Goal: Task Accomplishment & Management: Use online tool/utility

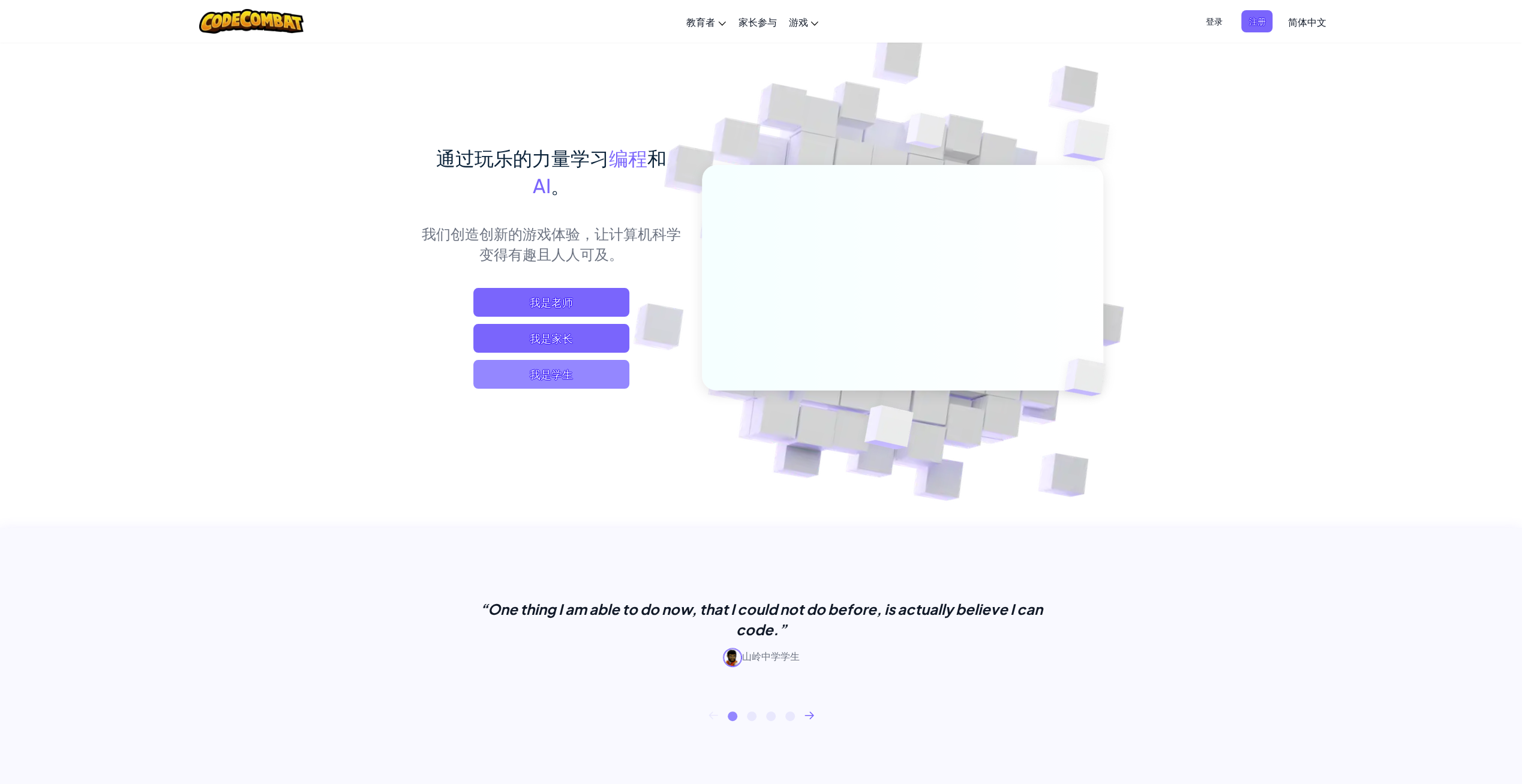
click at [522, 362] on span "我是学生" at bounding box center [552, 374] width 156 height 29
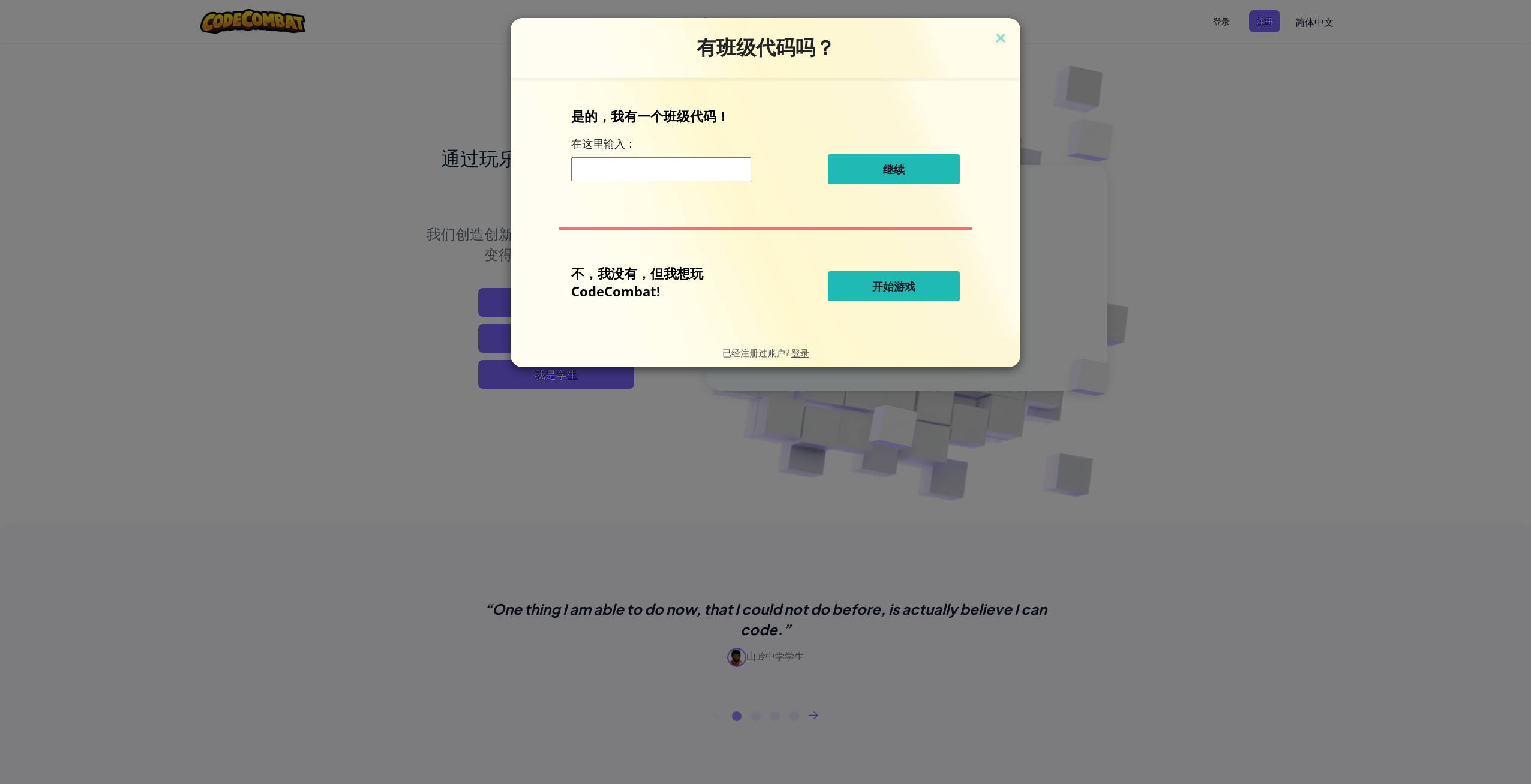
click at [651, 172] on input at bounding box center [661, 169] width 180 height 24
click at [896, 287] on span "开始游戏" at bounding box center [894, 286] width 44 height 14
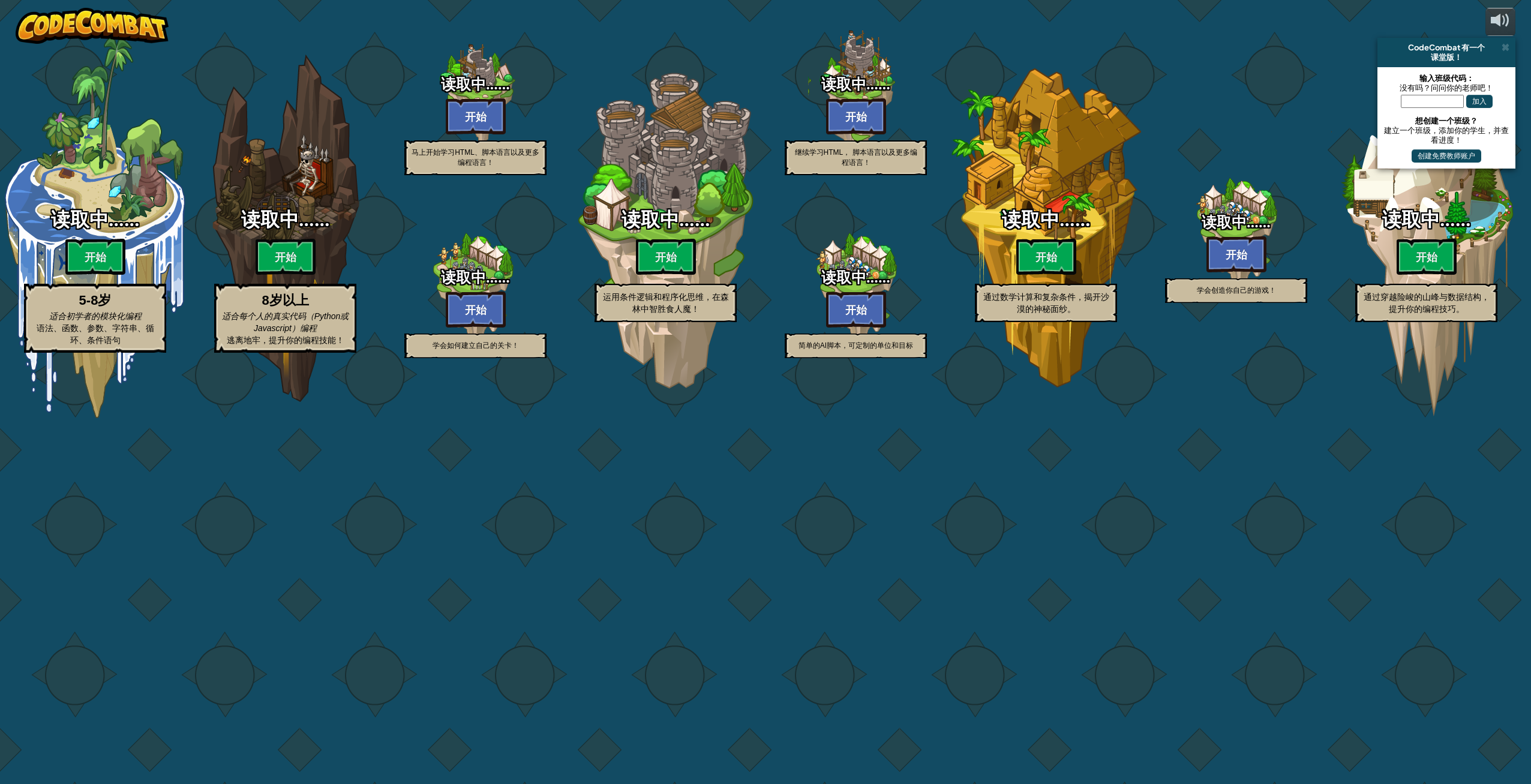
select select "zh-HANS"
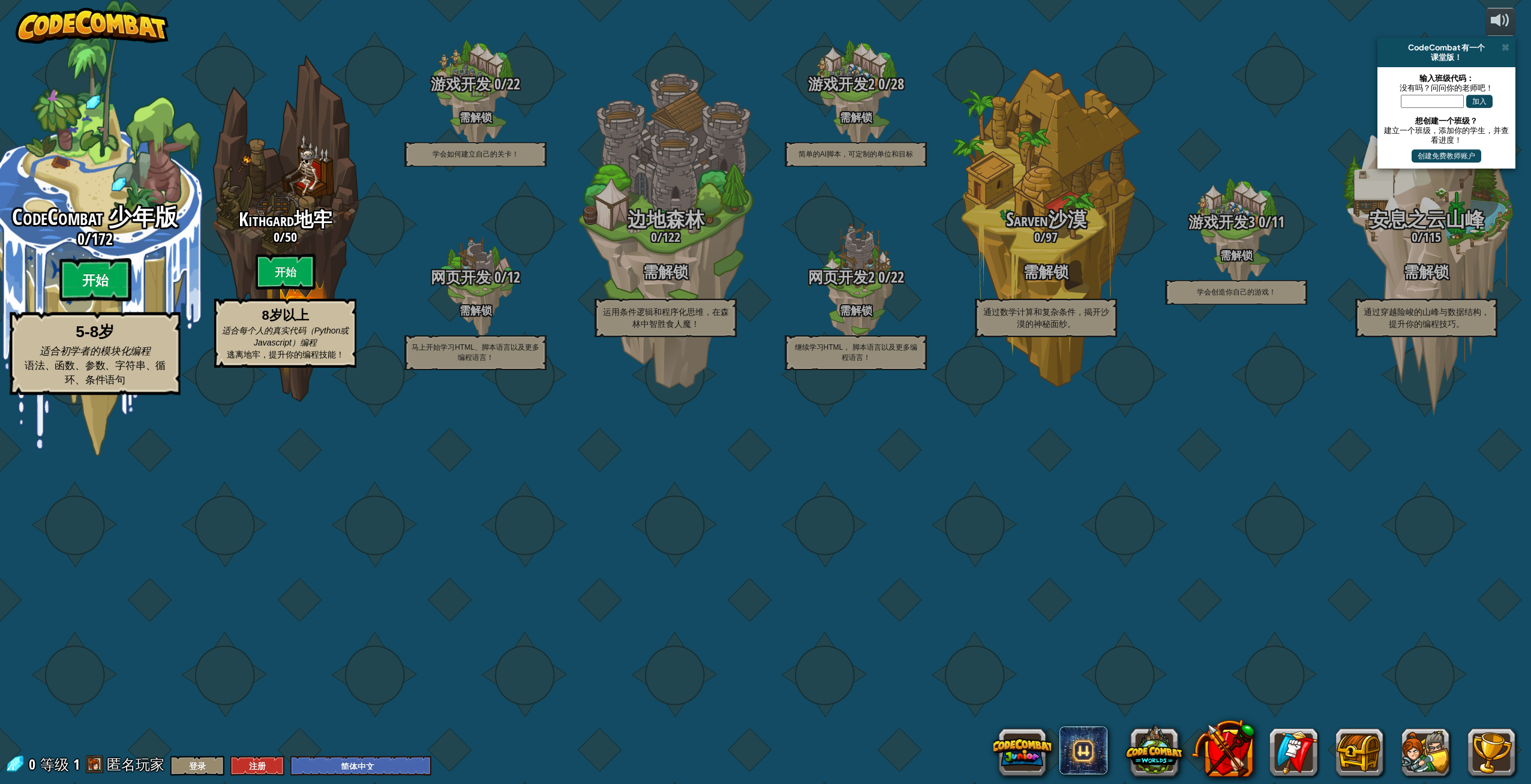
click at [119, 302] on btn "开始" at bounding box center [95, 281] width 72 height 44
select select "zh-HANS"
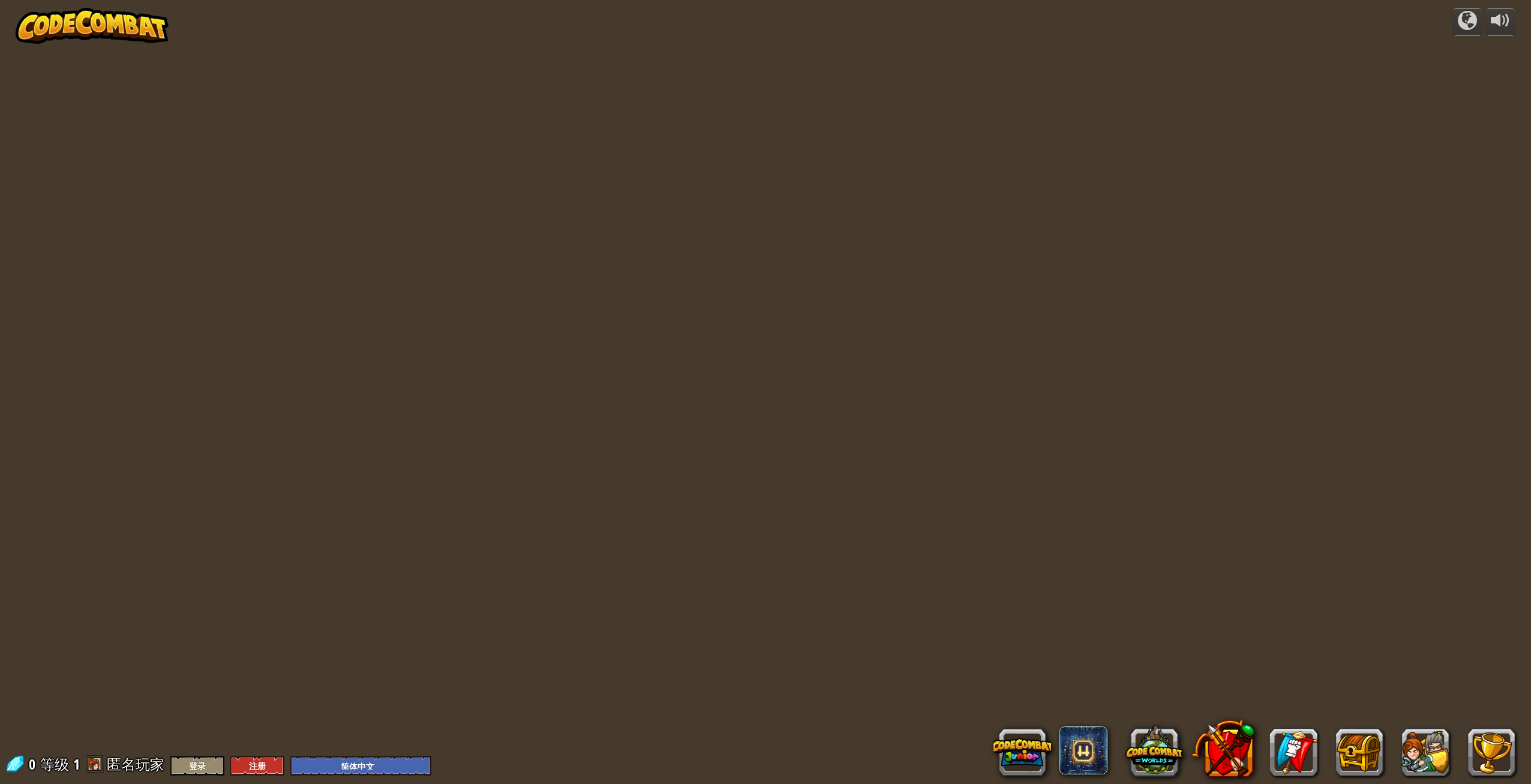
select select "zh-HANS"
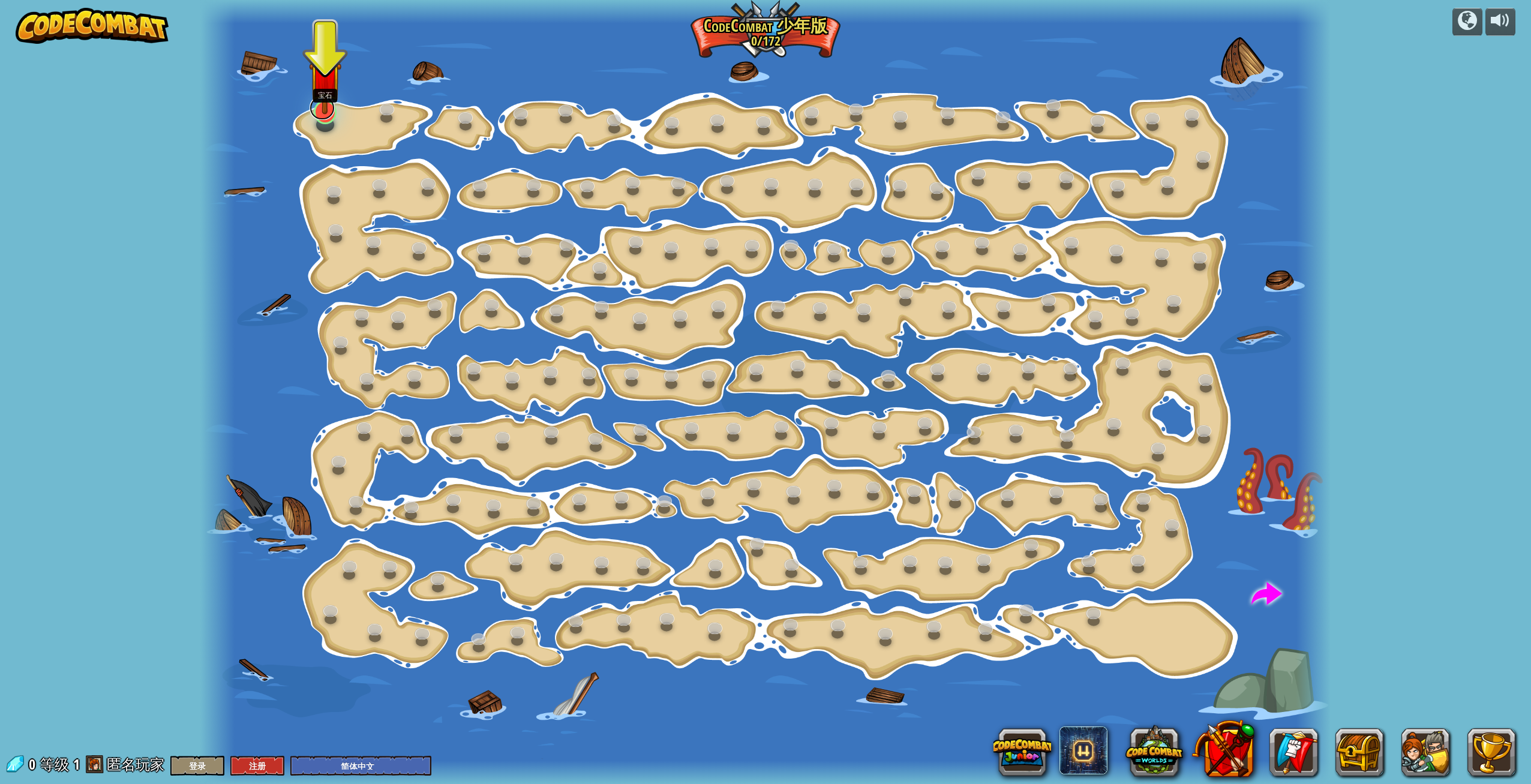
click at [322, 119] on div at bounding box center [325, 113] width 23 height 24
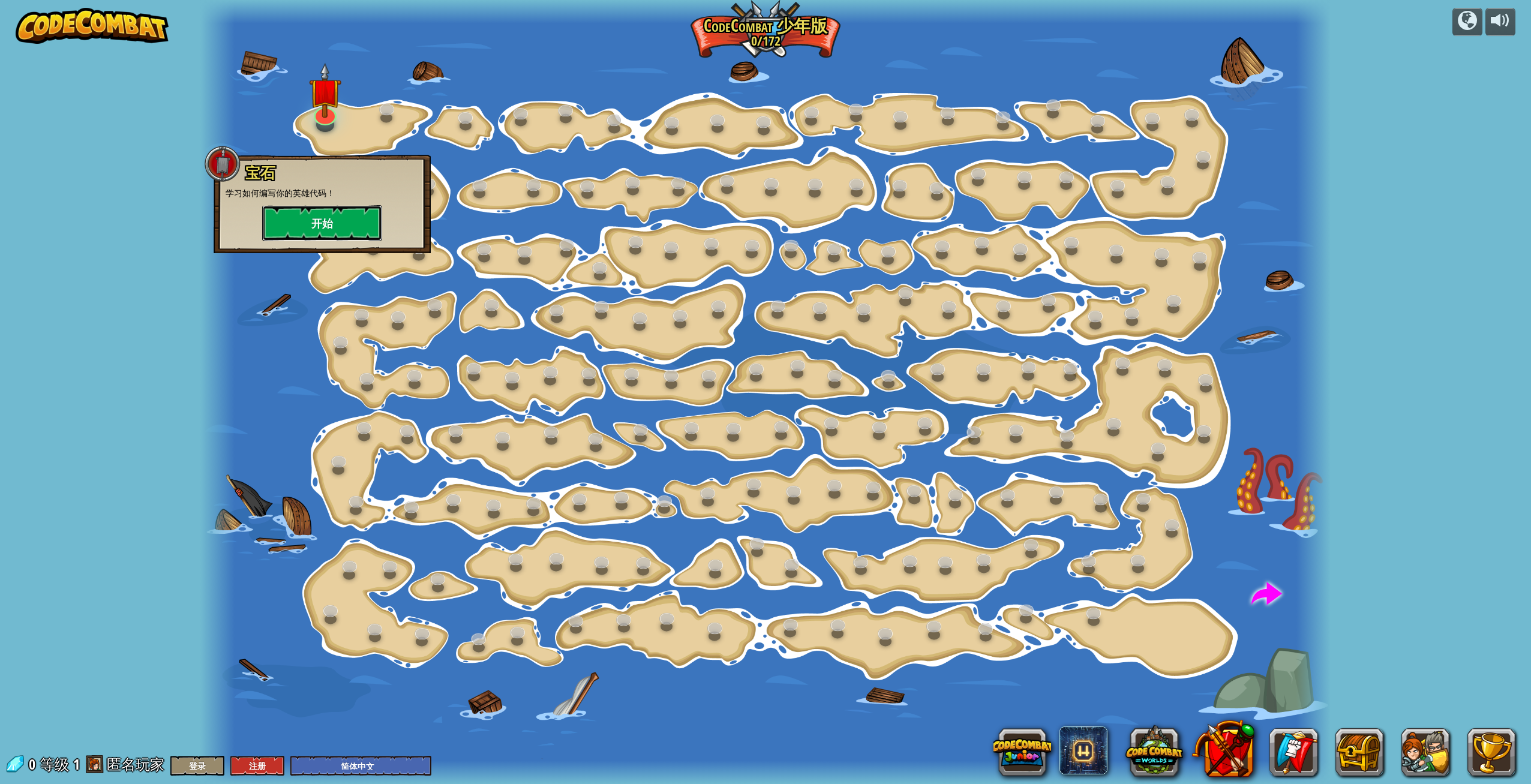
click at [319, 228] on button "开始" at bounding box center [322, 223] width 120 height 36
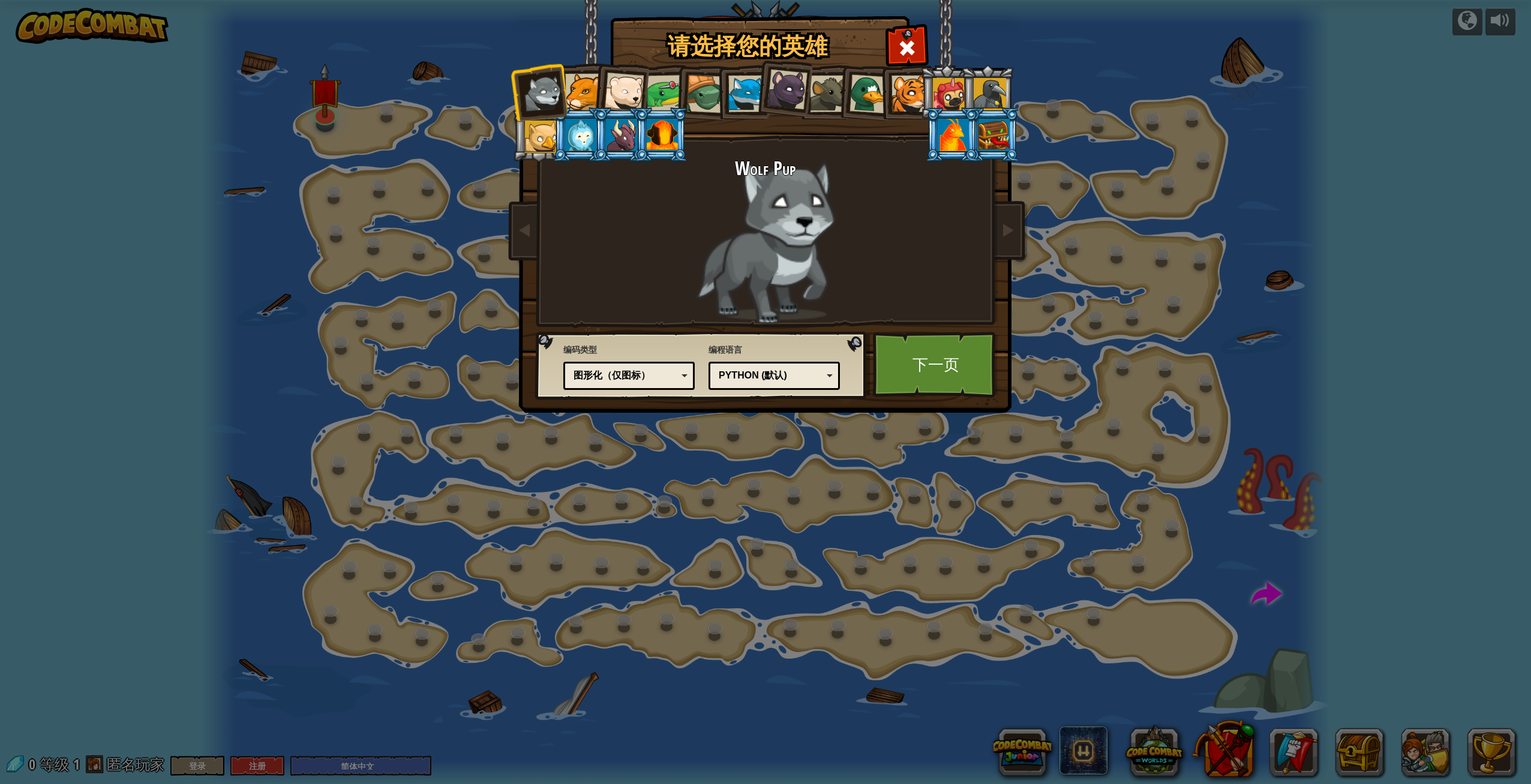
click at [580, 96] on div at bounding box center [583, 92] width 37 height 37
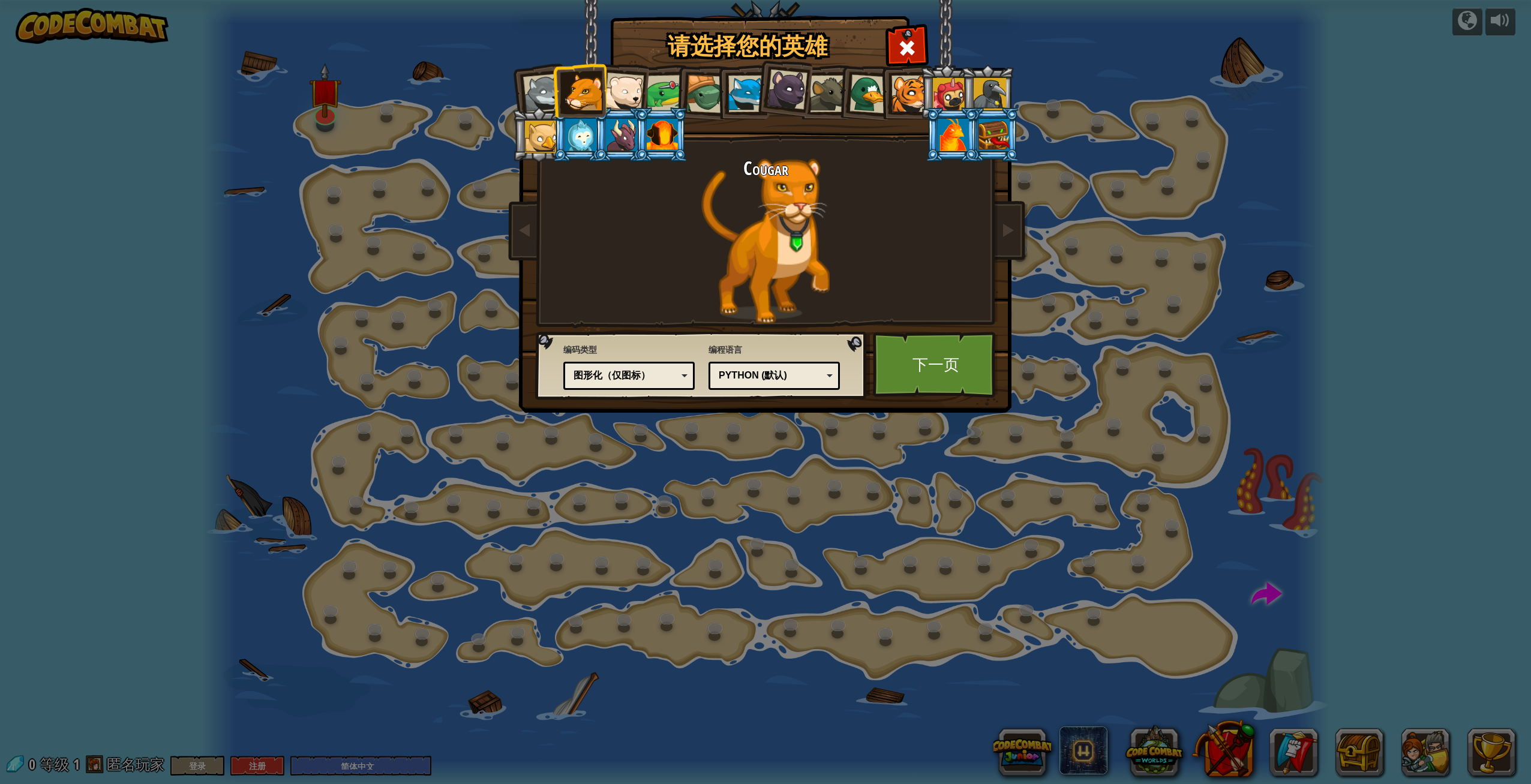
click at [631, 98] on div at bounding box center [624, 92] width 40 height 40
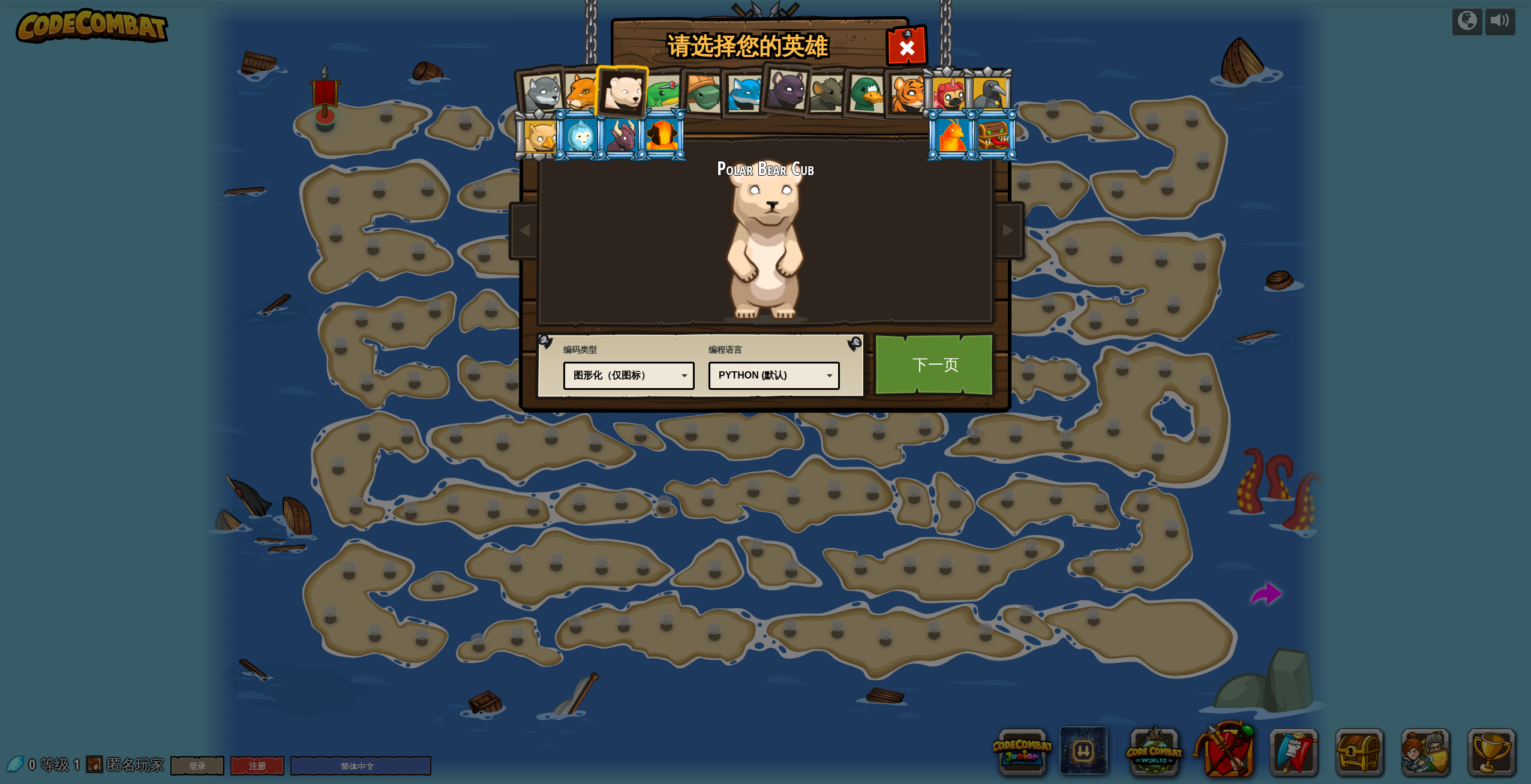
click at [666, 98] on div at bounding box center [666, 94] width 38 height 38
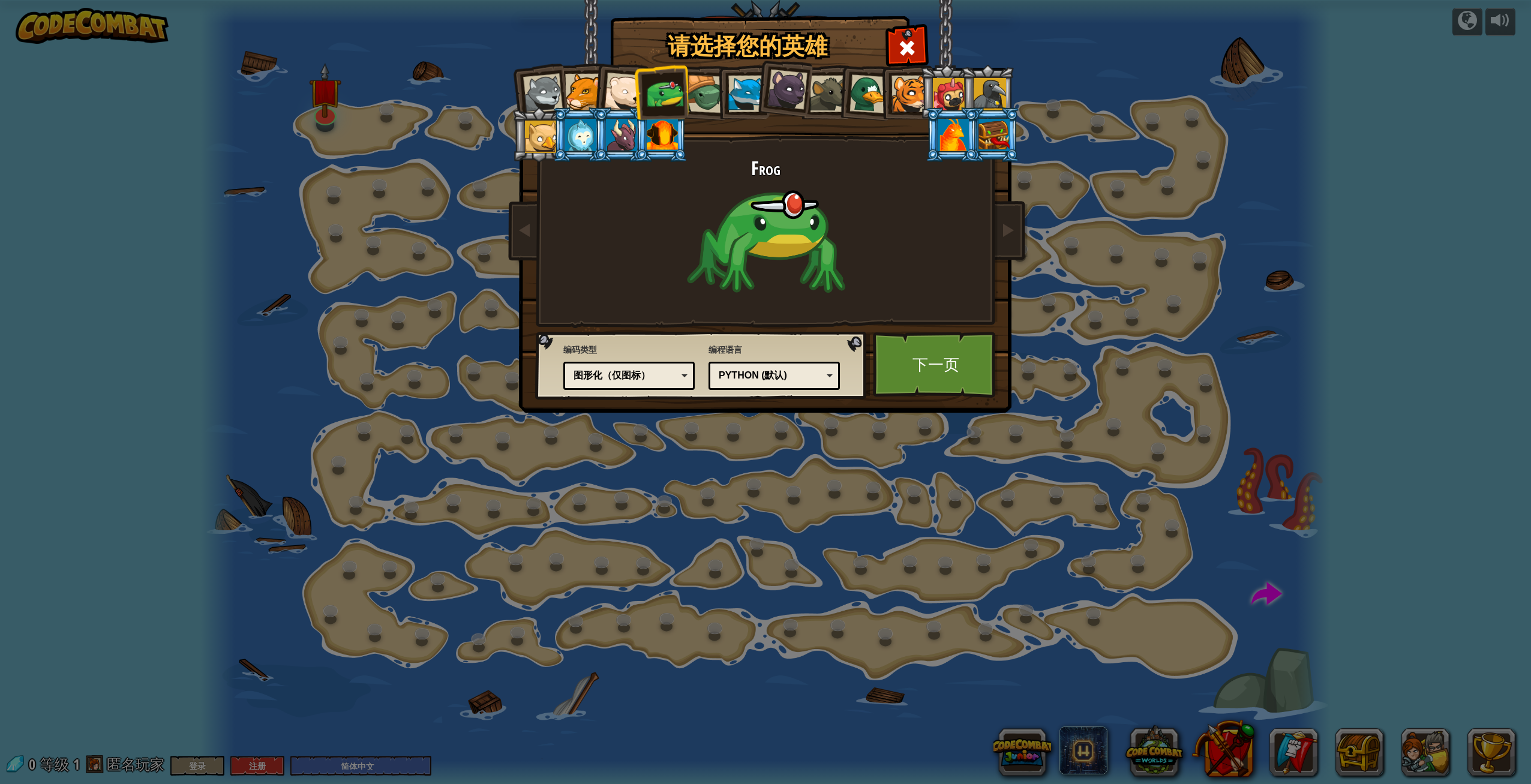
click at [732, 100] on div at bounding box center [747, 94] width 37 height 37
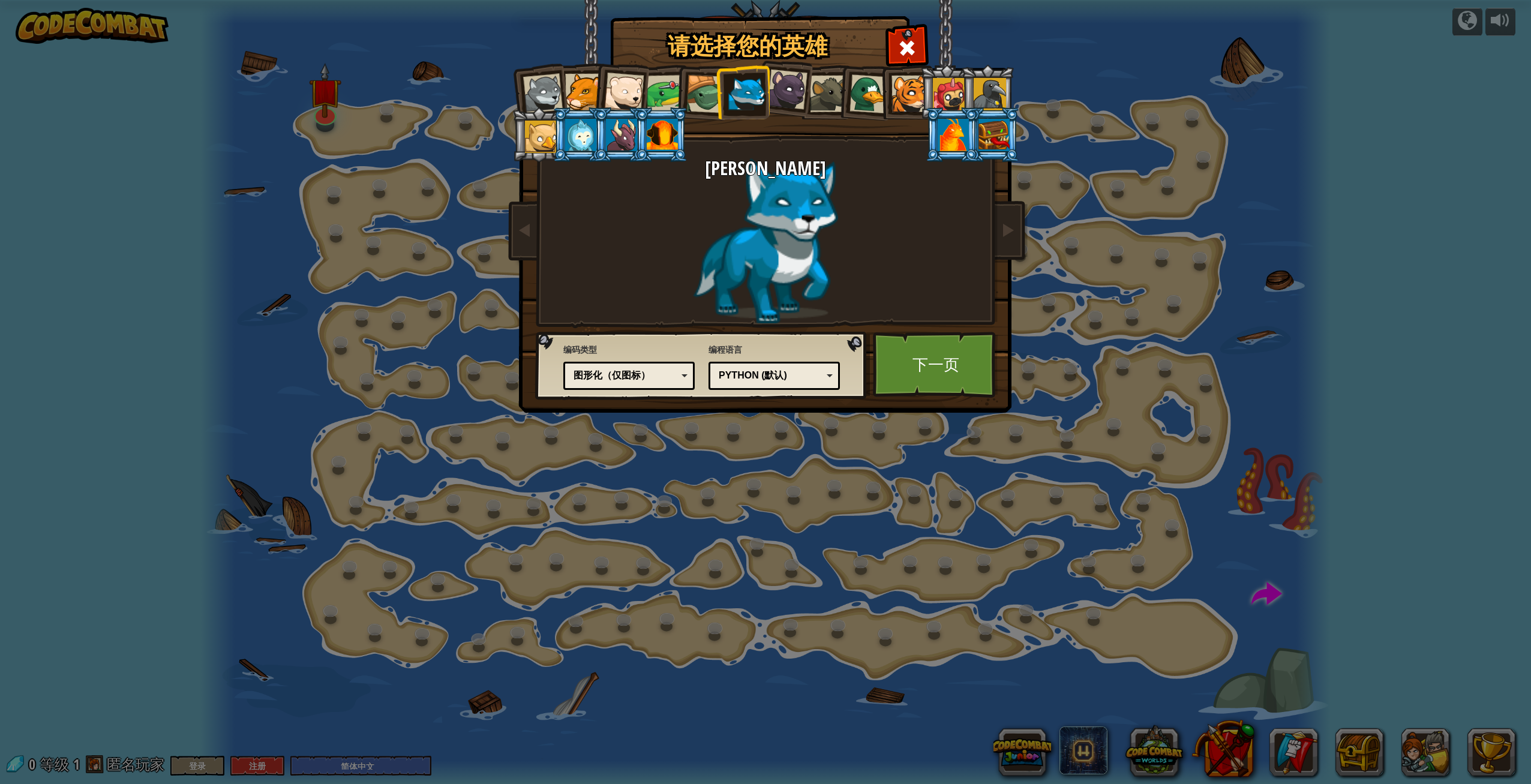
click at [784, 101] on div at bounding box center [787, 90] width 41 height 41
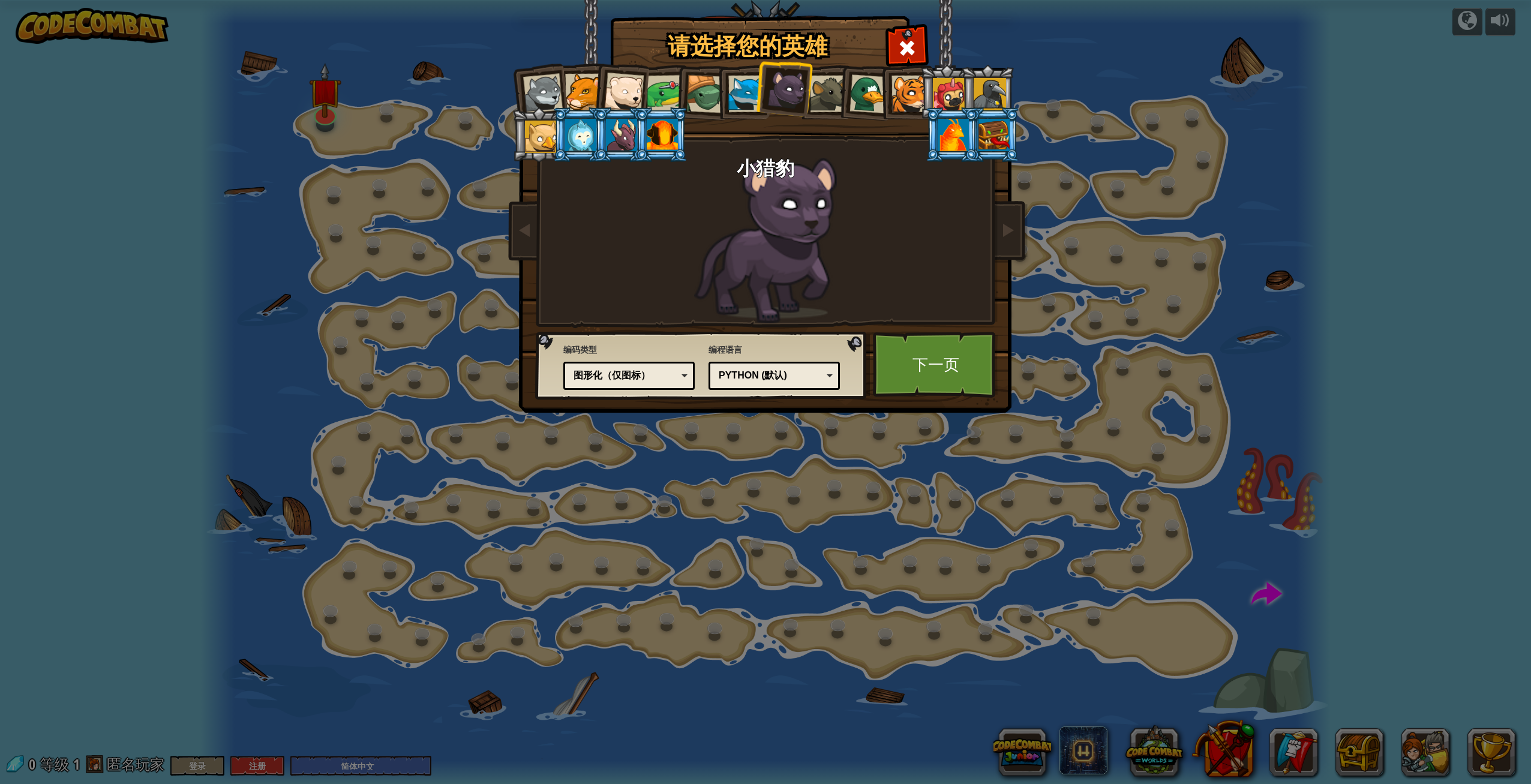
click at [842, 99] on li at bounding box center [865, 92] width 58 height 59
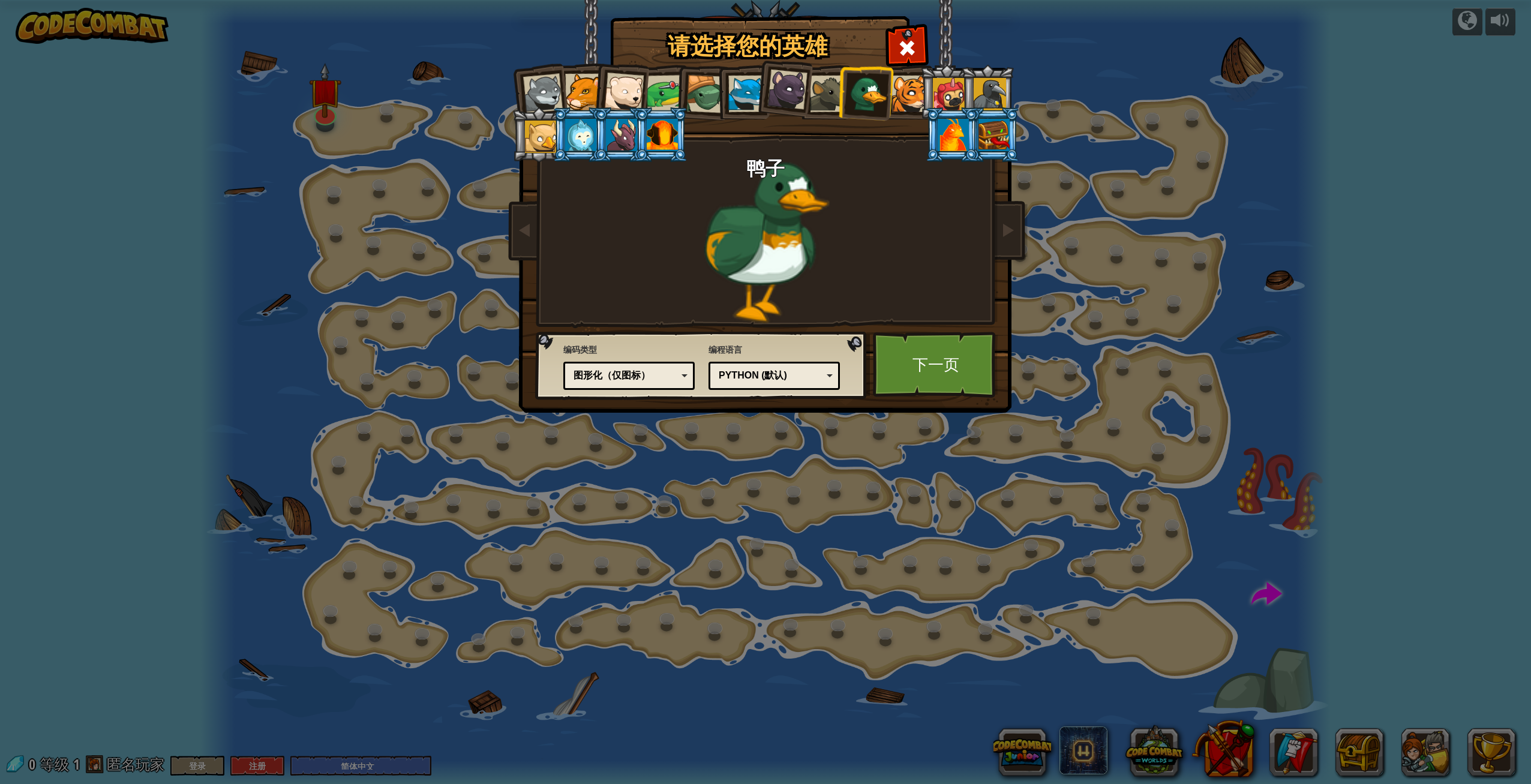
click at [901, 100] on div at bounding box center [910, 94] width 37 height 37
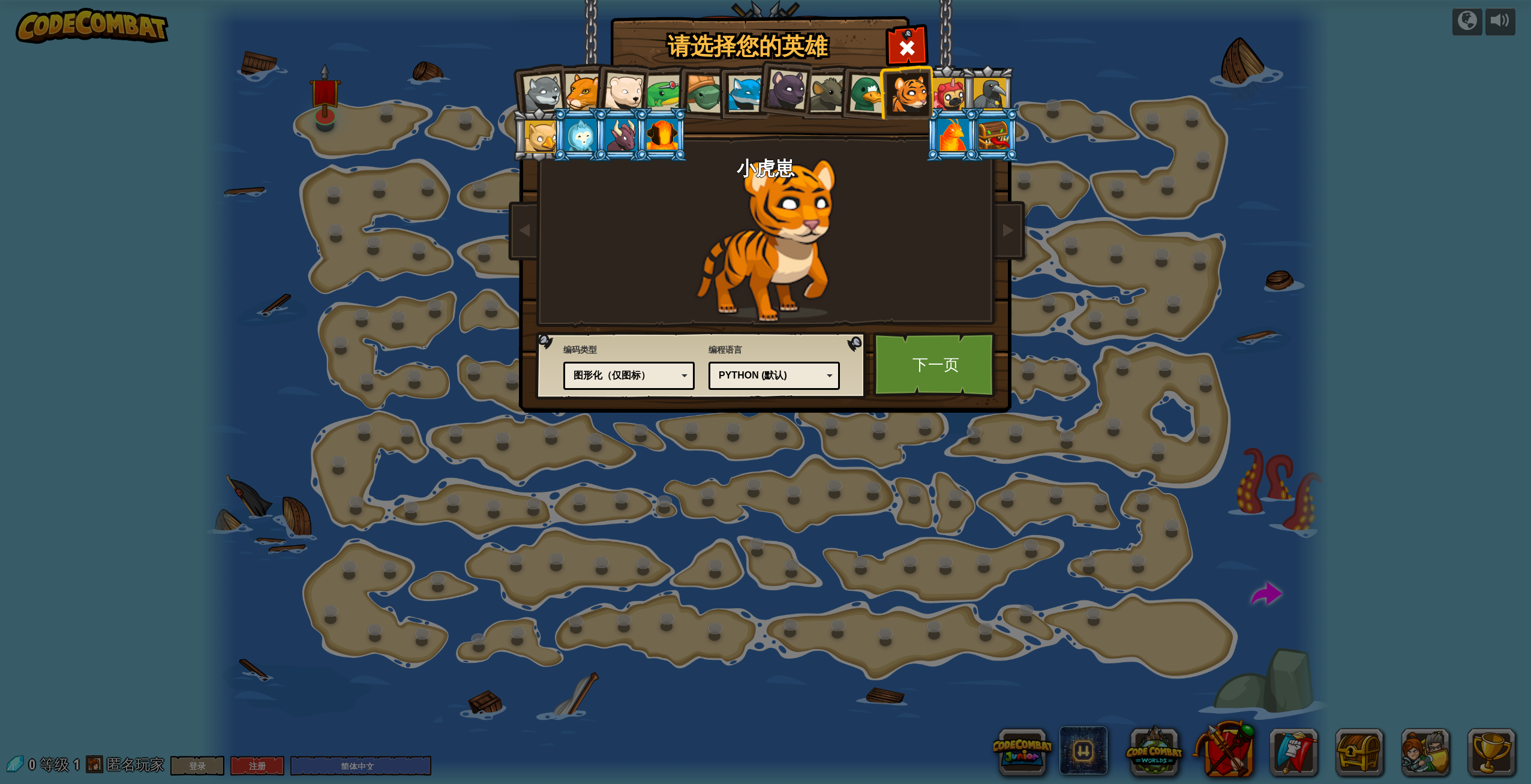
click at [951, 95] on div at bounding box center [949, 94] width 32 height 32
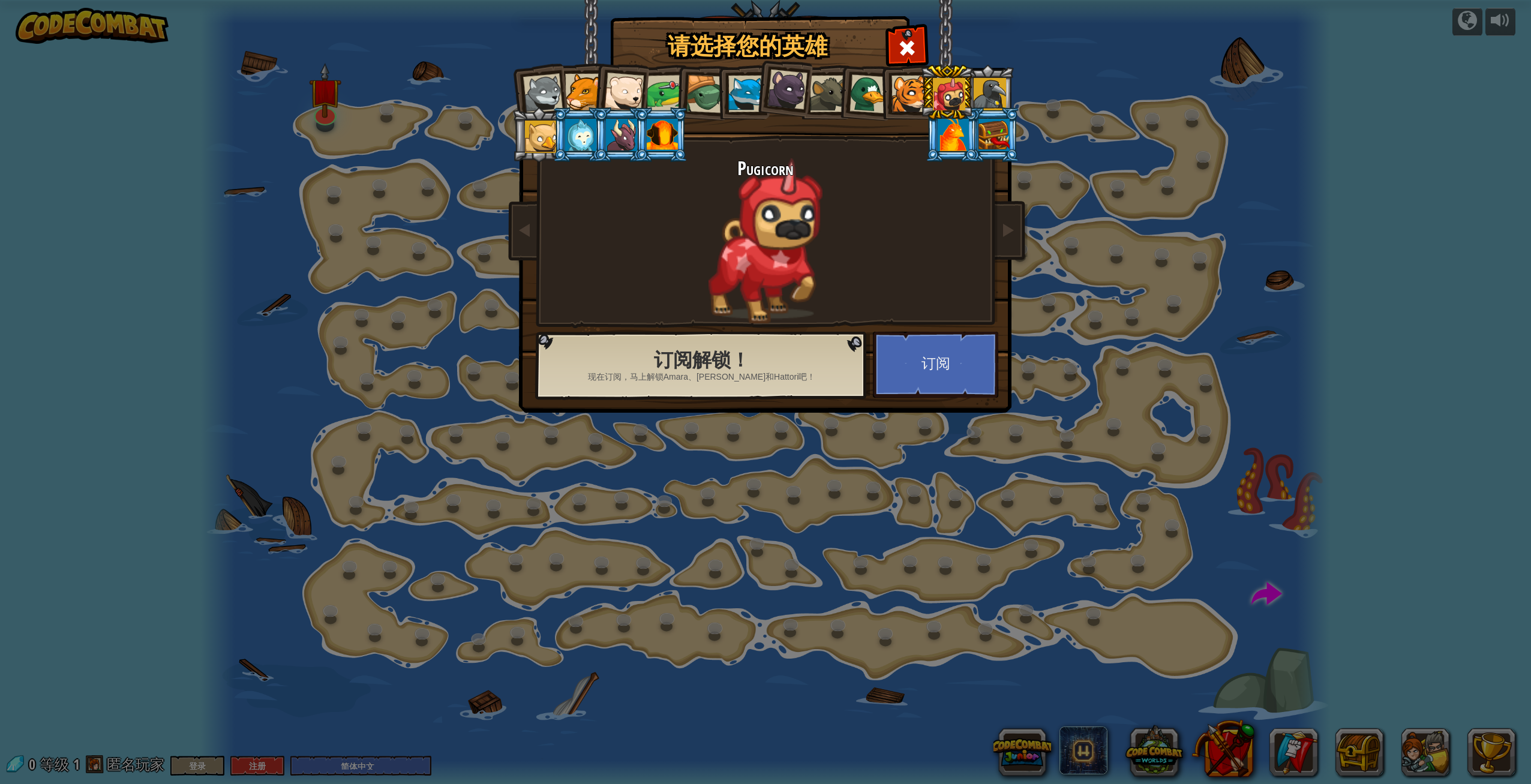
click at [1006, 95] on li at bounding box center [988, 92] width 54 height 55
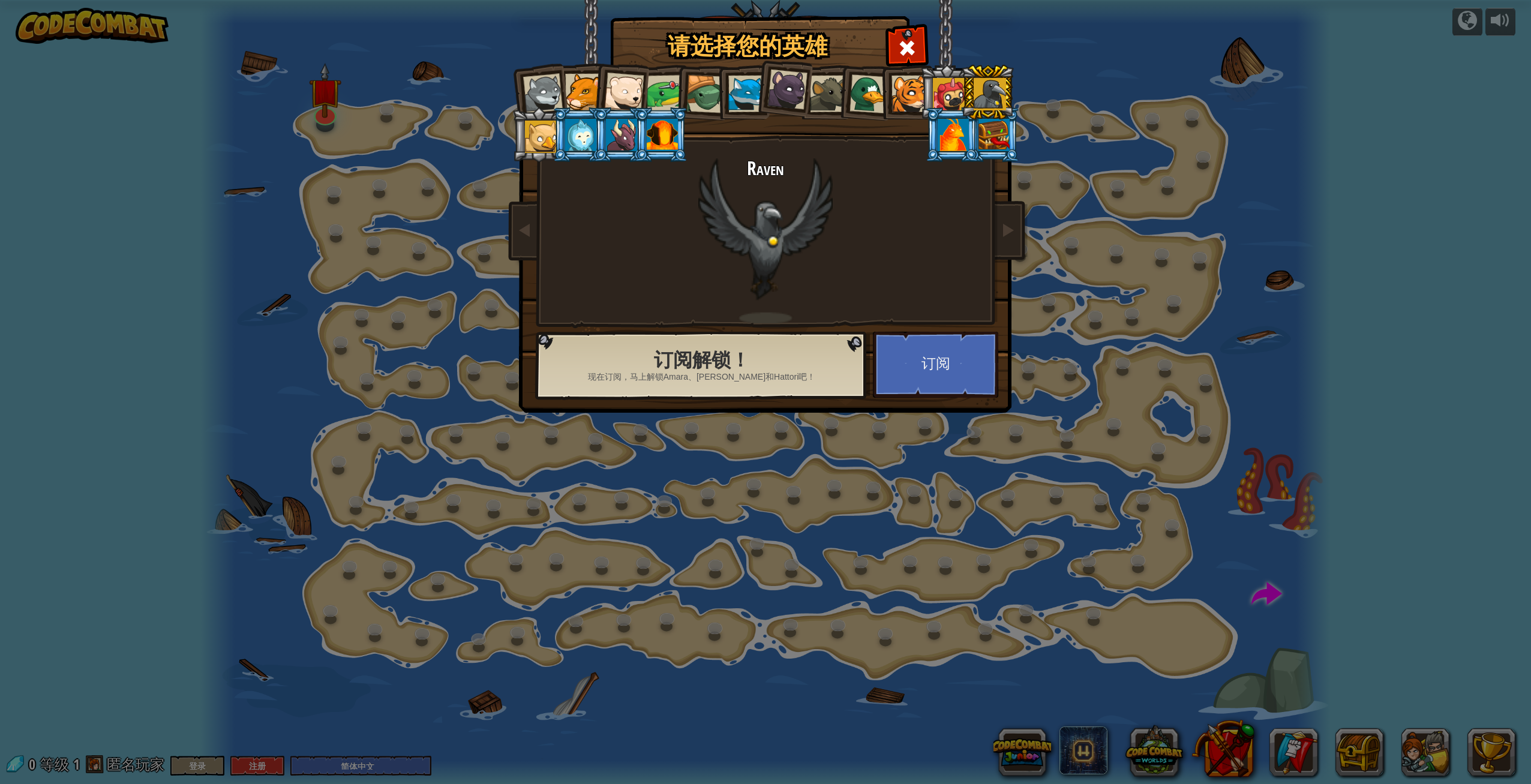
click at [1004, 133] on div at bounding box center [994, 134] width 32 height 32
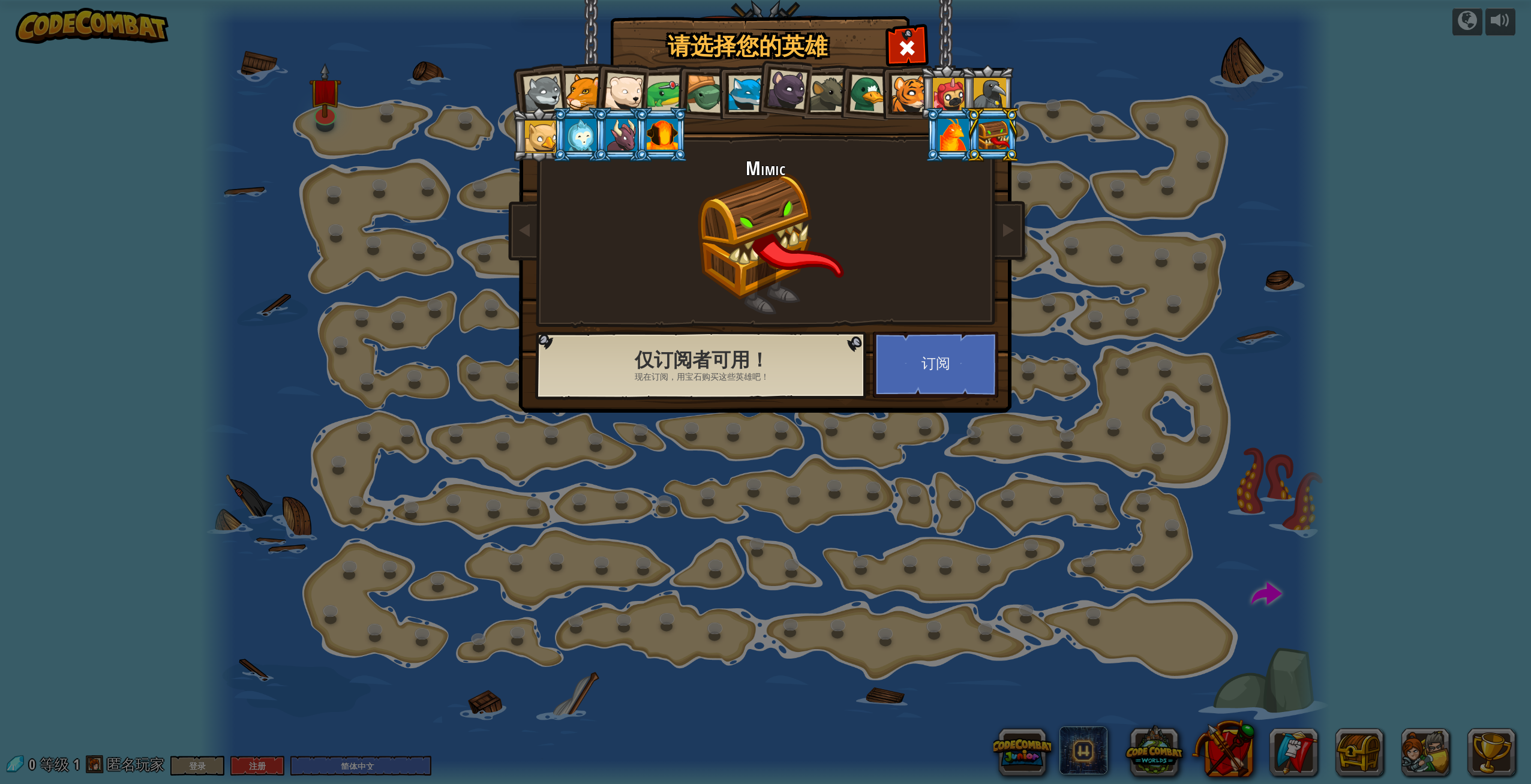
click at [959, 137] on div at bounding box center [954, 134] width 32 height 32
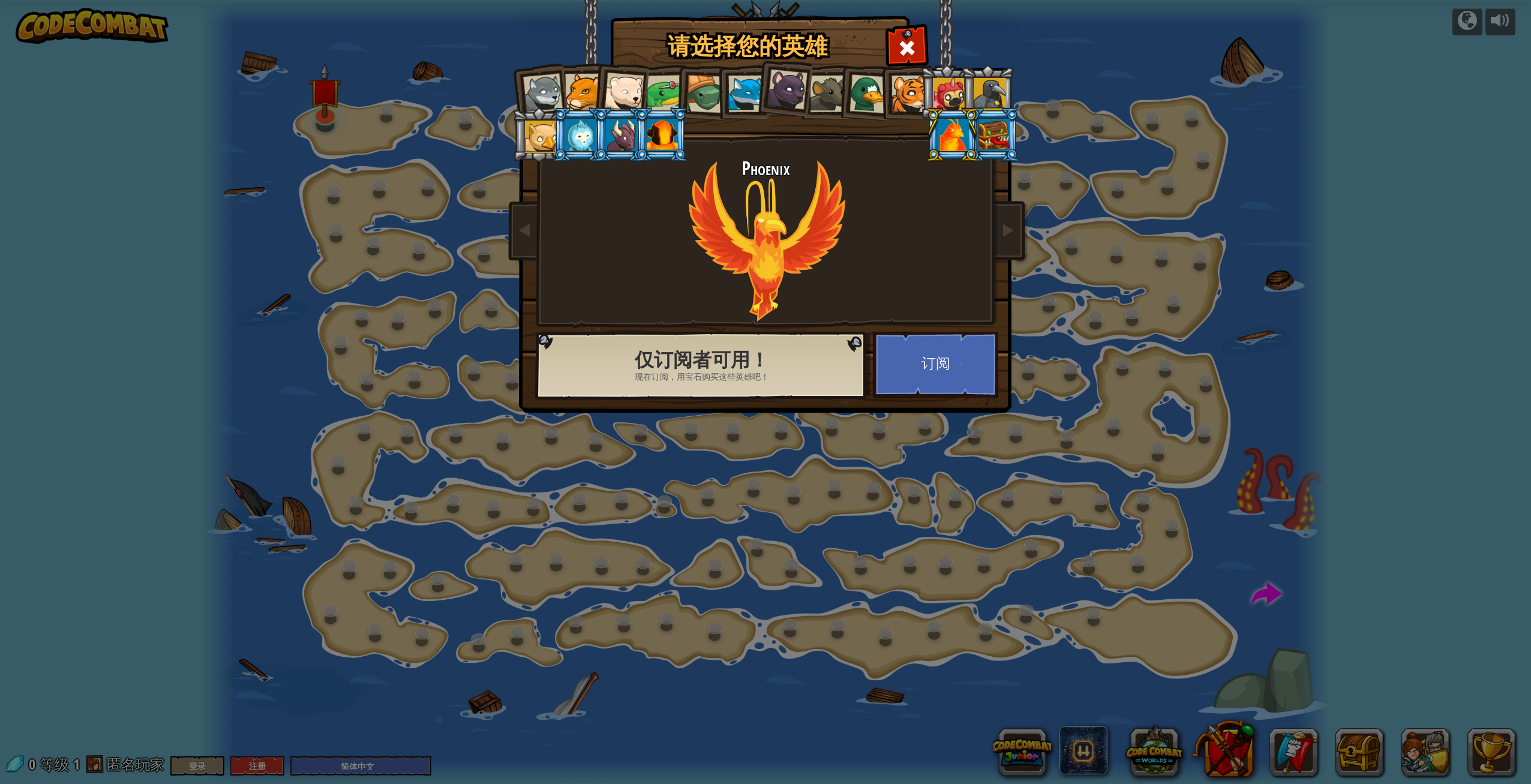
click at [651, 148] on div at bounding box center [663, 134] width 32 height 32
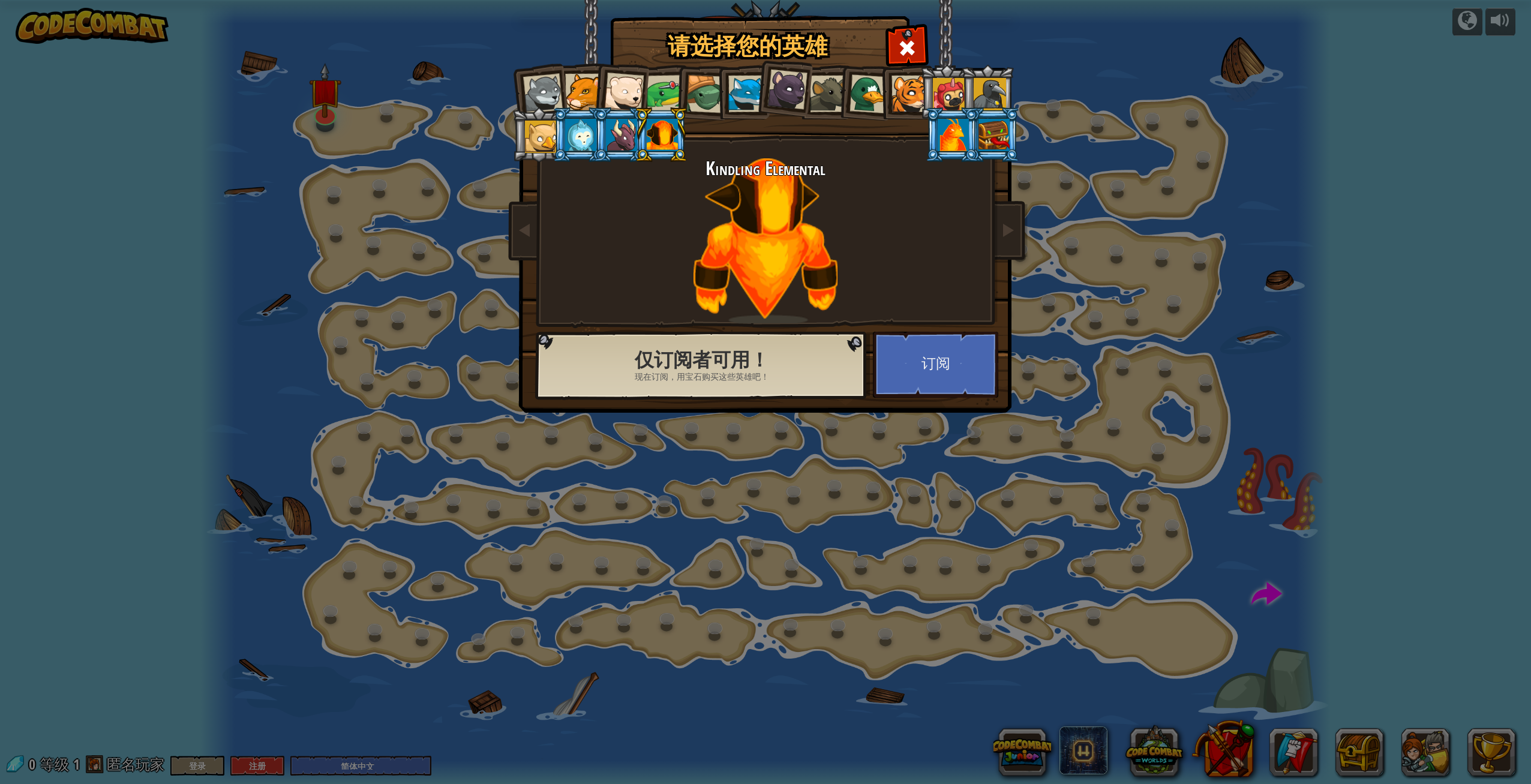
click at [618, 139] on div at bounding box center [621, 134] width 32 height 32
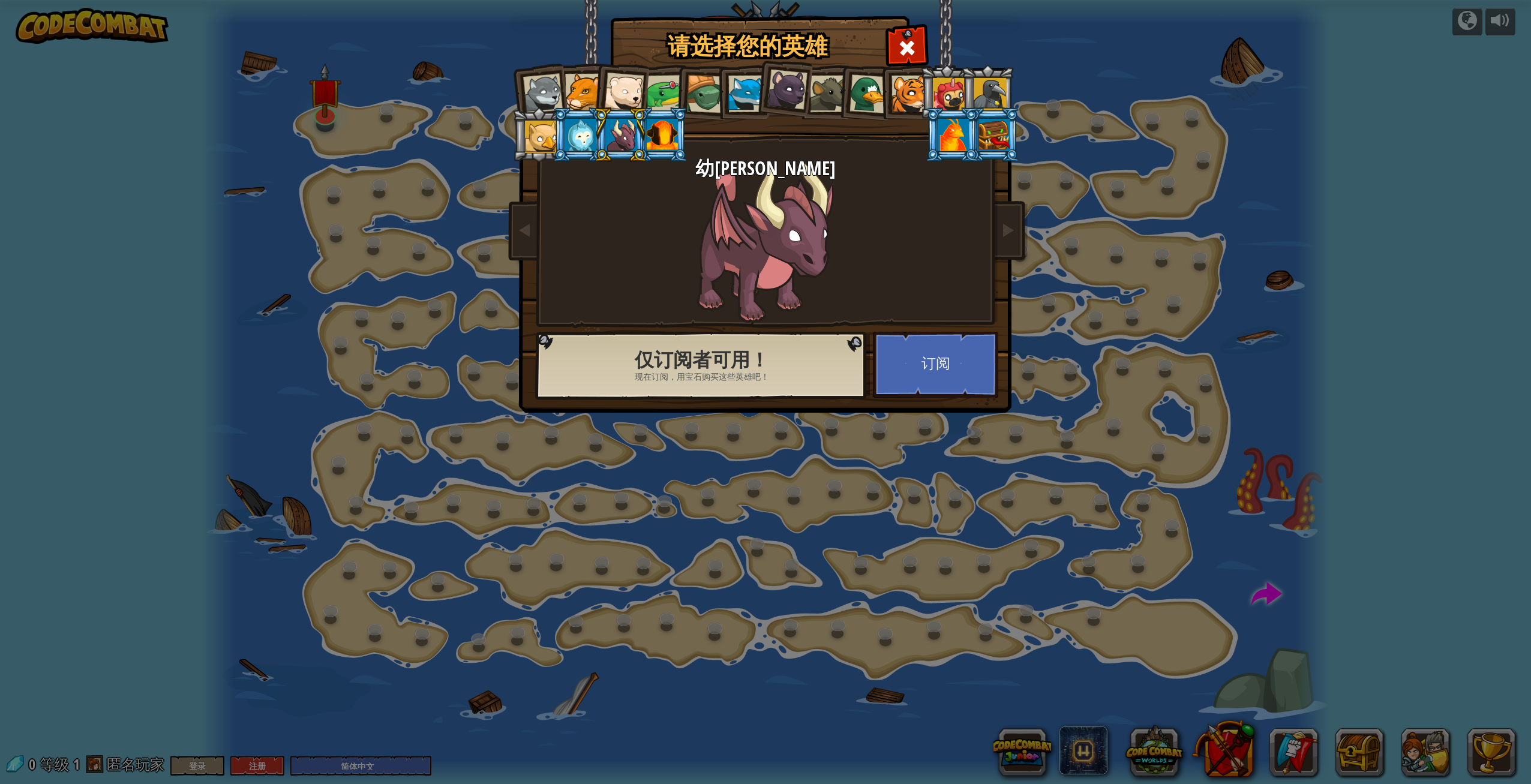
click at [581, 138] on div at bounding box center [581, 134] width 32 height 32
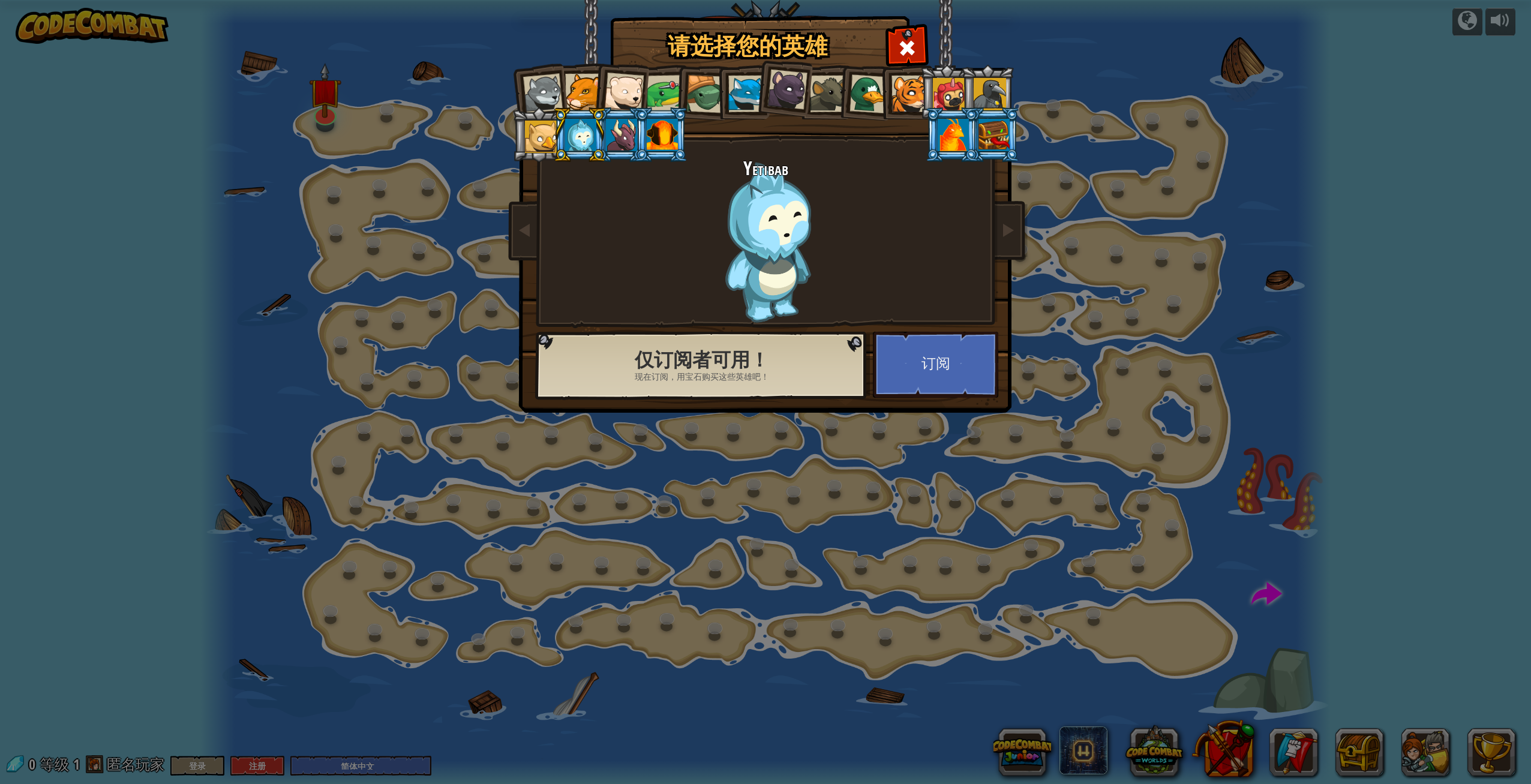
click at [899, 84] on div at bounding box center [910, 94] width 37 height 37
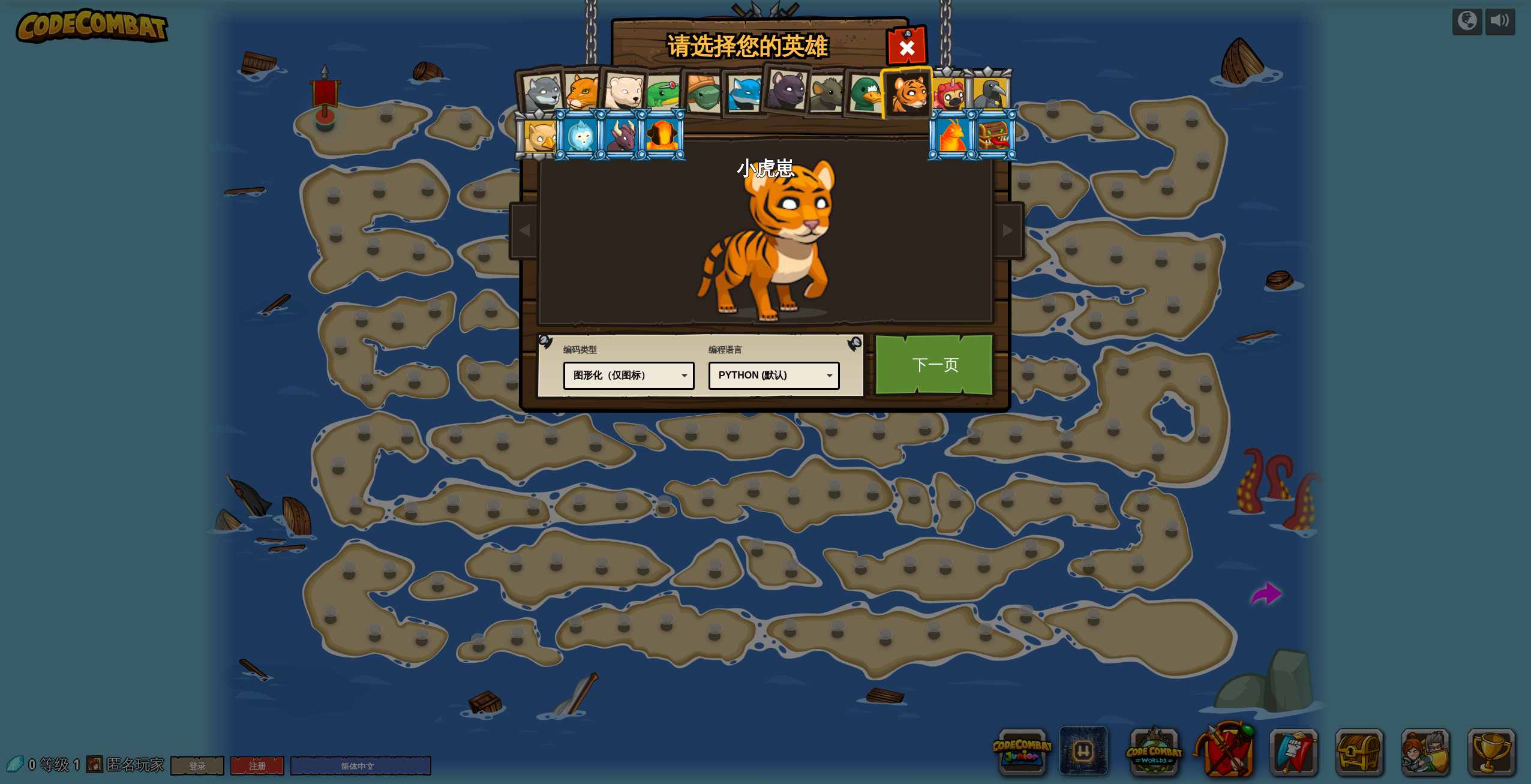
click at [860, 89] on div at bounding box center [869, 94] width 39 height 39
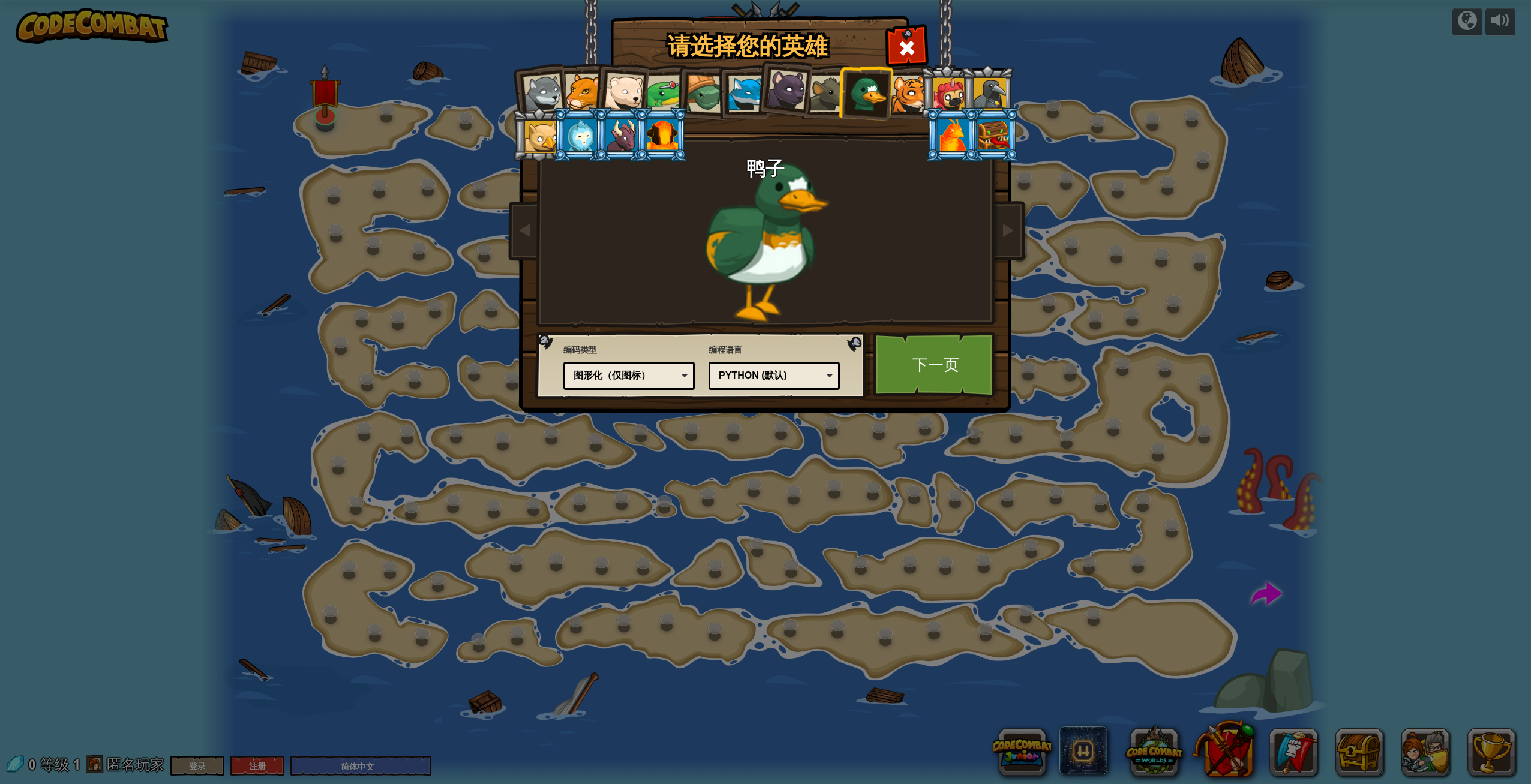
click at [822, 94] on div at bounding box center [828, 94] width 37 height 37
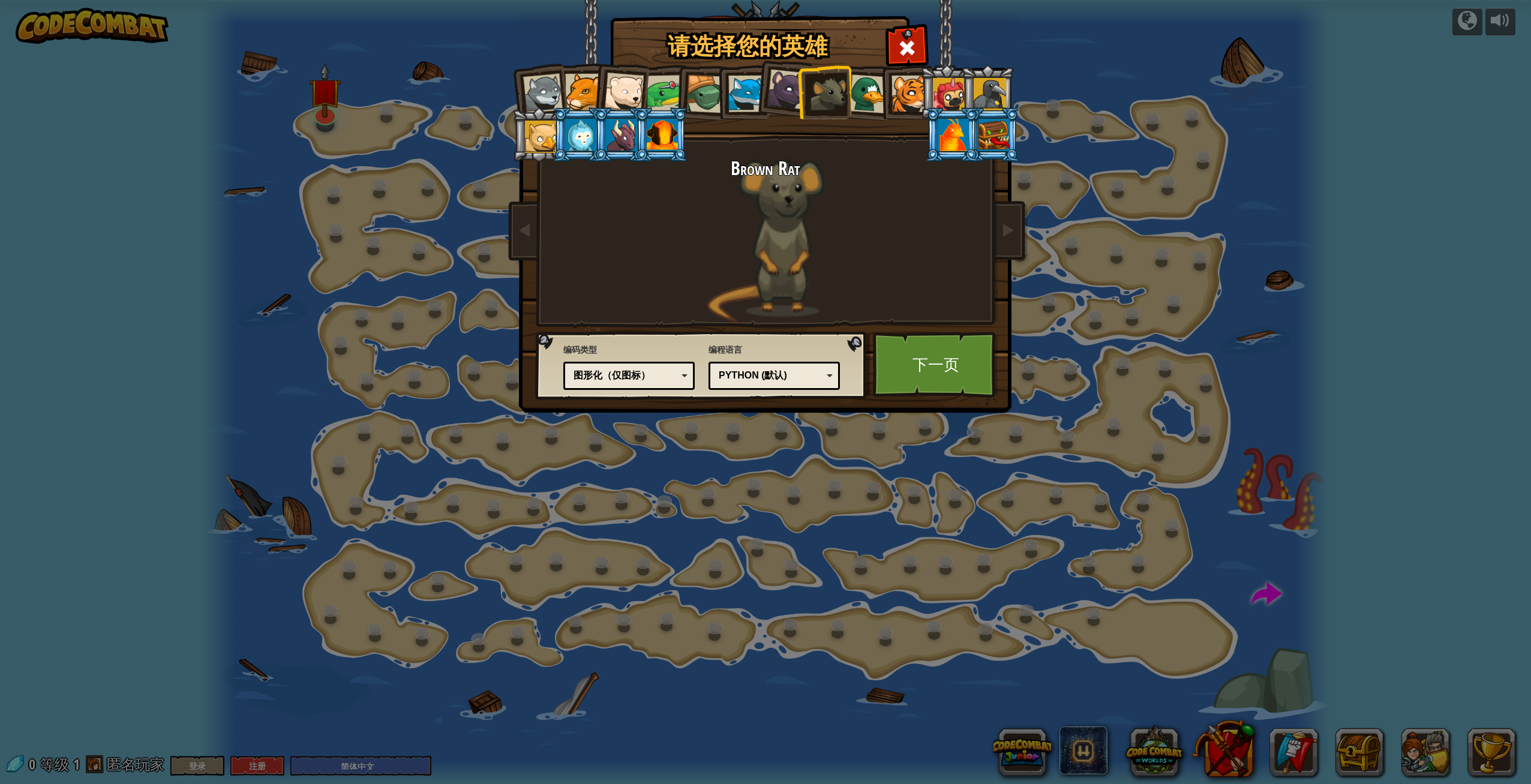
click at [775, 96] on div at bounding box center [787, 90] width 41 height 41
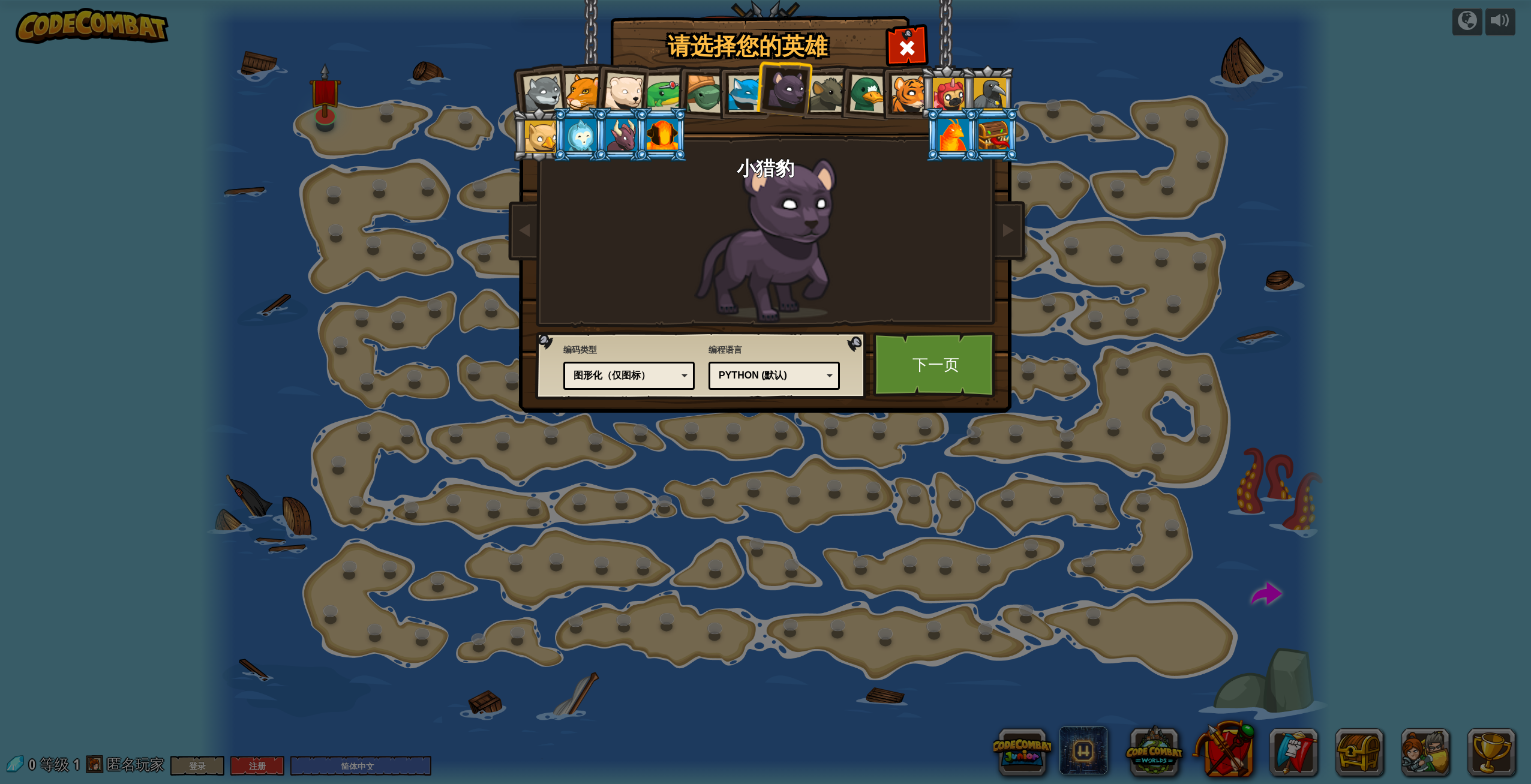
click at [744, 95] on div at bounding box center [747, 94] width 37 height 37
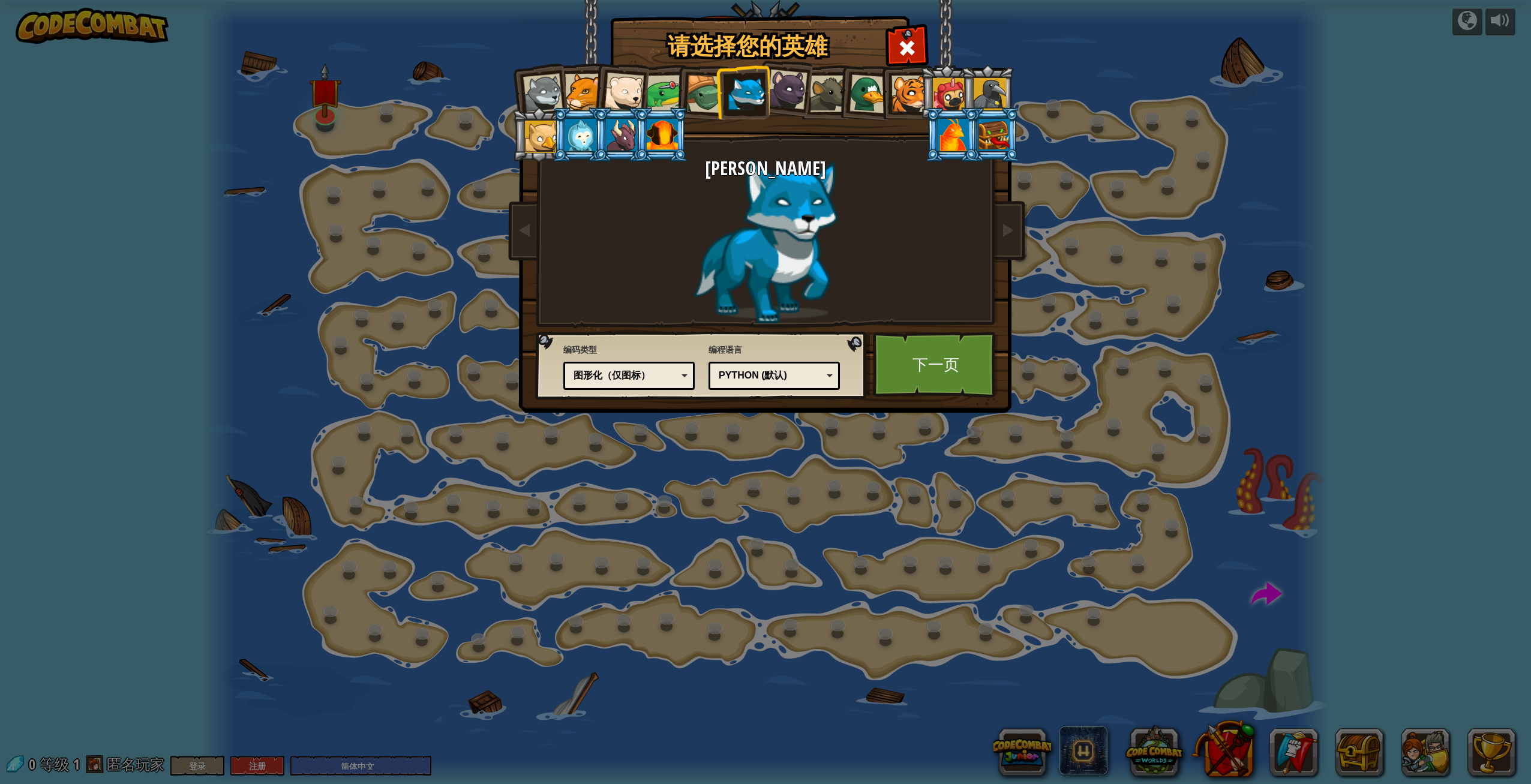
click at [699, 96] on div at bounding box center [705, 94] width 38 height 38
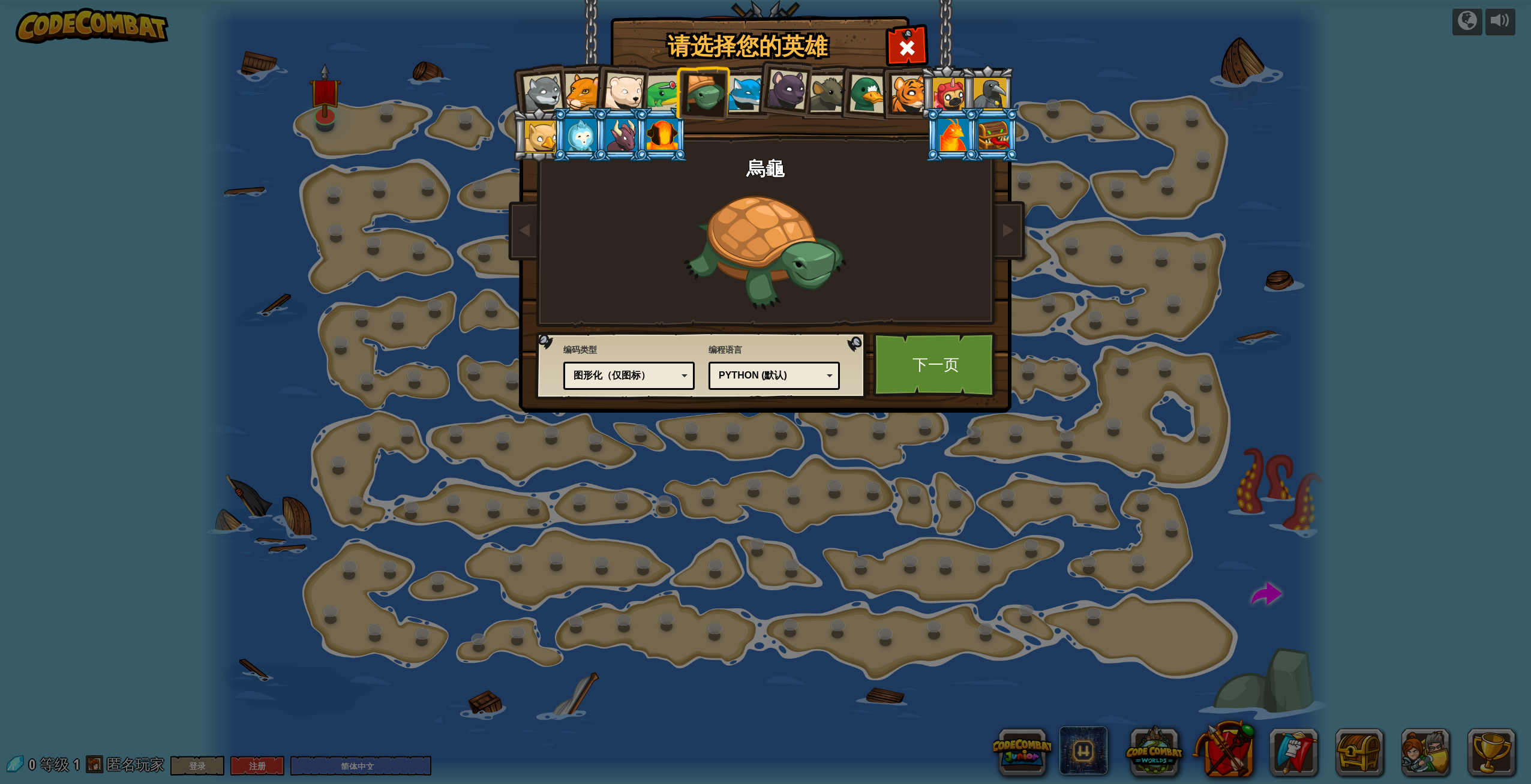
click at [657, 95] on div at bounding box center [666, 94] width 38 height 38
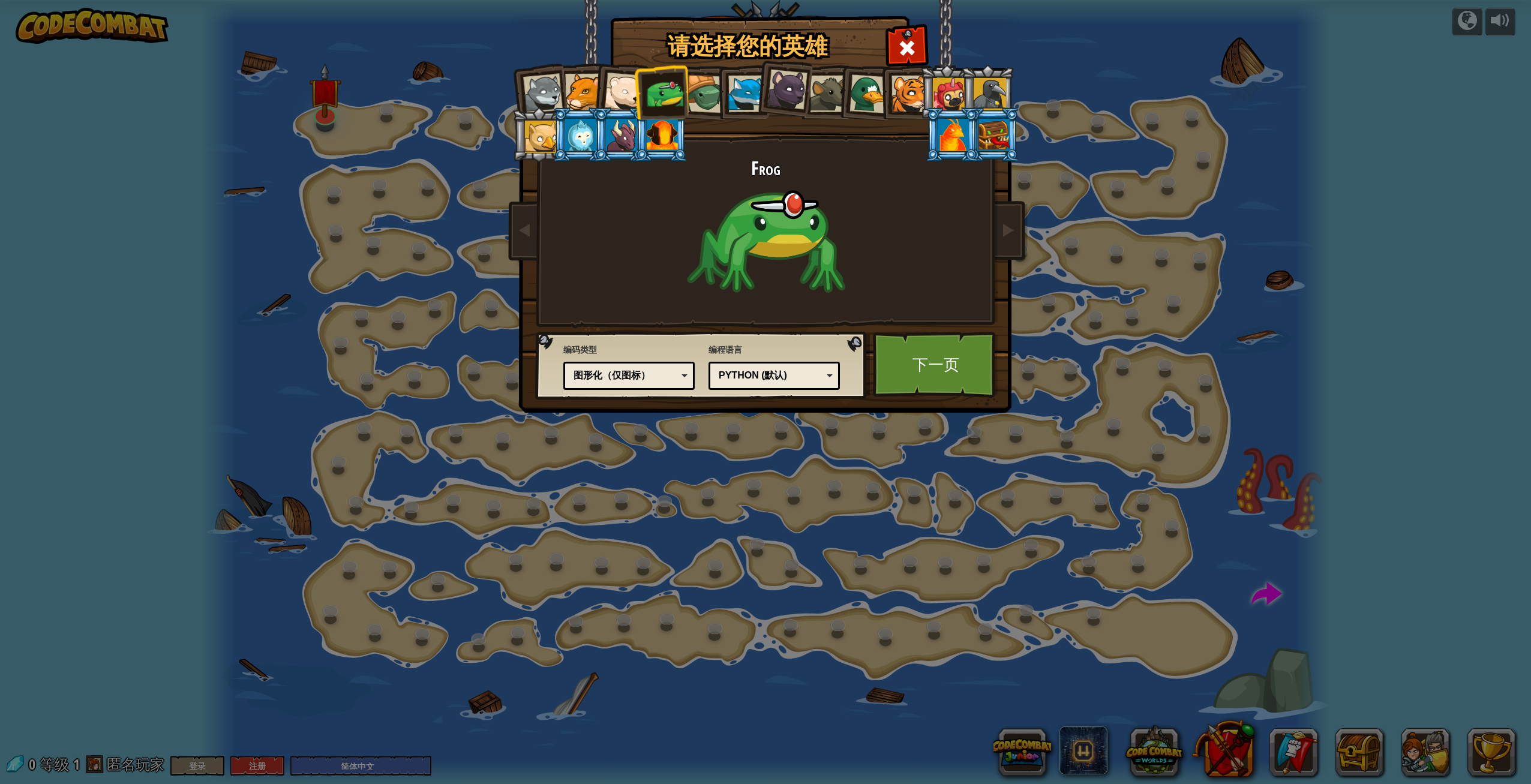
click at [630, 95] on div at bounding box center [624, 92] width 40 height 40
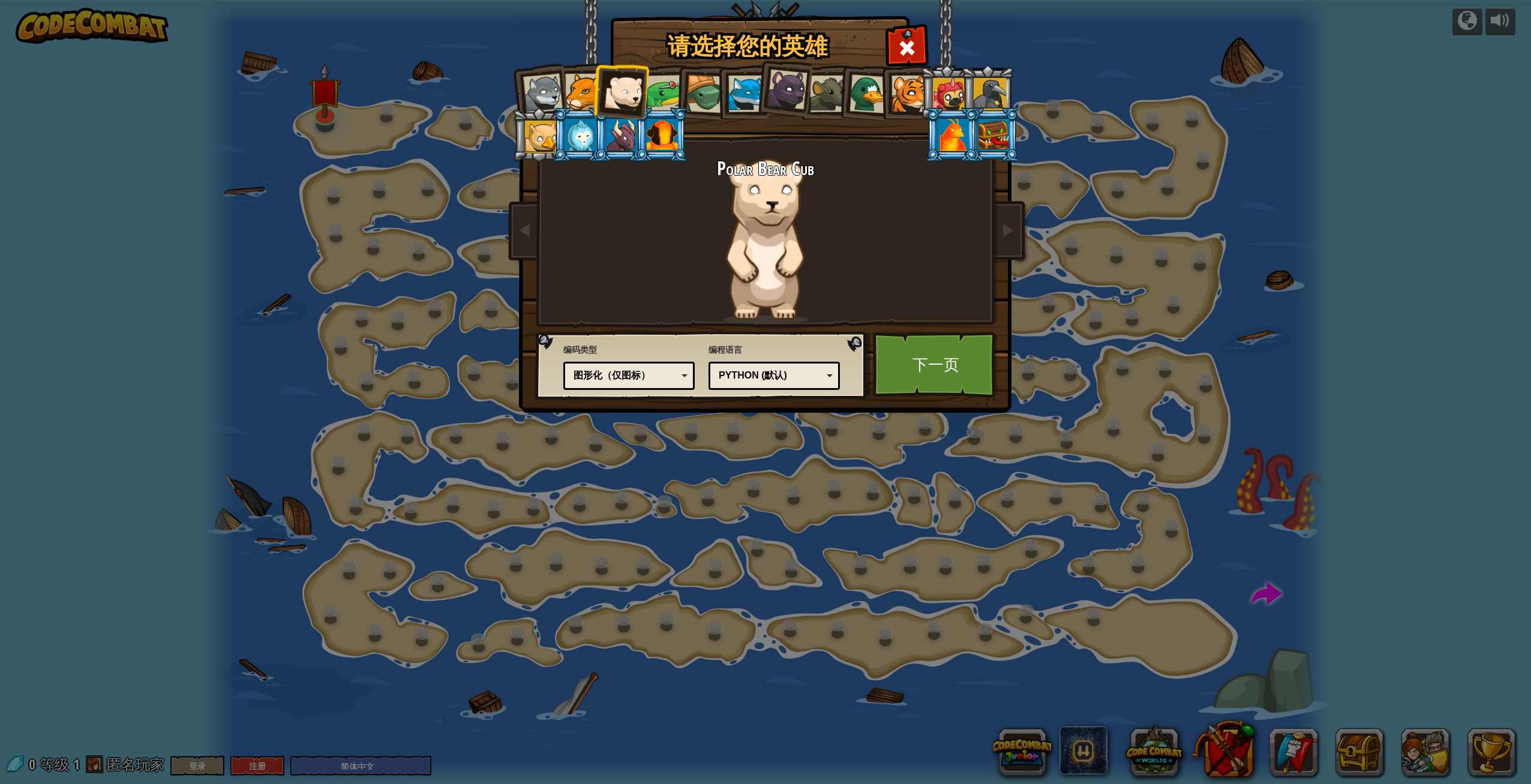
click at [597, 95] on li at bounding box center [620, 90] width 59 height 59
click at [588, 95] on div at bounding box center [583, 92] width 37 height 37
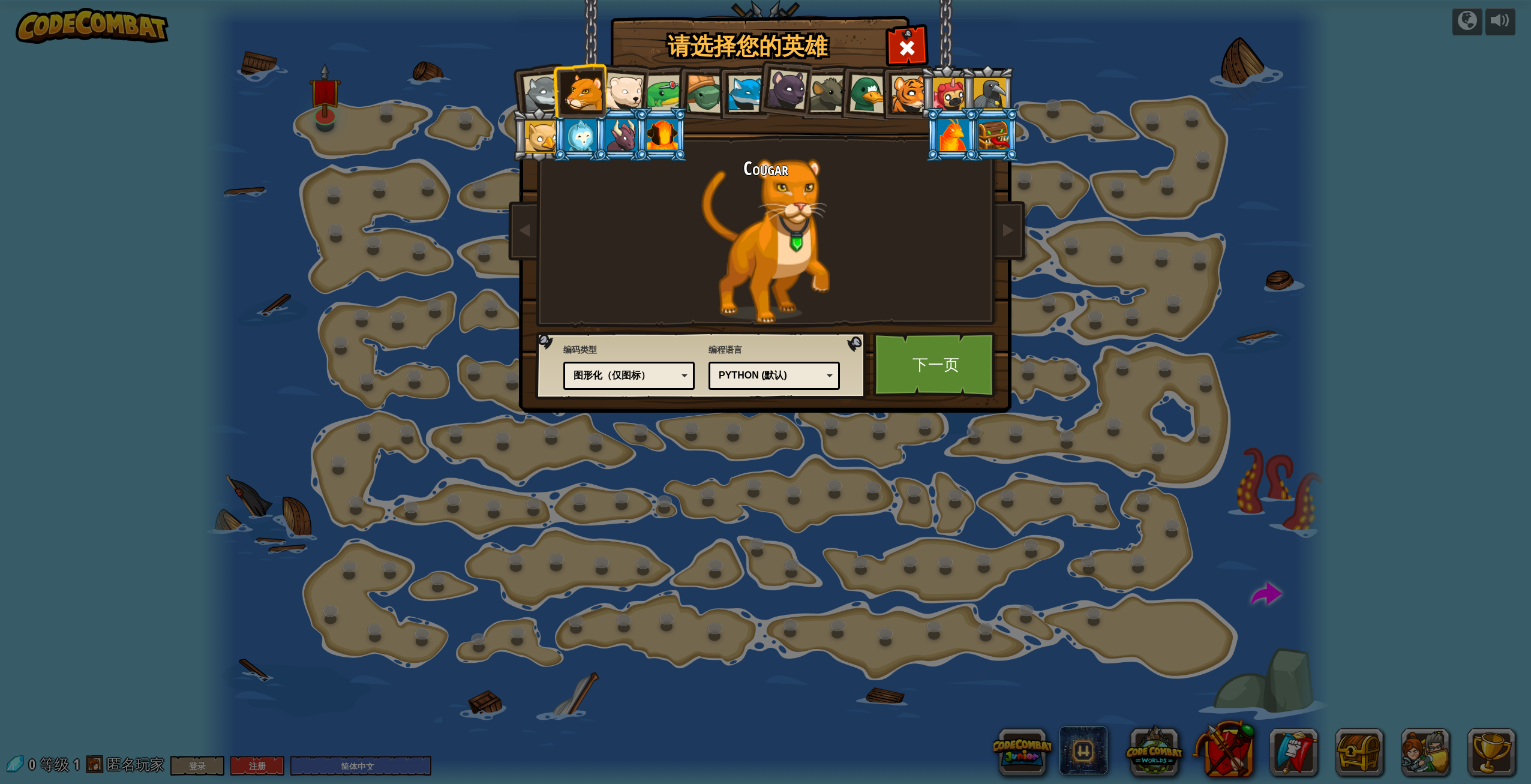
click at [809, 375] on div "Python (默认)" at bounding box center [771, 376] width 104 height 14
click at [799, 491] on div "请选择您的英雄 0 Wolf Pup Cougar Polar Bear Cub Frog 烏龜 藍狐英雄 小猎豹 Brown Rat 鸭子 小虎崽 Pugi…" at bounding box center [766, 392] width 1531 height 784
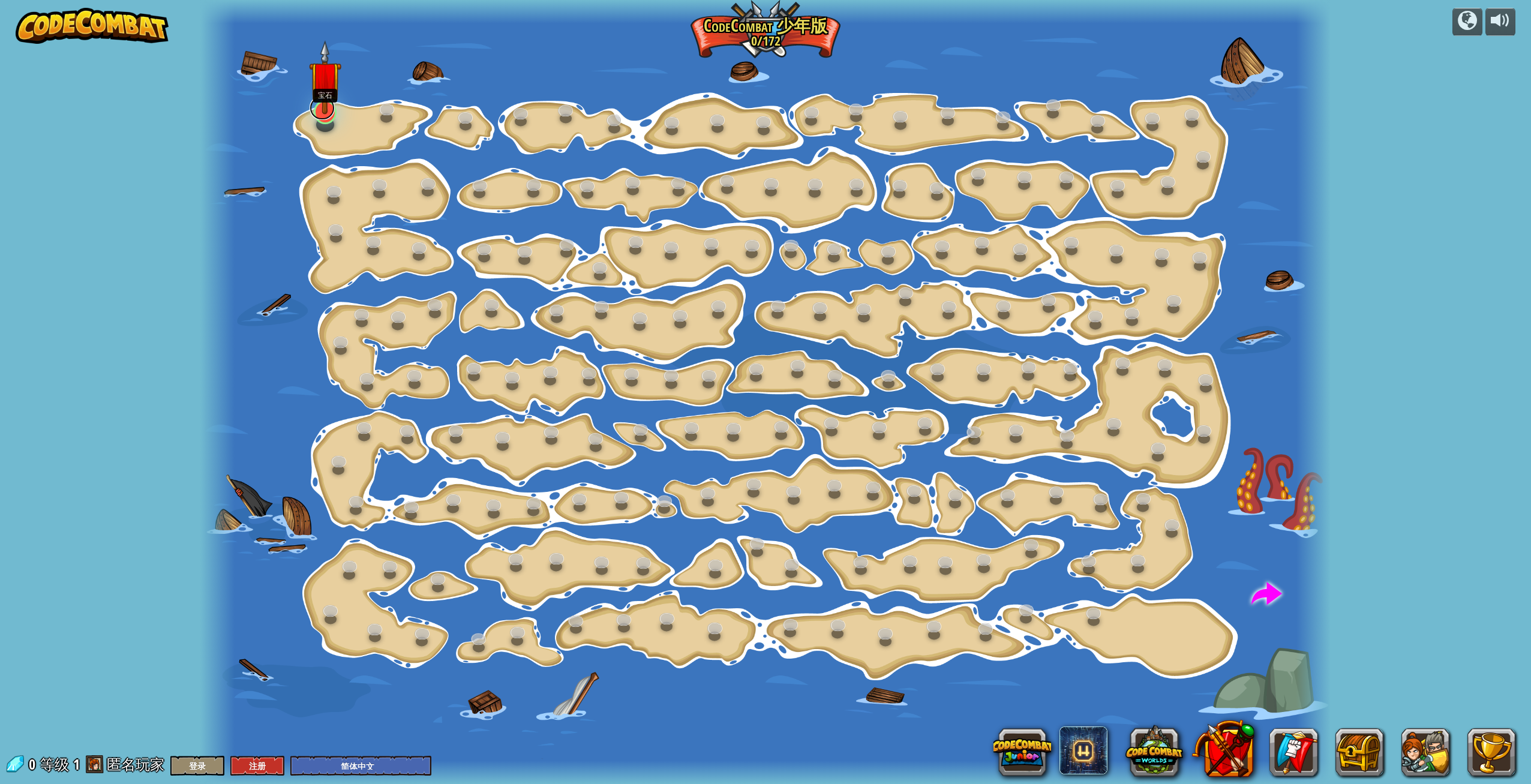
click at [324, 114] on link at bounding box center [323, 108] width 26 height 24
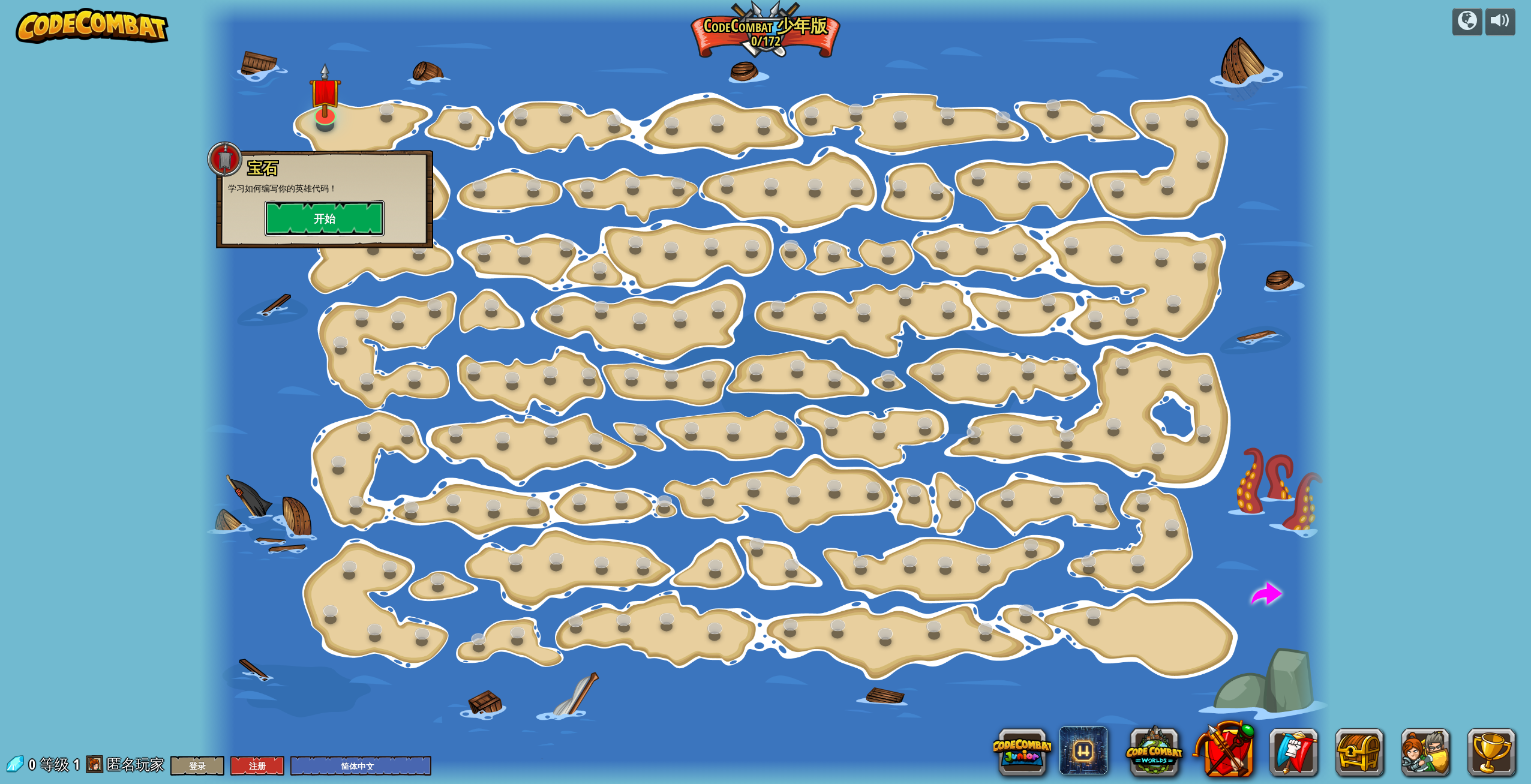
click at [317, 227] on button "开始" at bounding box center [325, 218] width 120 height 36
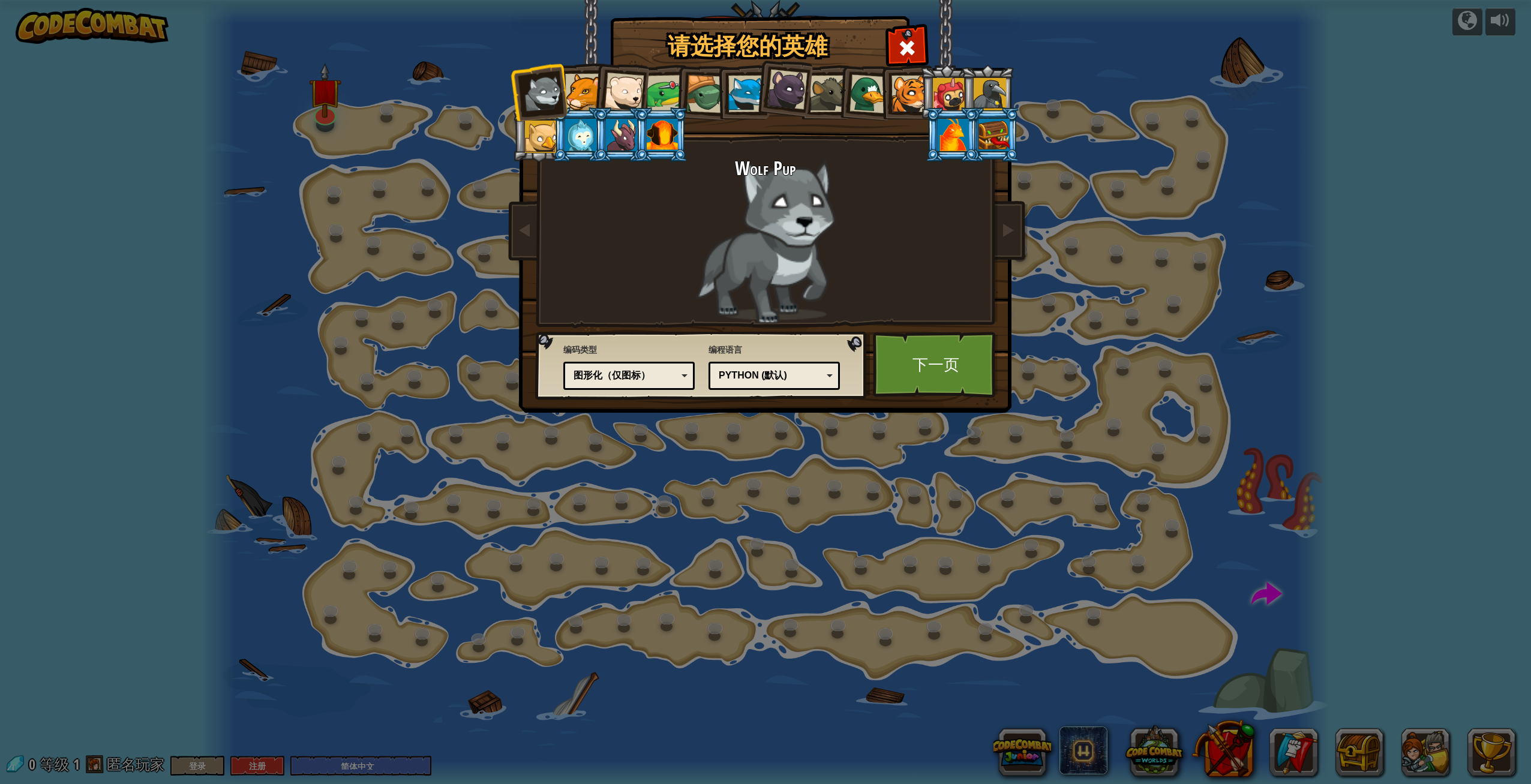
click at [633, 379] on div "图形化（仅图标）" at bounding box center [625, 376] width 104 height 14
click at [637, 369] on div "图形化" at bounding box center [625, 376] width 104 height 14
click at [649, 372] on div "图形化和代码" at bounding box center [625, 376] width 104 height 14
click at [651, 421] on div "请选择您的英雄 0 Wolf Pup Cougar Polar Bear Cub Frog 烏龜 藍狐英雄 小猎豹 Brown Rat 鸭子 小虎崽 Pugi…" at bounding box center [766, 392] width 1531 height 784
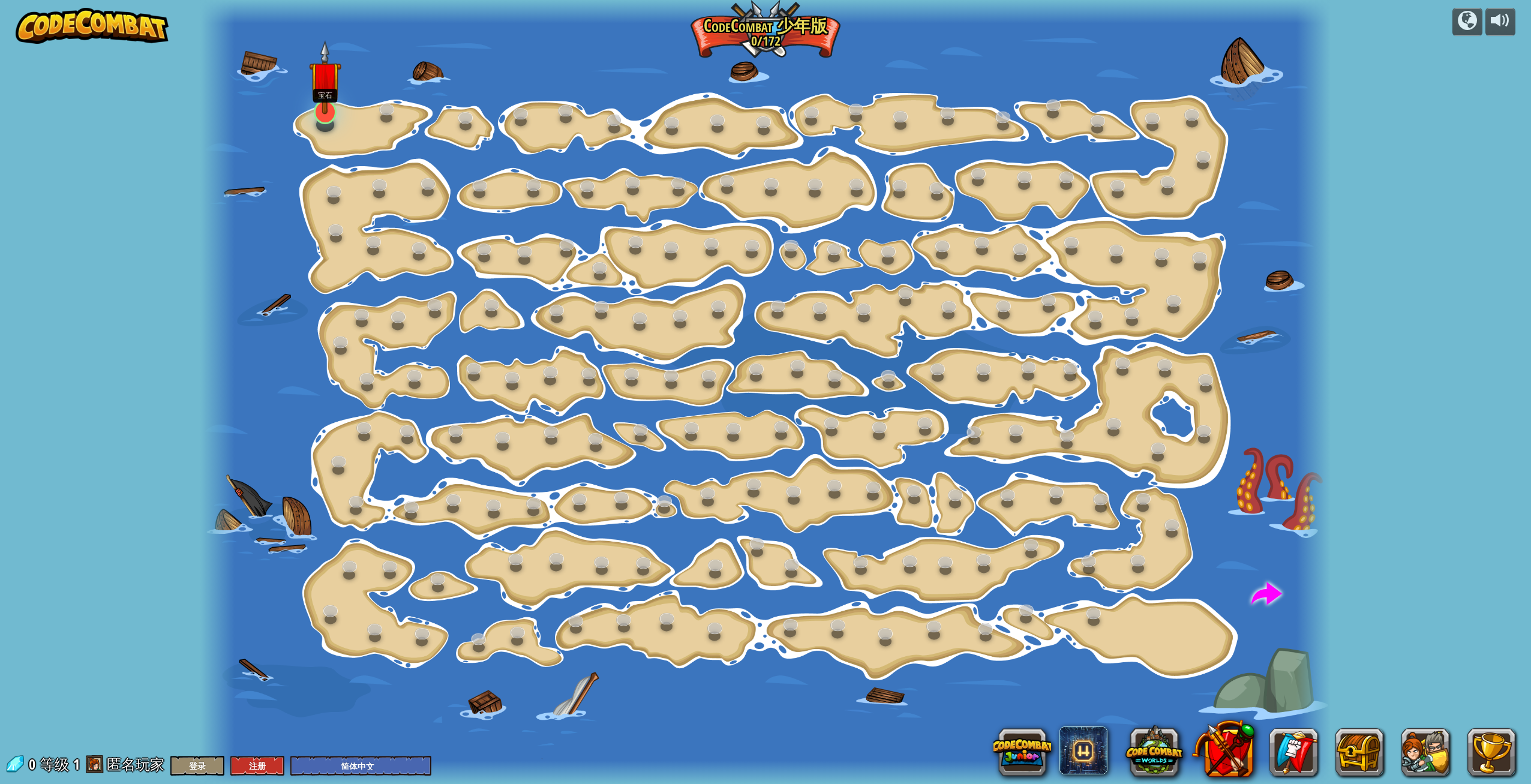
click at [327, 119] on div at bounding box center [325, 113] width 23 height 24
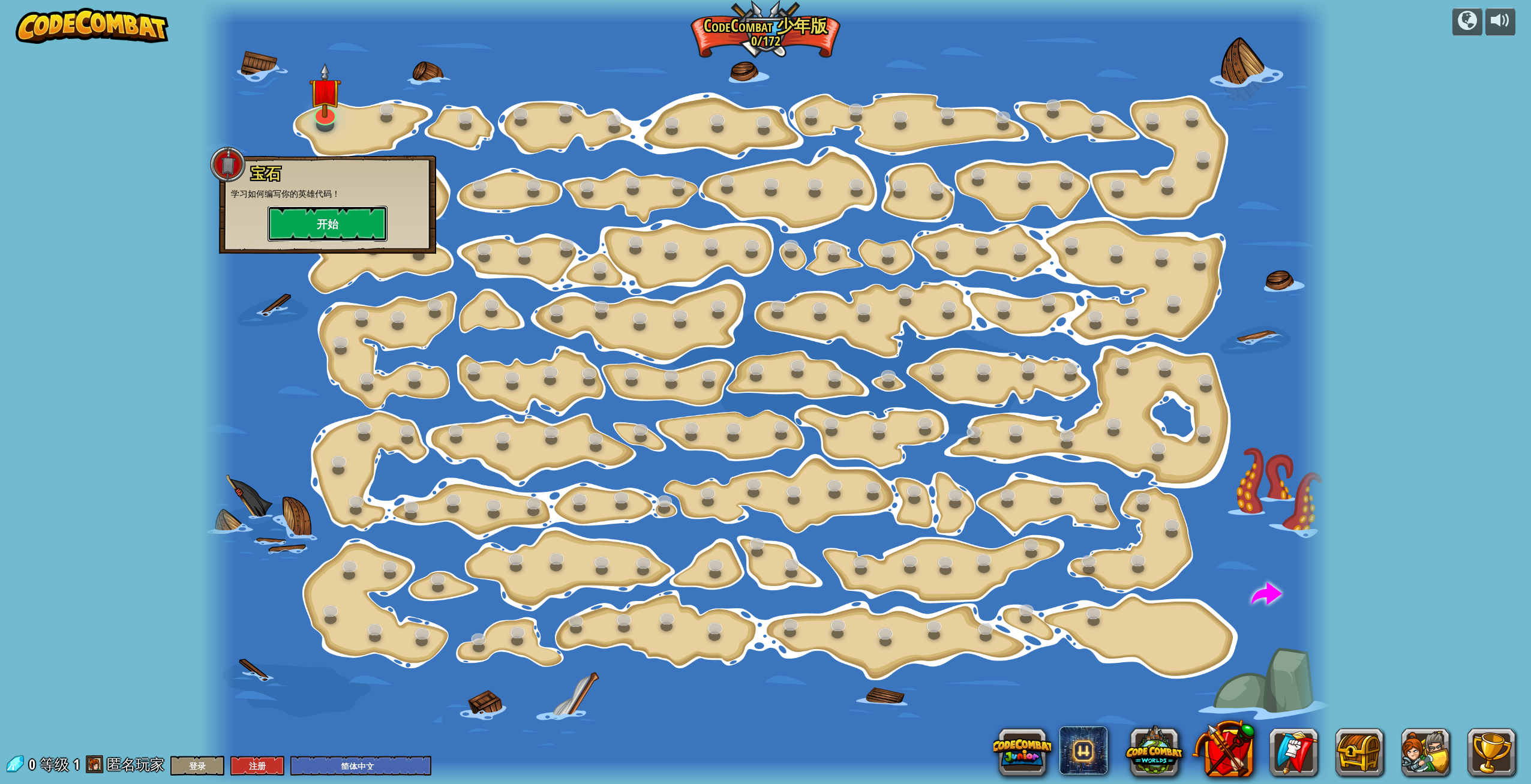
click at [335, 209] on button "开始" at bounding box center [328, 224] width 120 height 36
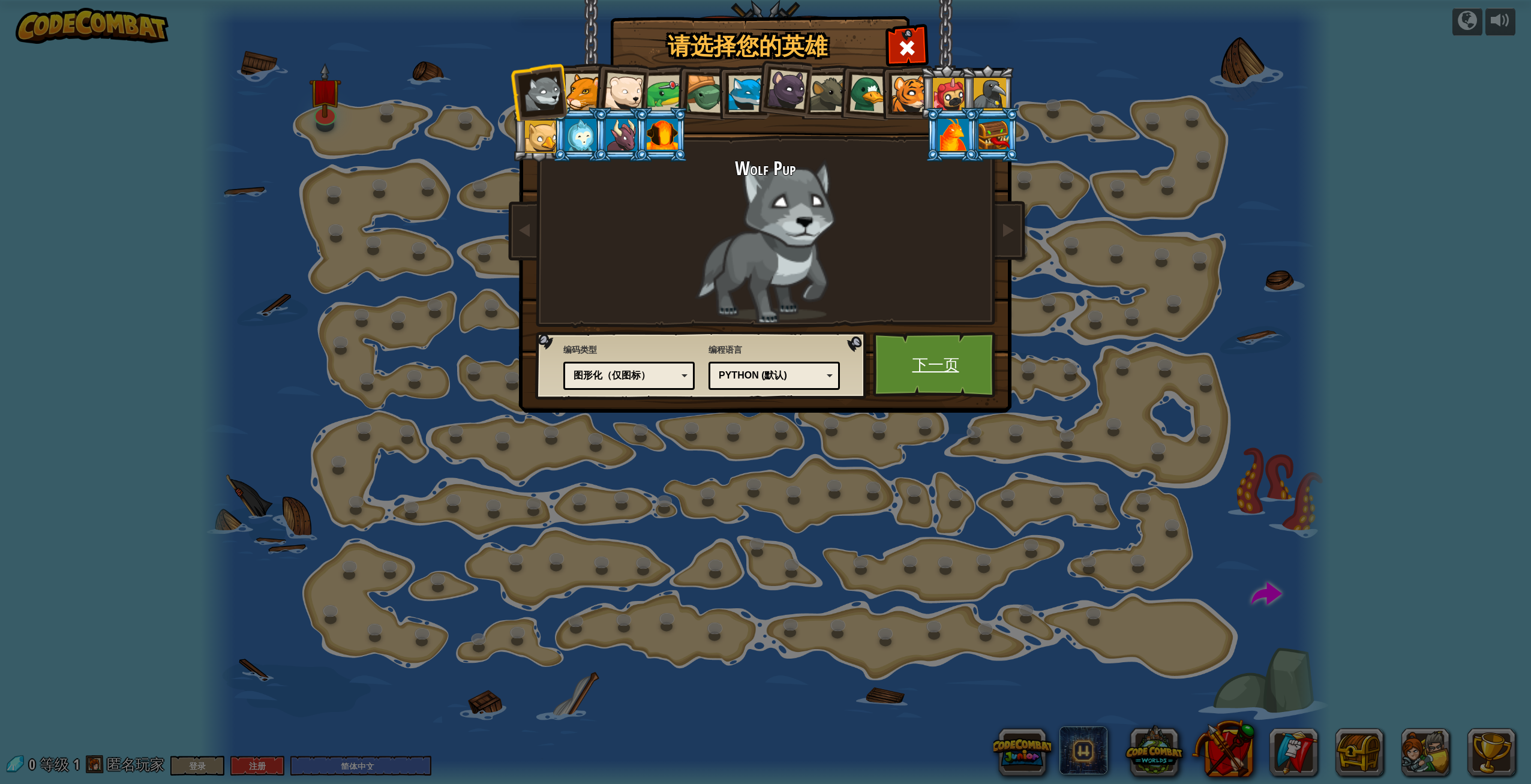
click at [931, 375] on link "下一页" at bounding box center [935, 365] width 125 height 66
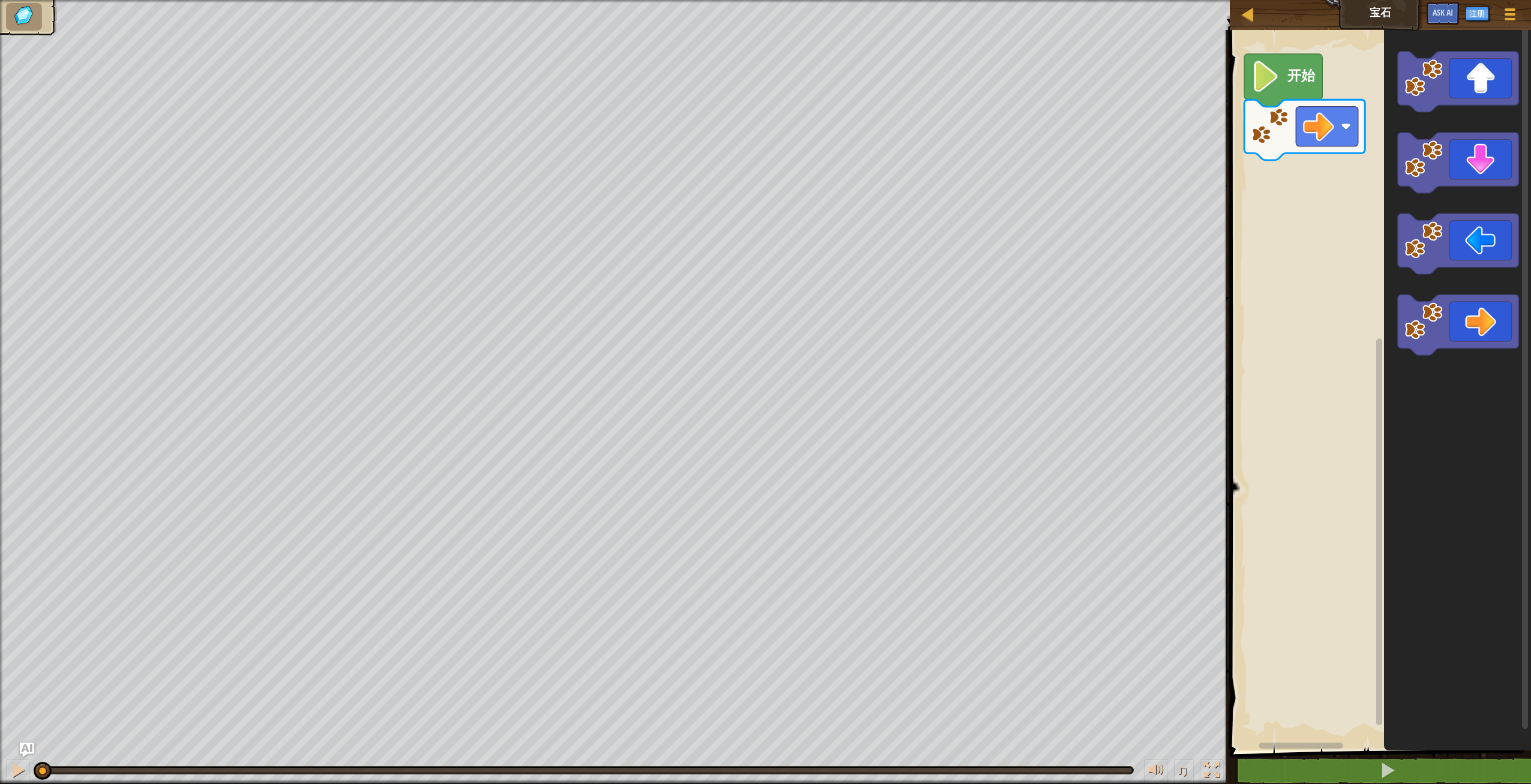
click at [1273, 83] on image "Blockly工作区" at bounding box center [1266, 77] width 29 height 32
click at [1315, 192] on div "开始" at bounding box center [1379, 387] width 305 height 726
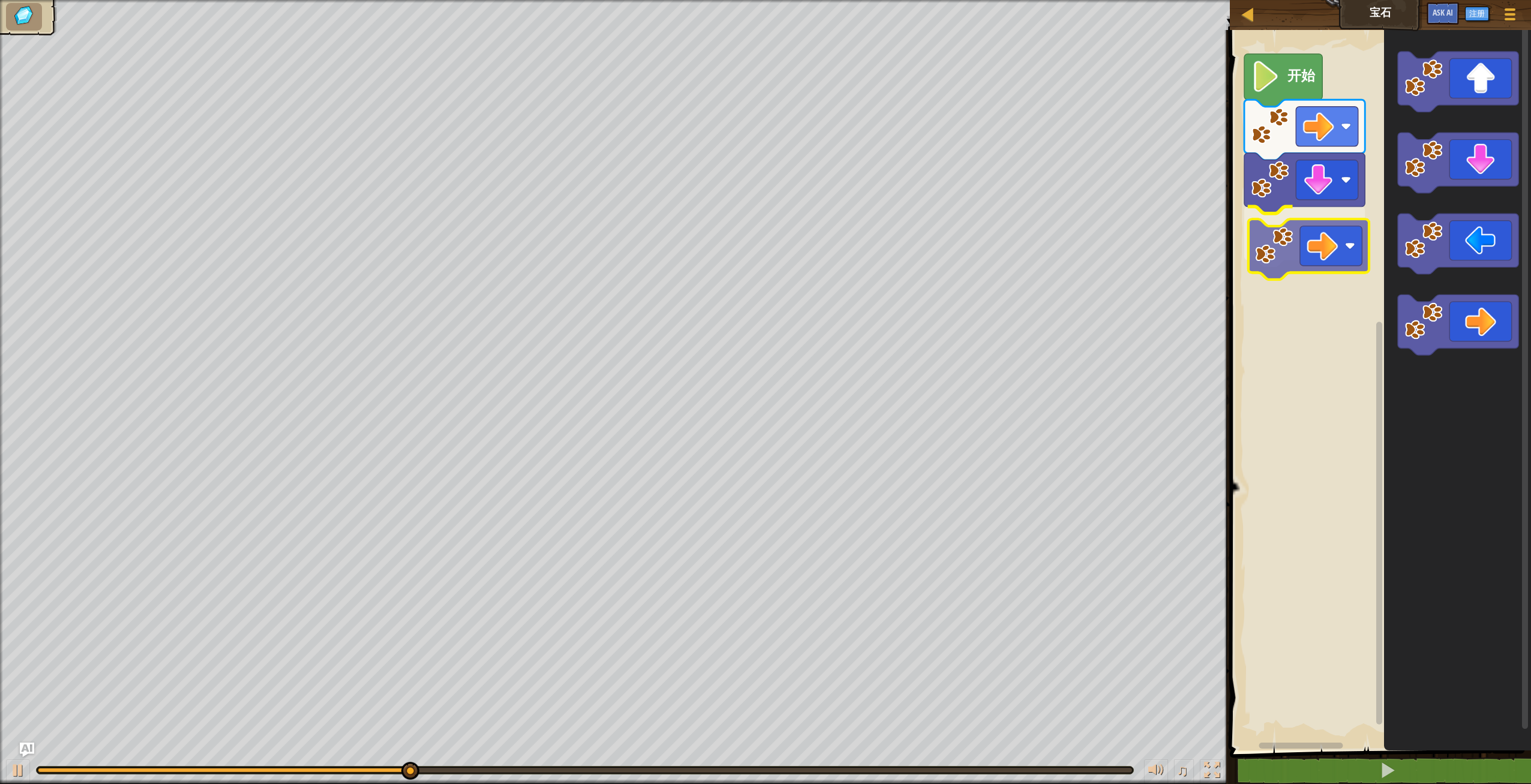
click at [1321, 254] on div "开始" at bounding box center [1379, 387] width 305 height 726
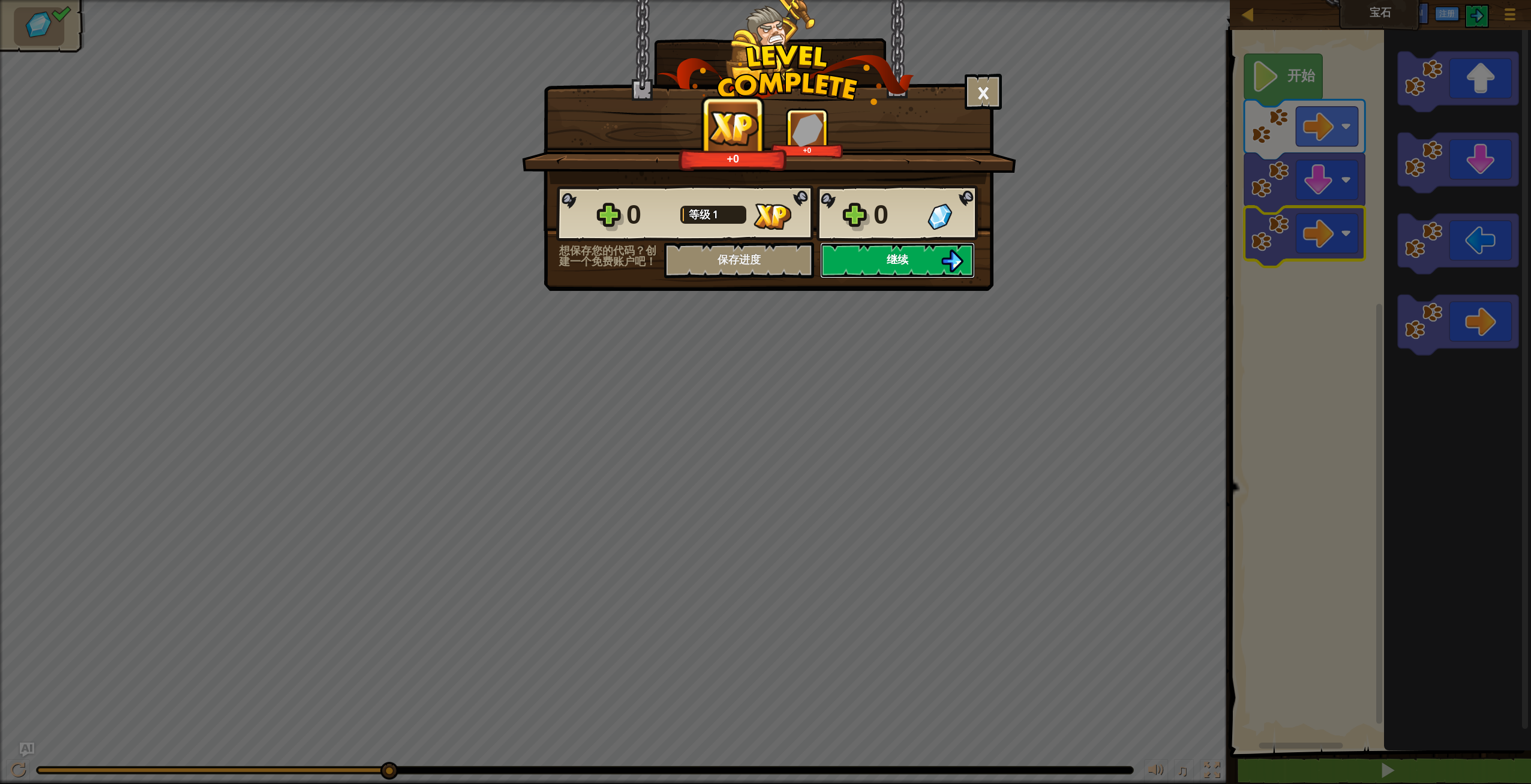
click at [938, 269] on button "继续" at bounding box center [898, 260] width 155 height 36
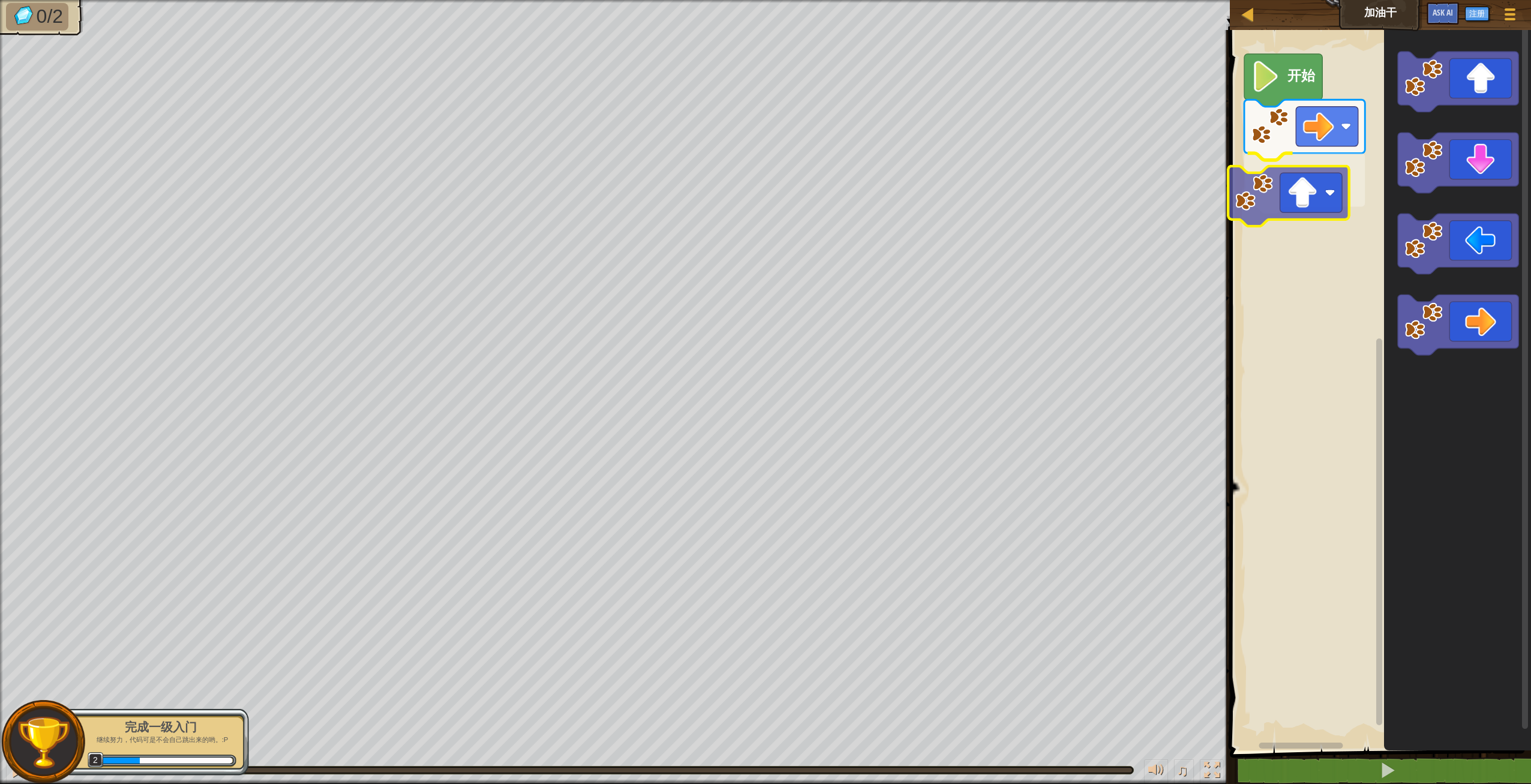
click at [1315, 188] on div "开始" at bounding box center [1379, 387] width 305 height 726
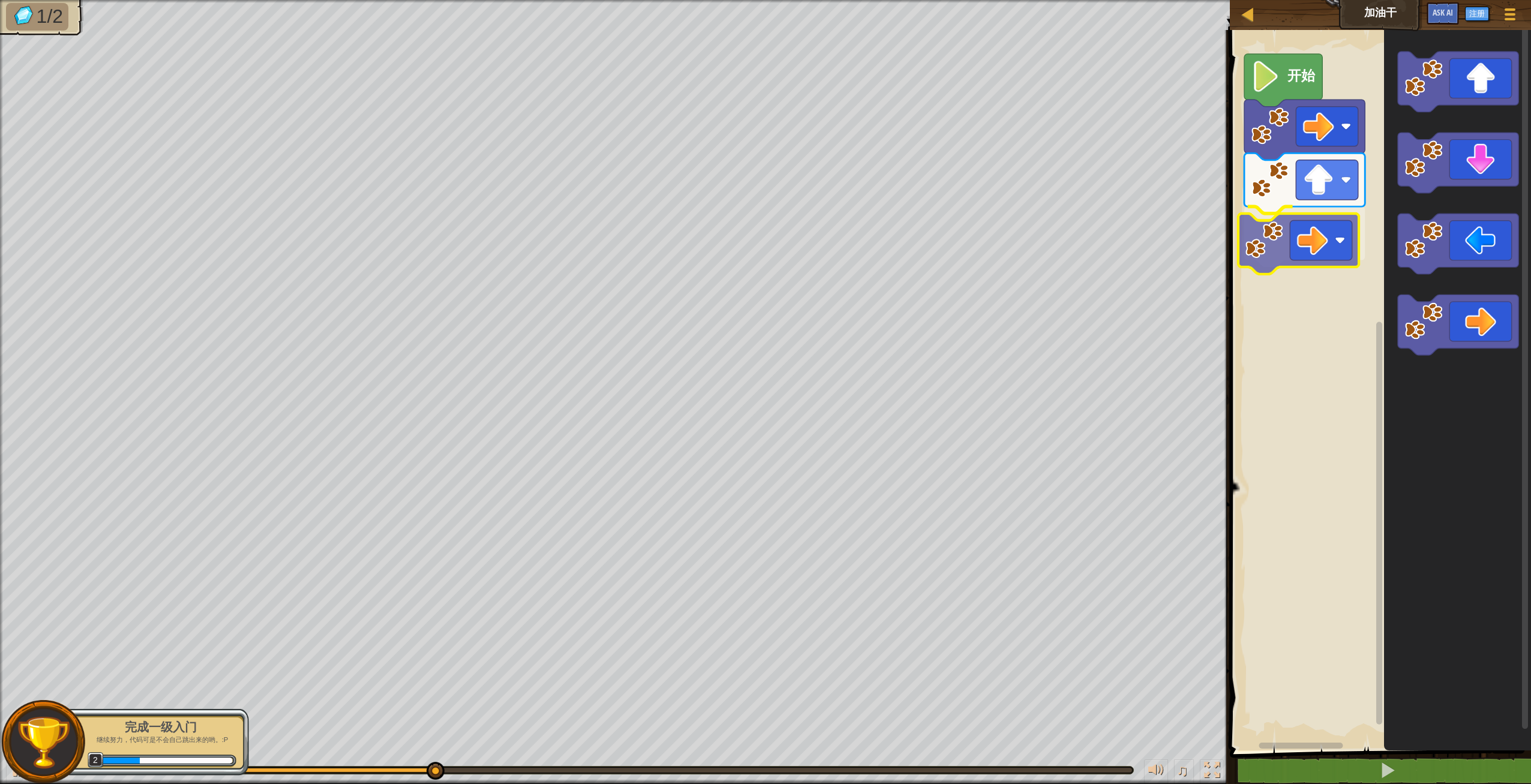
click at [1321, 229] on div "开始" at bounding box center [1379, 387] width 305 height 726
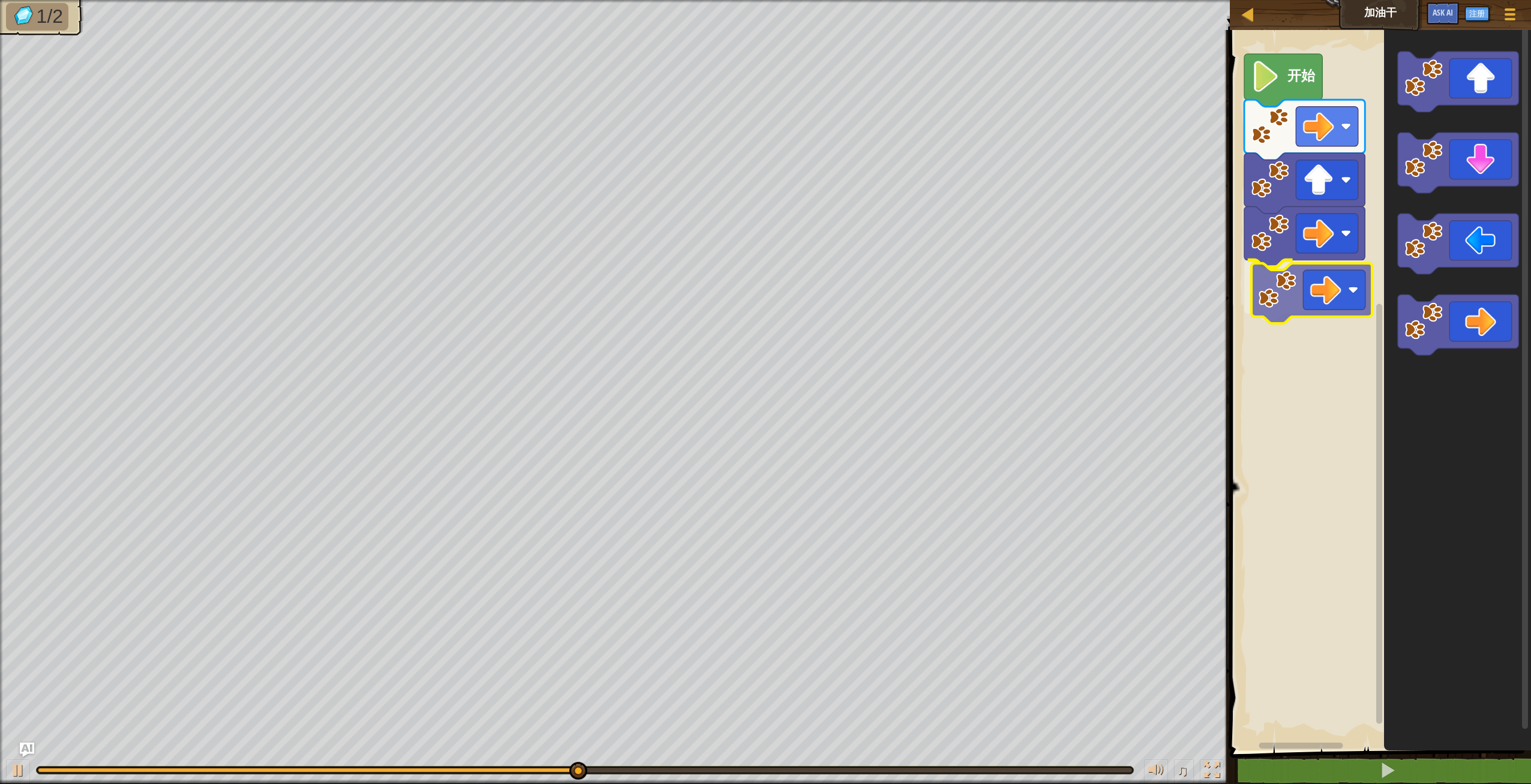
click at [1319, 293] on div "开始" at bounding box center [1379, 387] width 305 height 726
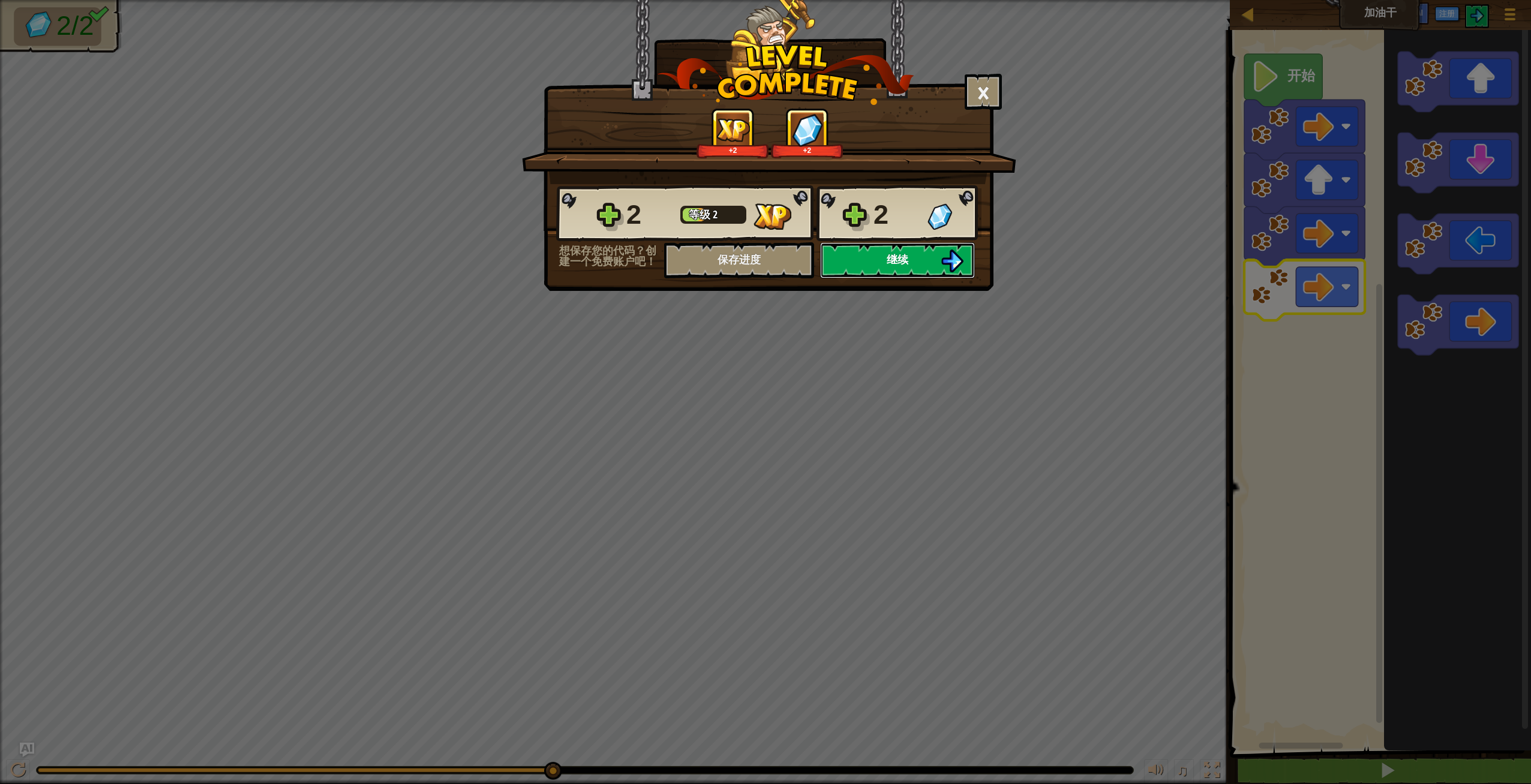
click at [889, 262] on span "继续" at bounding box center [898, 260] width 22 height 15
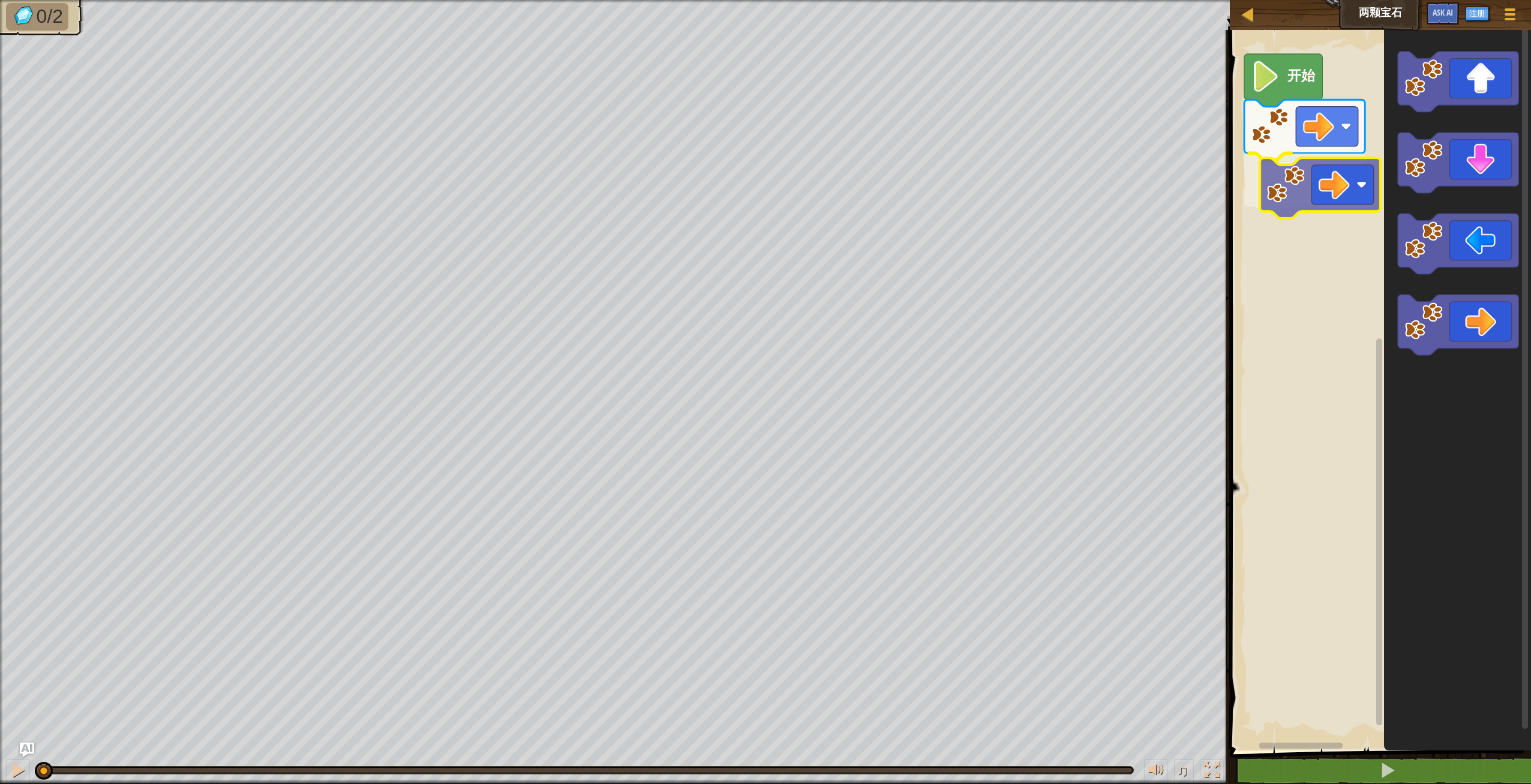
click at [1328, 206] on div "开始" at bounding box center [1379, 387] width 305 height 726
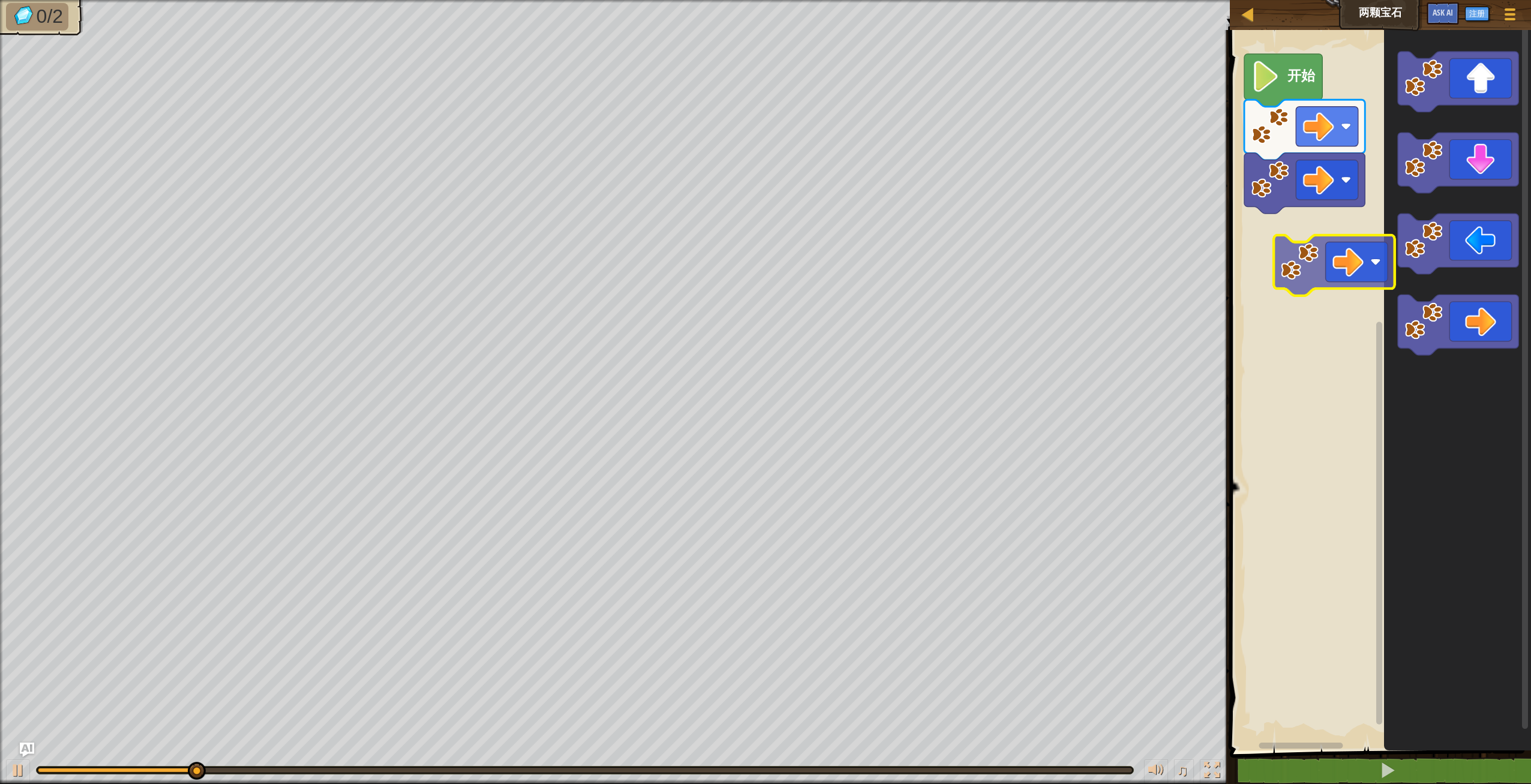
click at [1327, 244] on div "开始" at bounding box center [1379, 387] width 305 height 726
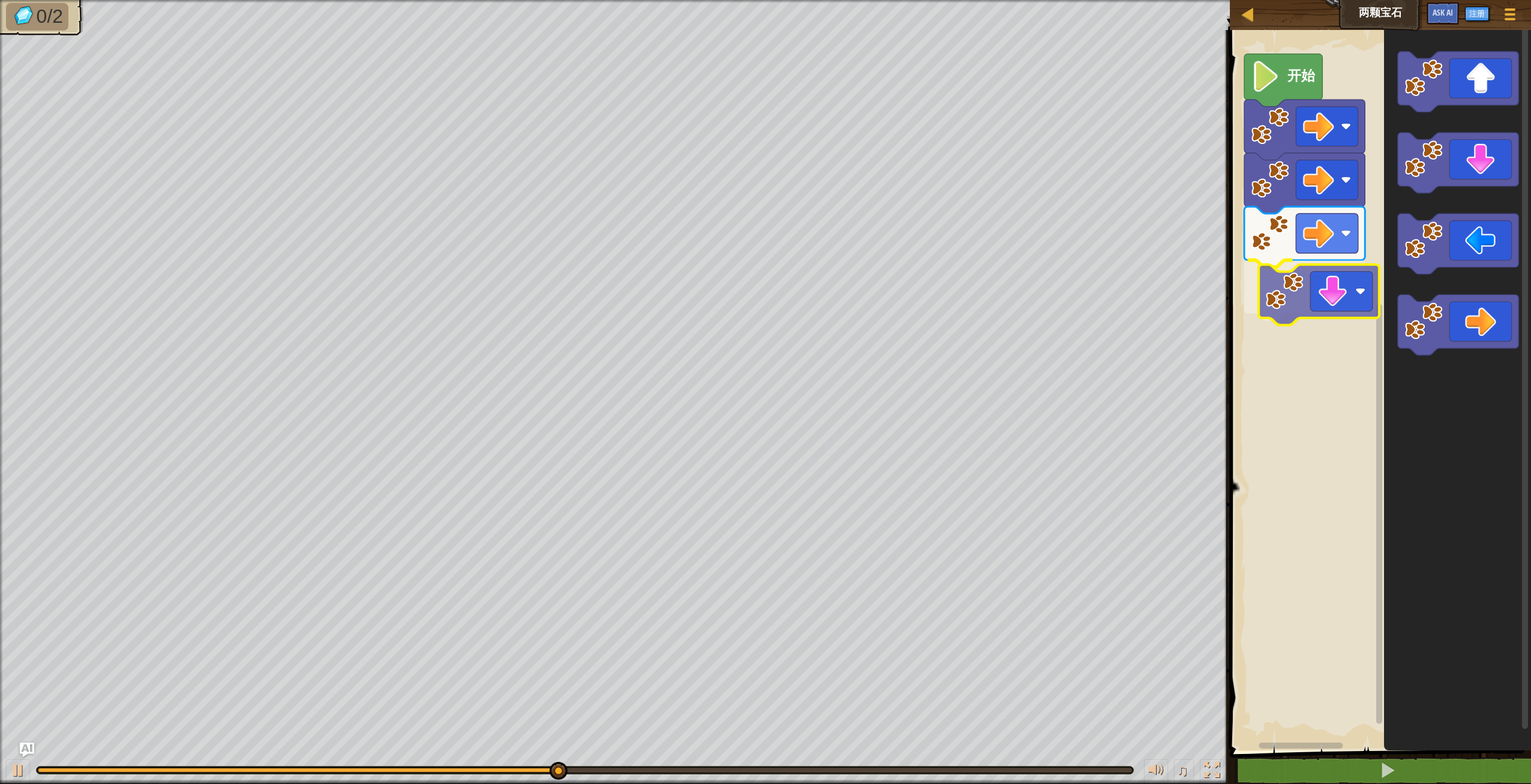
click at [1338, 287] on div "开始" at bounding box center [1379, 387] width 305 height 726
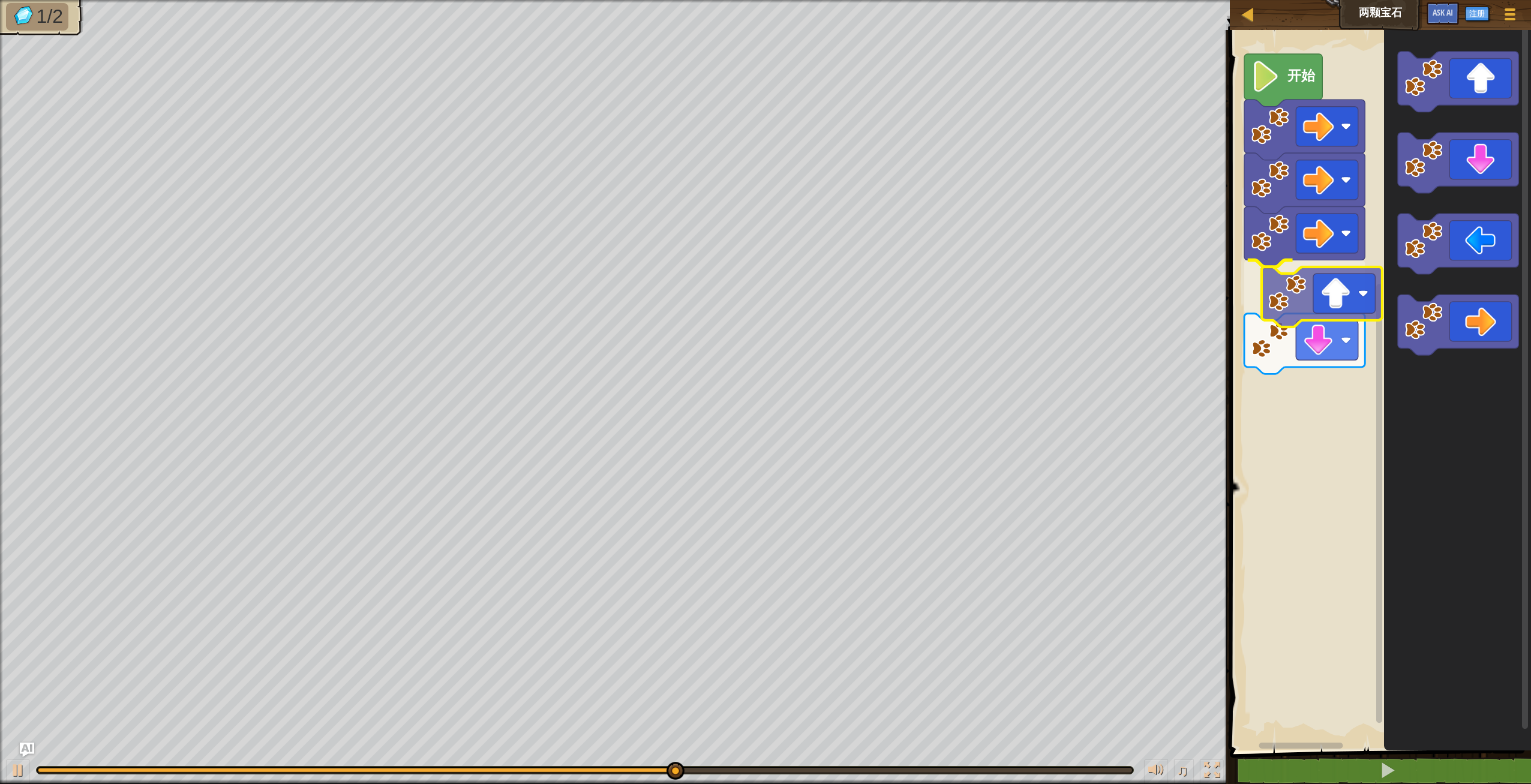
click at [1415, 272] on g "Blockly工作区" at bounding box center [1458, 203] width 121 height 304
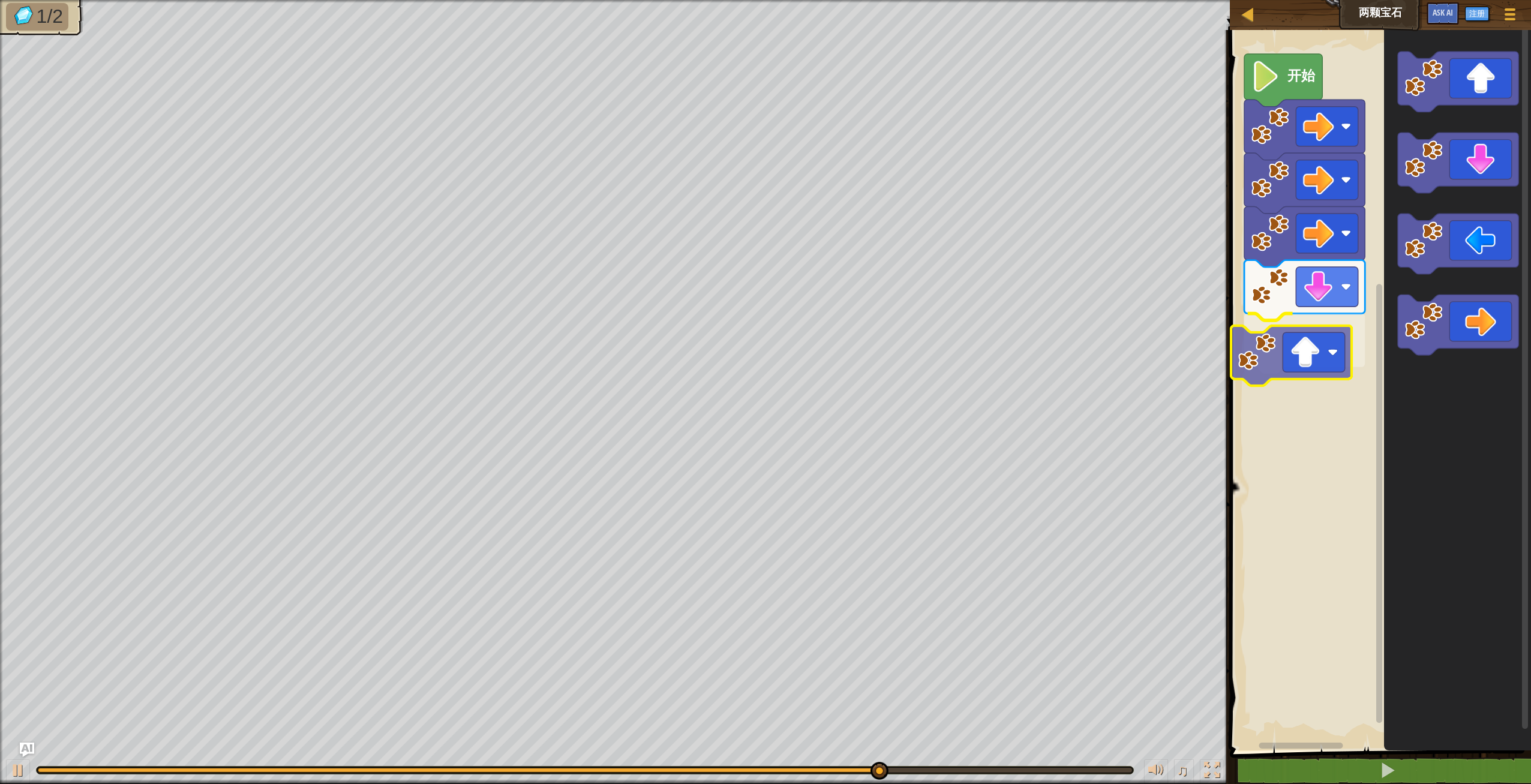
click at [1330, 360] on div "开始" at bounding box center [1379, 387] width 305 height 726
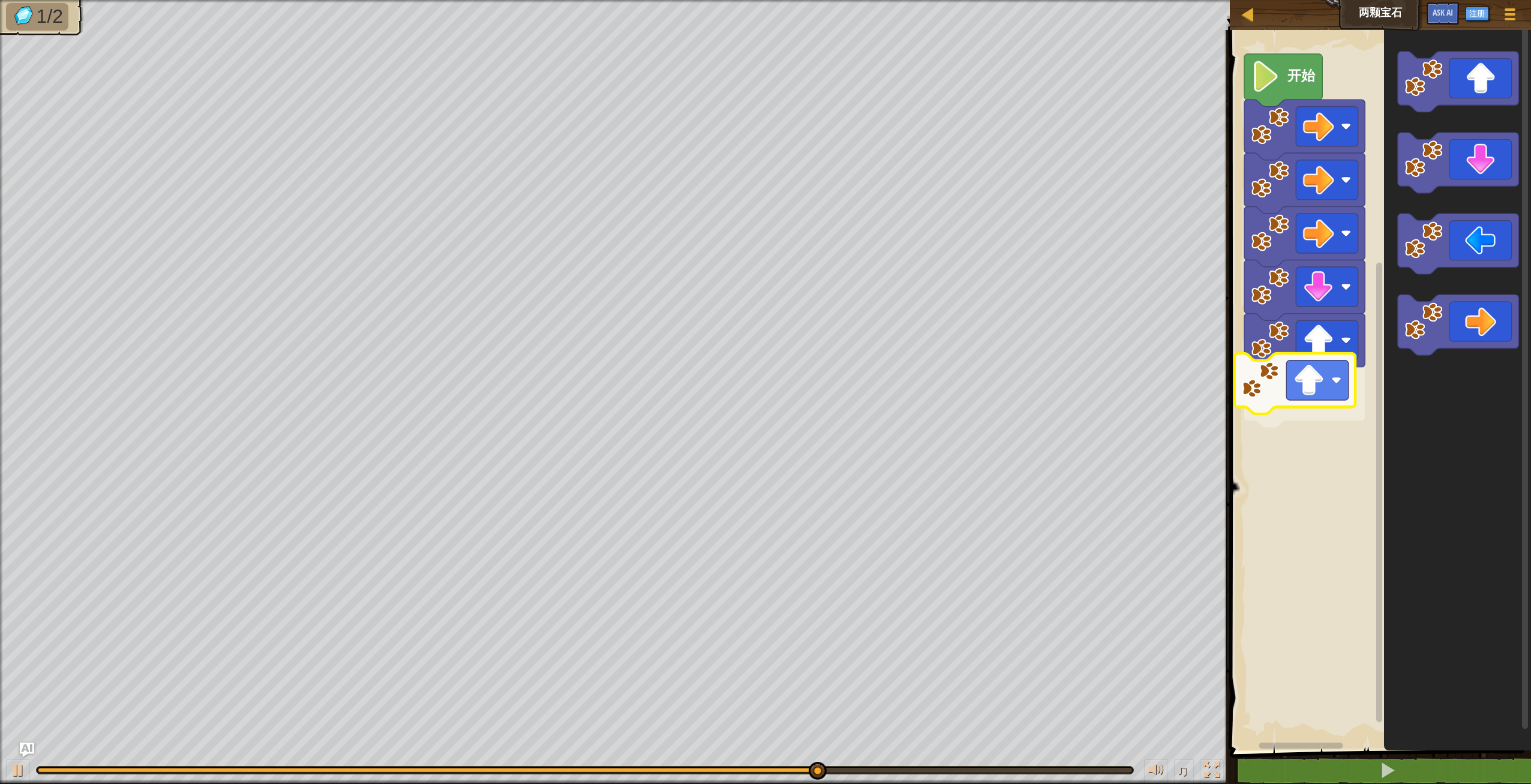
click at [1290, 405] on div "开始" at bounding box center [1379, 387] width 305 height 726
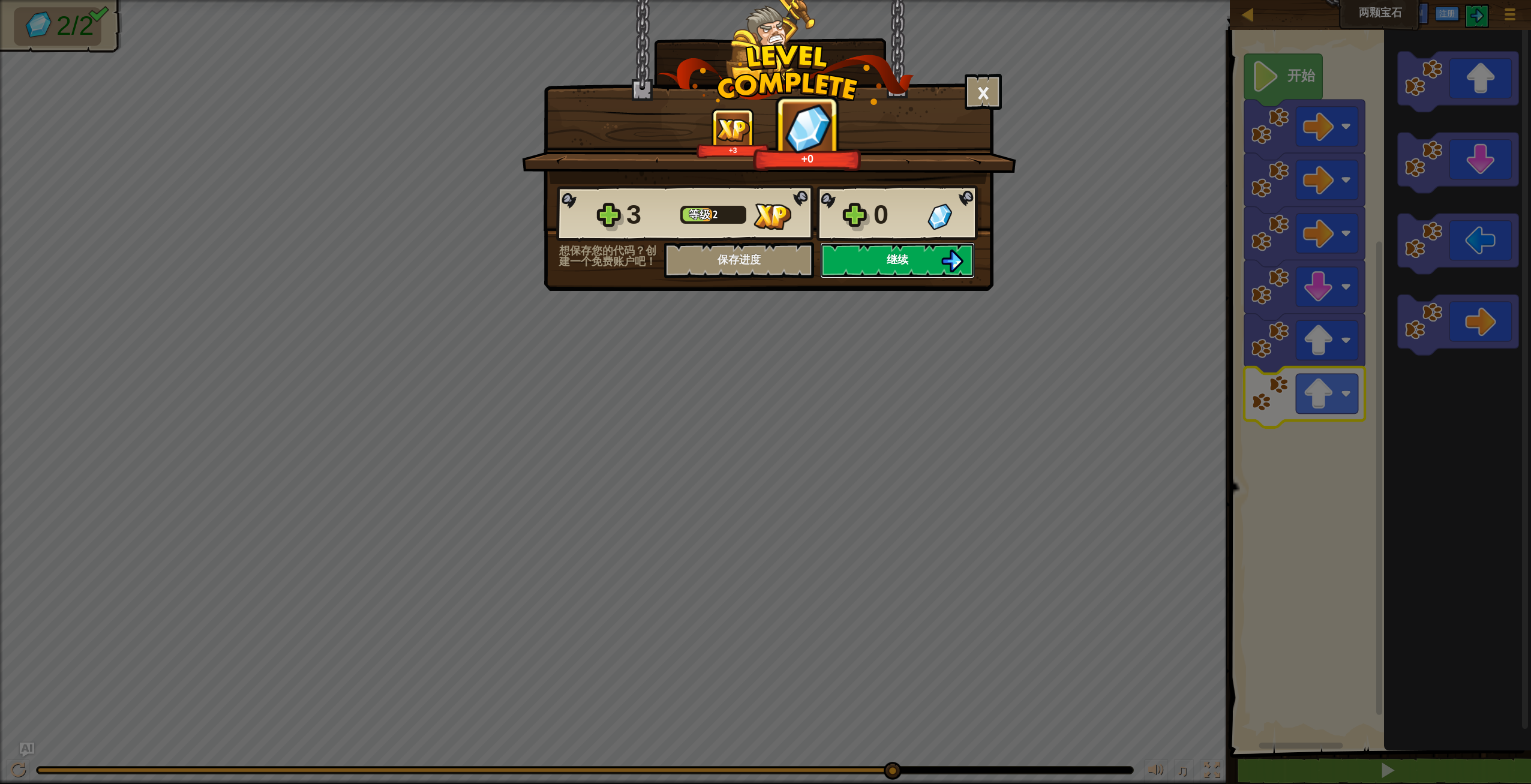
click at [910, 260] on button "继续" at bounding box center [898, 260] width 155 height 36
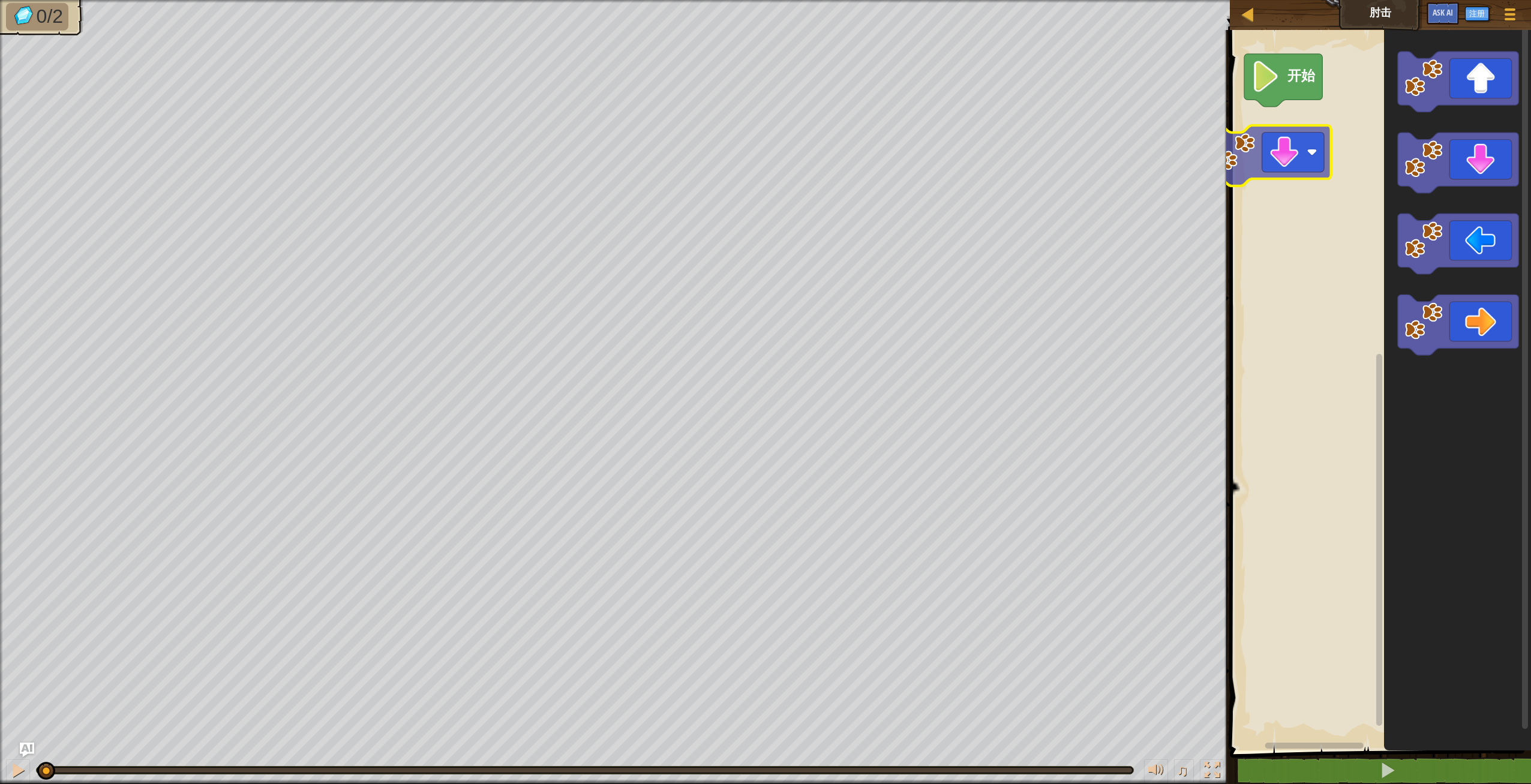
click at [1286, 153] on div "开始" at bounding box center [1379, 387] width 305 height 726
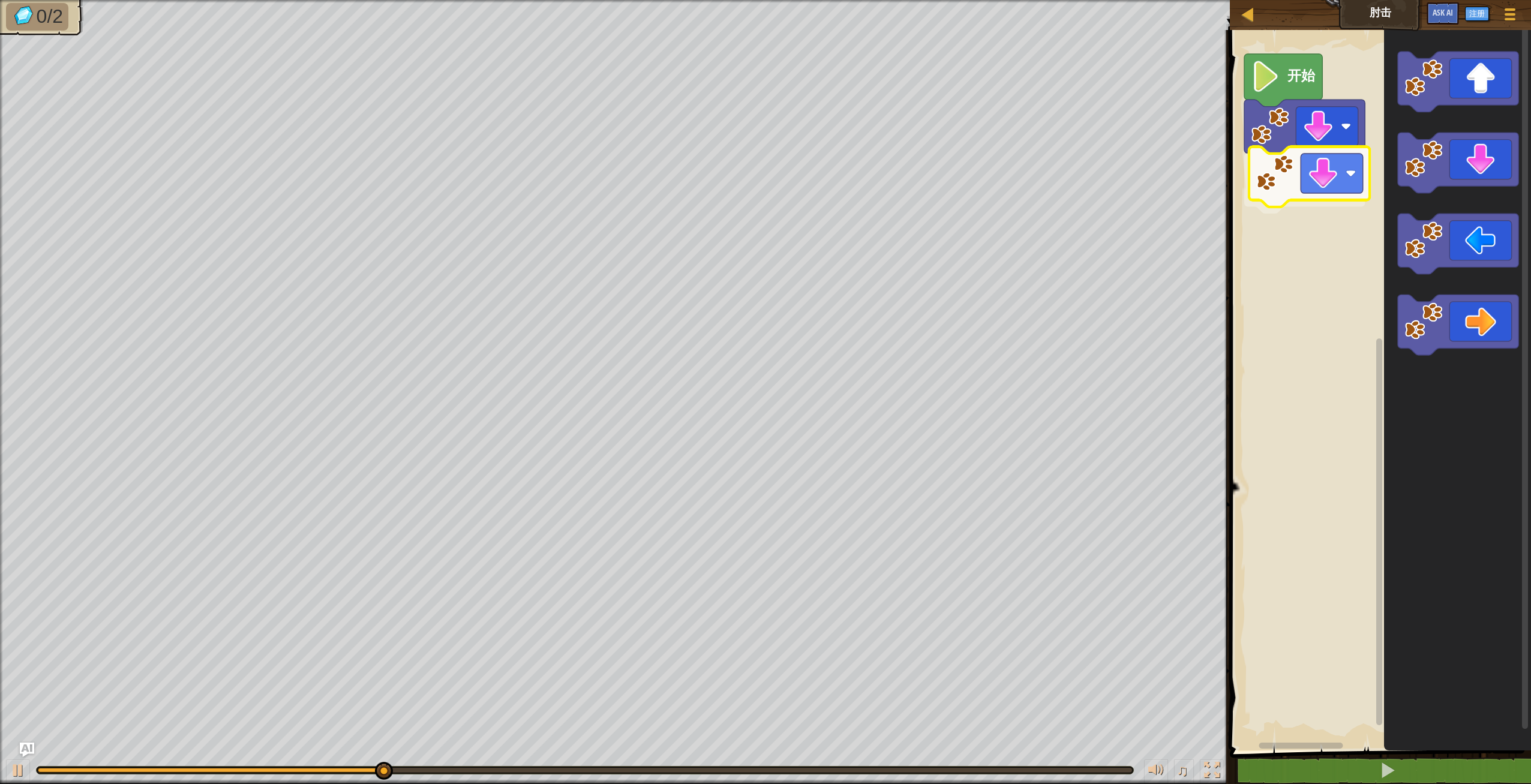
click at [1312, 184] on div "开始" at bounding box center [1379, 387] width 305 height 726
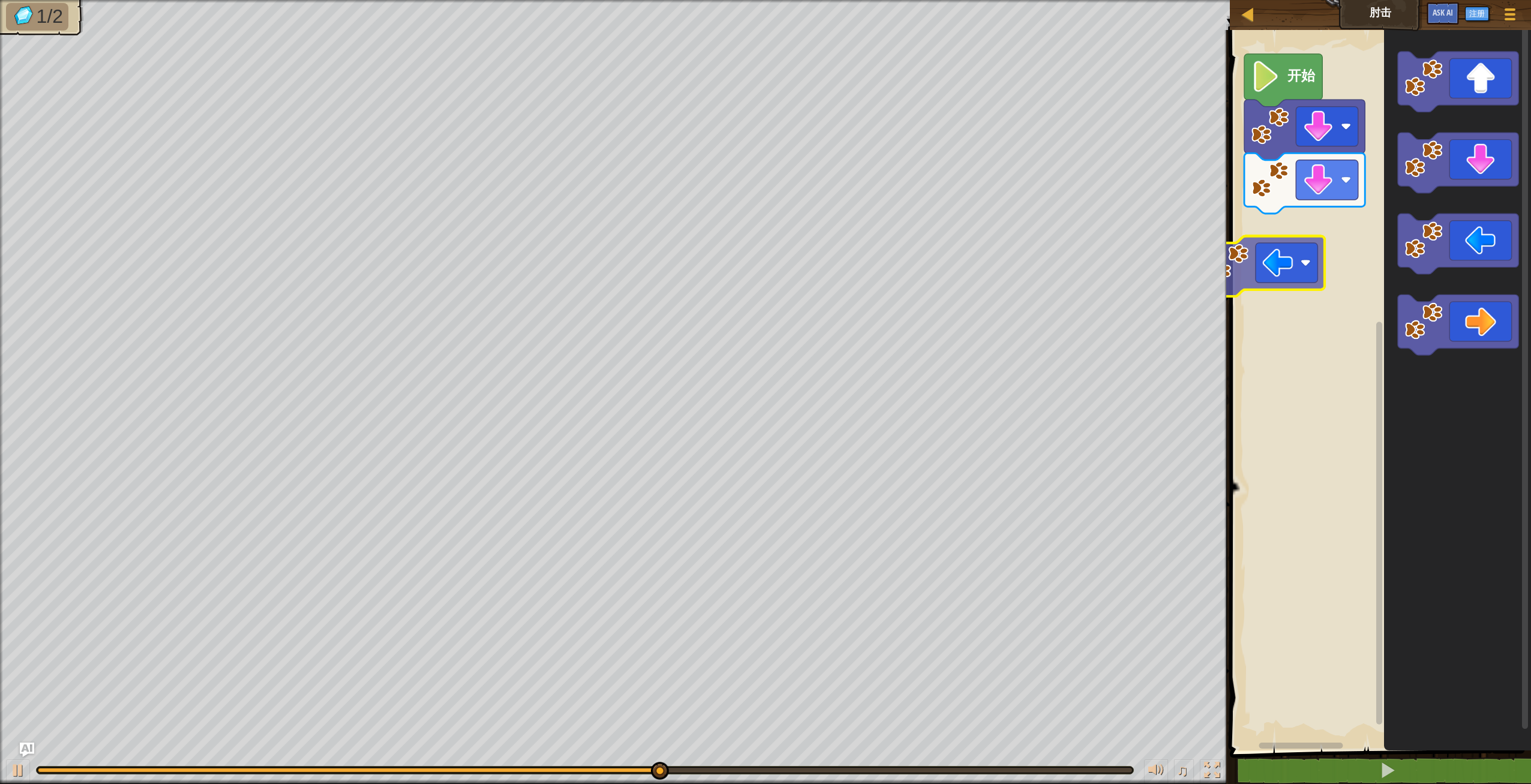
click at [1328, 249] on div "开始" at bounding box center [1379, 387] width 305 height 726
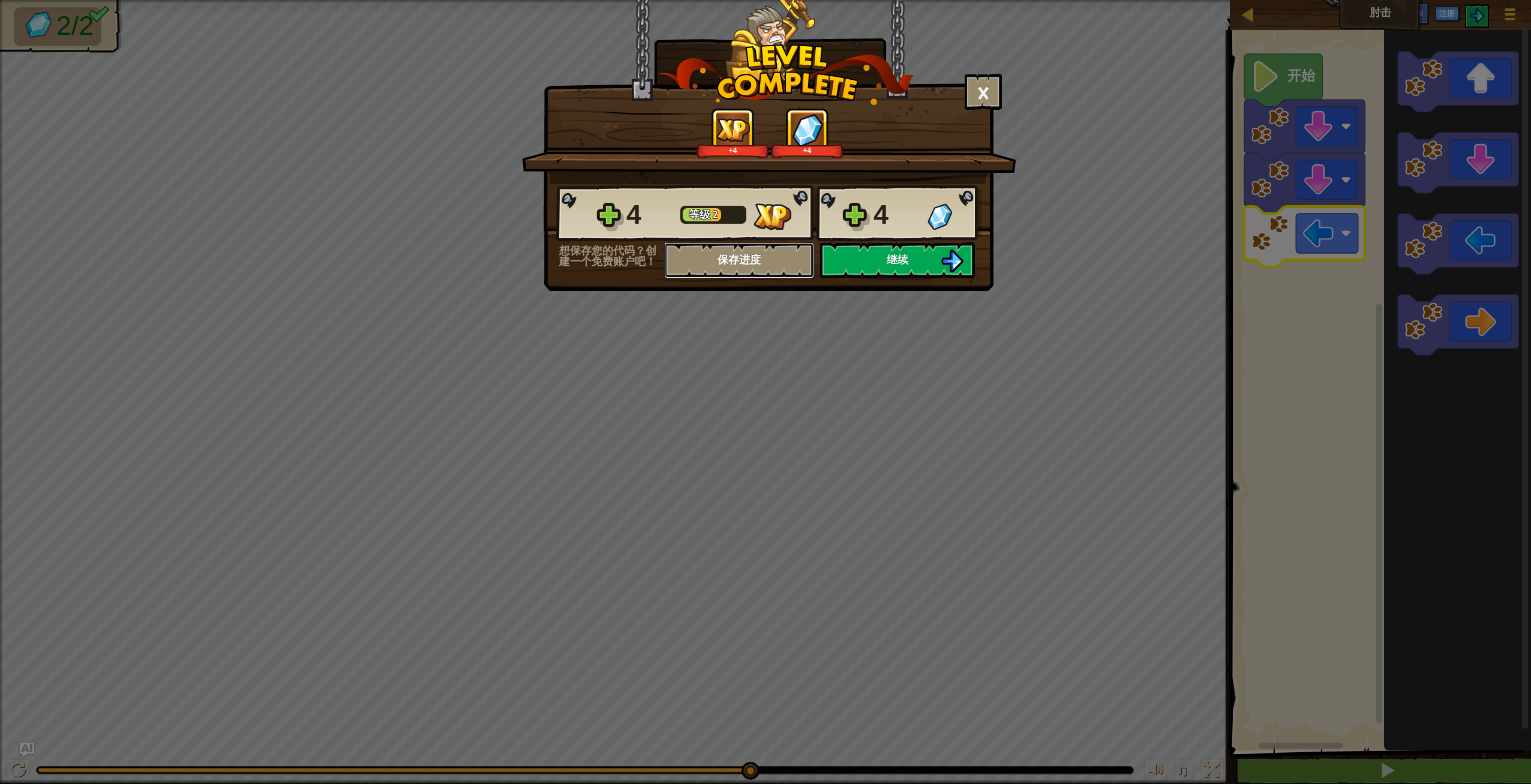
click at [737, 258] on button "保存进度" at bounding box center [739, 260] width 150 height 36
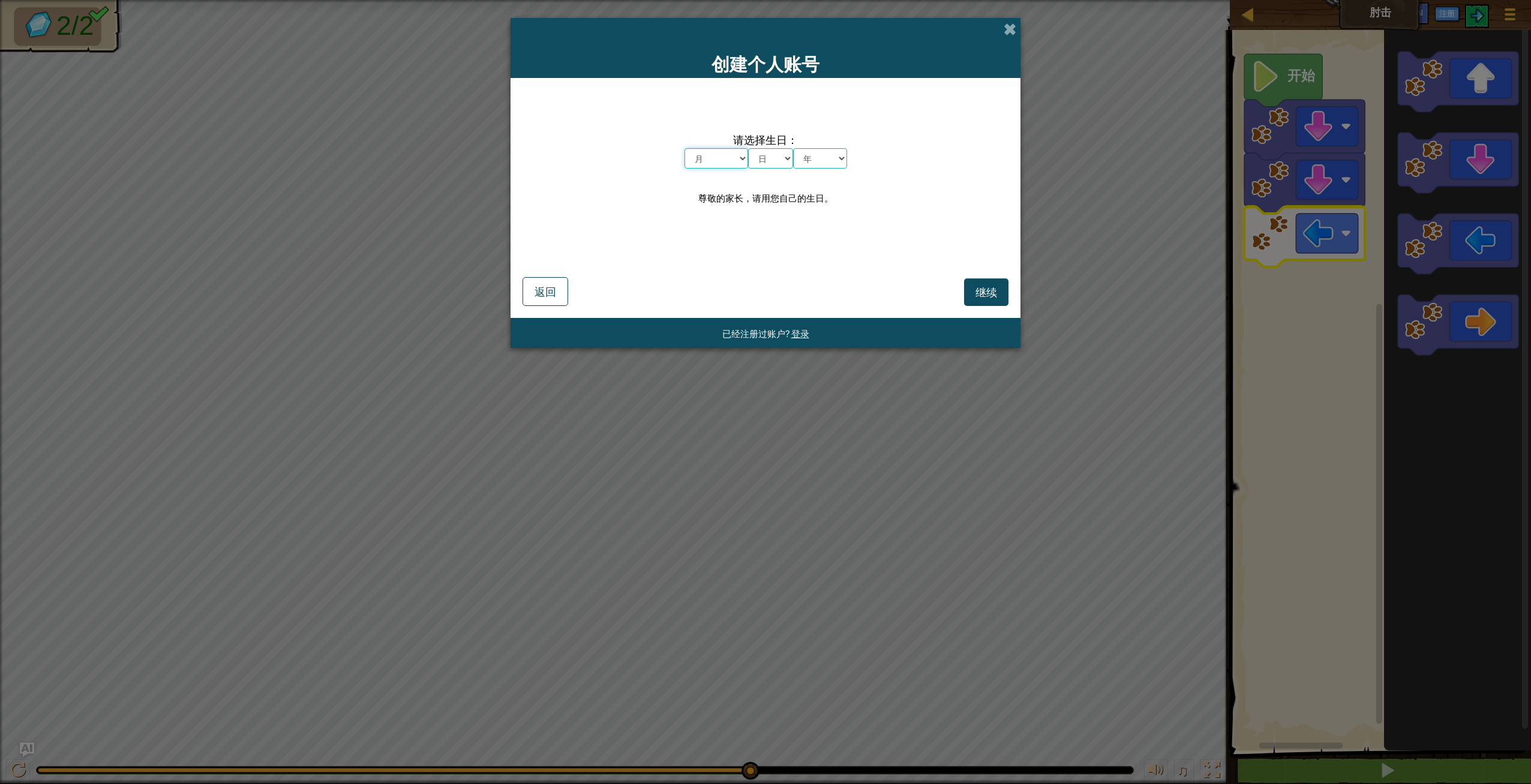
click at [735, 158] on select "月 一月 二月 三月 四月 五月 六月 七月 八月 九月 十月 十一月 十二月" at bounding box center [716, 158] width 64 height 20
select select "6"
click at [684, 148] on select "月 一月 二月 三月 四月 五月 六月 七月 八月 九月 十月 十一月 十二月" at bounding box center [716, 158] width 64 height 20
click at [775, 152] on select "日 1 2 3 4 5 6 7 8 9 10 11 12 13 14 15 16 17 18 19 20 21 22 23 24 25 26 27 28 29…" at bounding box center [771, 158] width 45 height 20
select select "6"
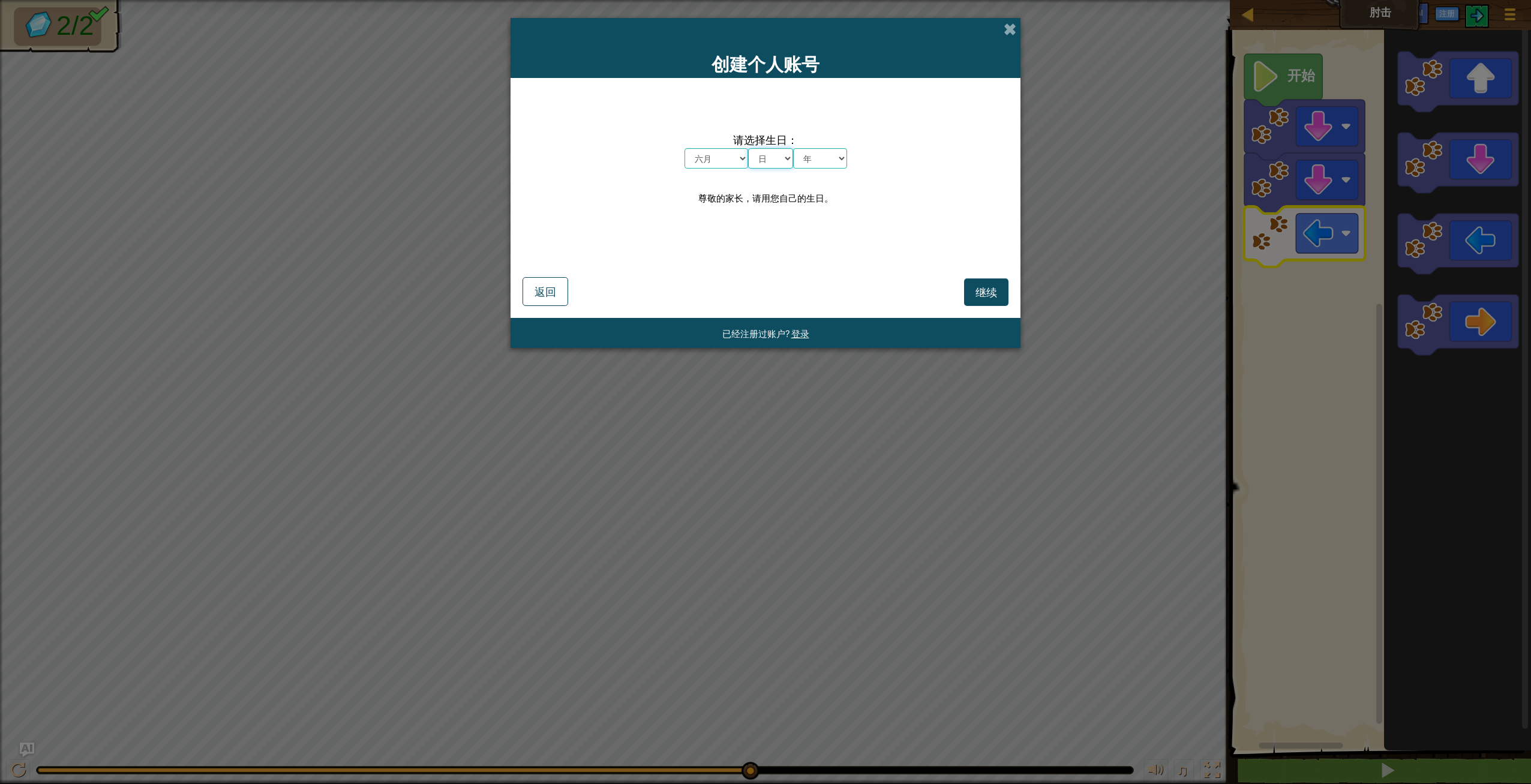
click at [748, 148] on select "日 1 2 3 4 5 6 7 8 9 10 11 12 13 14 15 16 17 18 19 20 21 22 23 24 25 26 27 28 29…" at bounding box center [771, 158] width 45 height 20
click at [834, 163] on select "年 2025 2024 2023 2022 2021 2020 2019 2018 2017 2016 2015 2014 2013 2012 2011 20…" at bounding box center [820, 158] width 54 height 20
select select "1995"
click at [793, 148] on select "年 2025 2024 2023 2022 2021 2020 2019 2018 2017 2016 2015 2014 2013 2012 2011 20…" at bounding box center [820, 158] width 54 height 20
click at [991, 291] on span "继续" at bounding box center [986, 292] width 22 height 14
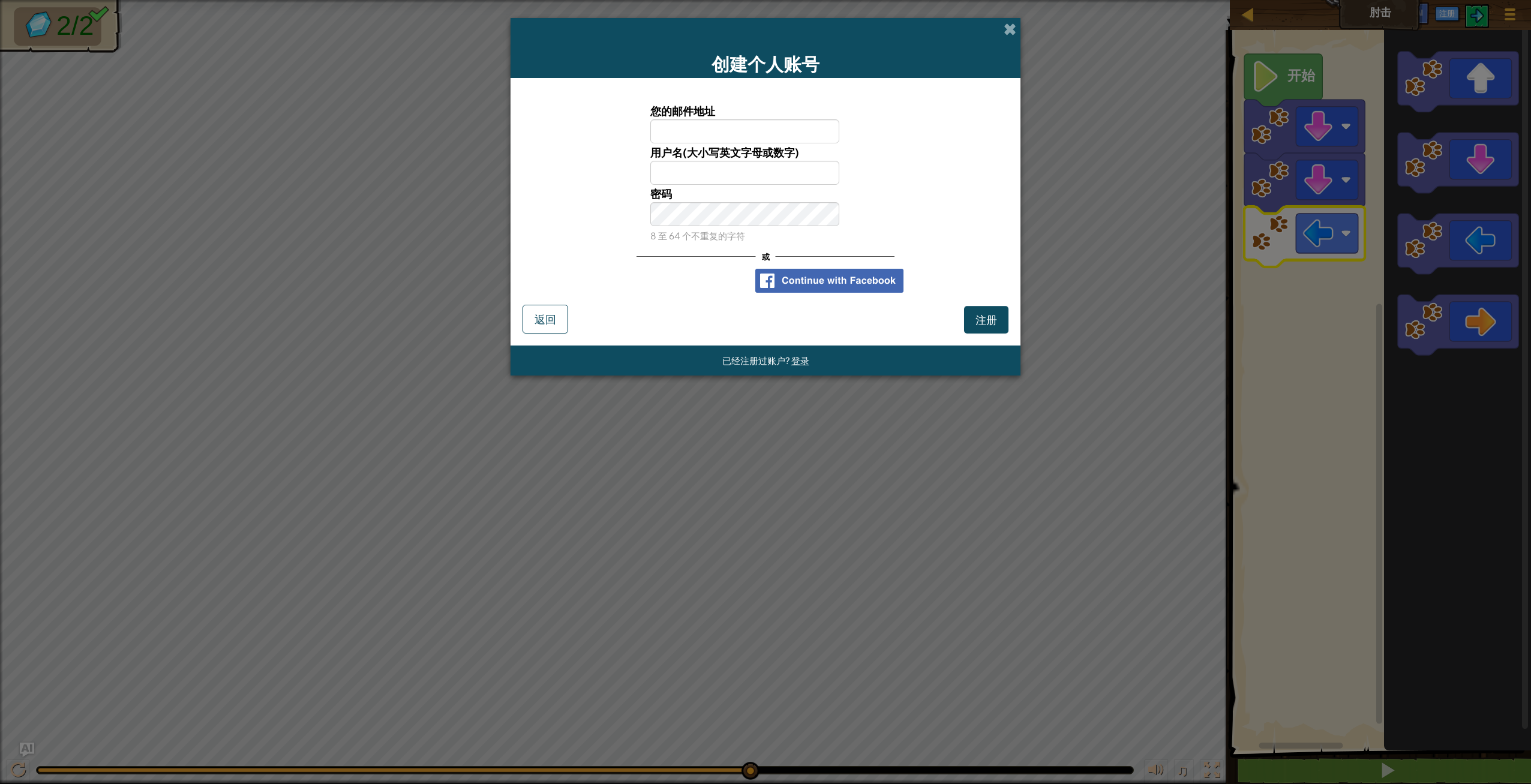
click at [713, 140] on input "您的邮件地址" at bounding box center [745, 131] width 190 height 24
click at [717, 131] on input "您的邮件地址" at bounding box center [745, 131] width 190 height 24
type input "yuanshuo199506@gmail.com"
click at [708, 179] on input "用户名(大小写英文字母或数字)" at bounding box center [745, 173] width 190 height 24
type input "[PERSON_NAME]"
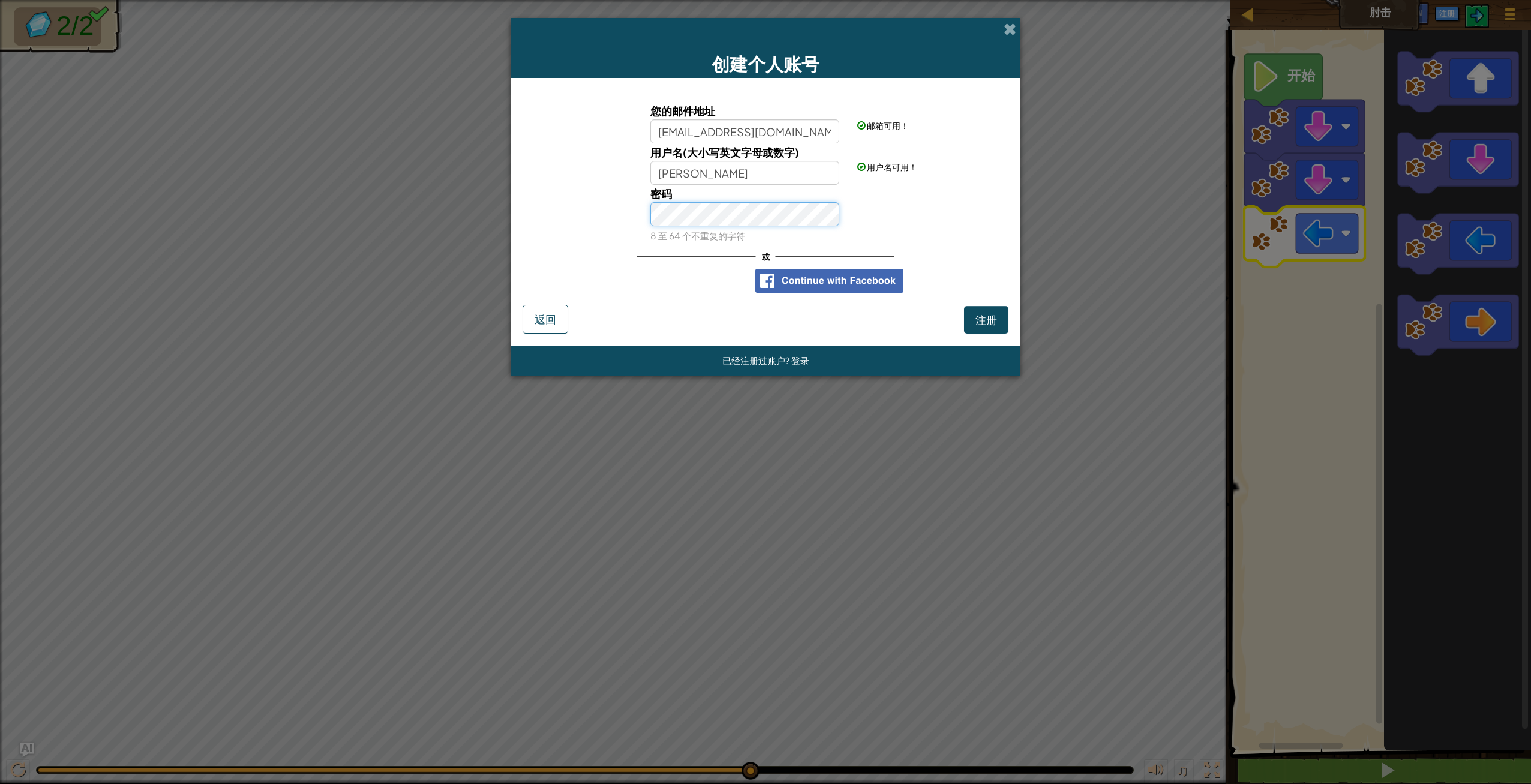
click at [964, 306] on button "注册" at bounding box center [986, 320] width 44 height 28
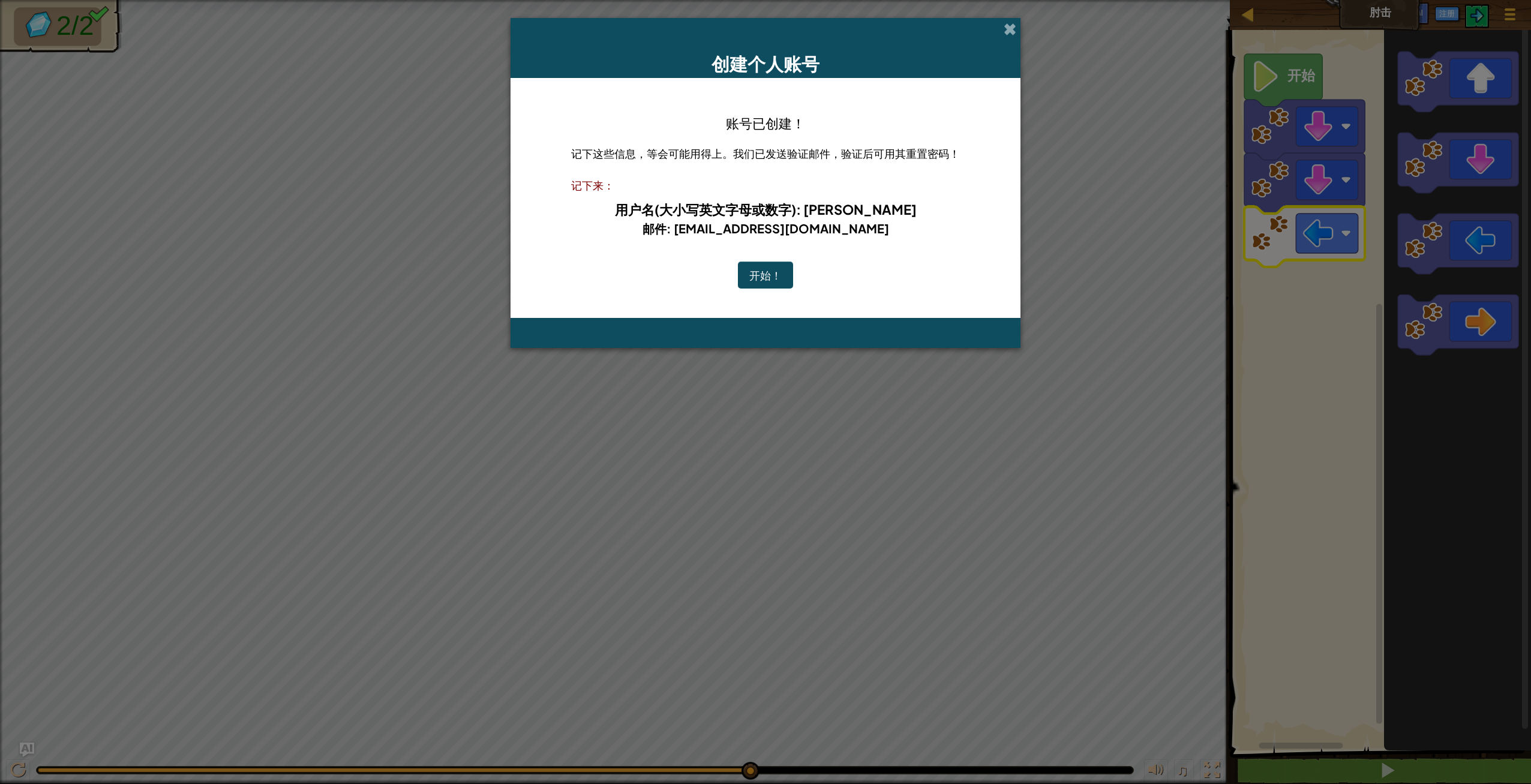
click at [778, 275] on button "开始！" at bounding box center [766, 275] width 56 height 28
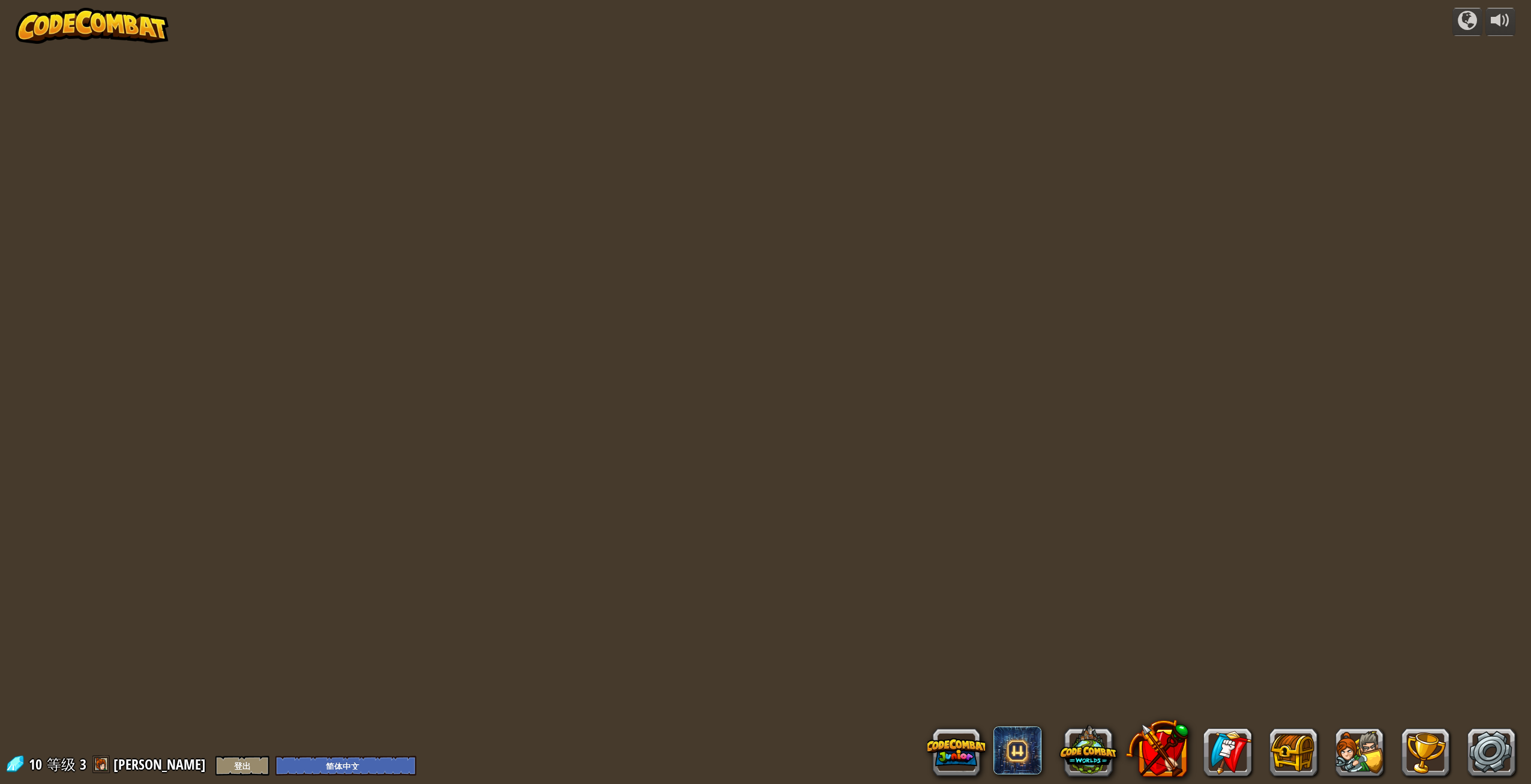
select select "zh-HANS"
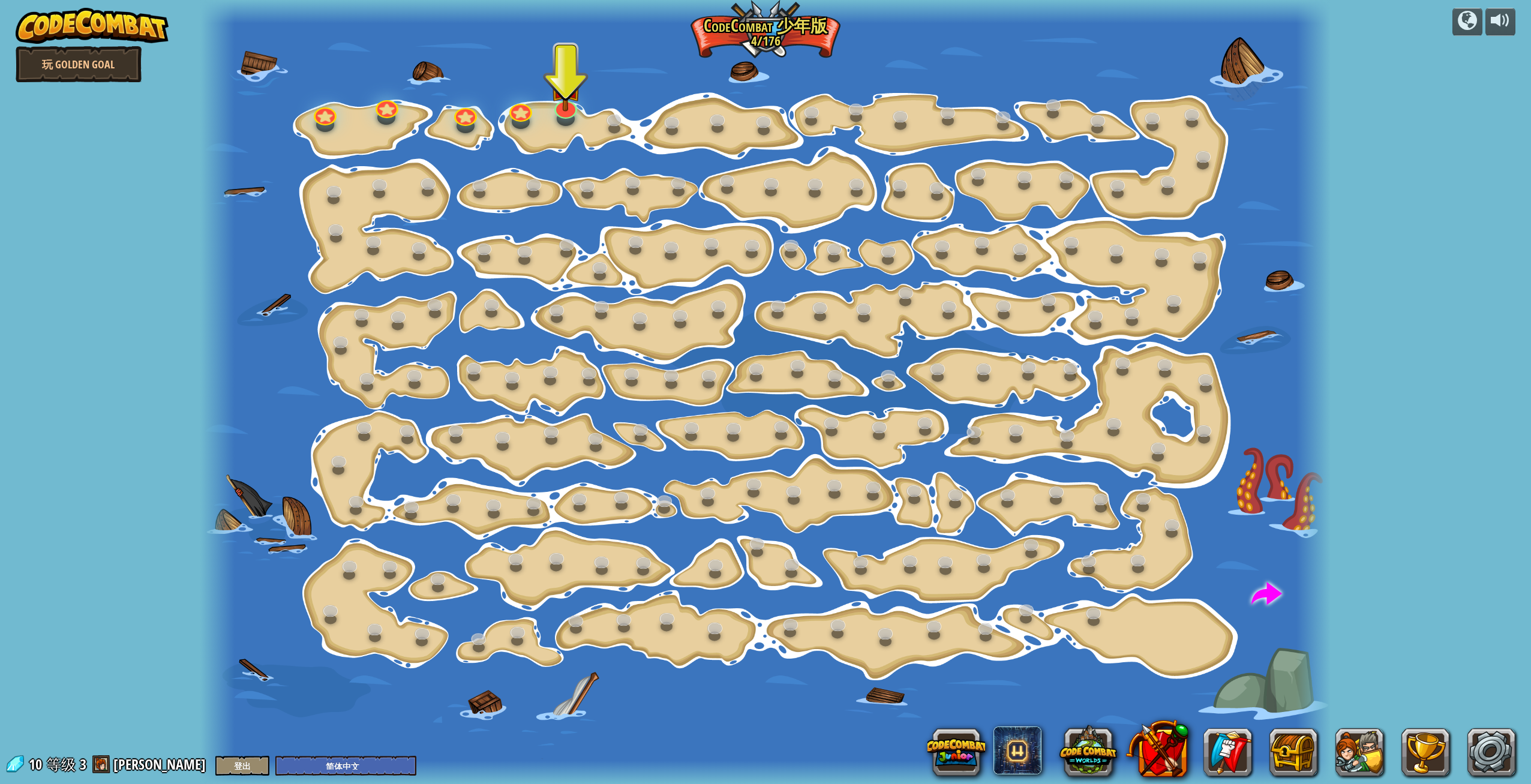
click at [798, 30] on div at bounding box center [766, 392] width 1130 height 784
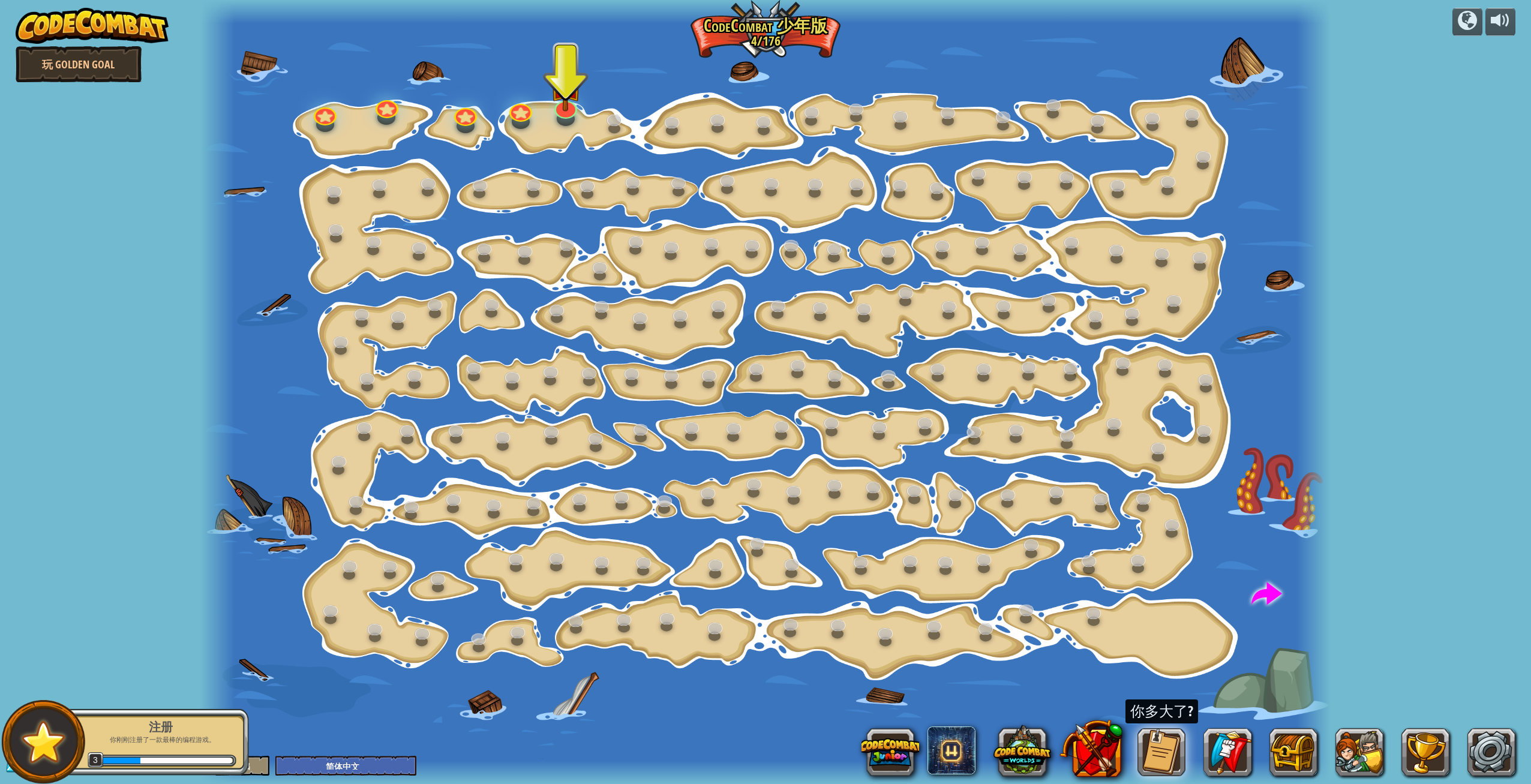
click at [29, 737] on img at bounding box center [44, 741] width 55 height 53
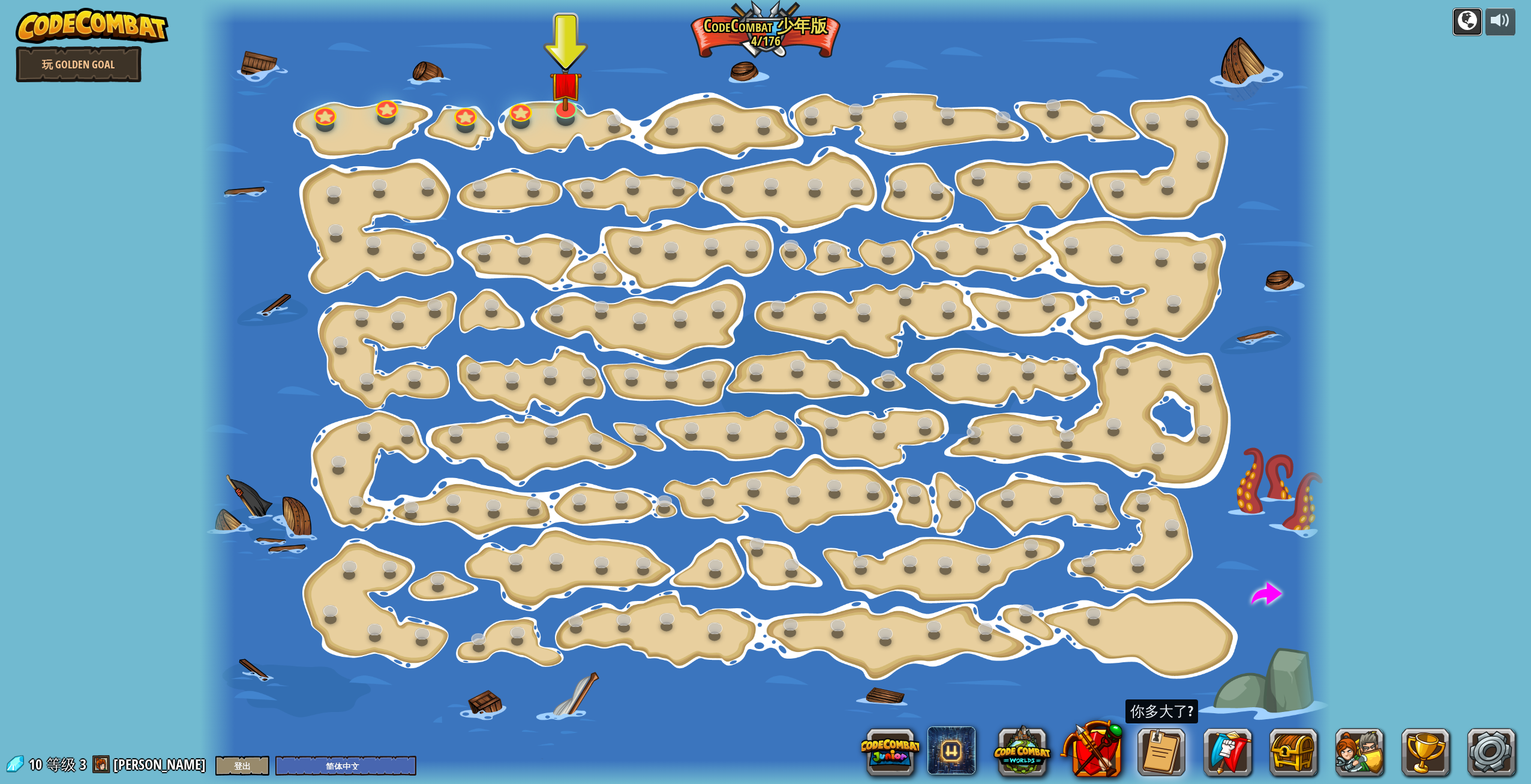
click at [1457, 20] on button at bounding box center [1467, 22] width 30 height 29
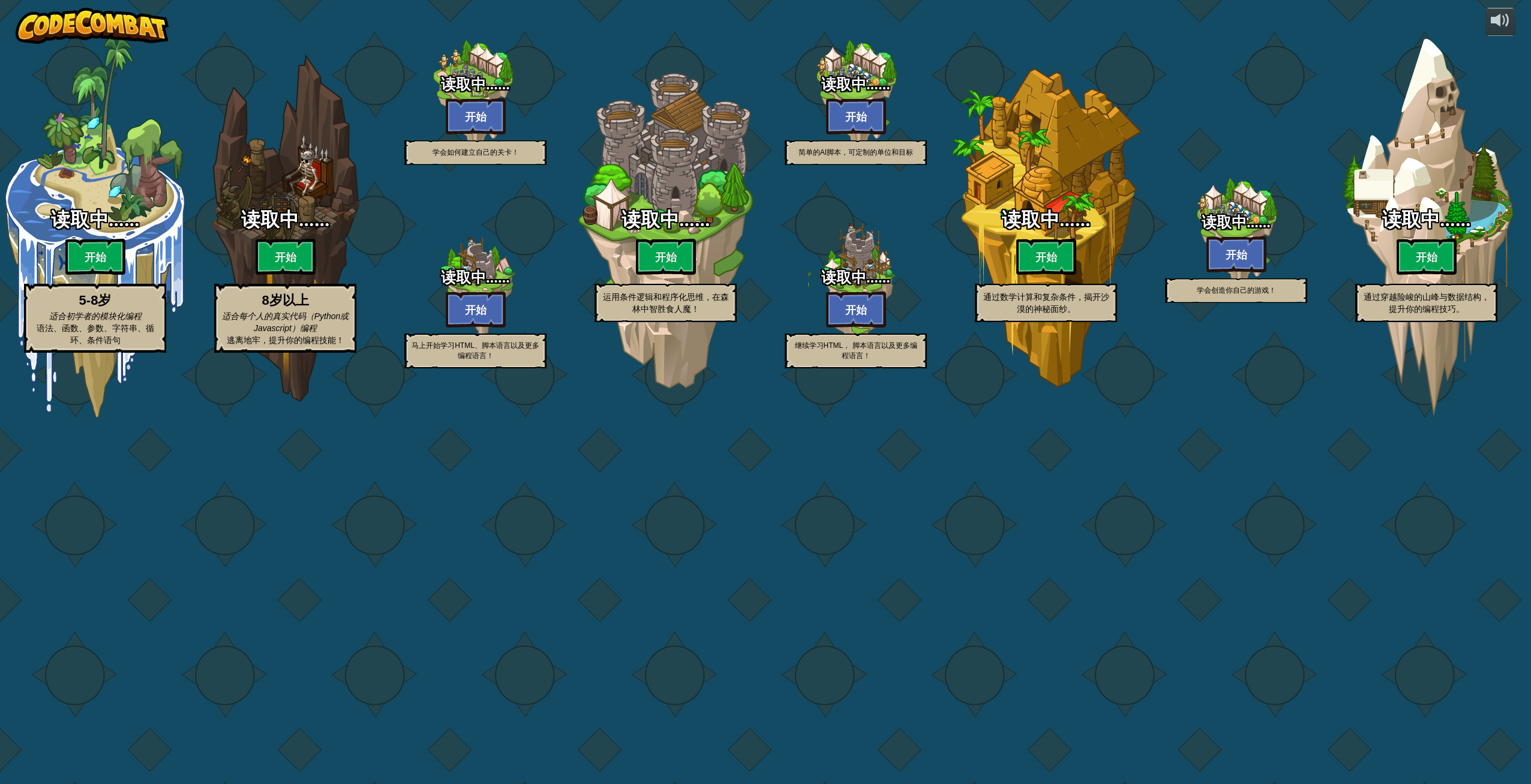
select select "zh-HANS"
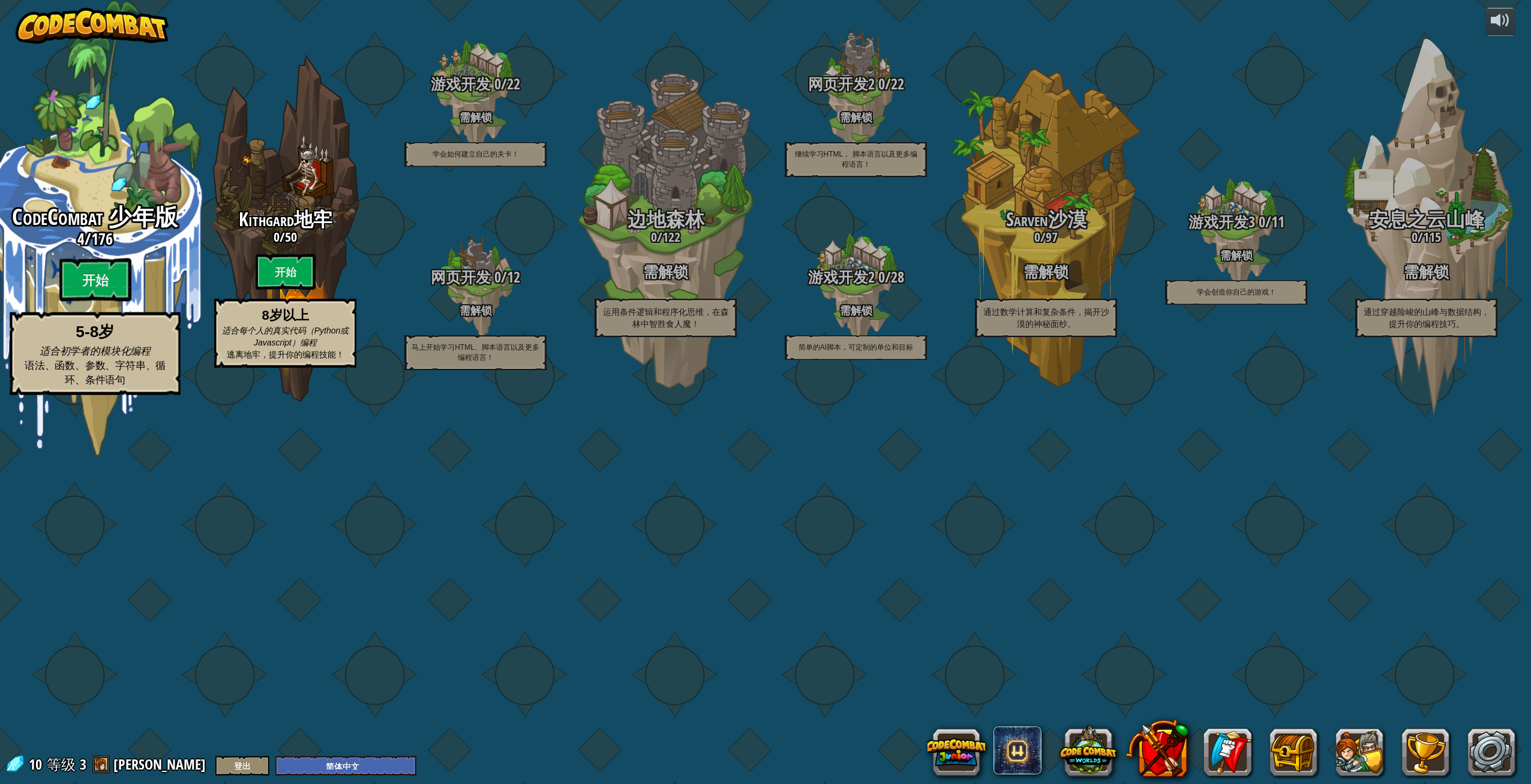
click at [113, 233] on span "CodeCombat 少年版" at bounding box center [95, 218] width 166 height 32
select select "zh-HANS"
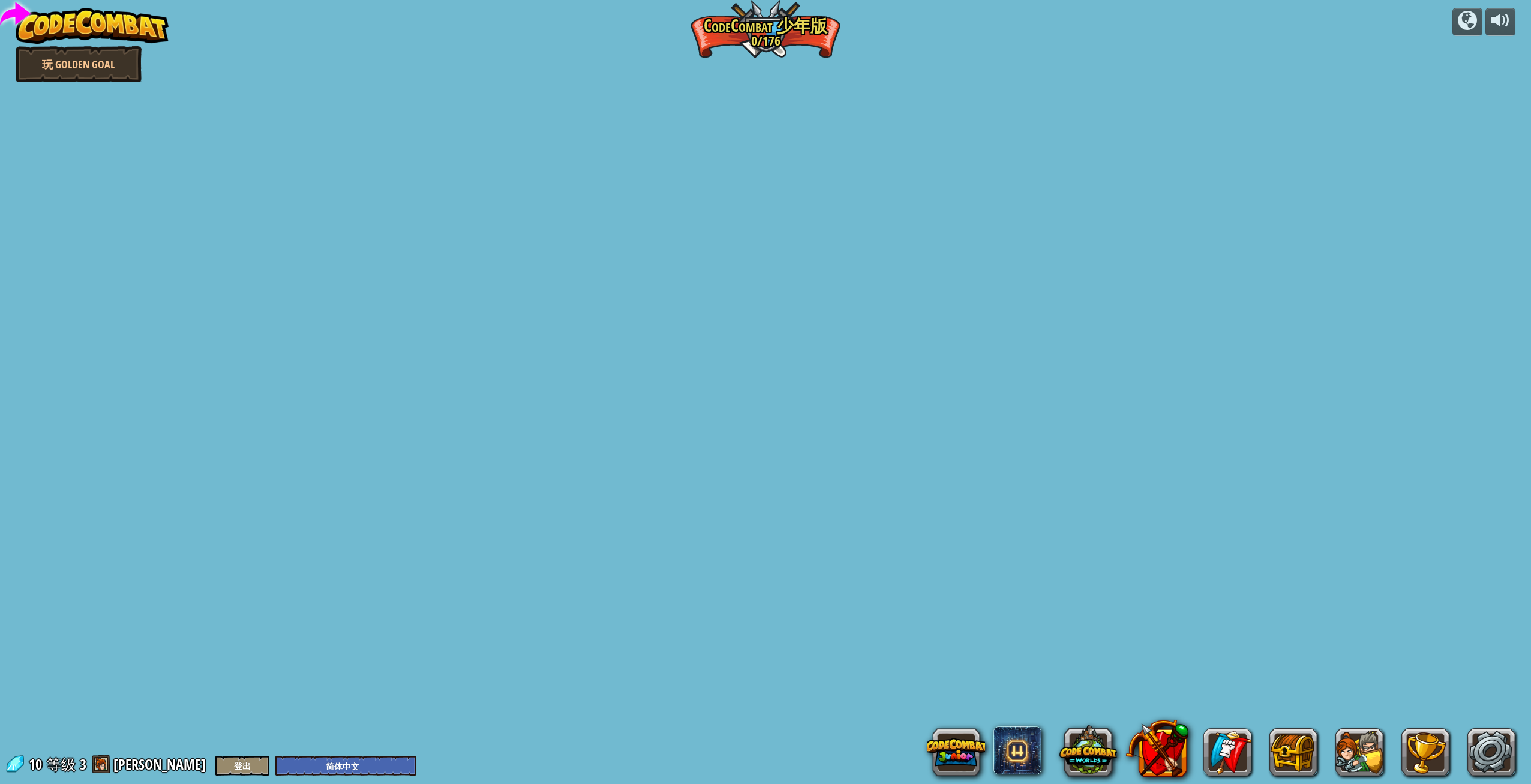
select select "zh-HANS"
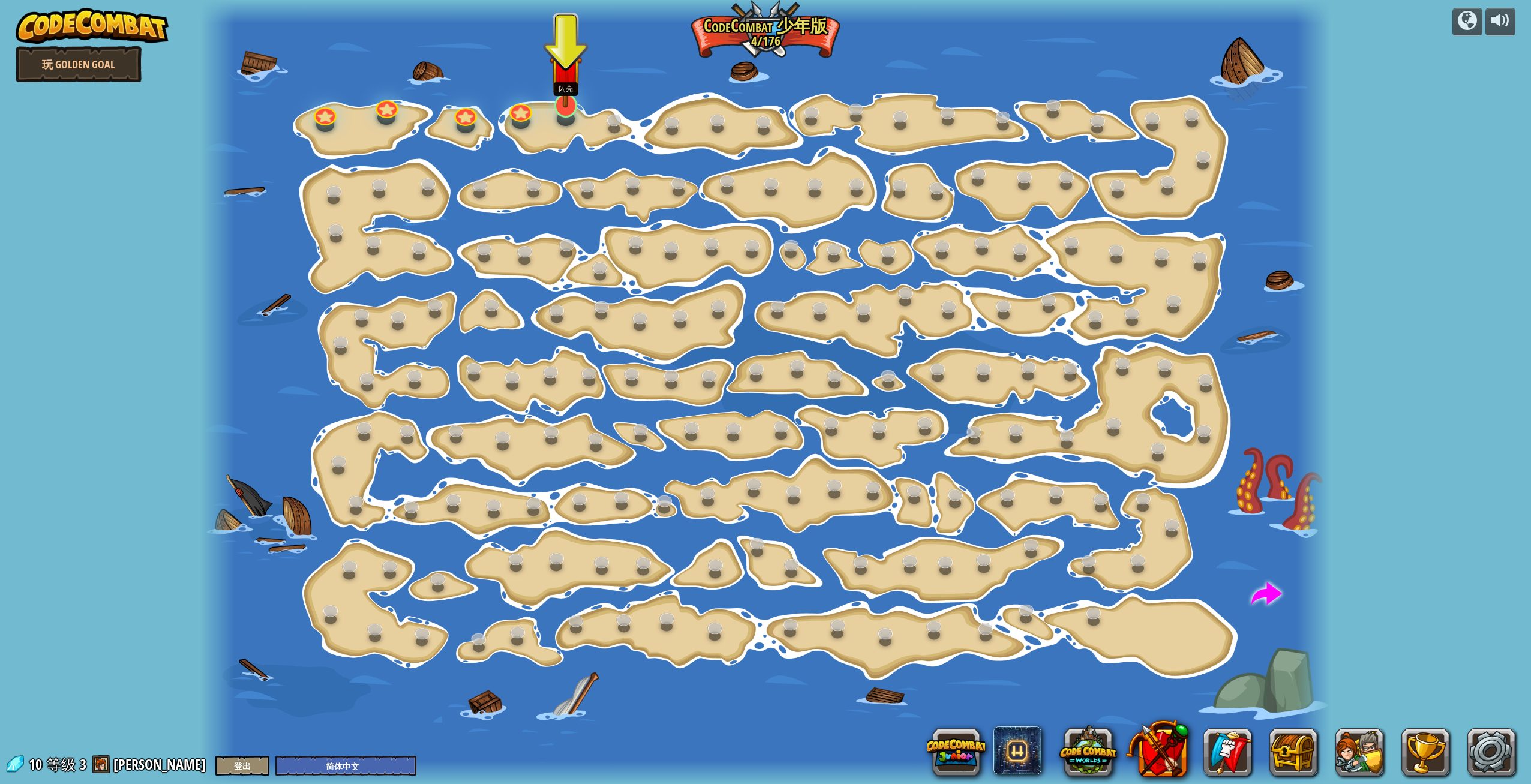
click at [562, 116] on div "逐步变化 (需解锁) 更改步骤参数。 聪明行动 (需解锁) 现在我们真的在走路了！ 加油干 去拿更多的宝石。 2a. Go Go Go A (练习) 闪亮 闪…" at bounding box center [766, 392] width 1130 height 784
click at [567, 107] on img at bounding box center [565, 71] width 32 height 74
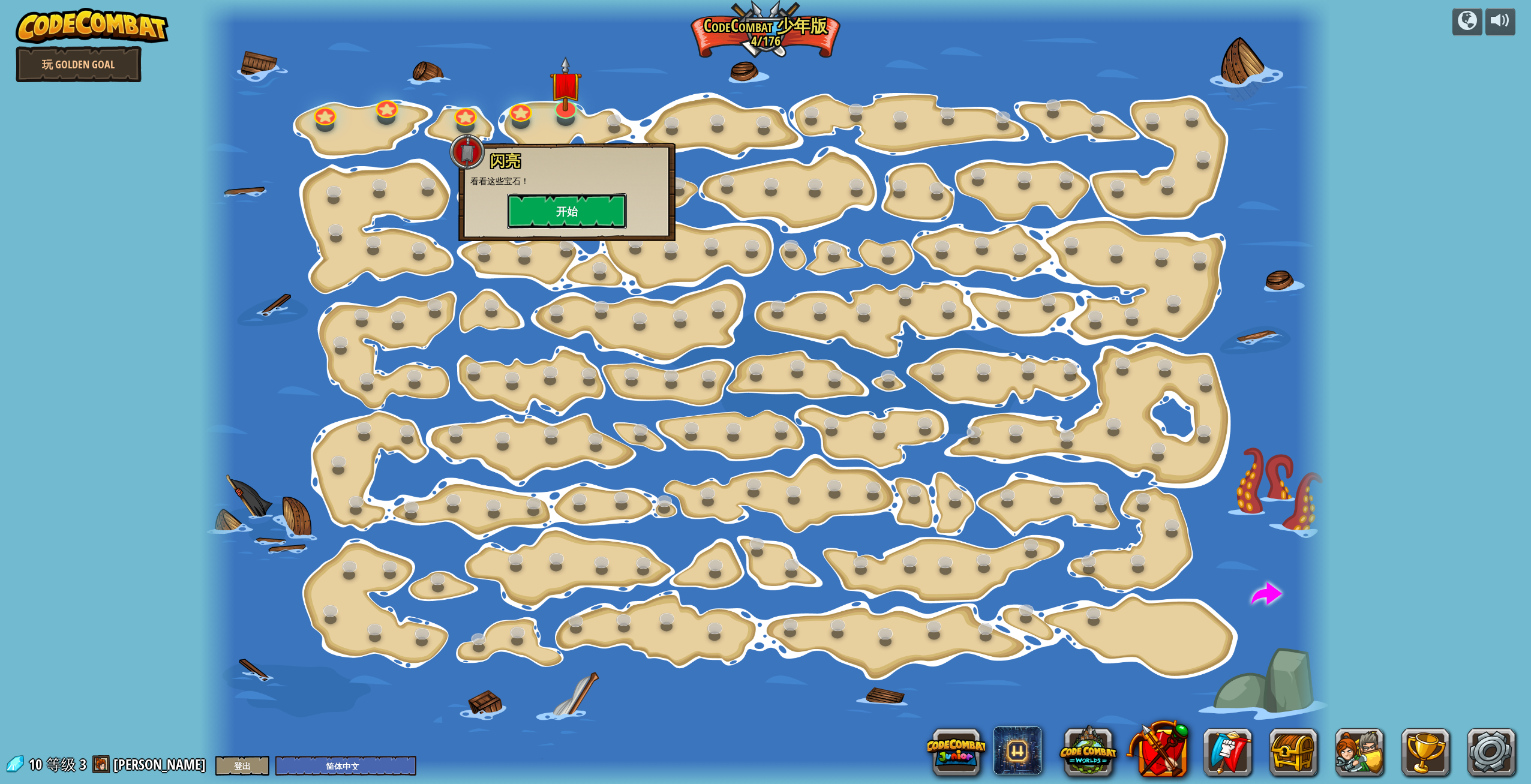
click at [573, 214] on button "开始" at bounding box center [567, 211] width 120 height 36
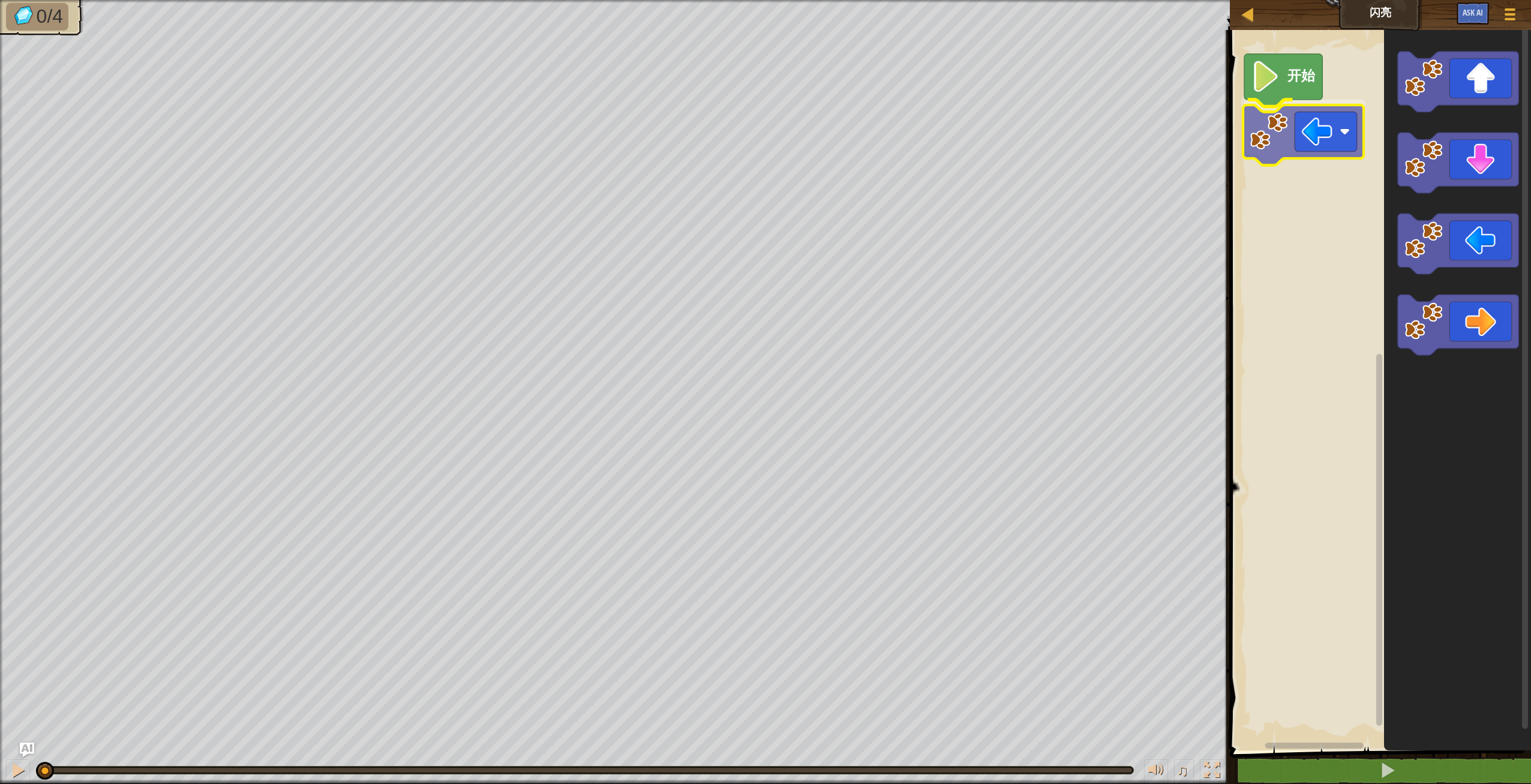
click at [1324, 120] on div "开始" at bounding box center [1379, 387] width 305 height 726
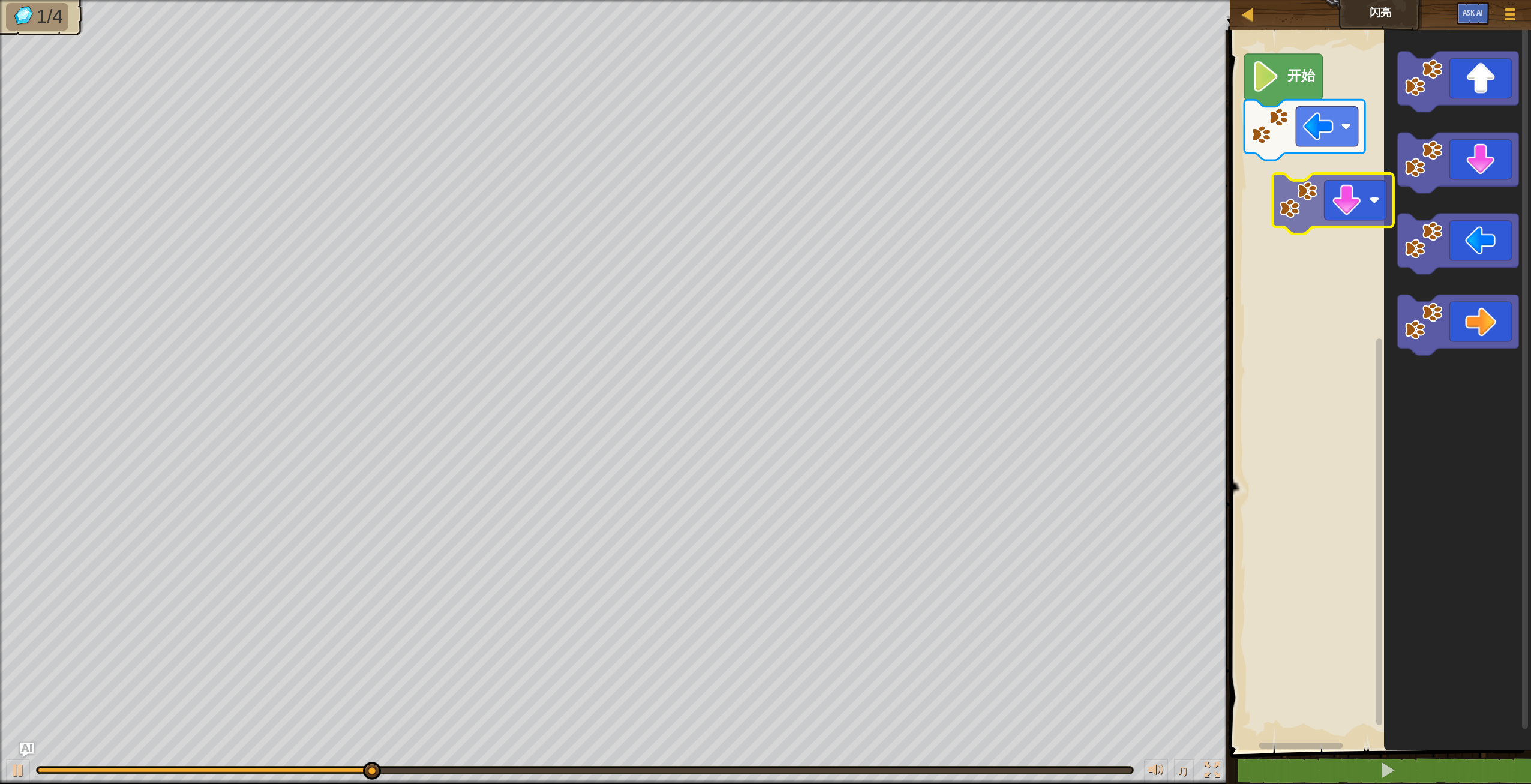
click at [1349, 192] on div "开始" at bounding box center [1379, 387] width 305 height 726
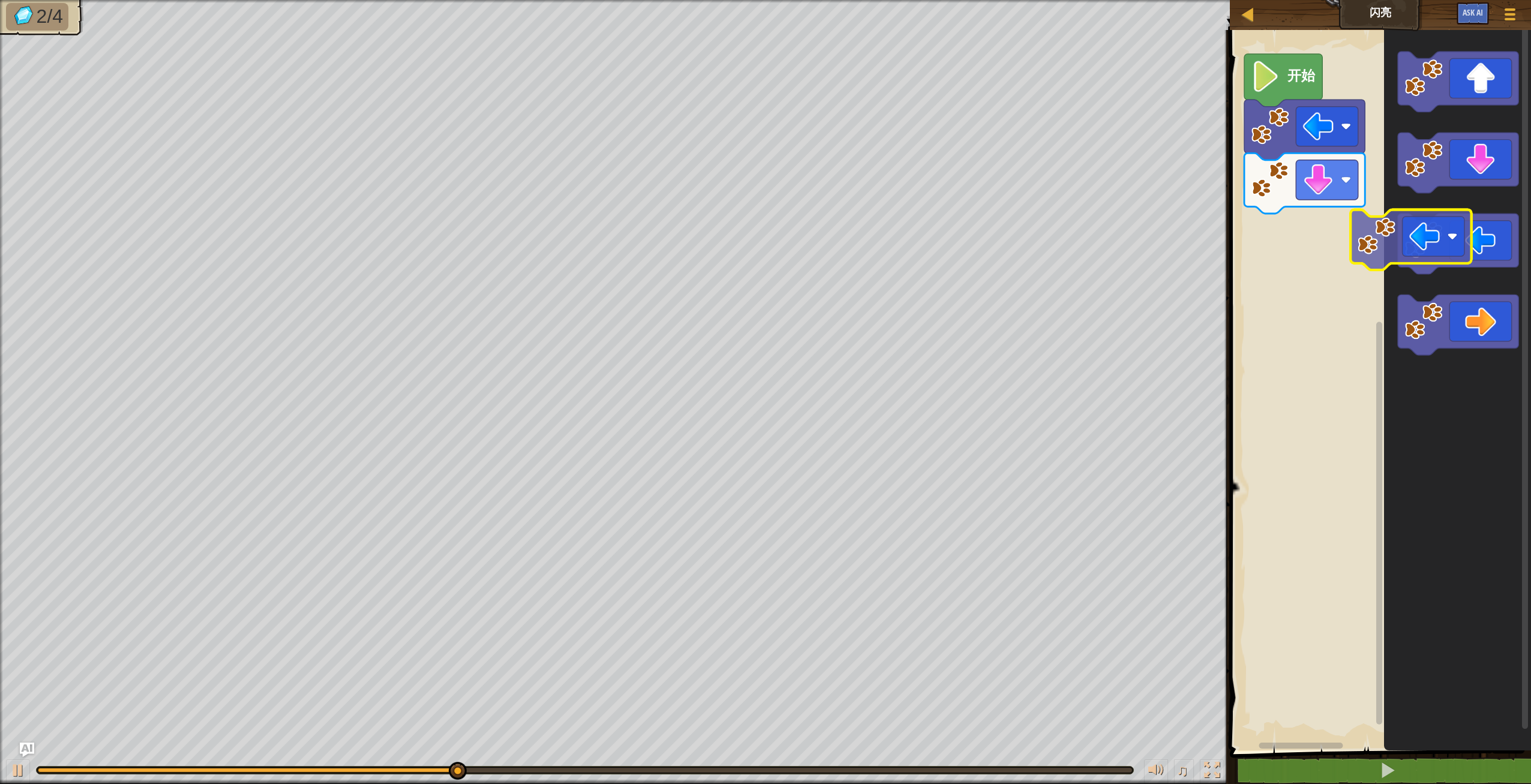
click at [1337, 224] on div "开始" at bounding box center [1379, 387] width 305 height 726
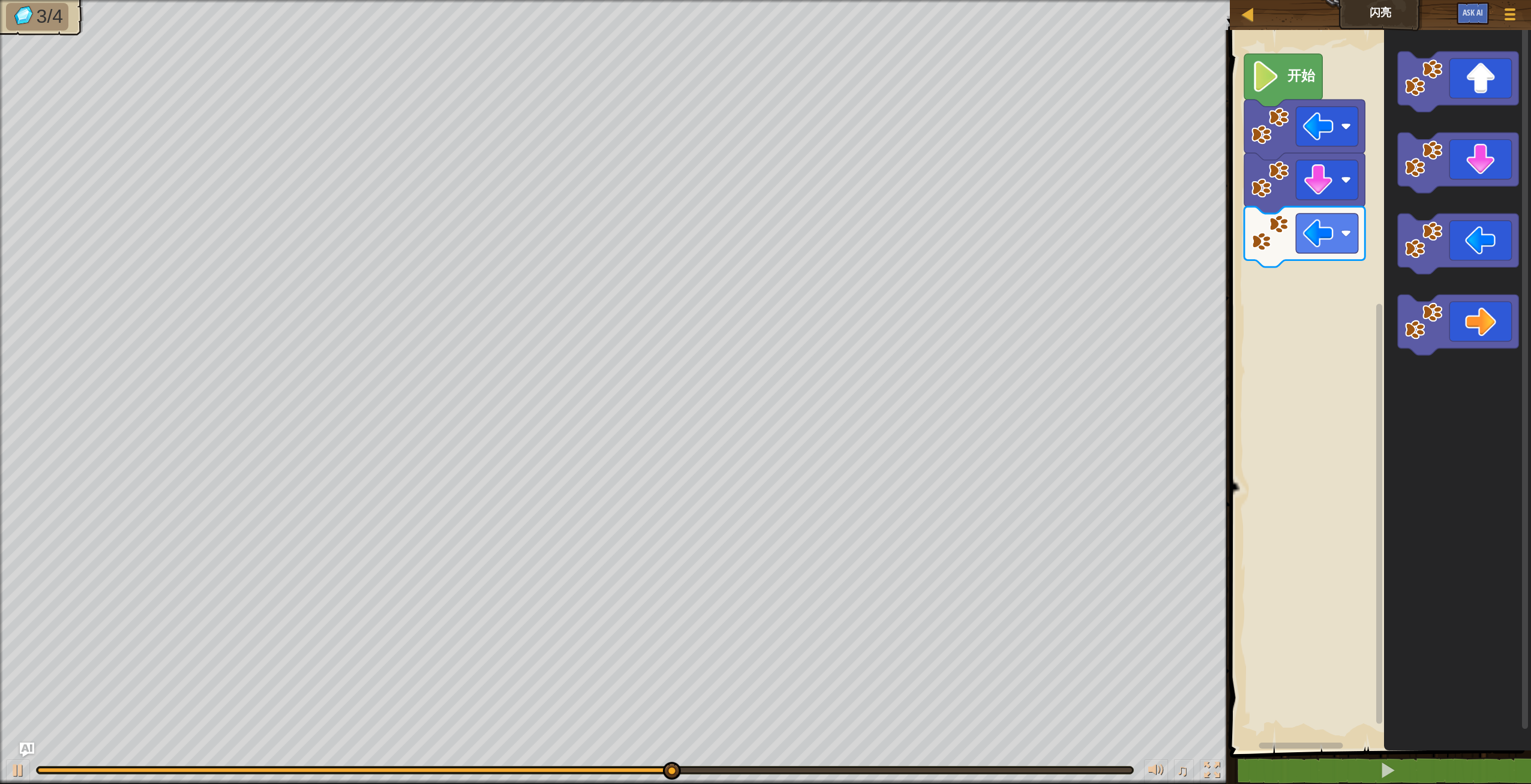
click at [1306, 293] on div "开始" at bounding box center [1379, 387] width 305 height 726
click at [1336, 293] on div "开始" at bounding box center [1379, 387] width 305 height 726
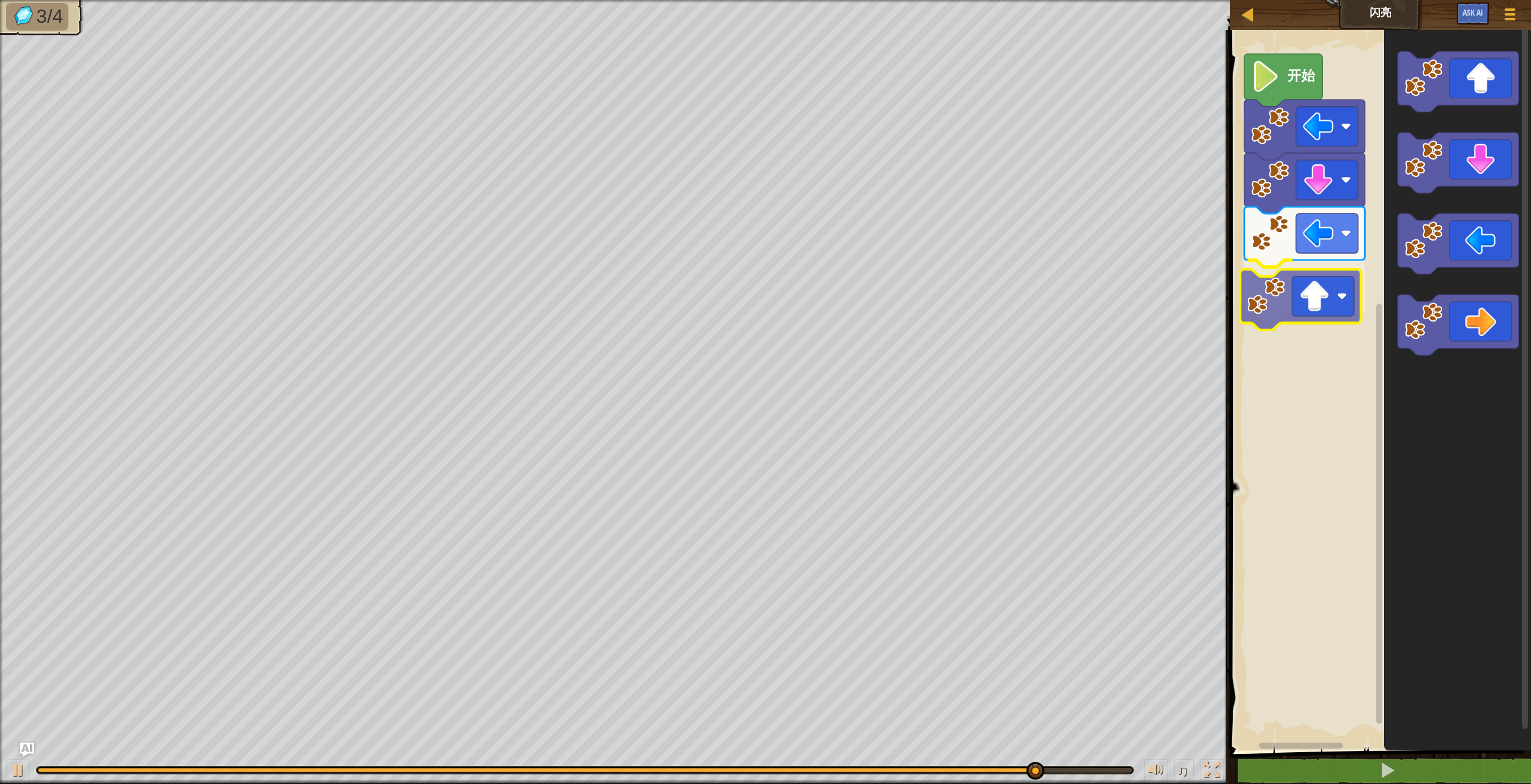
click at [1300, 306] on div "开始" at bounding box center [1379, 387] width 305 height 726
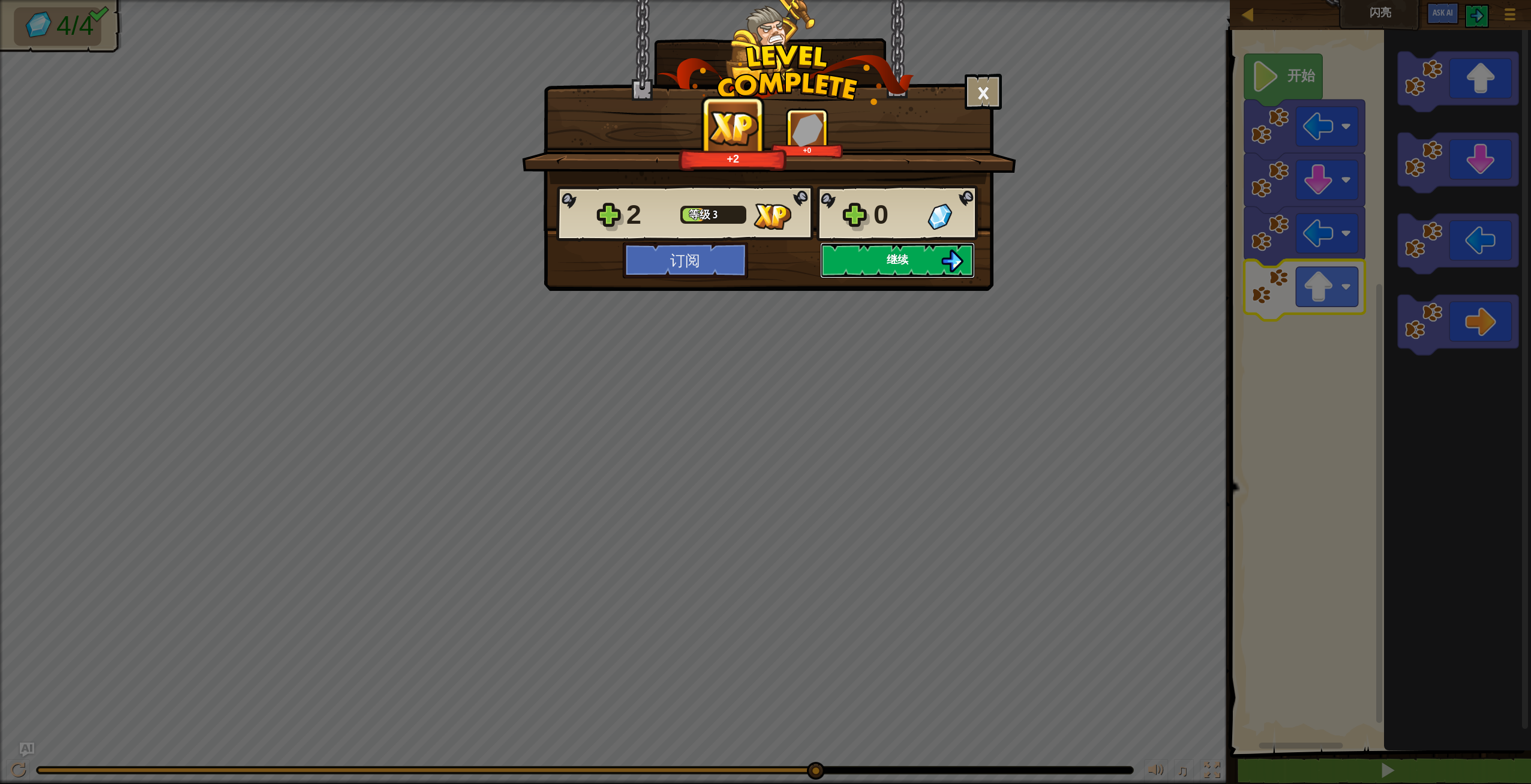
click at [923, 263] on button "继续" at bounding box center [898, 260] width 155 height 36
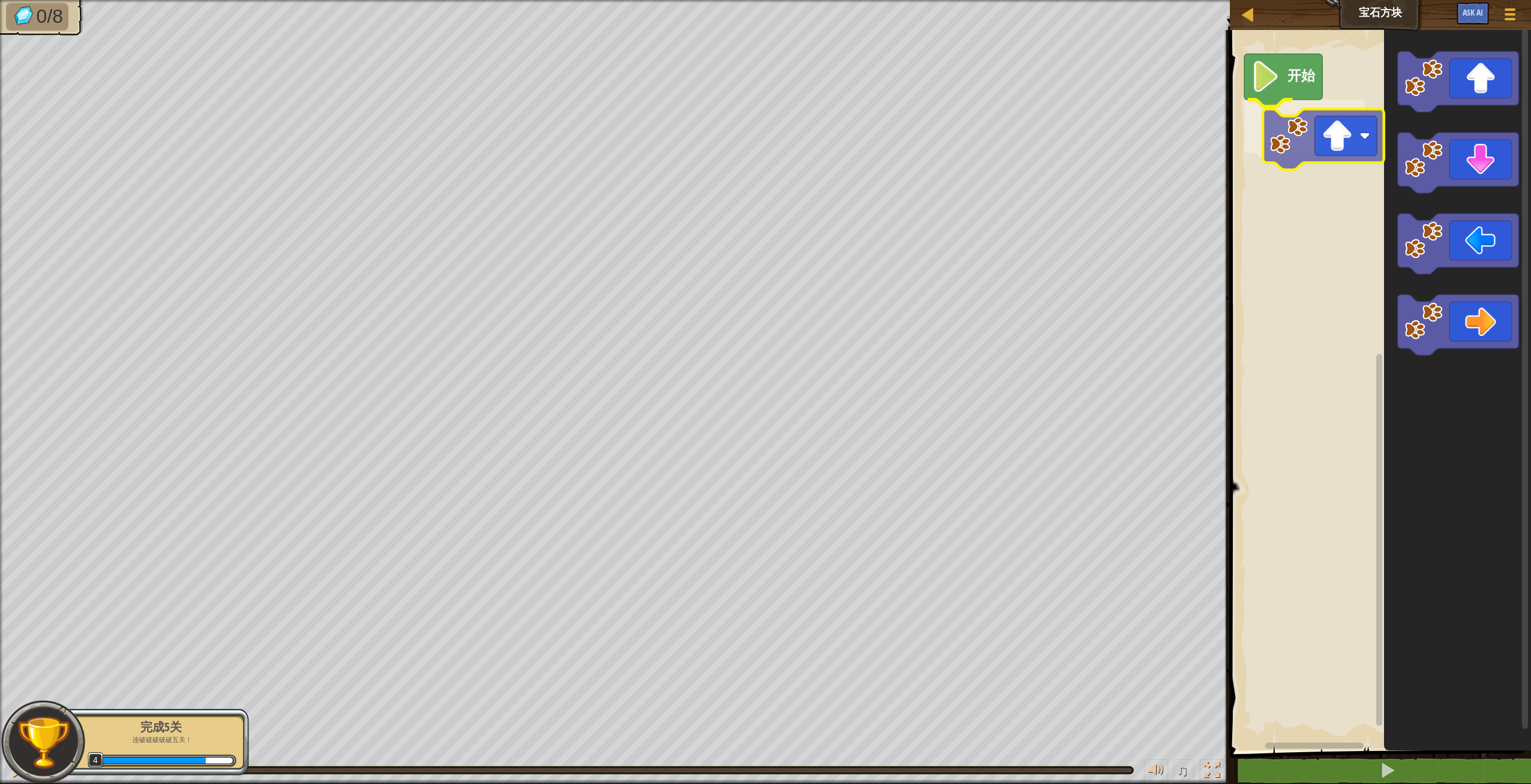
click at [1318, 150] on div "开始" at bounding box center [1379, 387] width 305 height 726
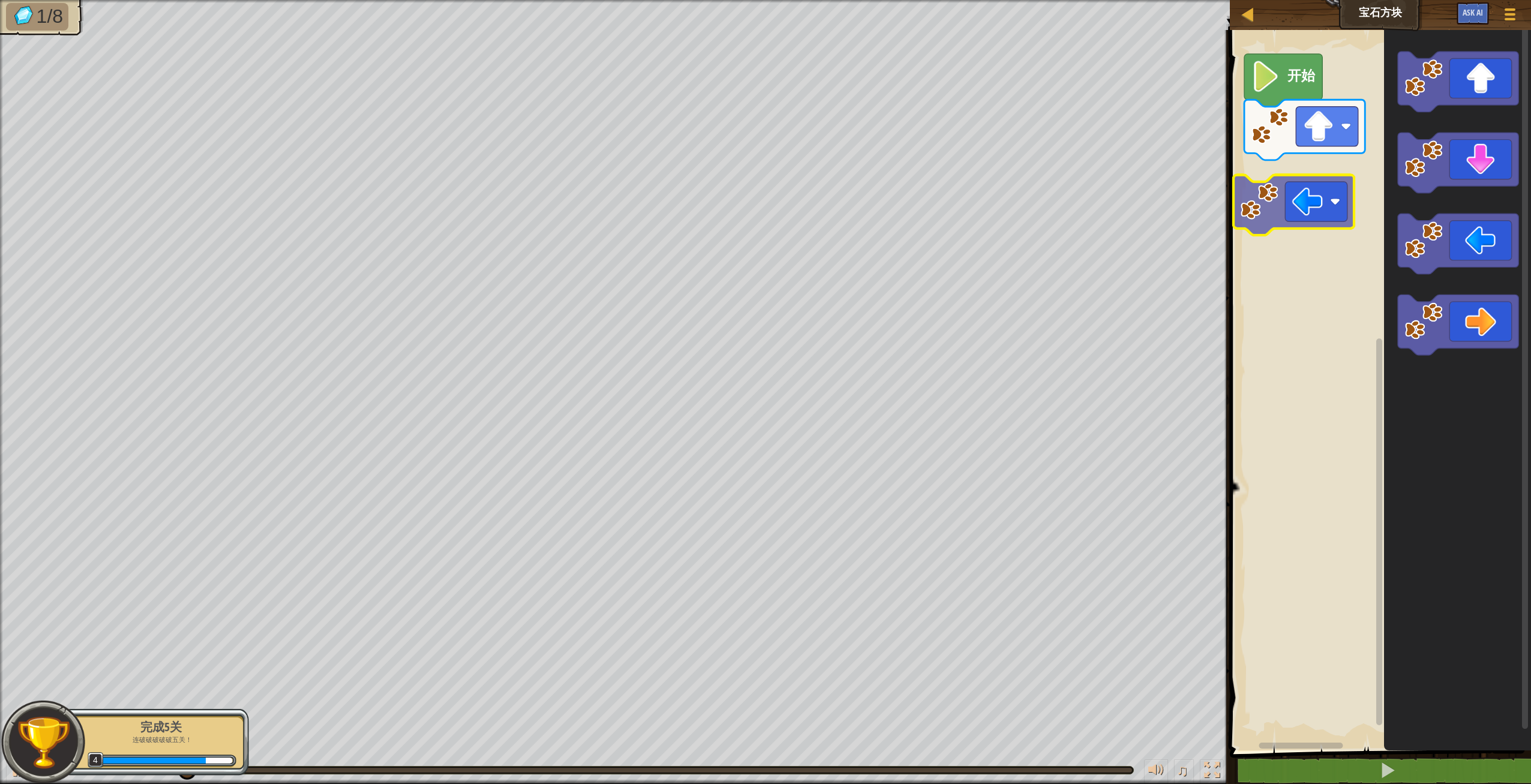
click at [1328, 191] on div "开始" at bounding box center [1379, 387] width 305 height 726
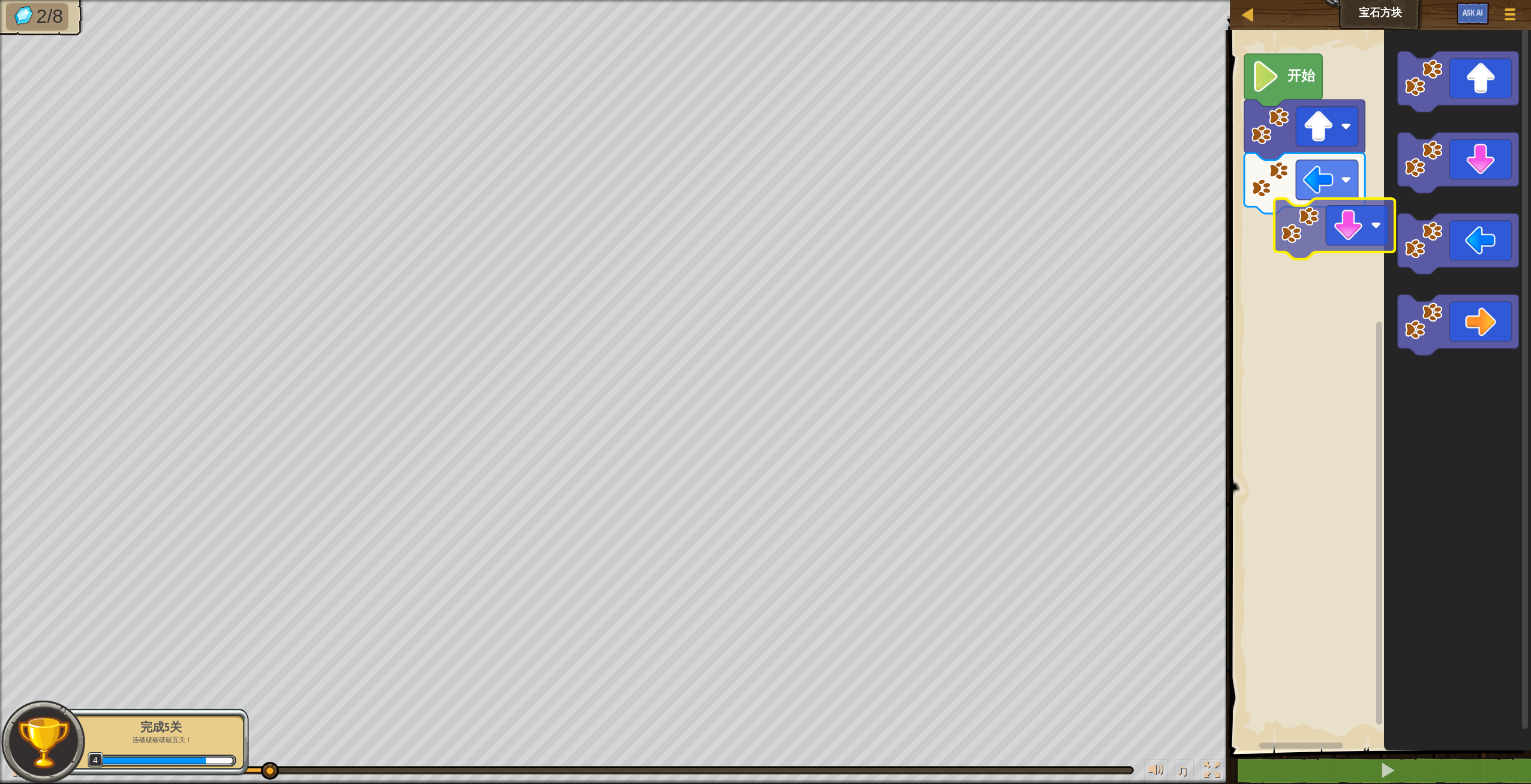
click at [1340, 235] on div "开始" at bounding box center [1379, 387] width 305 height 726
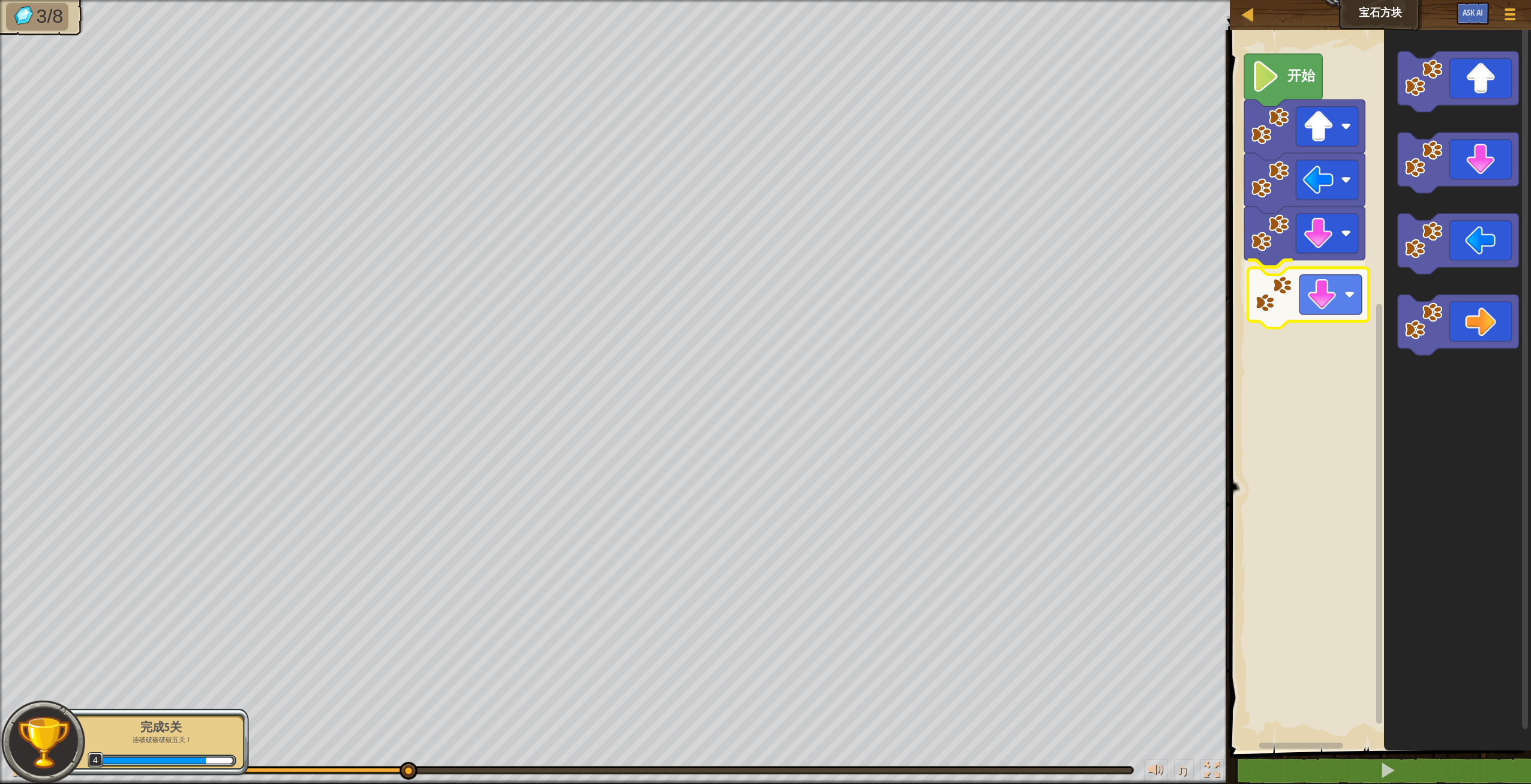
click at [1343, 294] on div "开始" at bounding box center [1379, 387] width 305 height 726
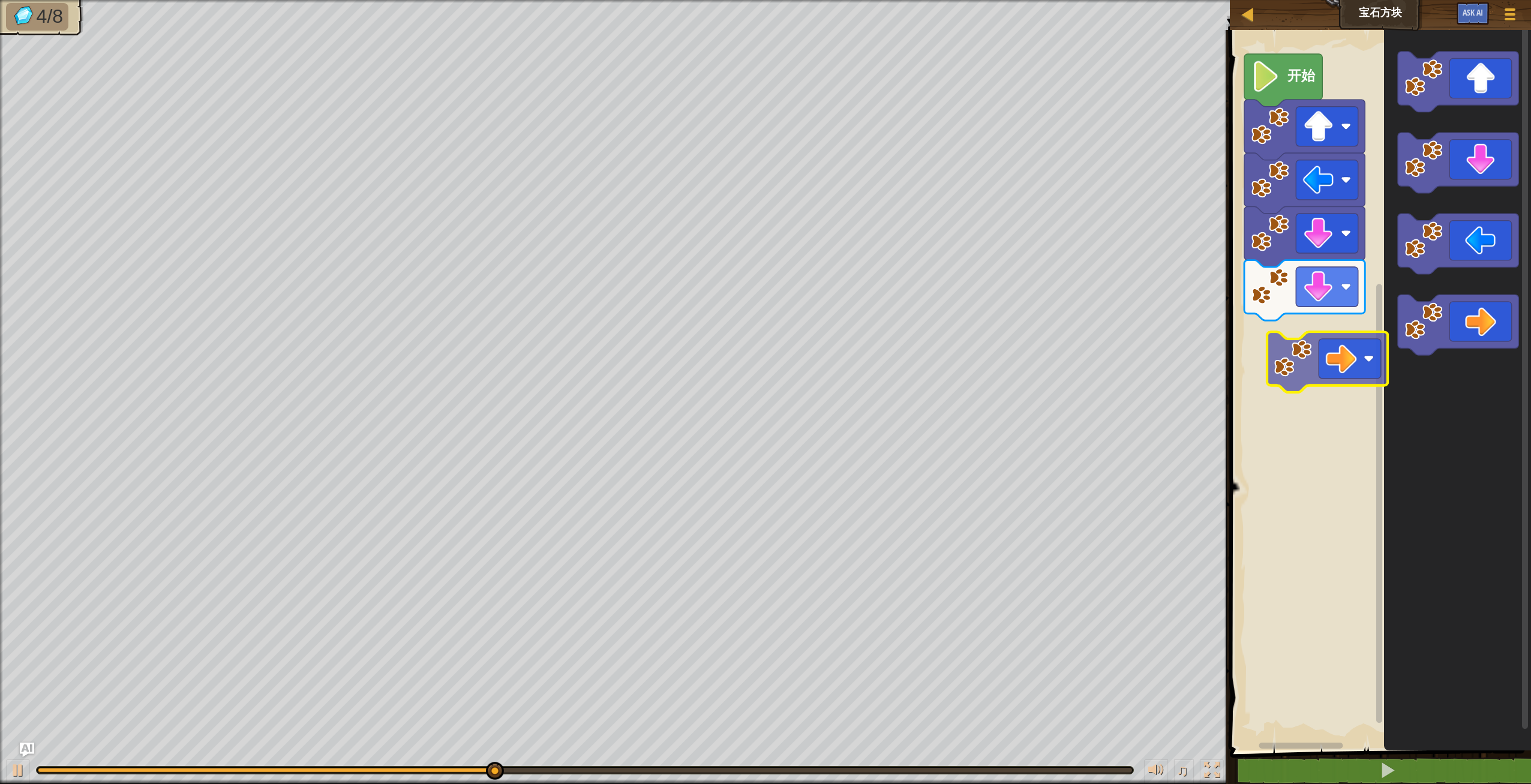
click at [1335, 367] on div "开始" at bounding box center [1379, 387] width 305 height 726
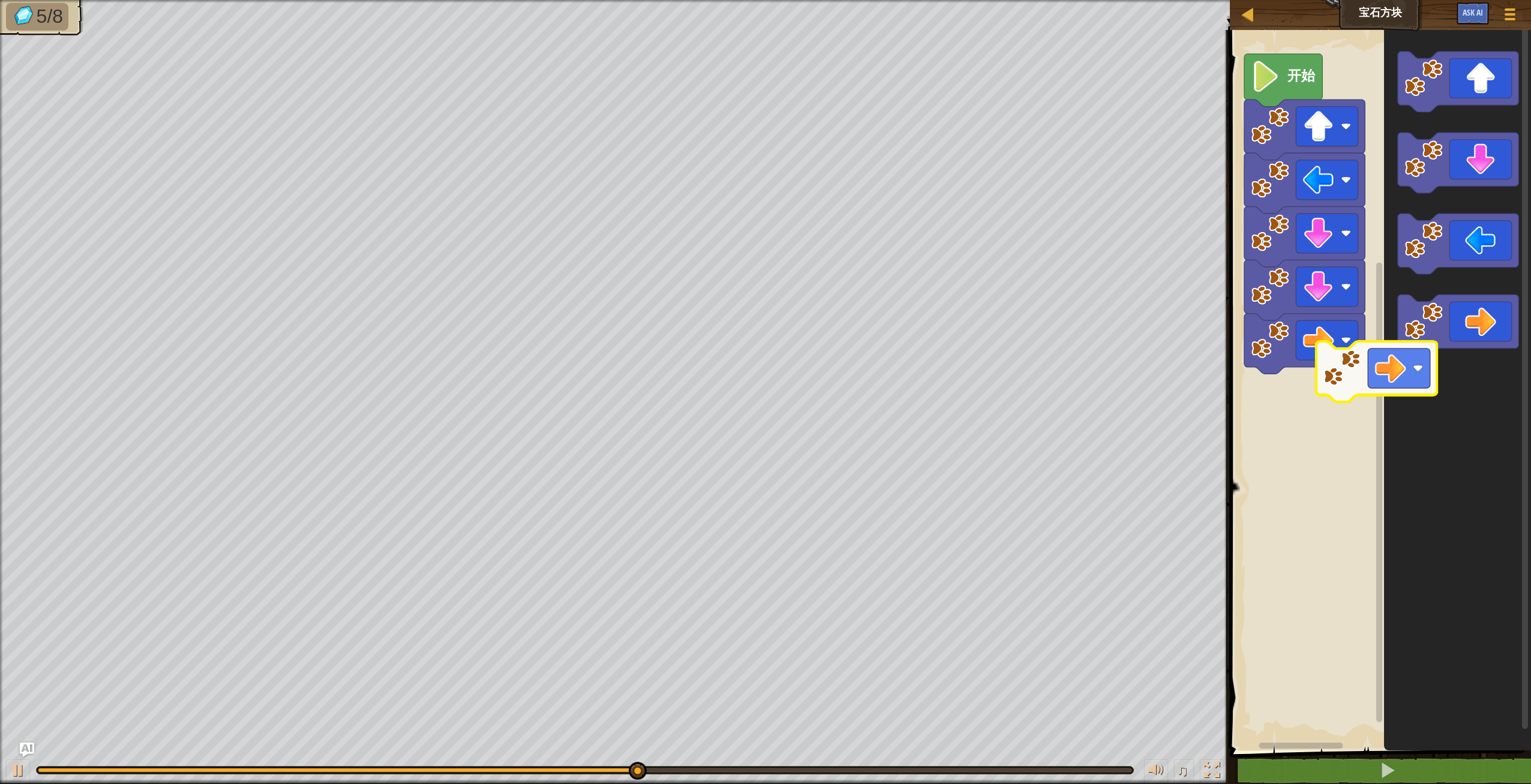
click at [1328, 391] on div "开始" at bounding box center [1379, 387] width 305 height 726
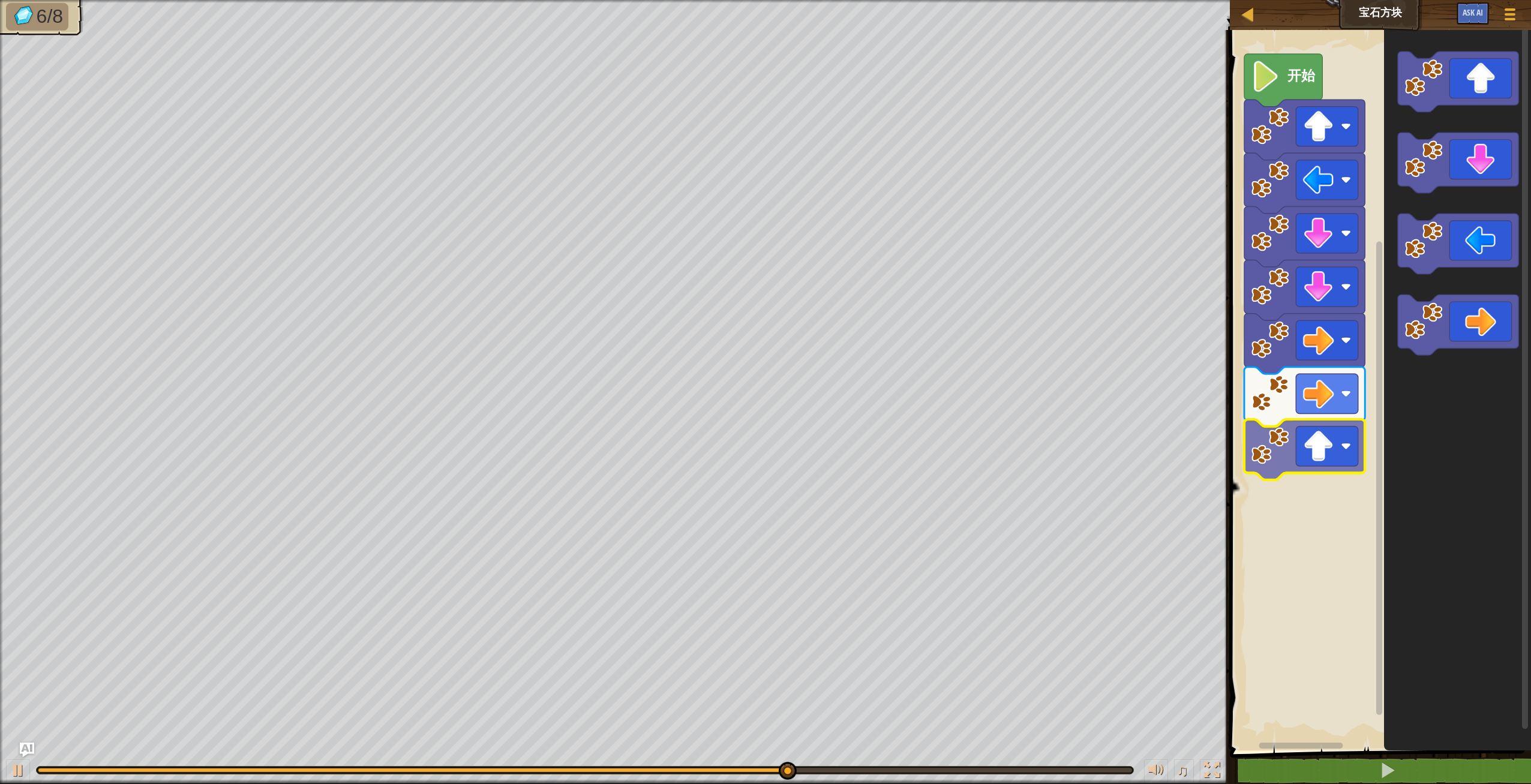
click at [1325, 459] on div "开始" at bounding box center [1379, 387] width 305 height 726
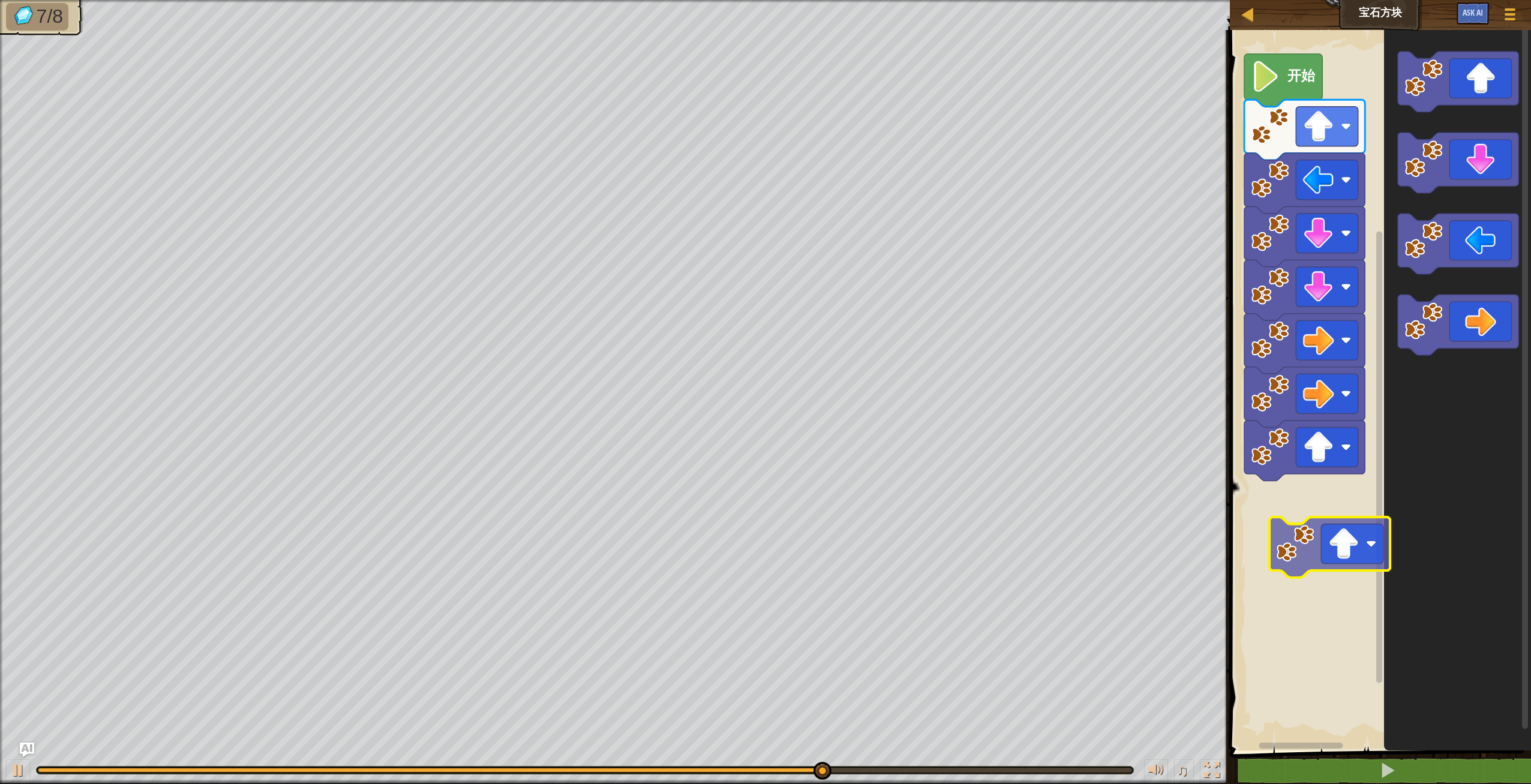
click at [1331, 535] on div "开始" at bounding box center [1379, 387] width 305 height 726
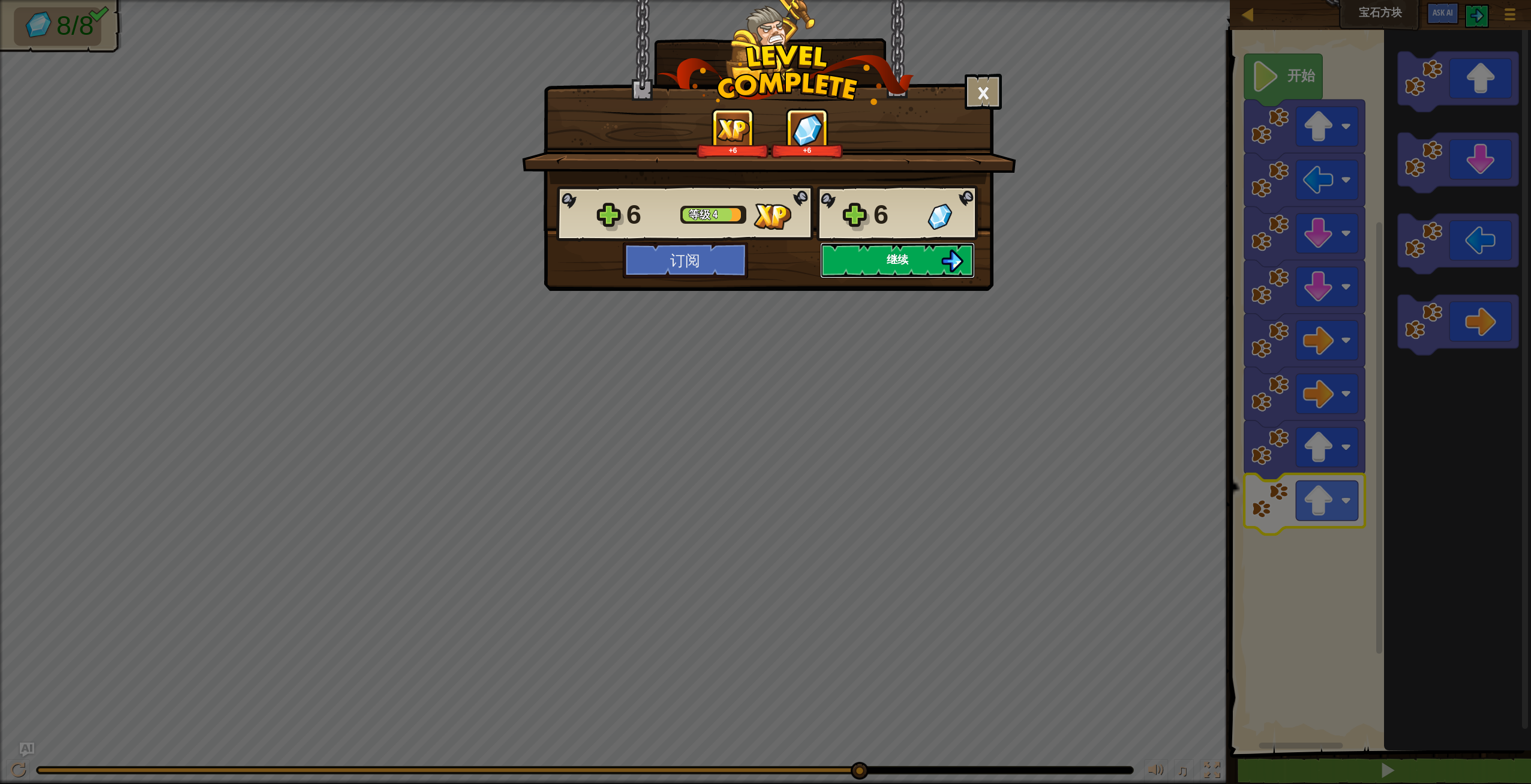
click at [941, 260] on img at bounding box center [952, 261] width 23 height 23
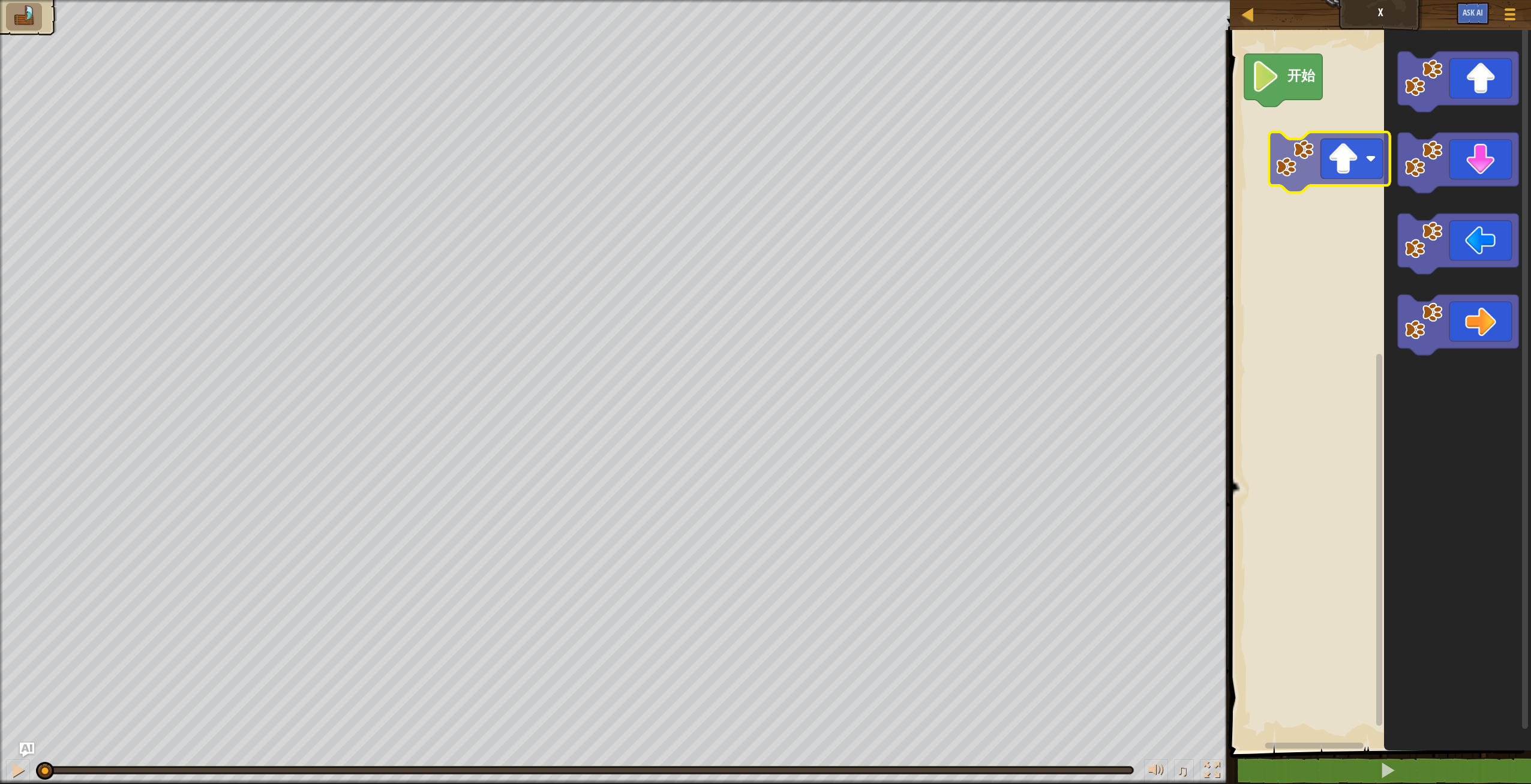
click at [1325, 170] on div "开始" at bounding box center [1379, 387] width 305 height 726
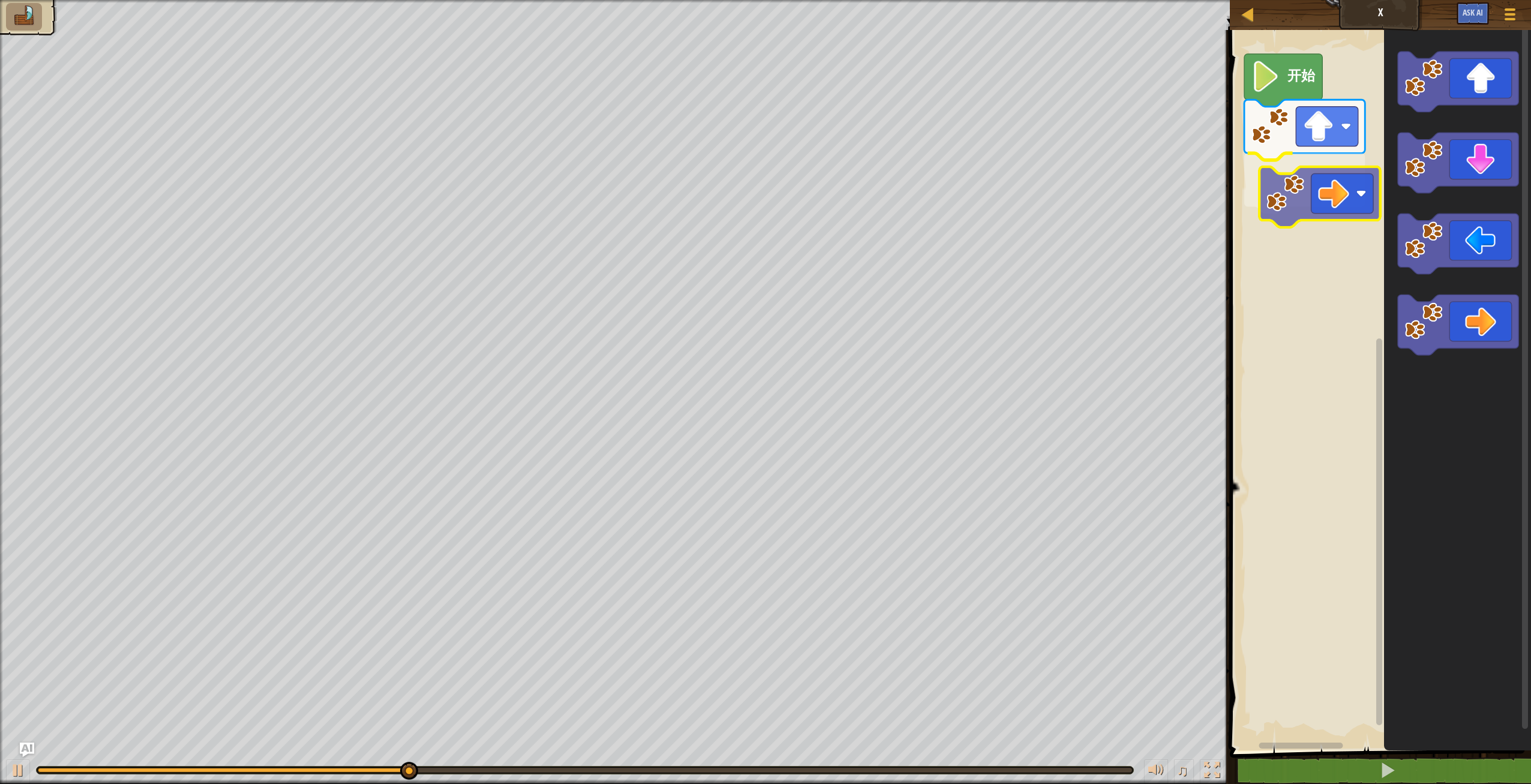
click at [1327, 199] on div "开始" at bounding box center [1379, 387] width 305 height 726
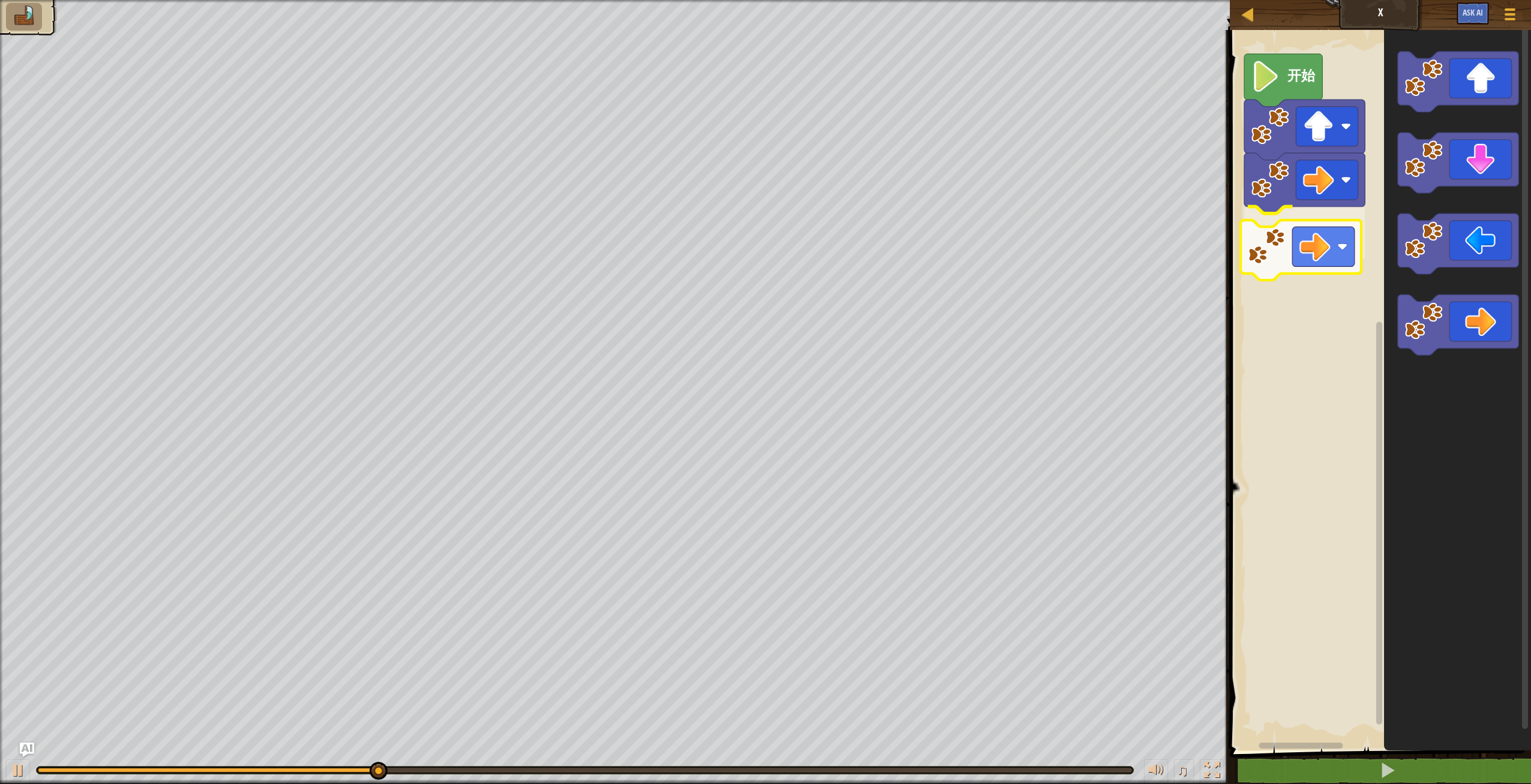
click at [1304, 232] on div "开始" at bounding box center [1379, 387] width 305 height 726
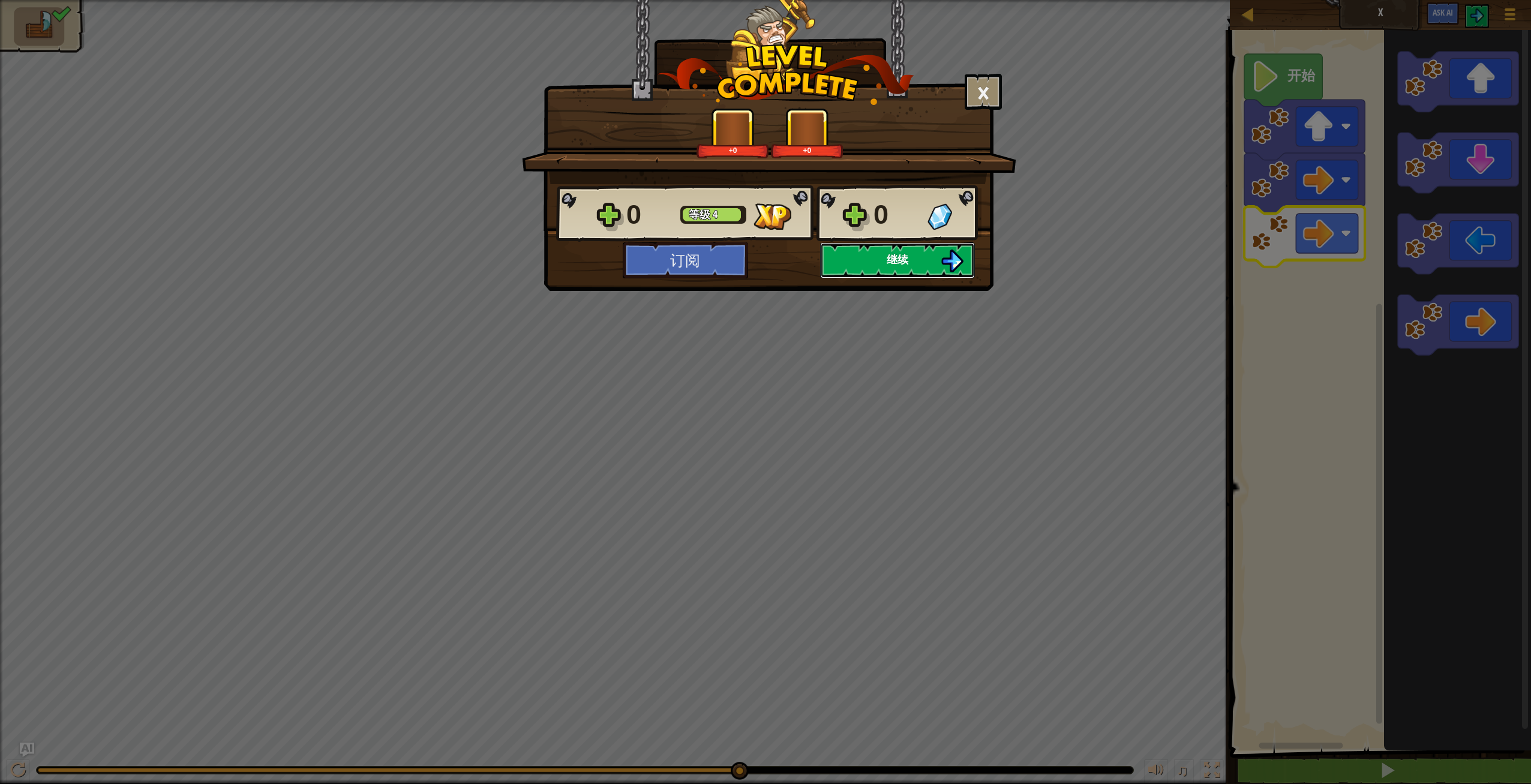
click at [904, 262] on span "继续" at bounding box center [898, 260] width 22 height 15
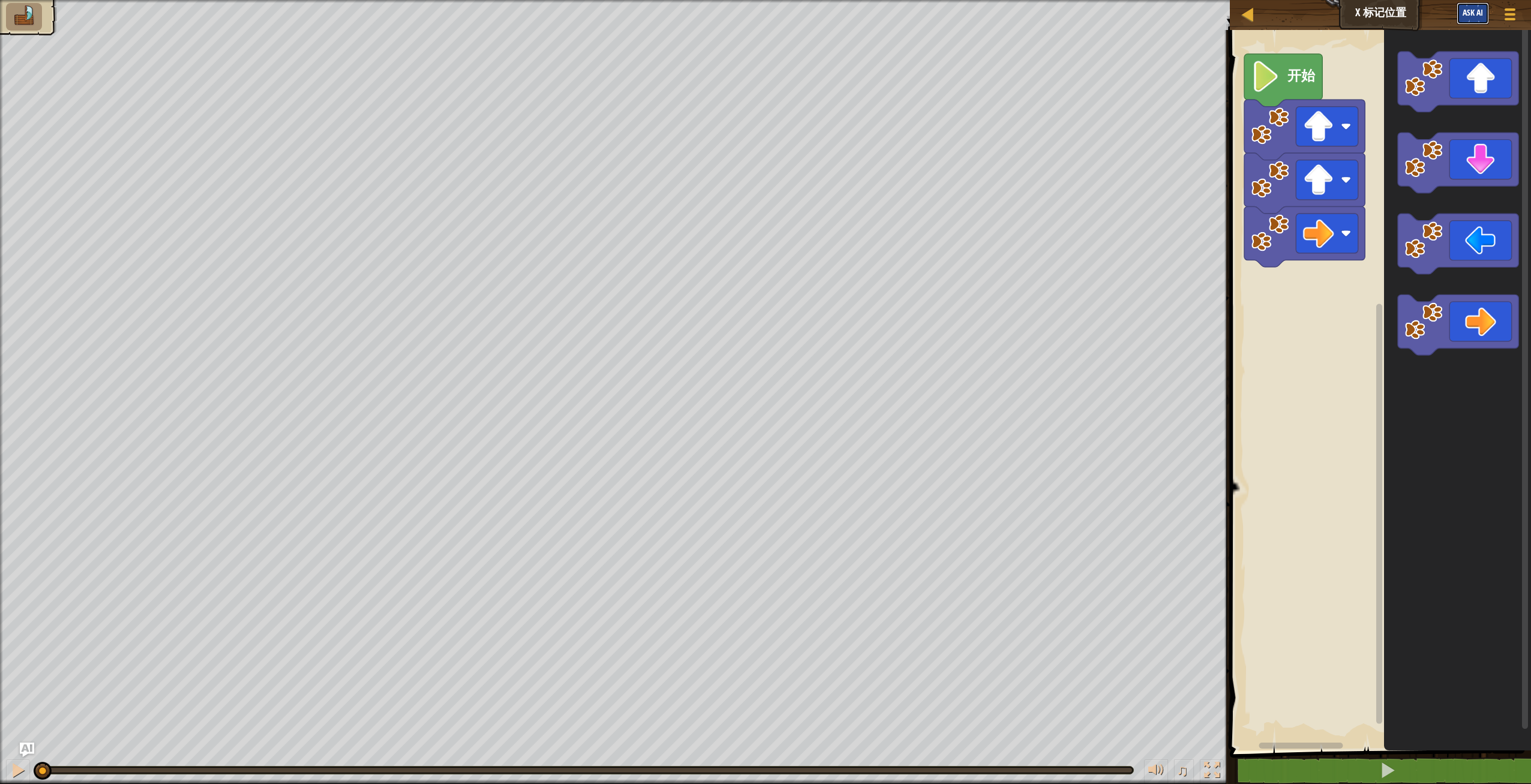
click at [1478, 16] on span "Ask AI" at bounding box center [1472, 12] width 20 height 11
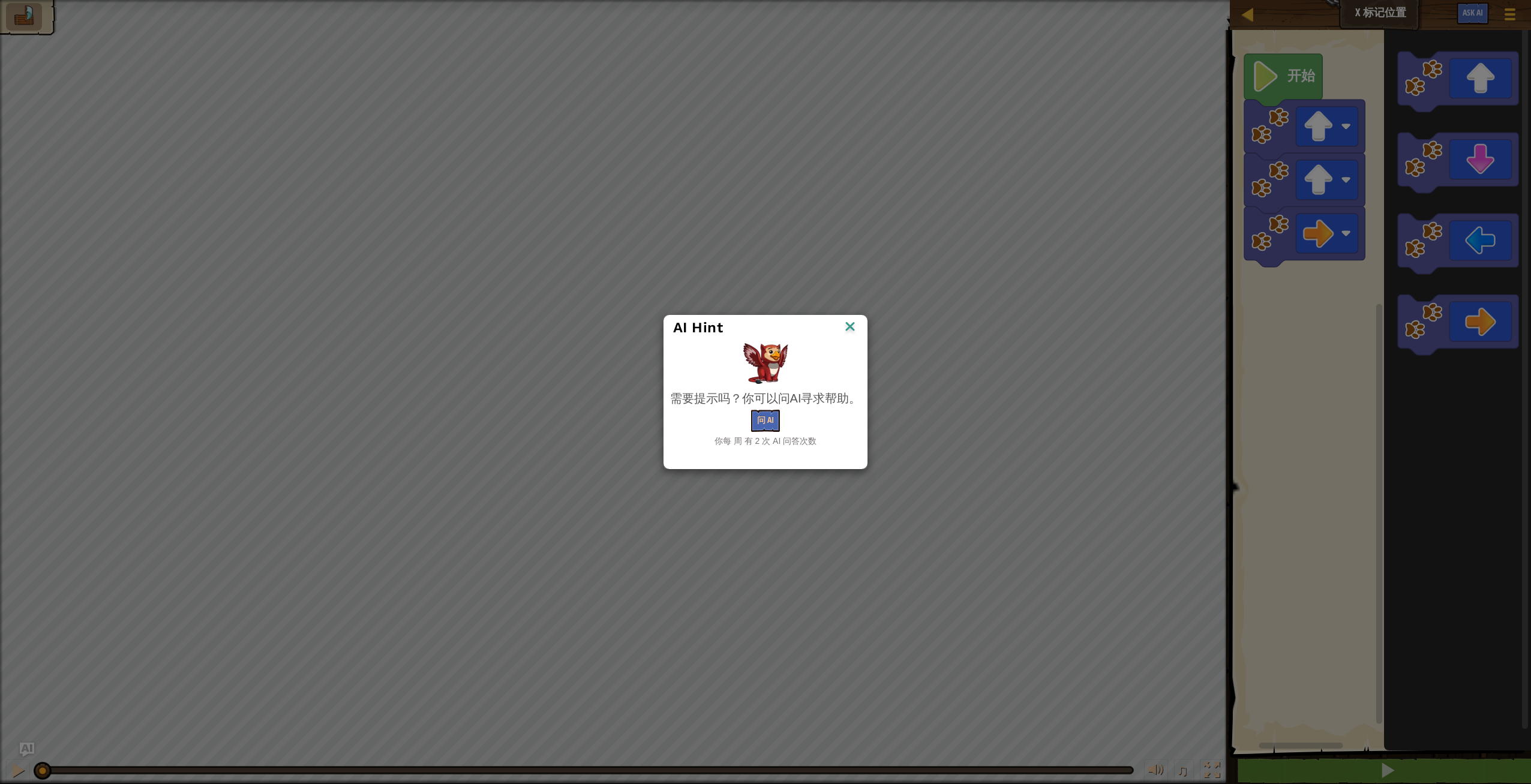
click at [854, 330] on img at bounding box center [850, 328] width 16 height 18
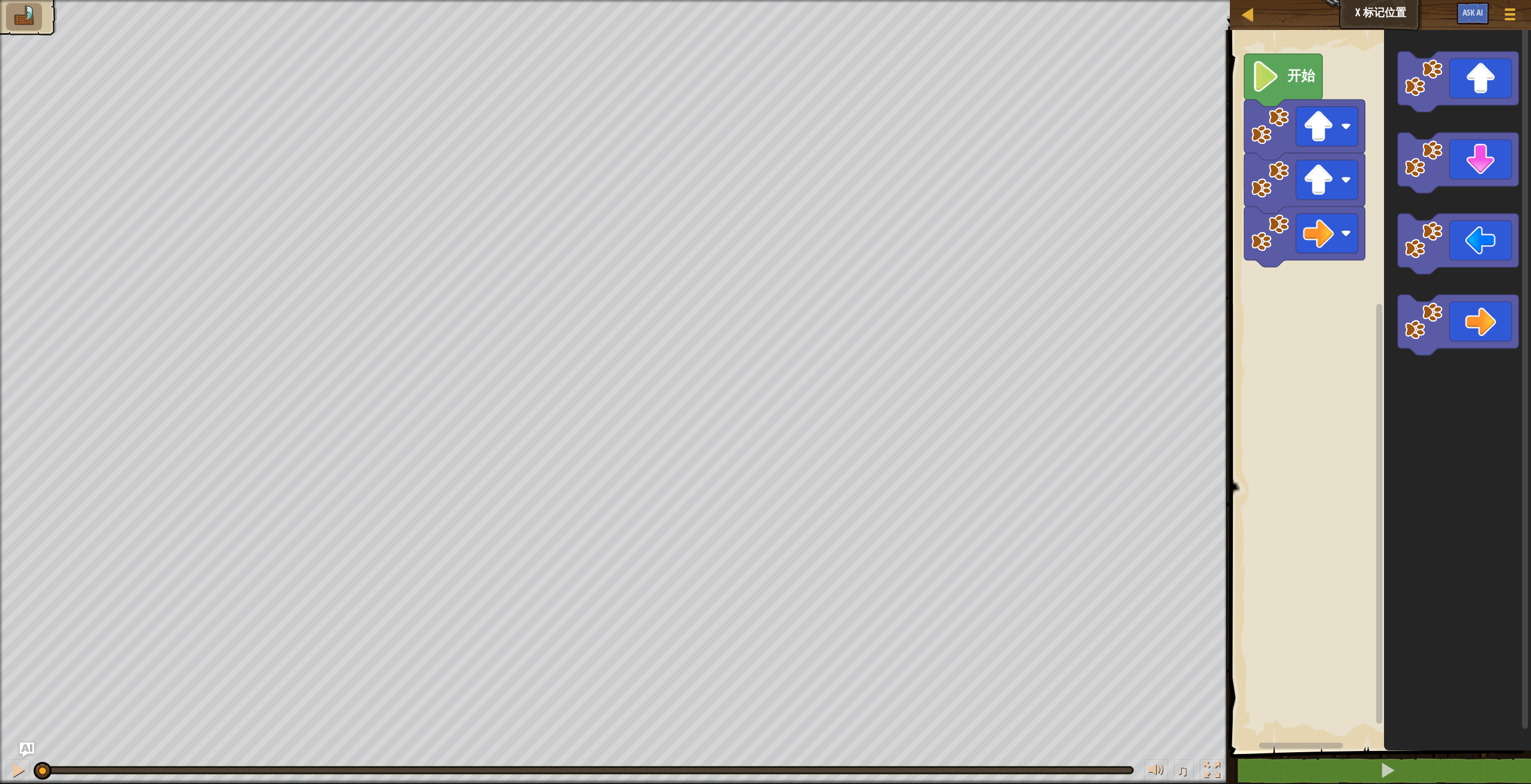
click at [1393, 12] on div "地图 X 标记位置 游戏菜单 Ask AI" at bounding box center [1380, 15] width 301 height 30
click at [1310, 304] on div "开始" at bounding box center [1379, 387] width 305 height 726
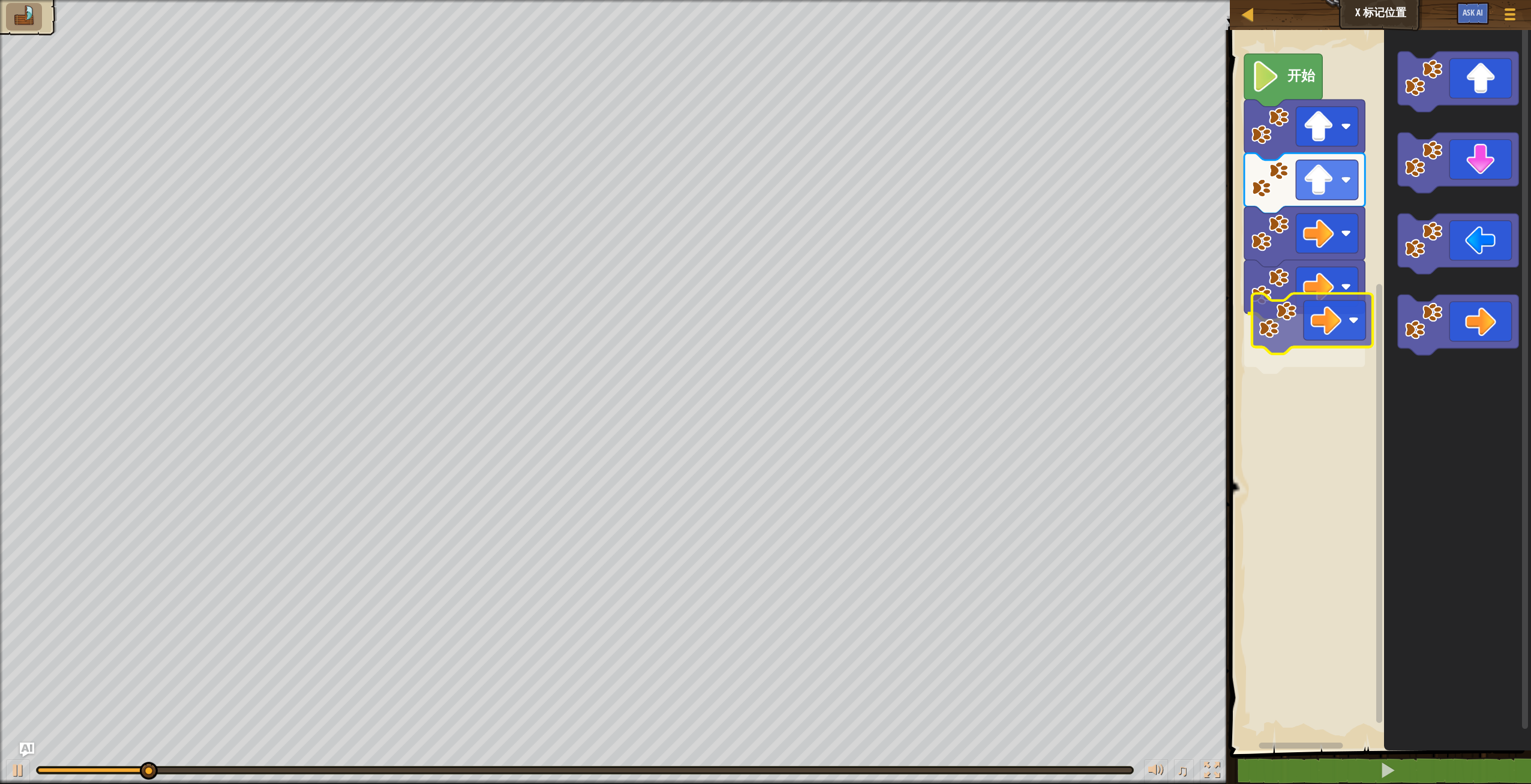
click at [1289, 339] on div "开始" at bounding box center [1379, 387] width 305 height 726
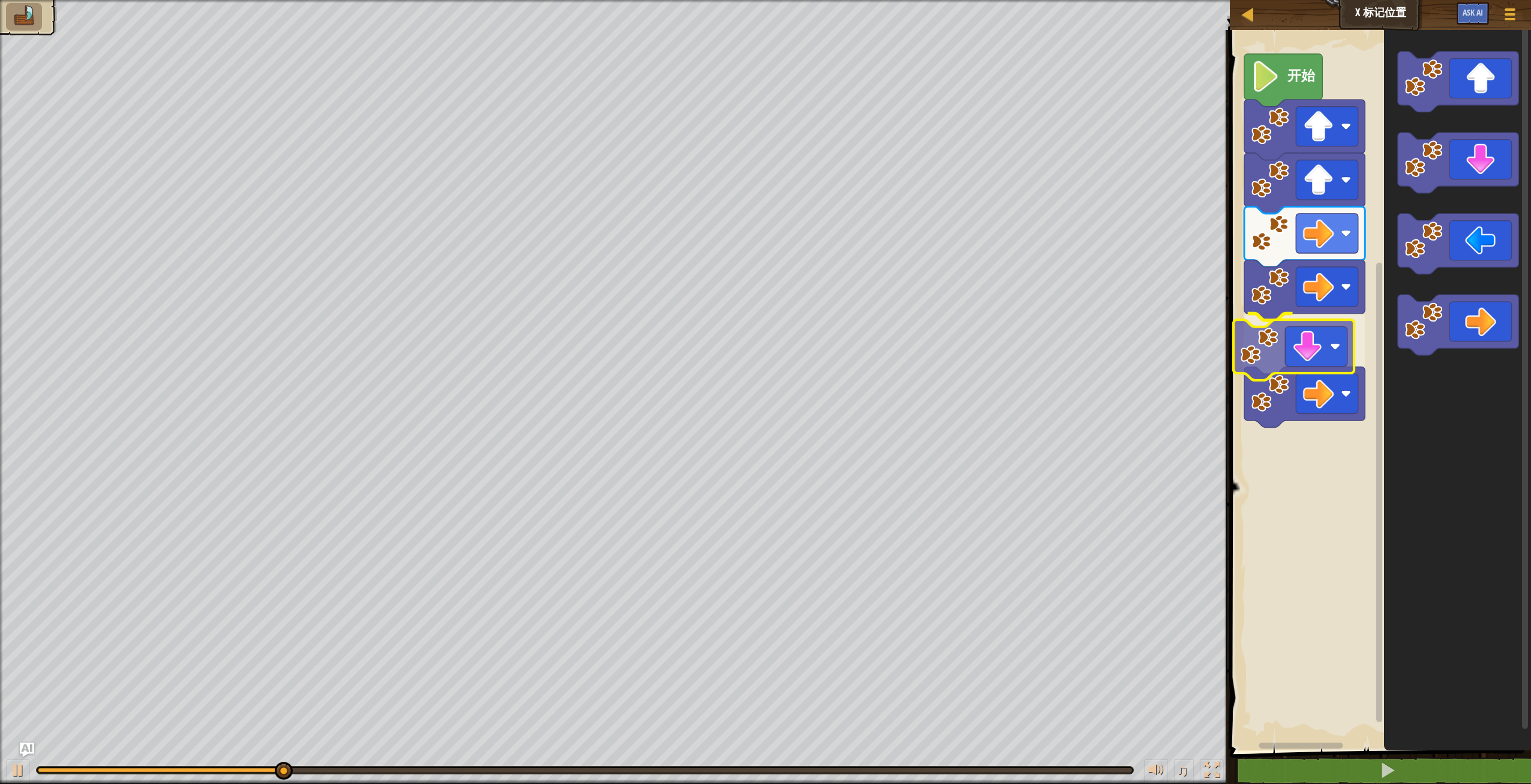
click at [1308, 362] on div "开始" at bounding box center [1379, 387] width 305 height 726
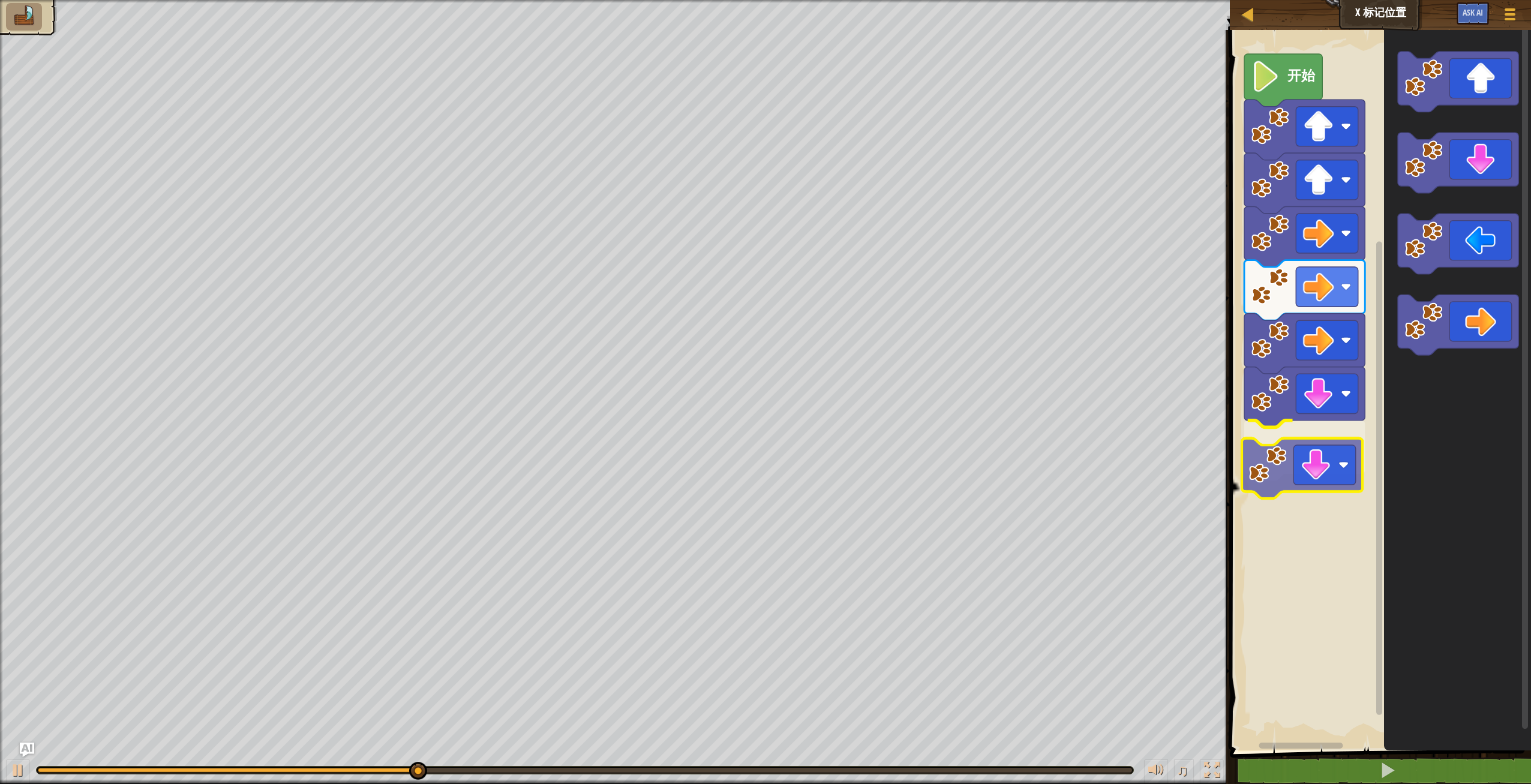
click at [1334, 468] on div "开始" at bounding box center [1379, 387] width 305 height 726
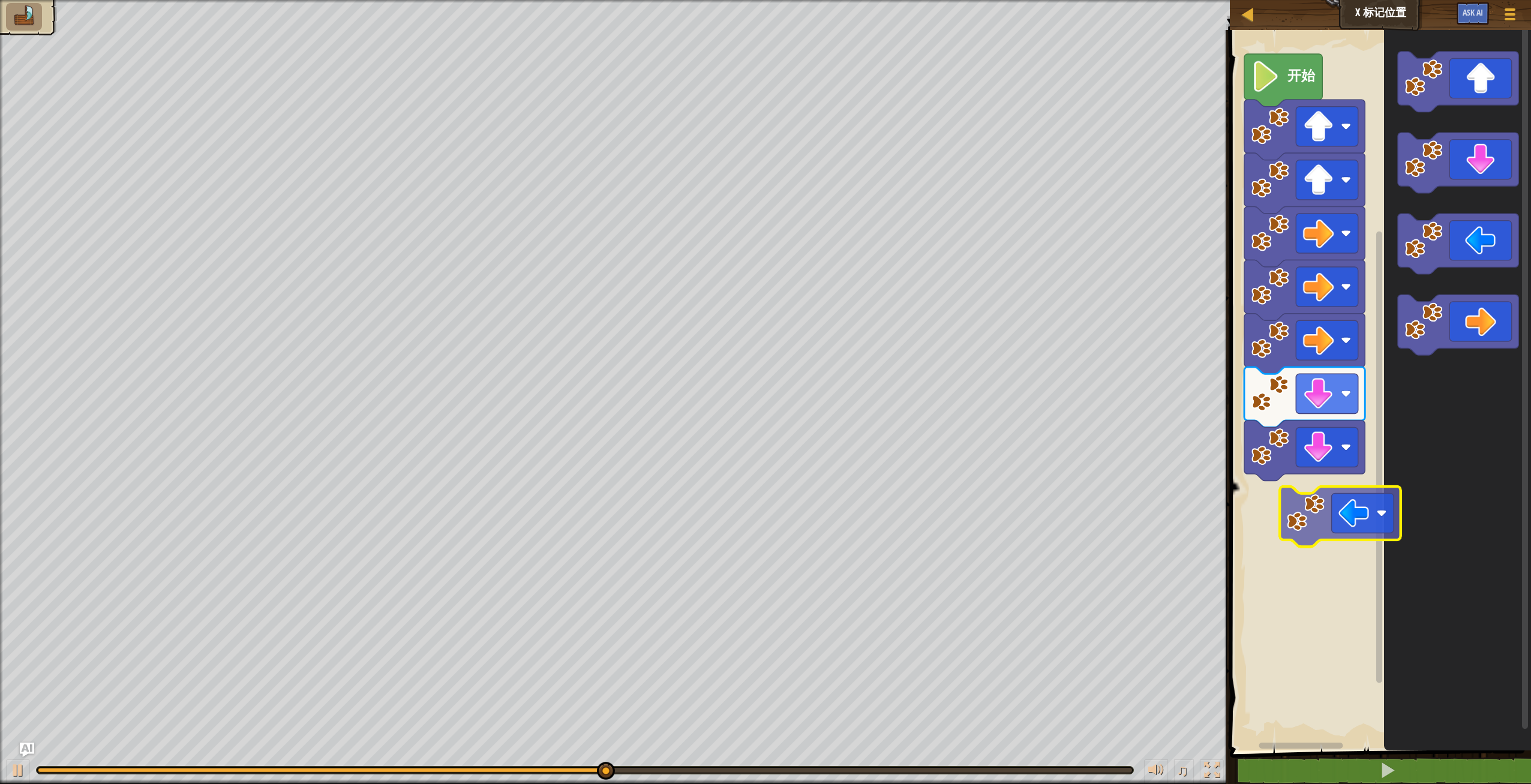
click at [1336, 495] on div "开始" at bounding box center [1379, 387] width 305 height 726
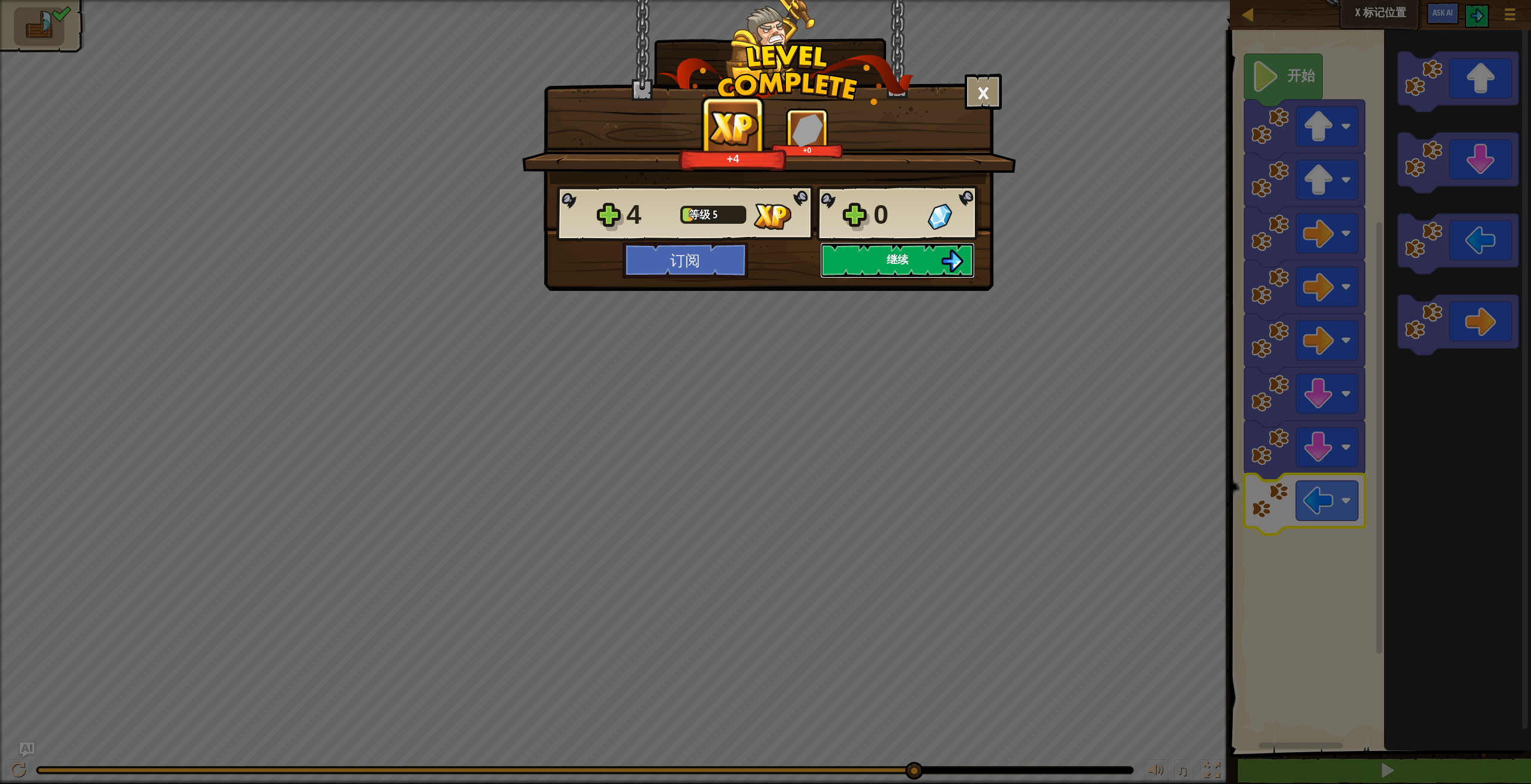
click at [883, 257] on button "继续" at bounding box center [898, 260] width 155 height 36
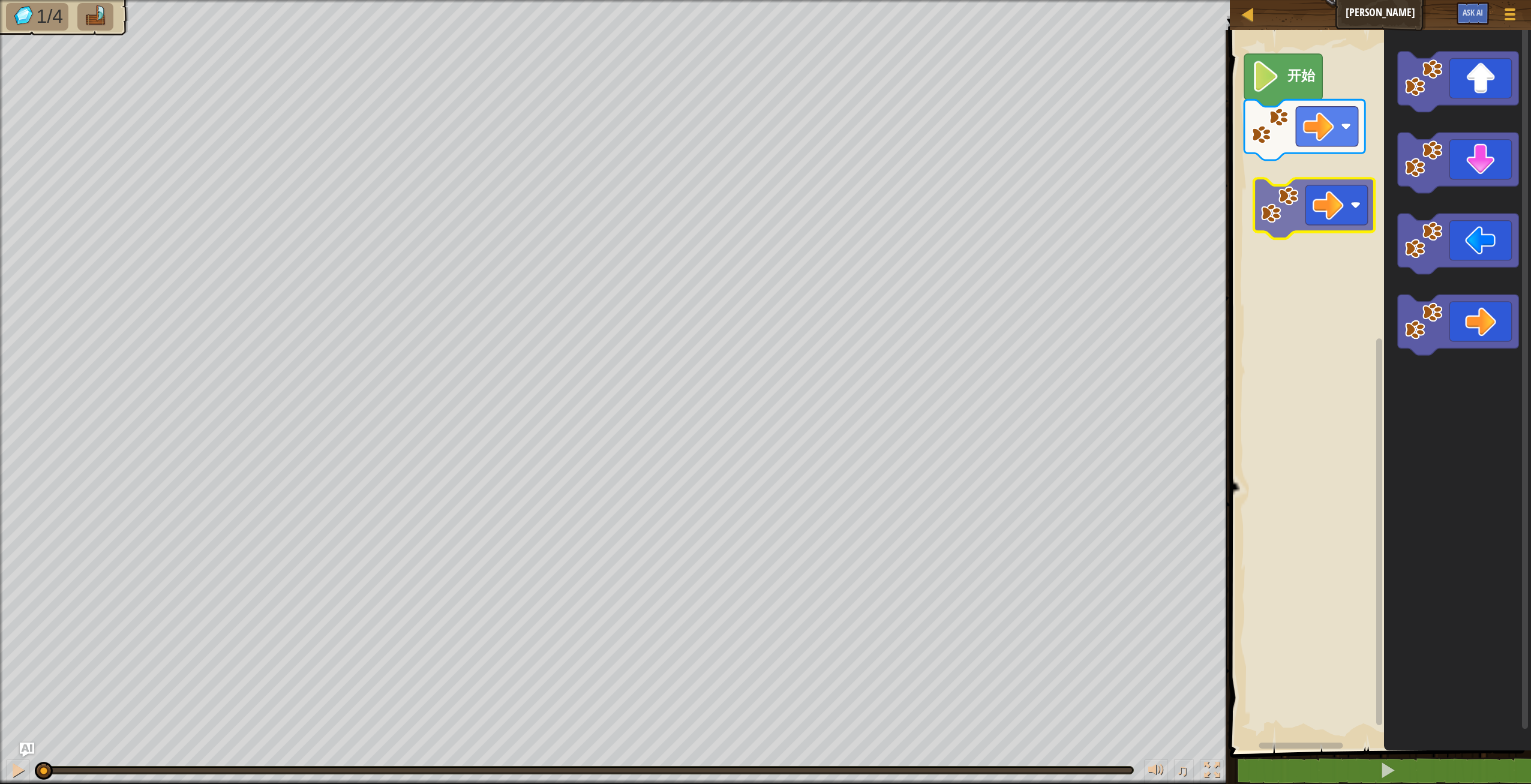
click at [1333, 194] on div "开始" at bounding box center [1379, 387] width 305 height 726
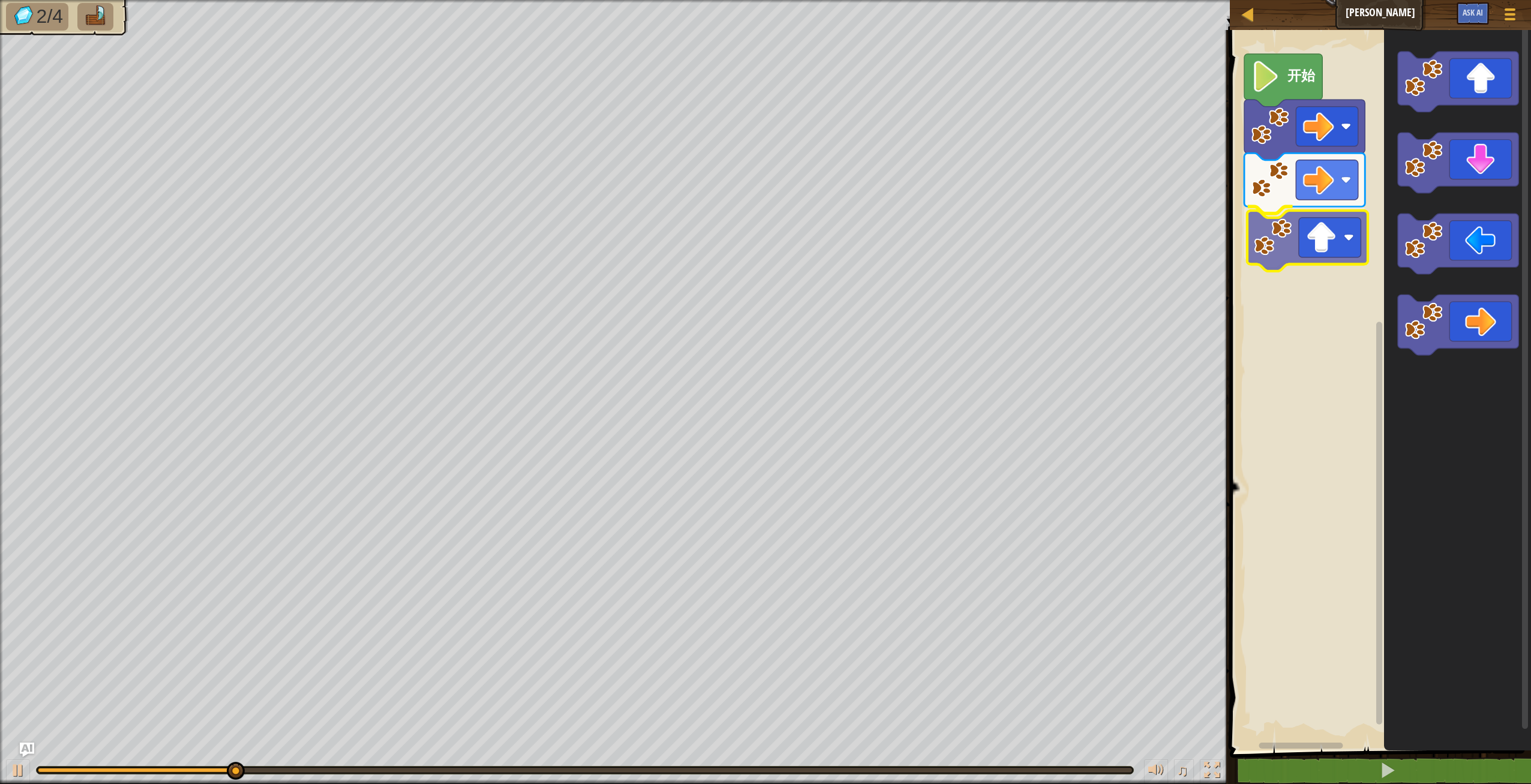
click at [1339, 267] on div "开始" at bounding box center [1379, 387] width 305 height 726
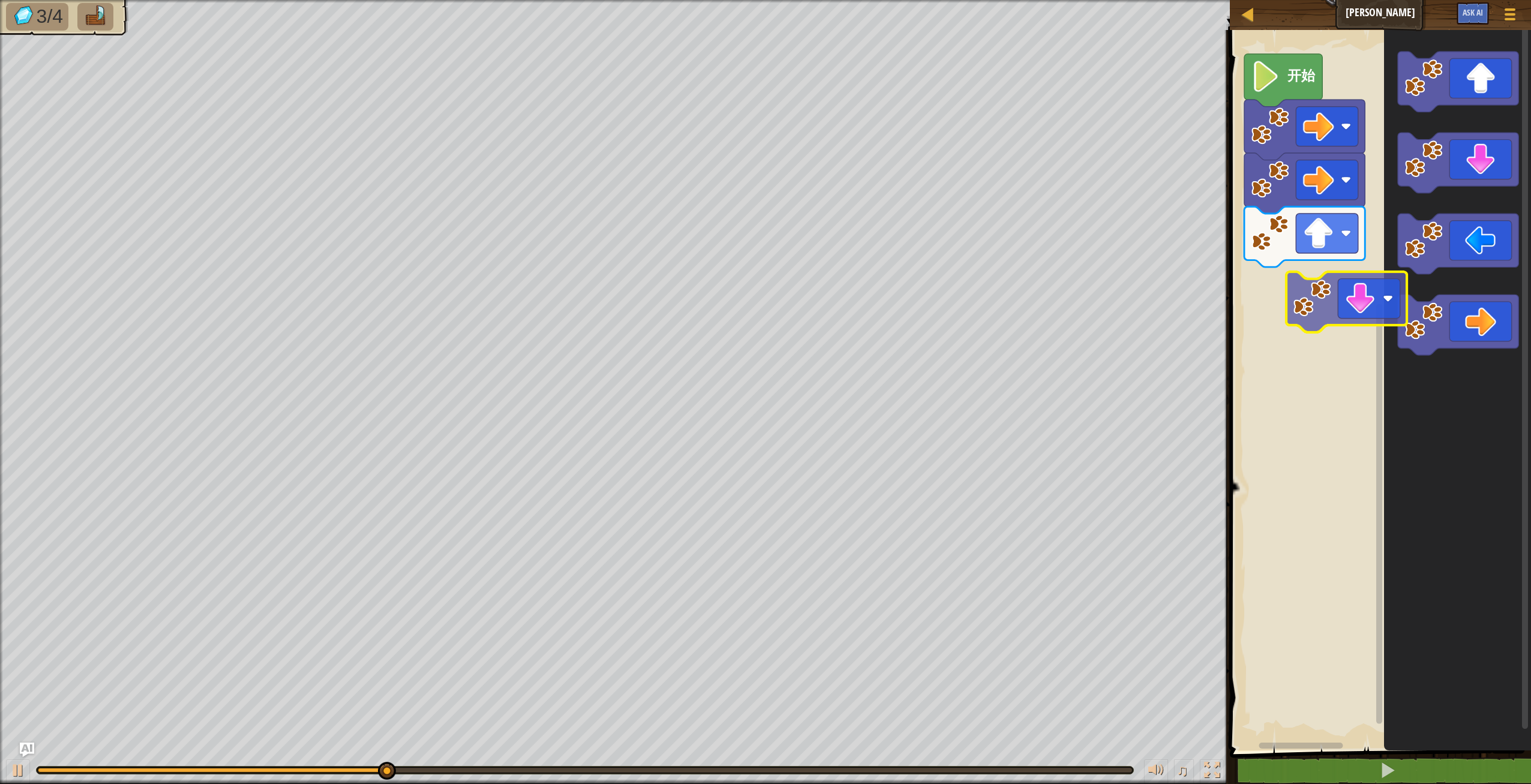
click at [1330, 307] on div "开始" at bounding box center [1379, 387] width 305 height 726
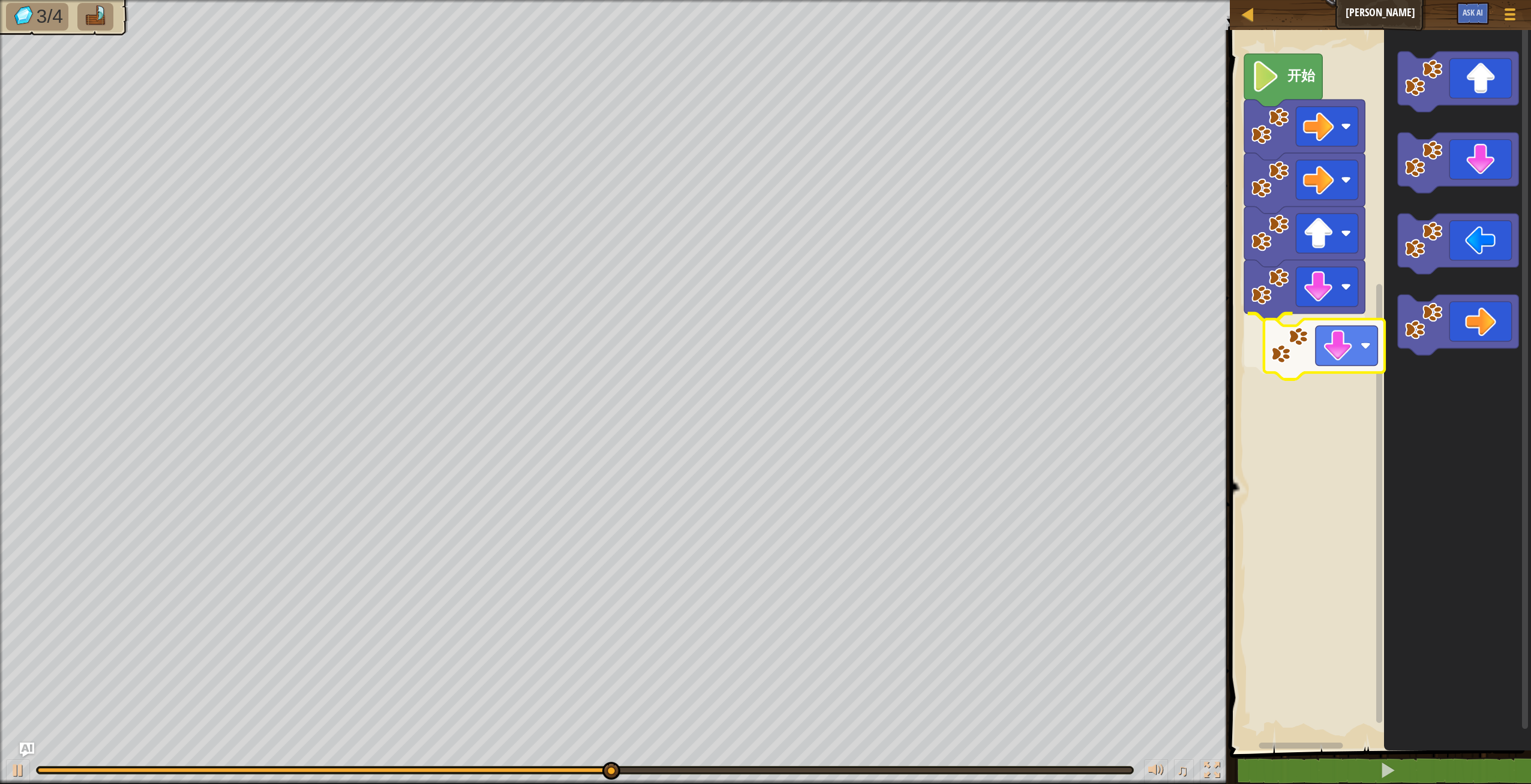
click at [1364, 356] on div "开始" at bounding box center [1379, 387] width 305 height 726
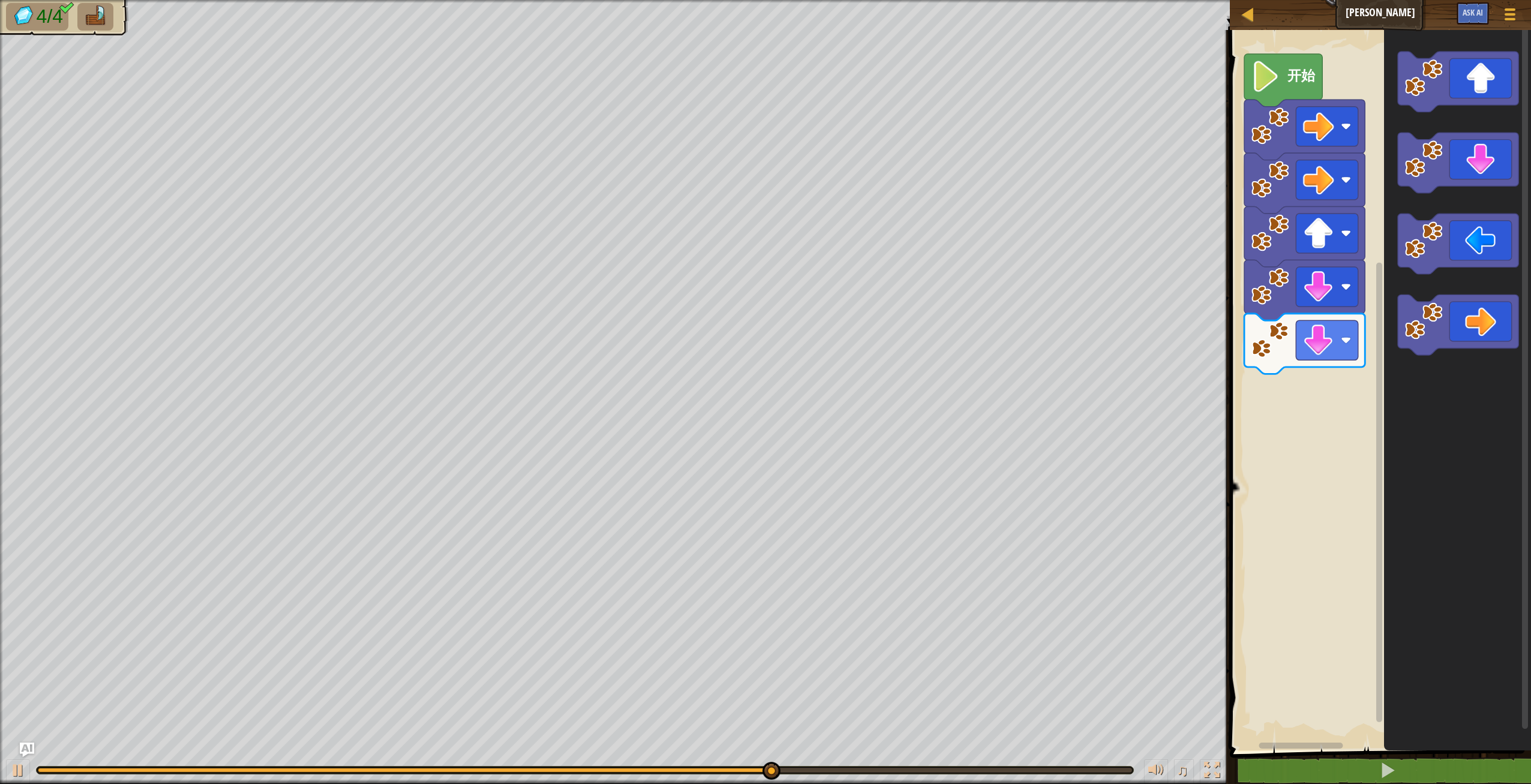
click at [1352, 386] on div "开始" at bounding box center [1379, 387] width 305 height 726
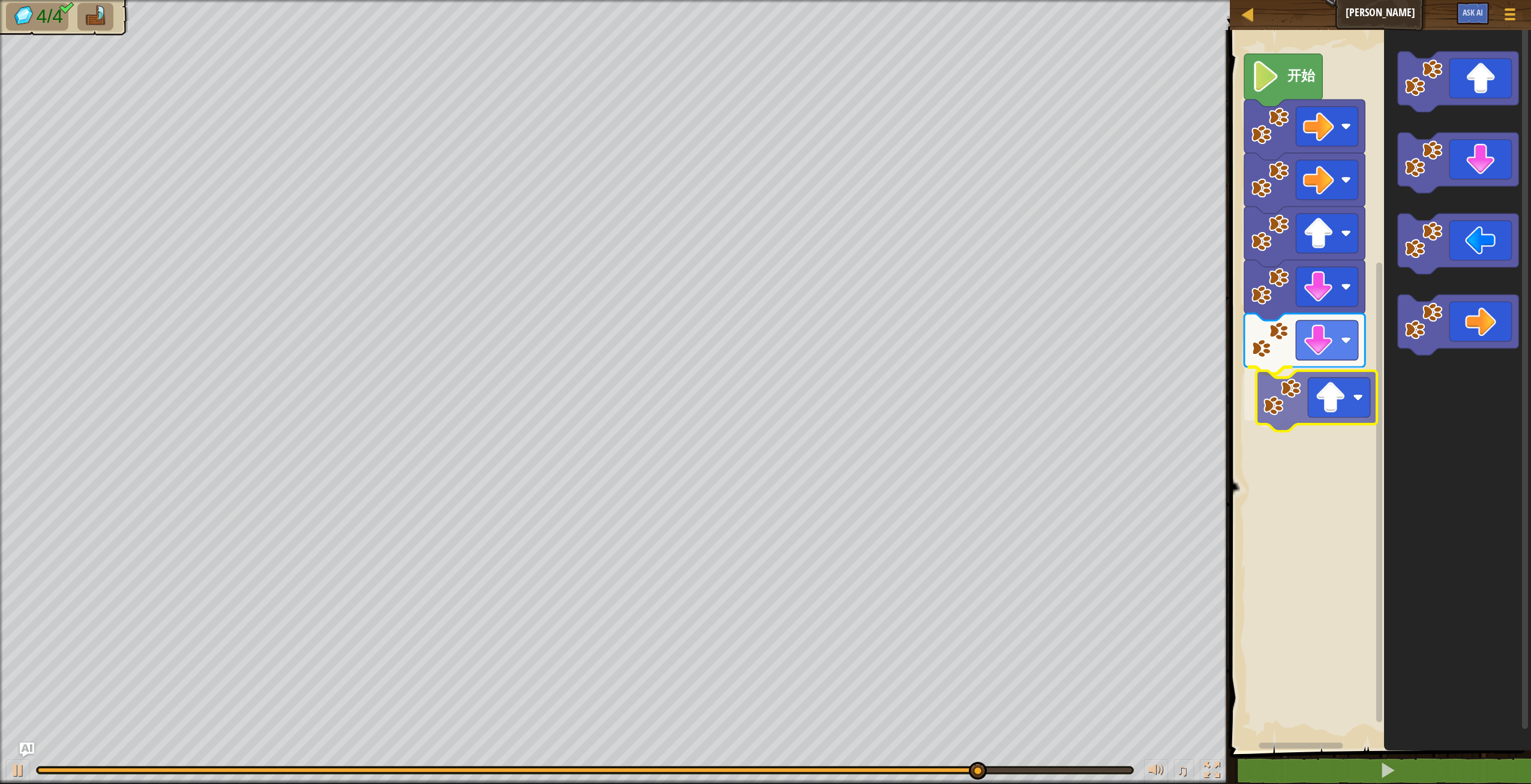
click at [1319, 396] on div "开始" at bounding box center [1379, 387] width 305 height 726
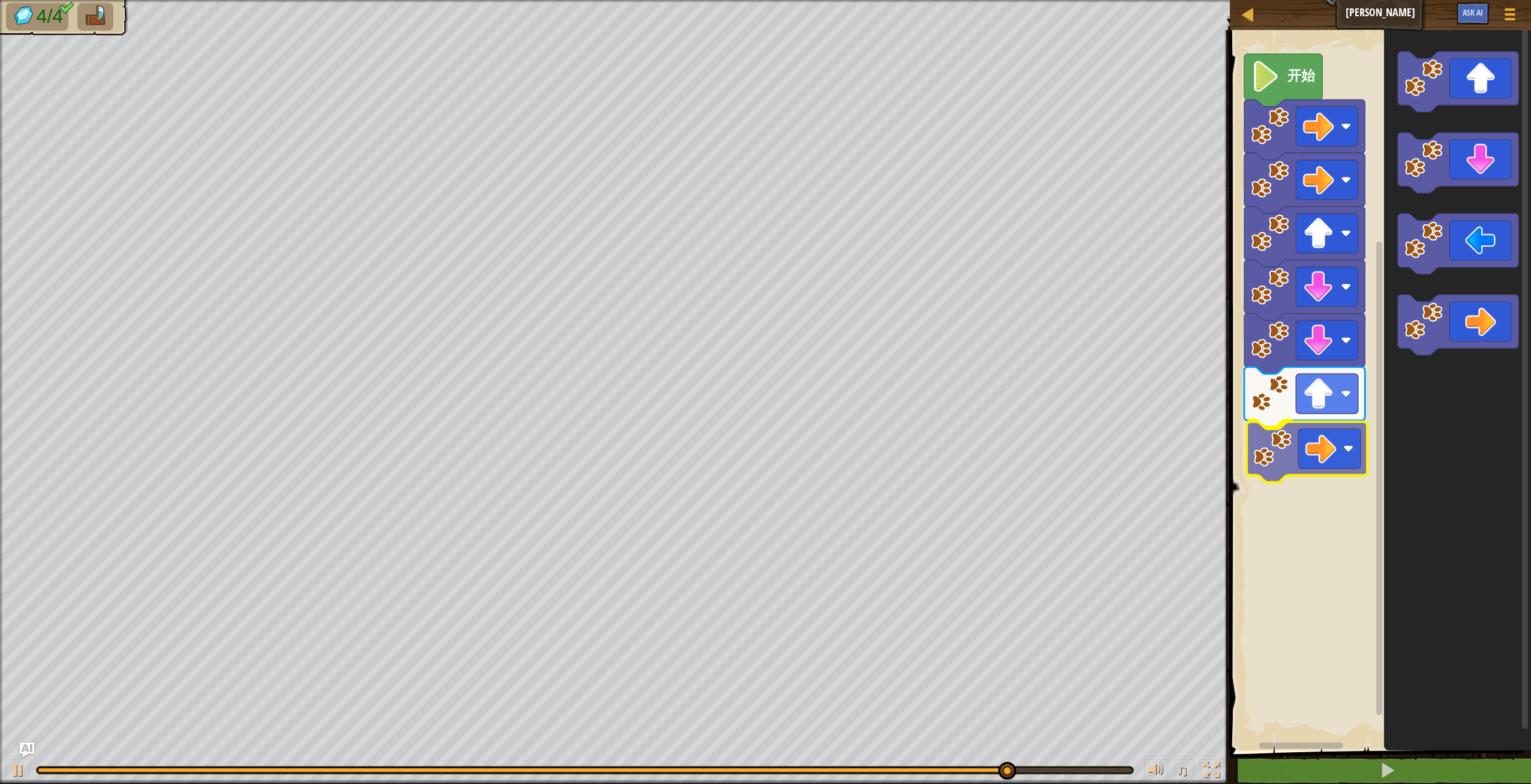
click at [1316, 446] on div "开始" at bounding box center [1379, 387] width 305 height 726
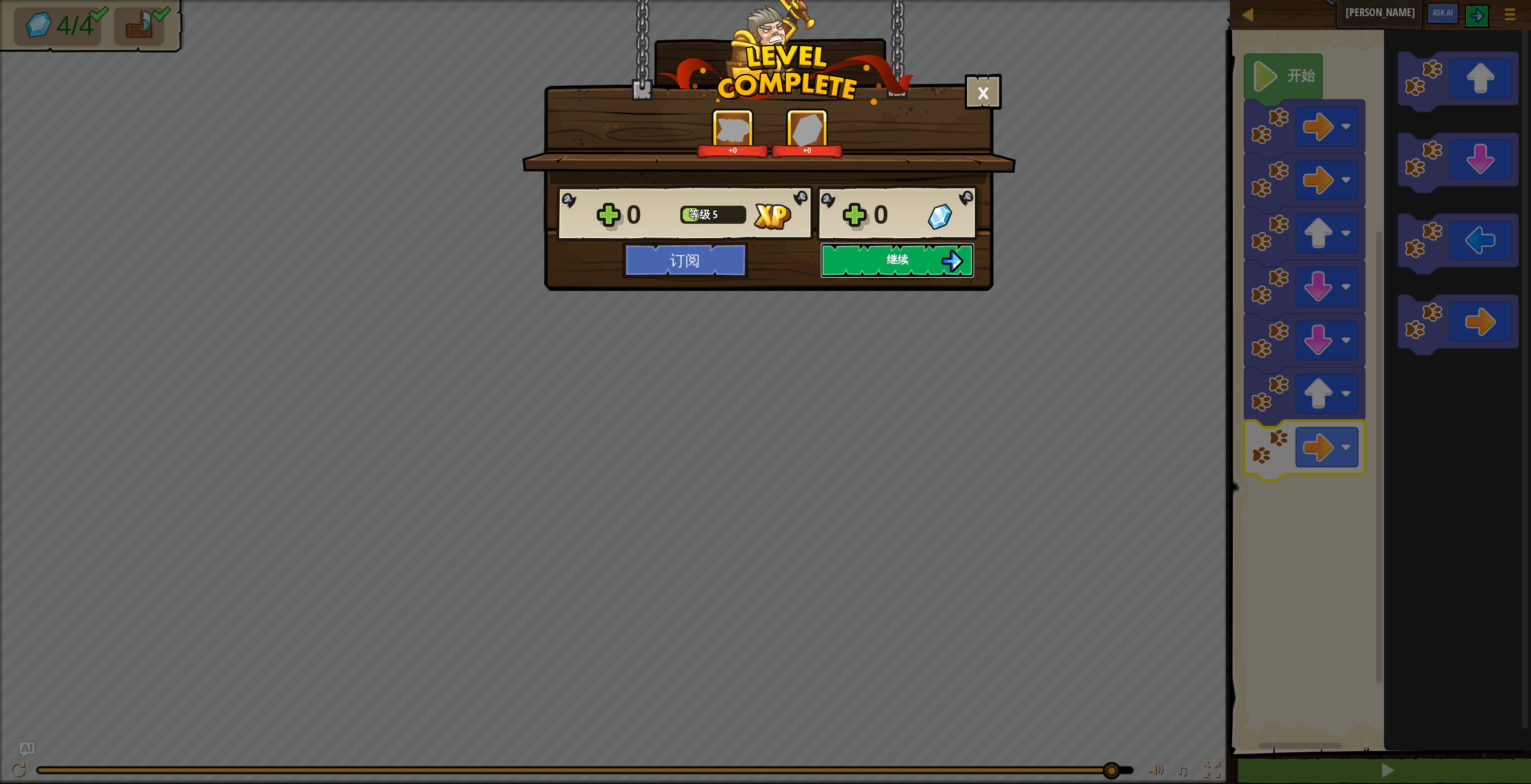
click at [902, 265] on span "继续" at bounding box center [898, 260] width 22 height 15
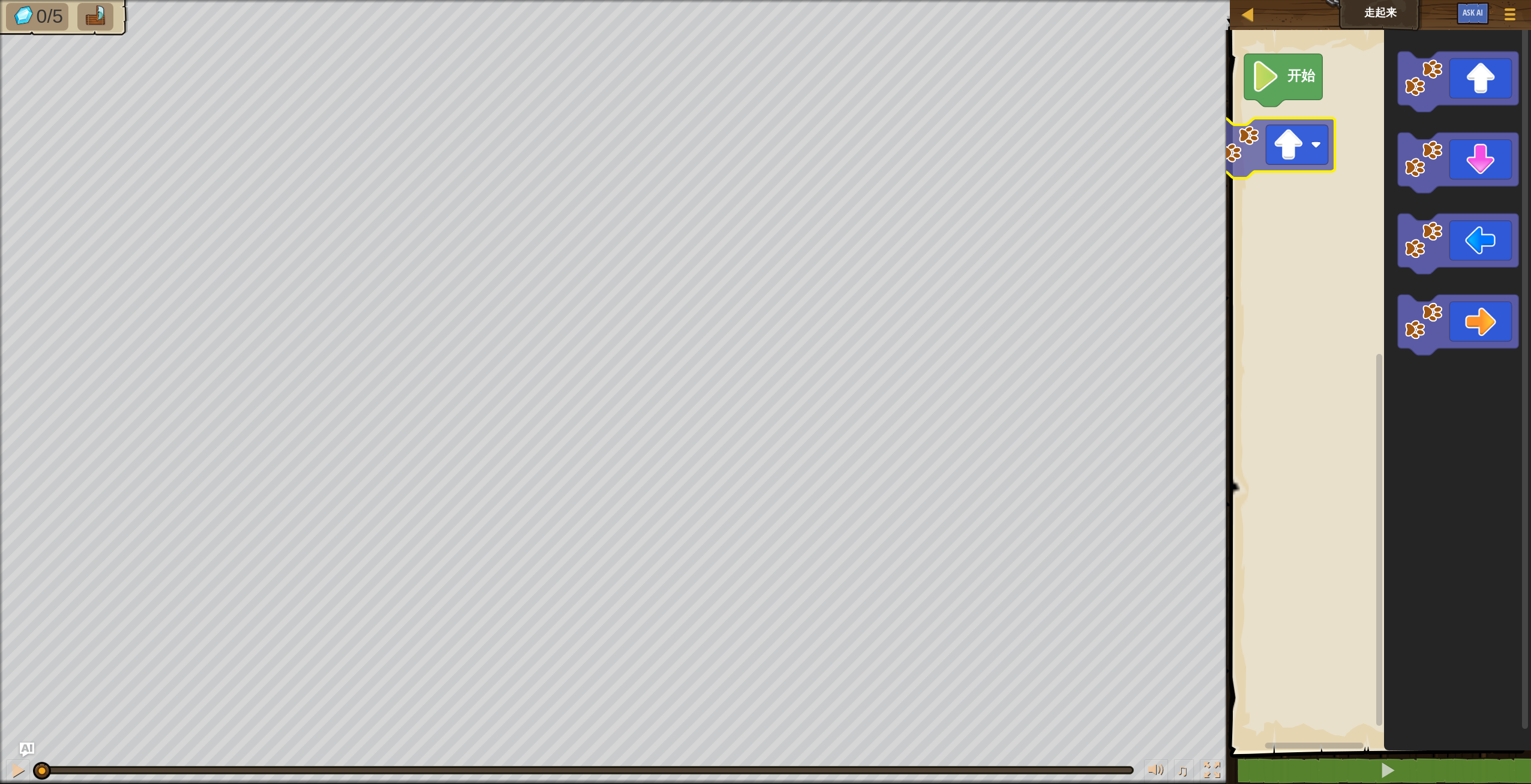
click at [1300, 159] on div "开始" at bounding box center [1379, 387] width 305 height 726
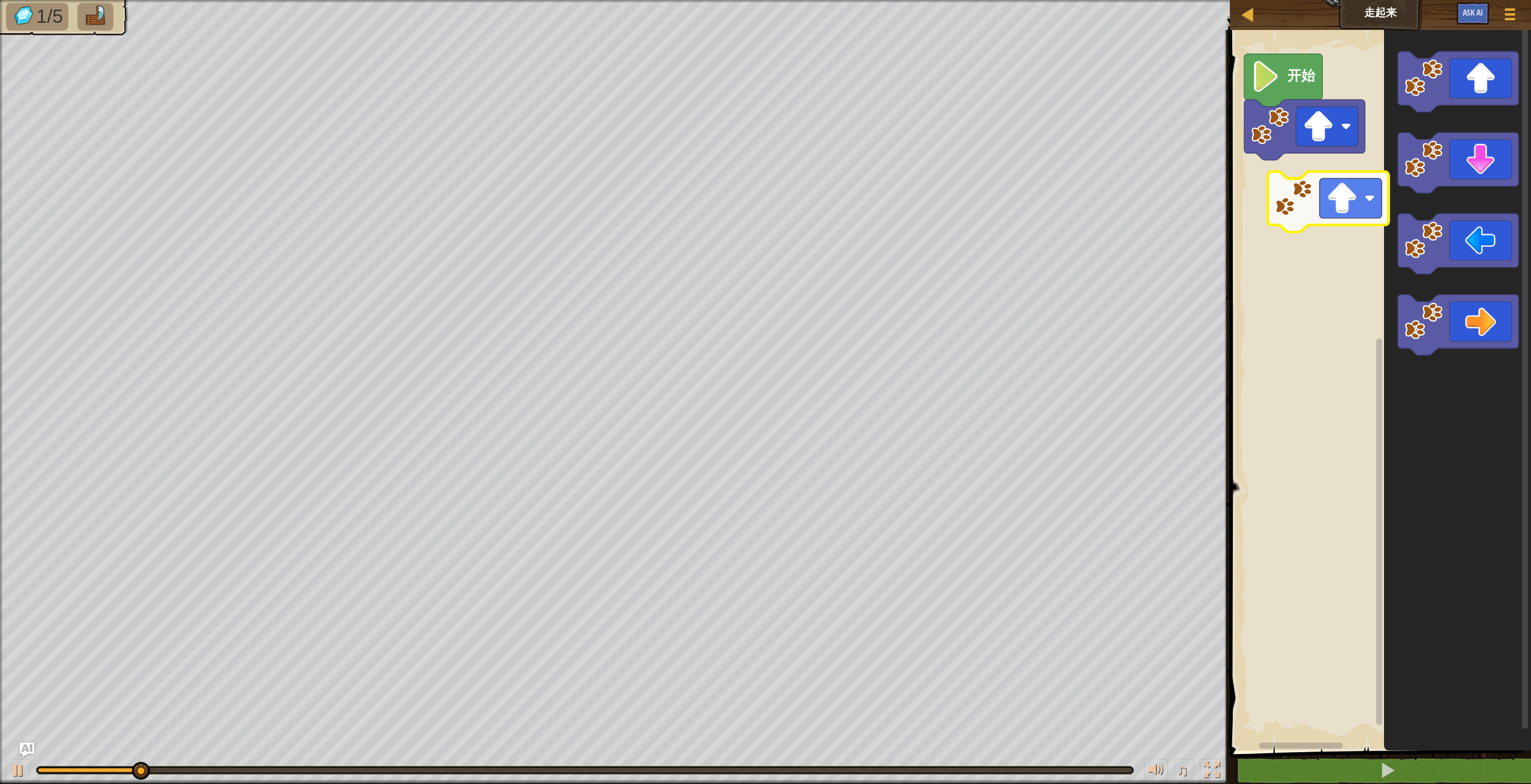
click at [1313, 220] on div "开始" at bounding box center [1379, 387] width 305 height 726
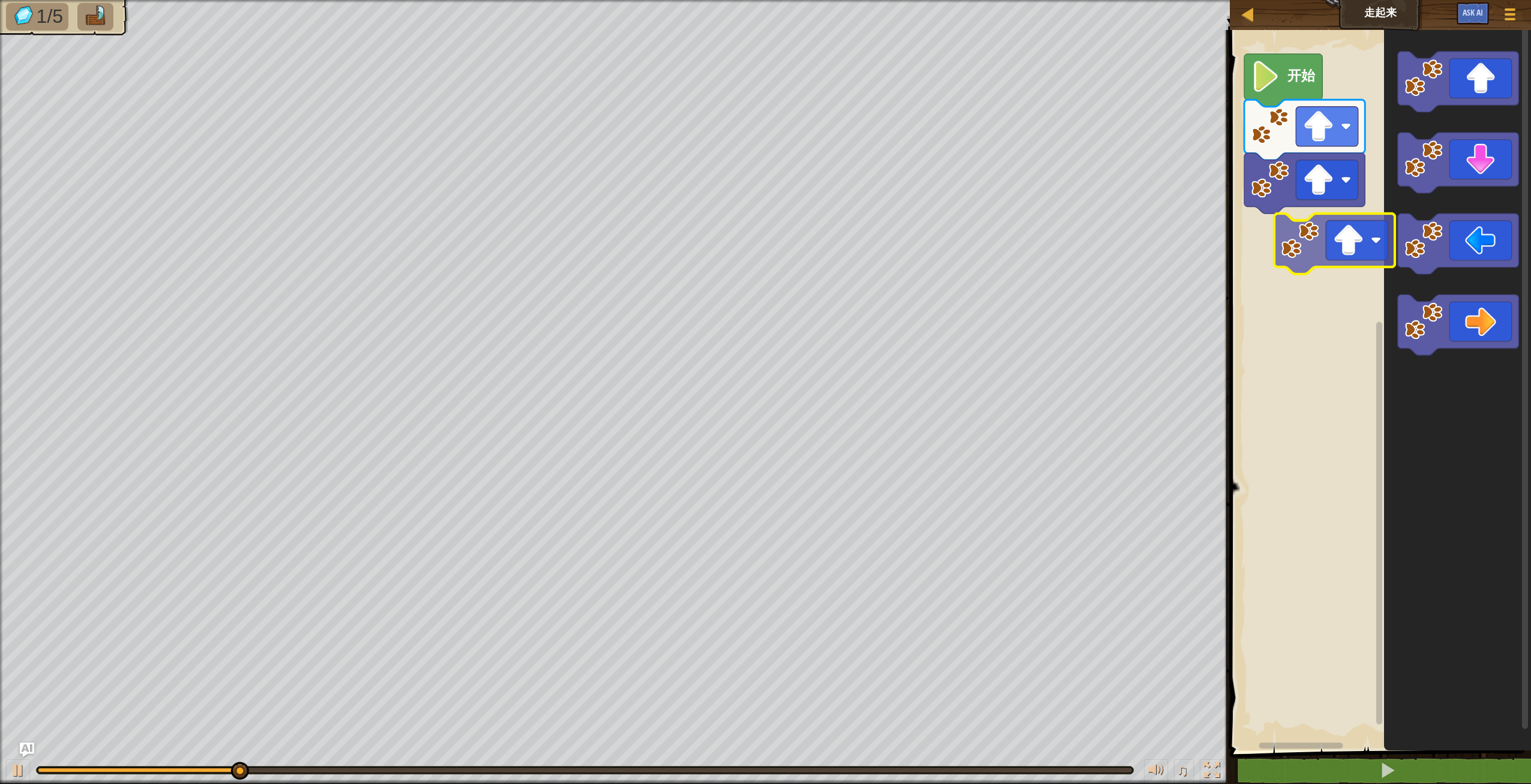
click at [1347, 252] on div "开始" at bounding box center [1379, 387] width 305 height 726
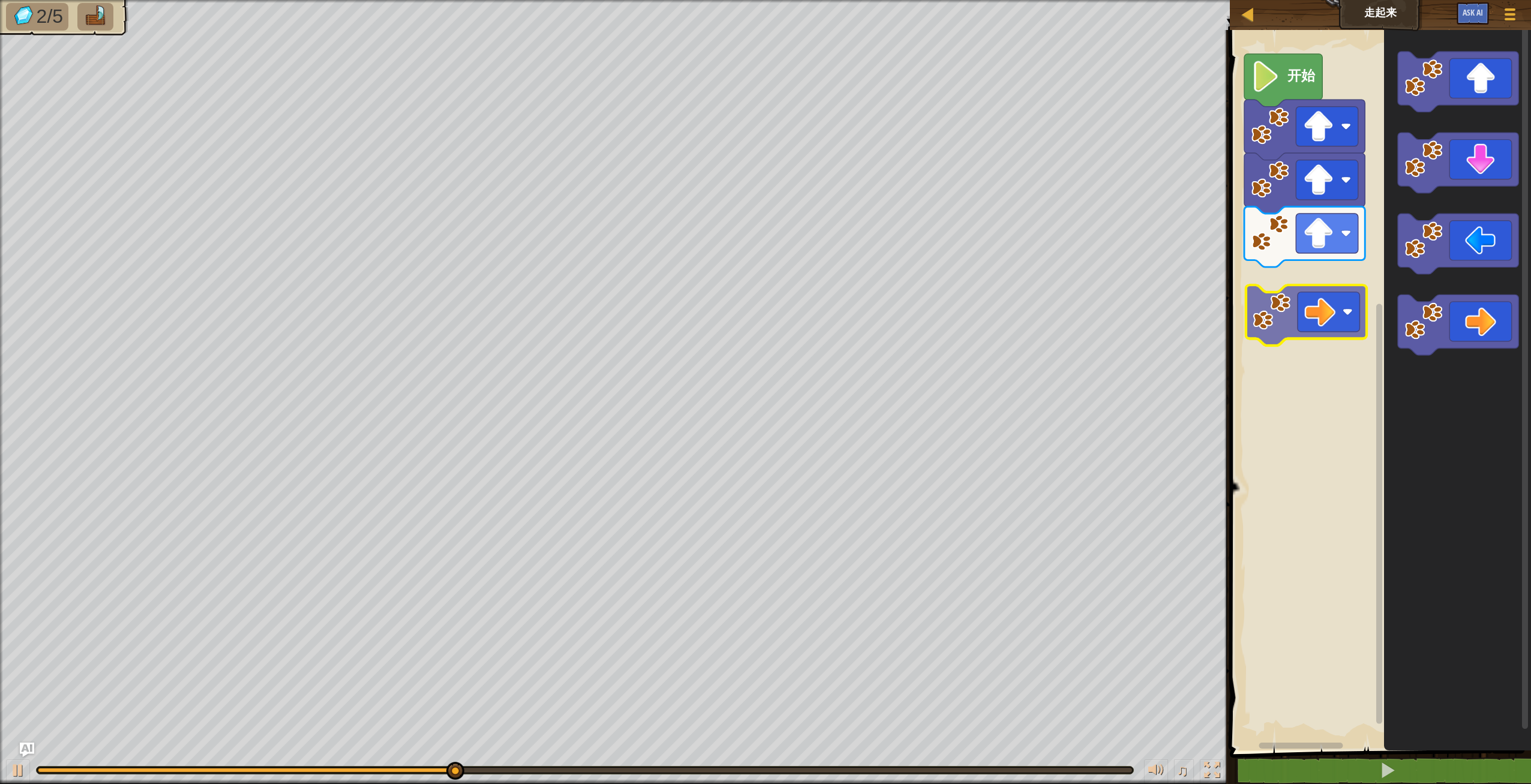
click at [1325, 302] on div "开始" at bounding box center [1379, 387] width 305 height 726
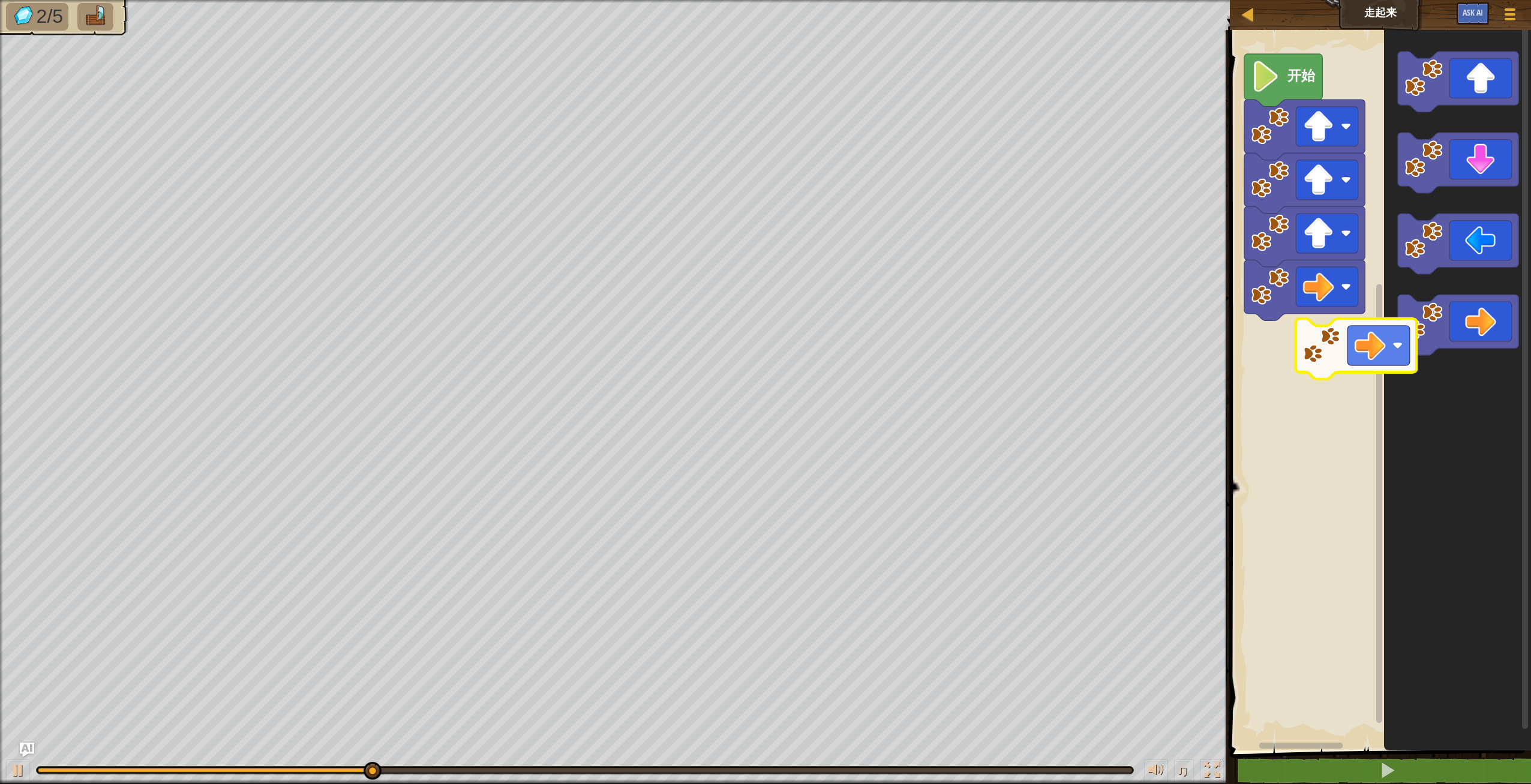
click at [1315, 349] on div "开始" at bounding box center [1379, 387] width 305 height 726
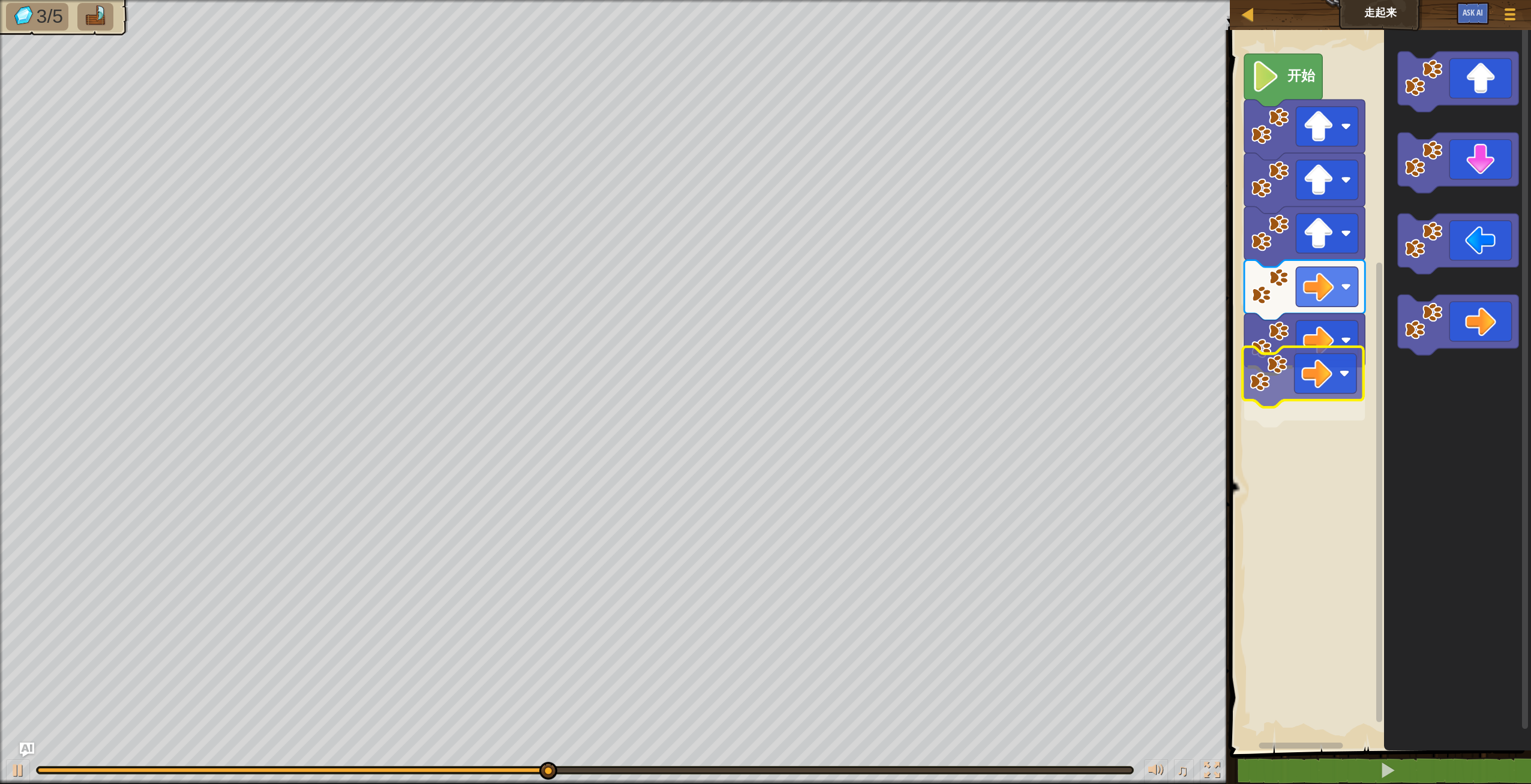
click at [1298, 387] on div "开始" at bounding box center [1379, 387] width 305 height 726
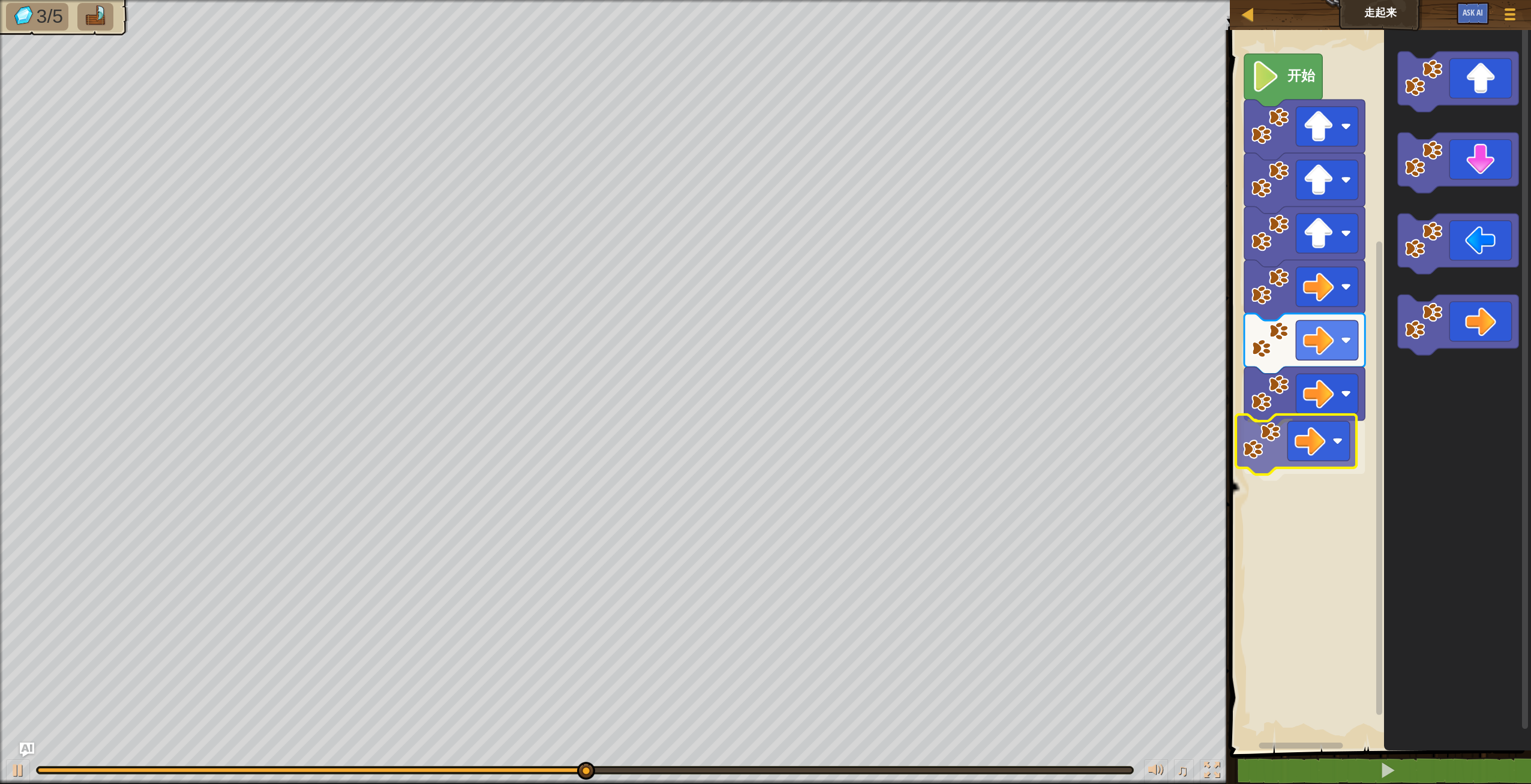
click at [1327, 461] on div "开始" at bounding box center [1379, 387] width 305 height 726
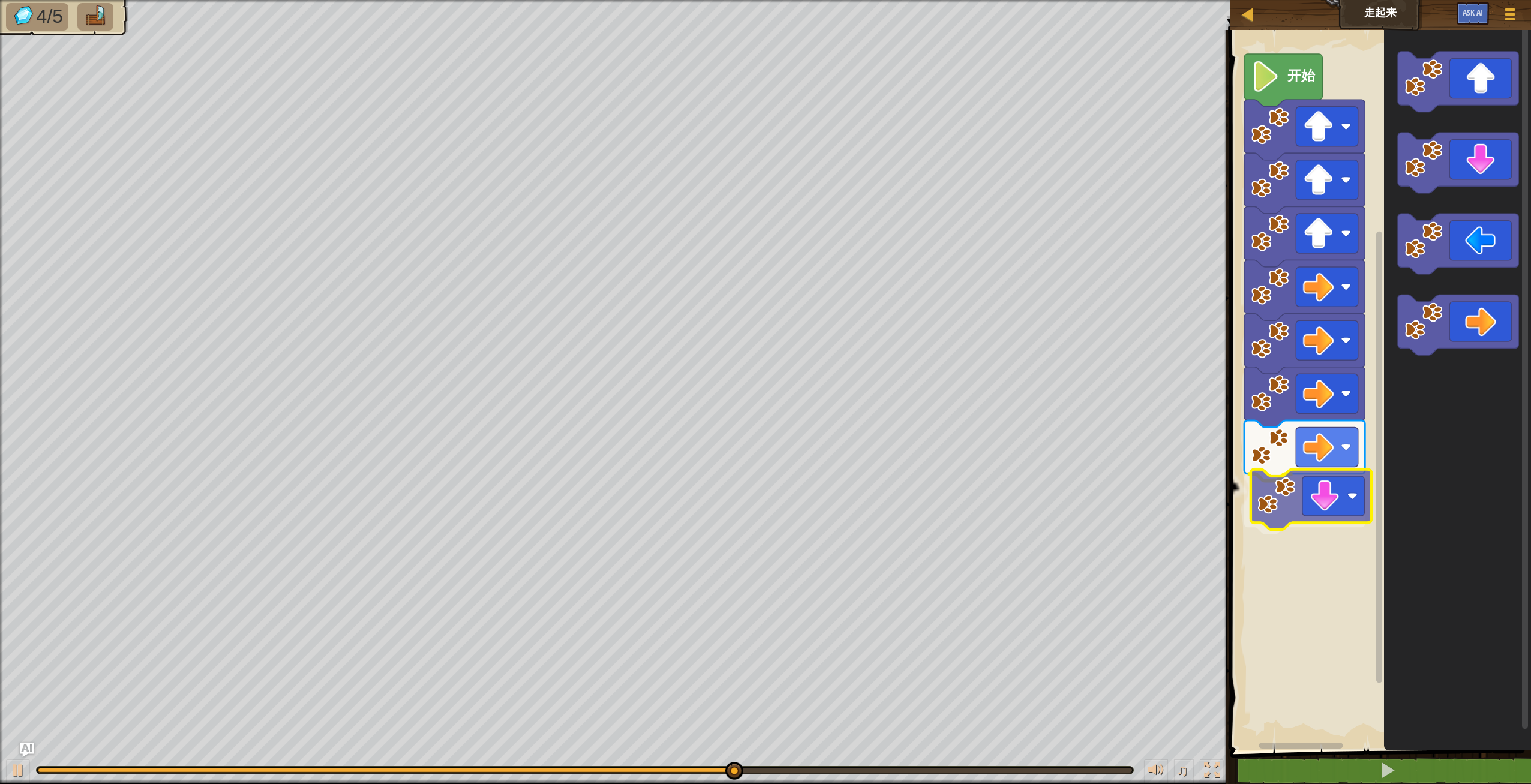
click at [1337, 521] on div "开始" at bounding box center [1379, 387] width 305 height 726
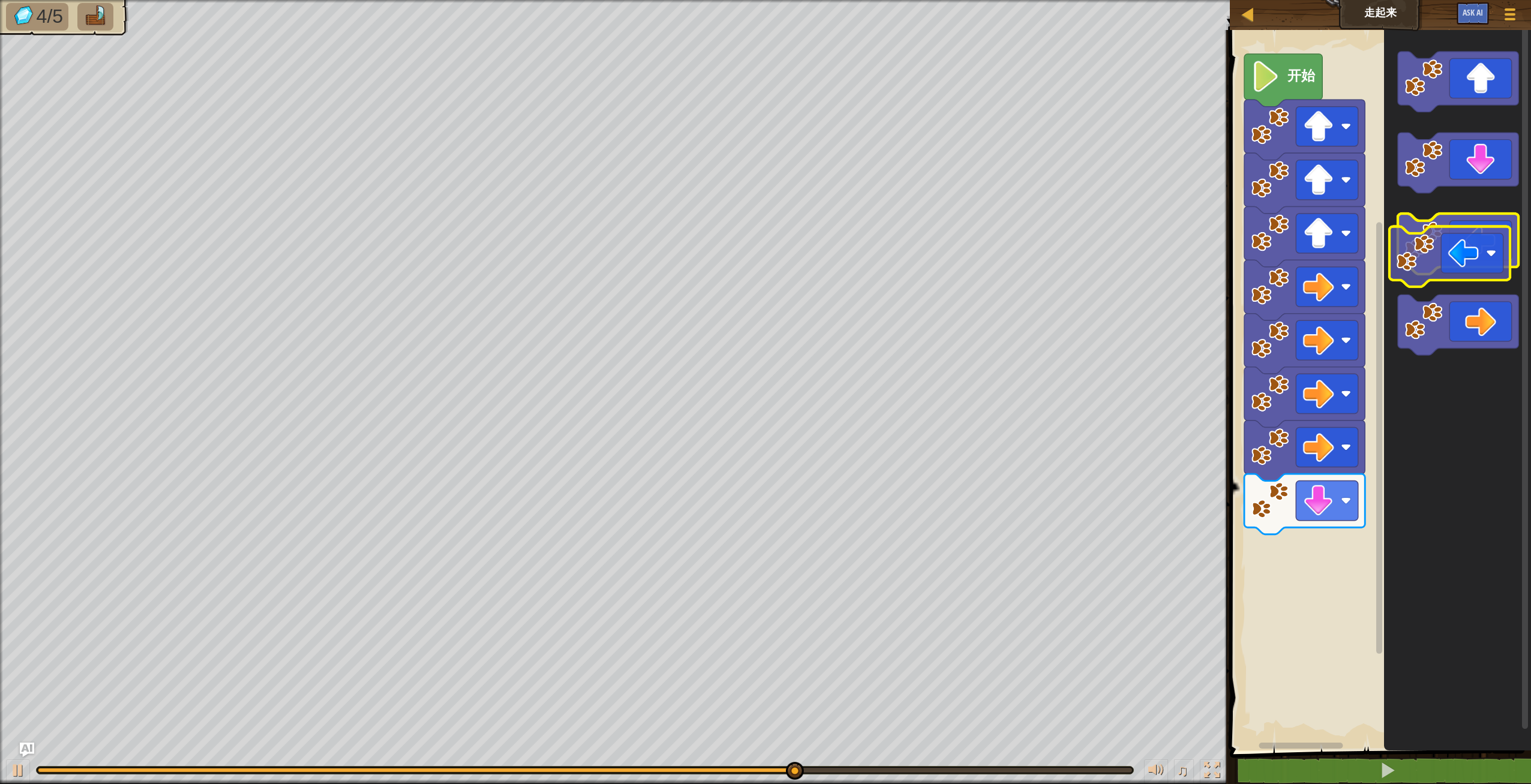
click at [1471, 253] on icon "Blockly工作区" at bounding box center [1458, 244] width 121 height 61
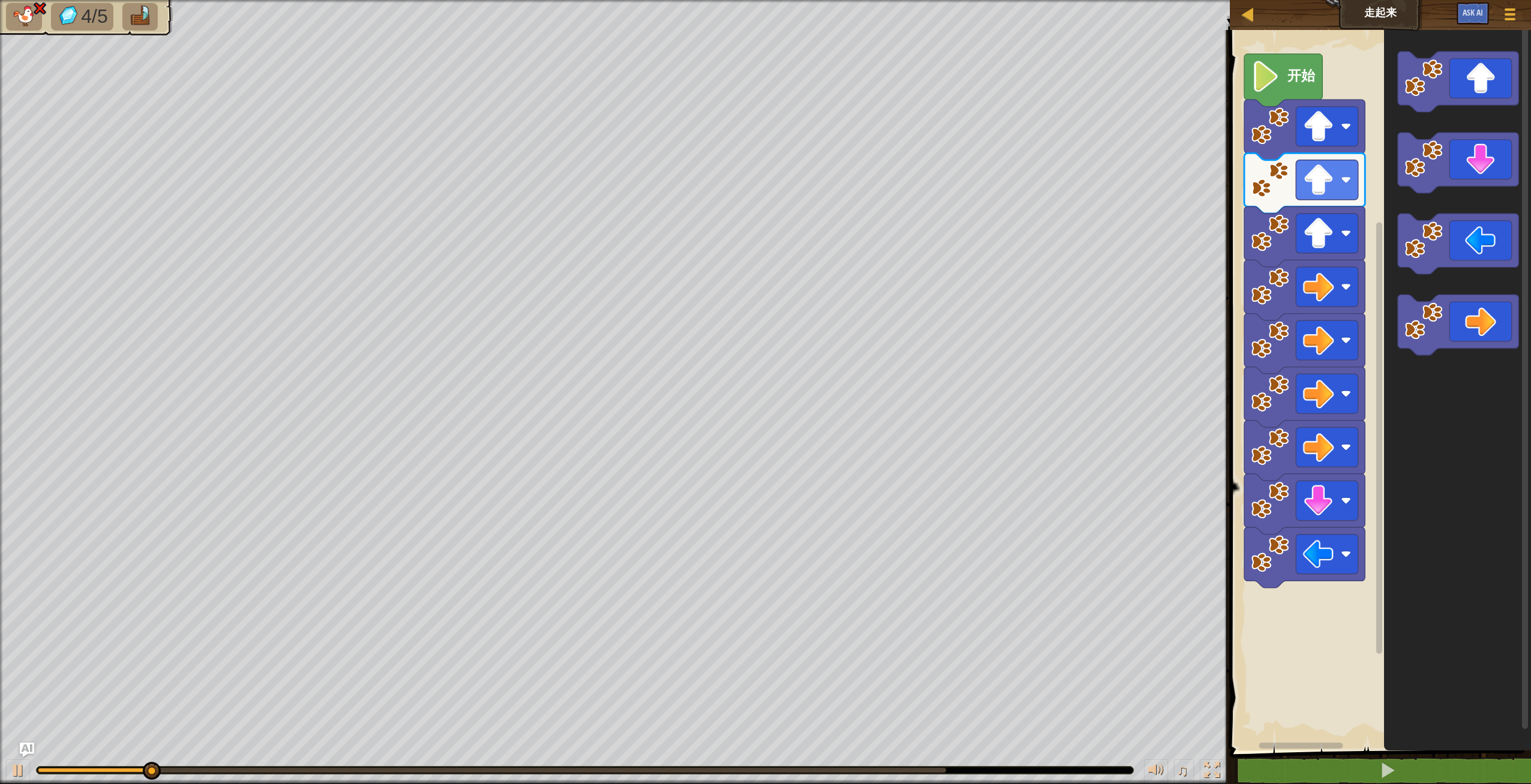
click at [1372, 511] on div "开始" at bounding box center [1379, 387] width 305 height 726
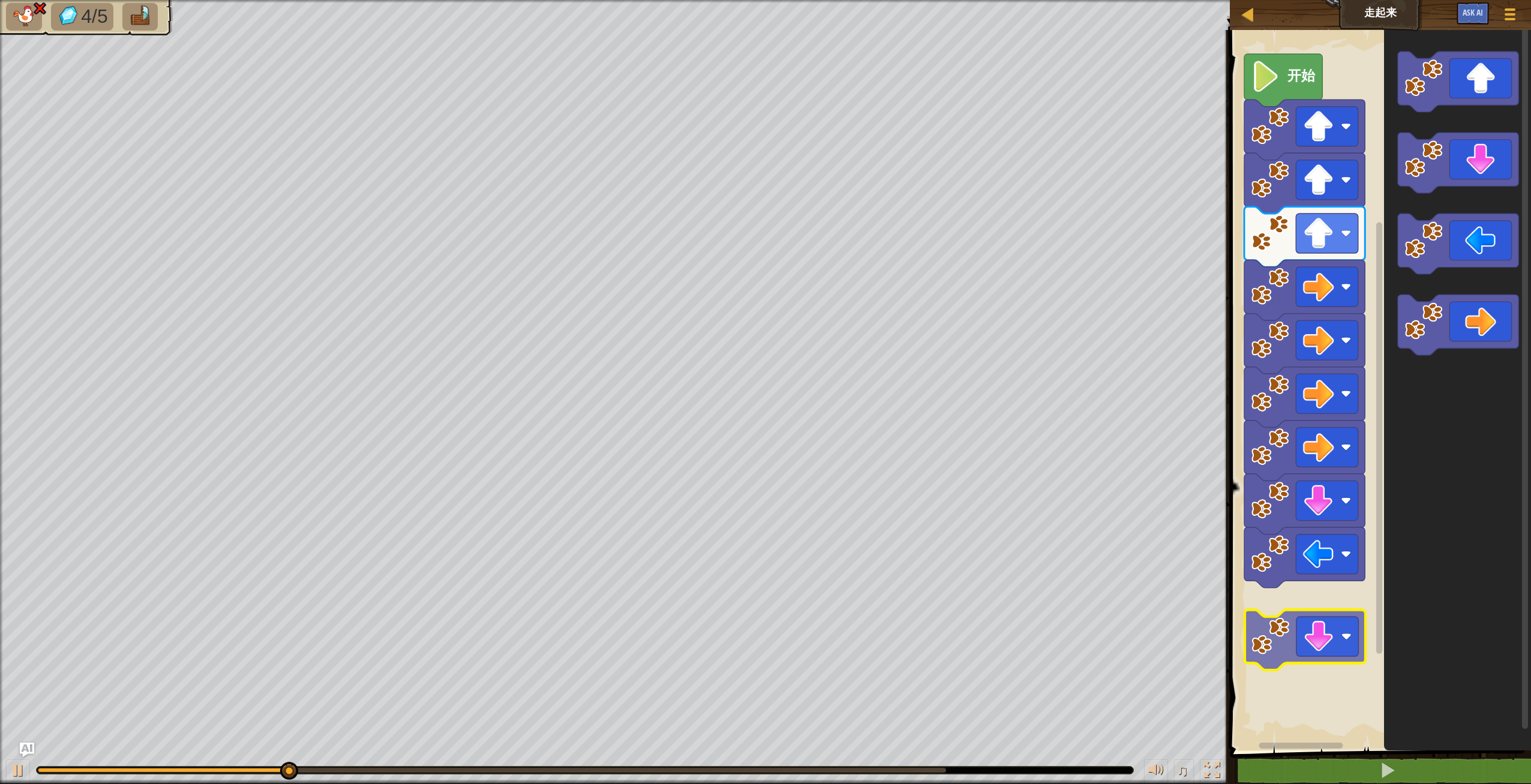
click at [1318, 629] on div "开始" at bounding box center [1379, 387] width 305 height 726
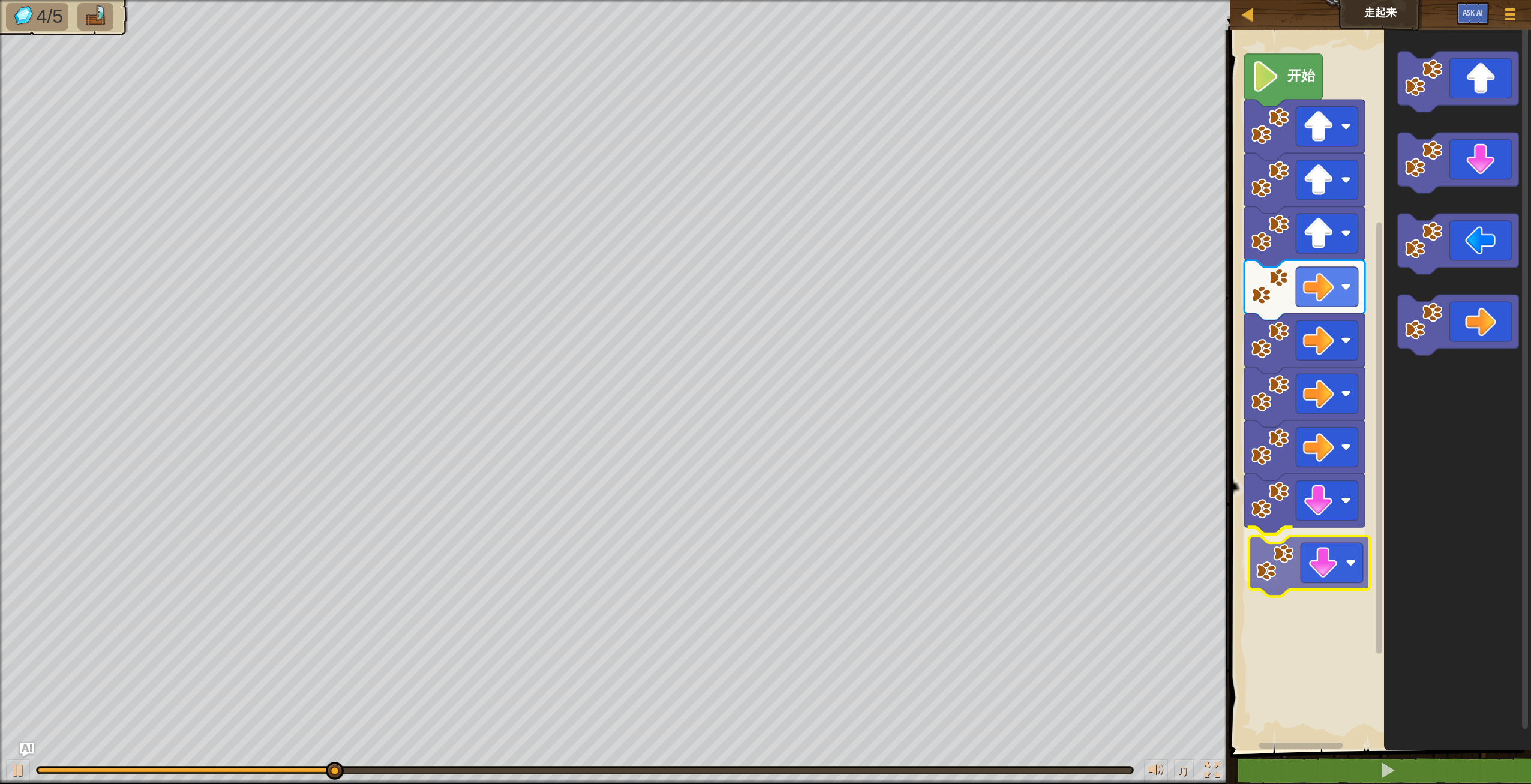
click at [1338, 567] on div "开始" at bounding box center [1379, 387] width 305 height 726
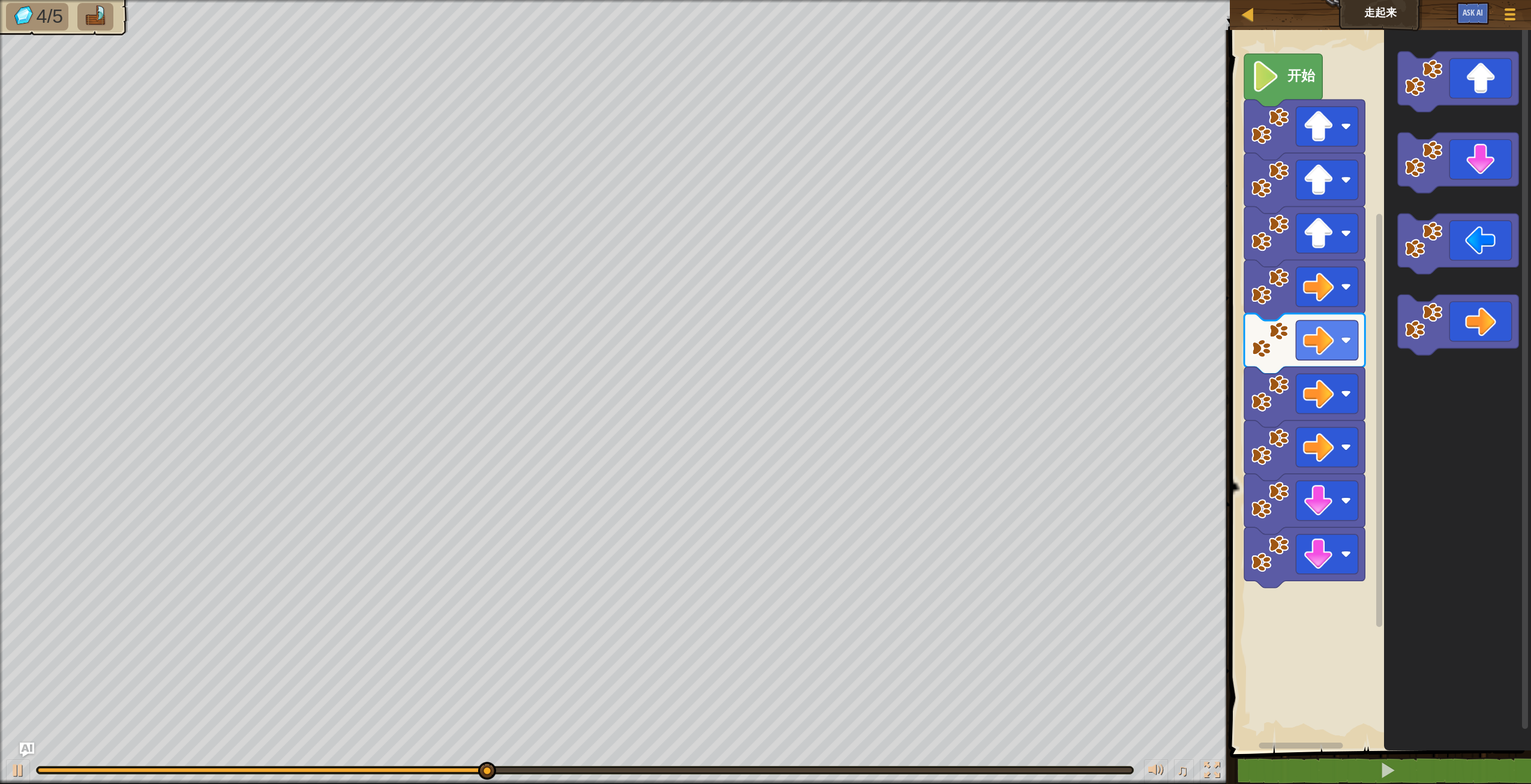
click at [1376, 539] on div "开始" at bounding box center [1379, 387] width 305 height 726
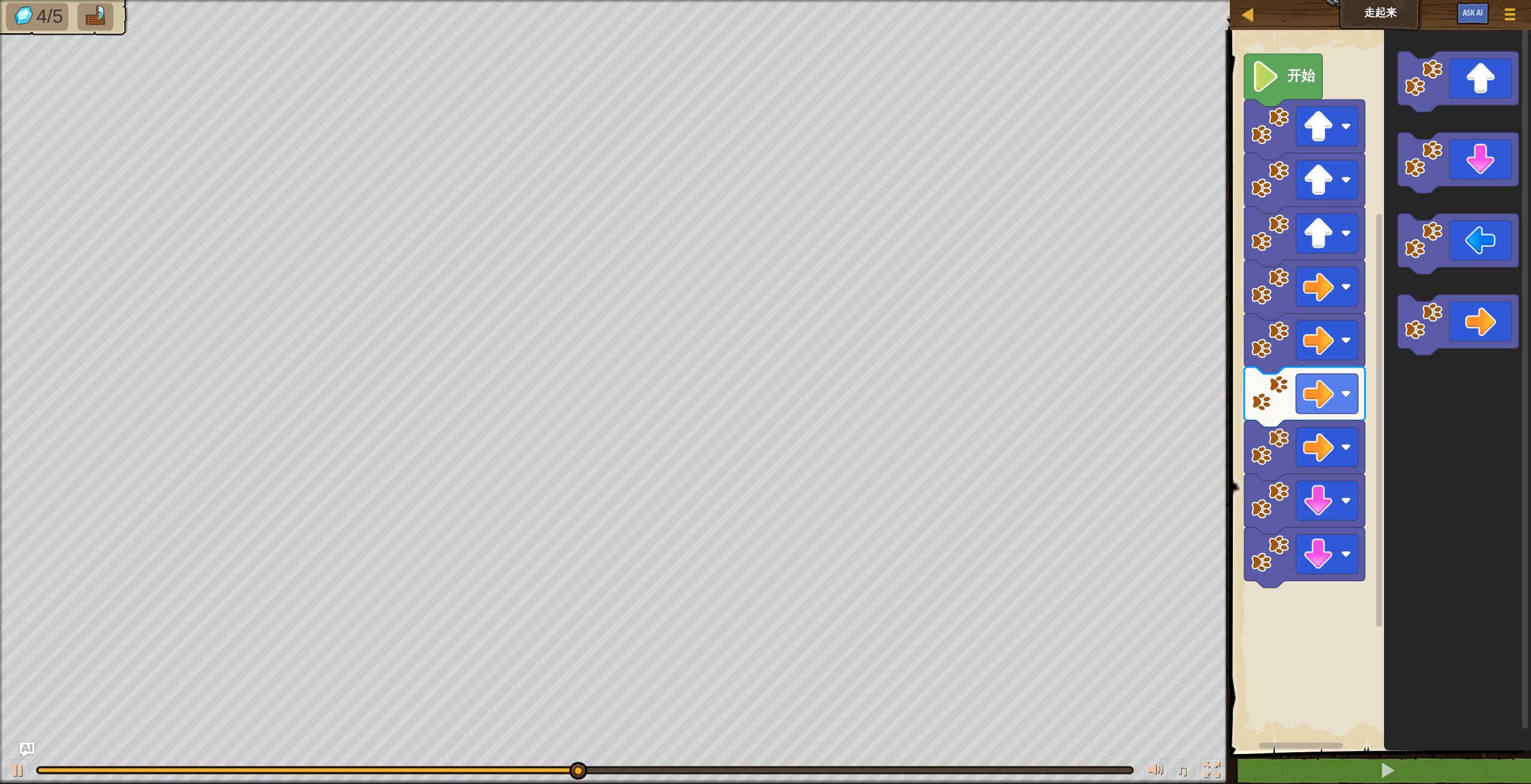
click at [1380, 627] on div "开始" at bounding box center [1379, 387] width 305 height 726
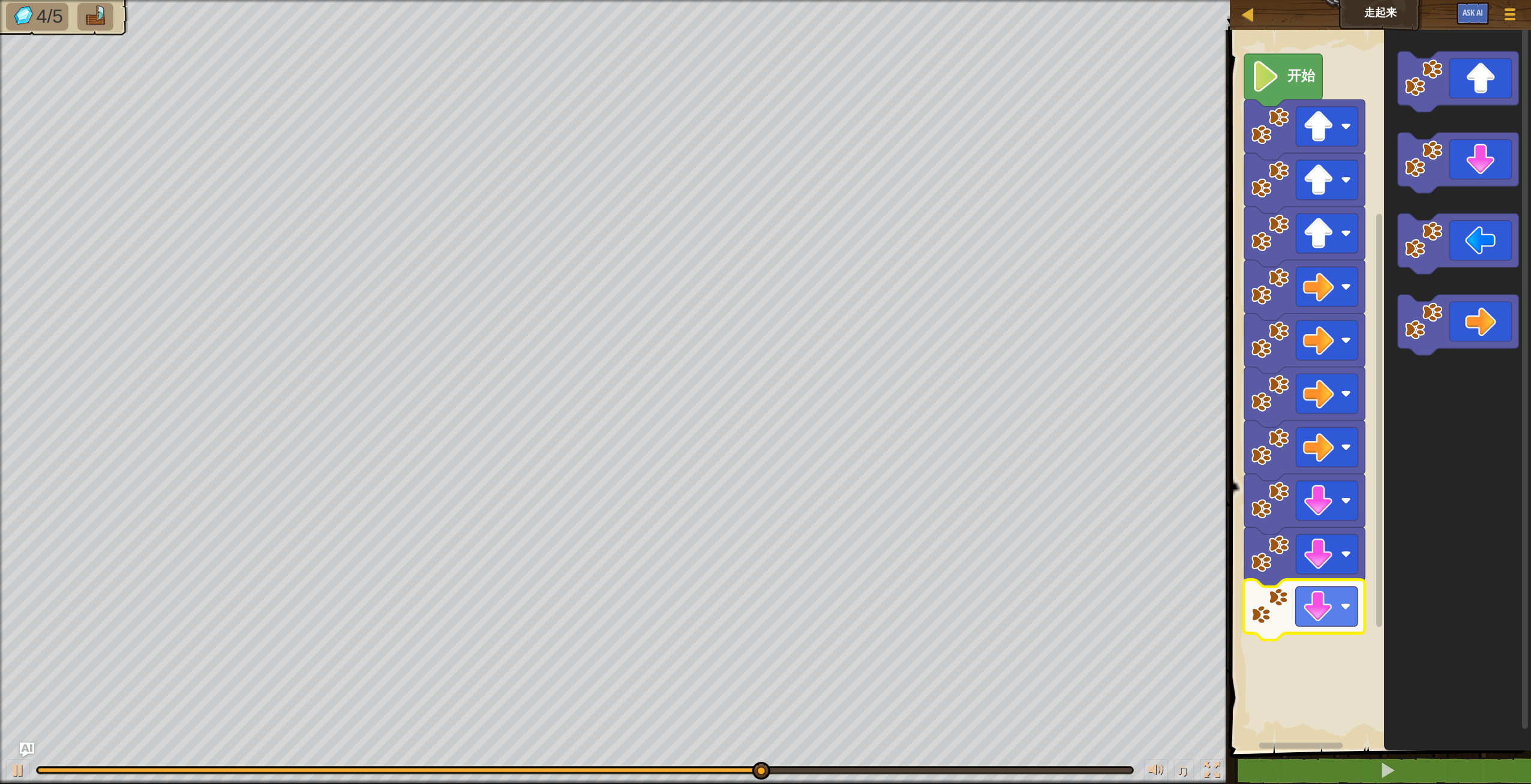
click at [1319, 611] on div "开始" at bounding box center [1379, 387] width 305 height 726
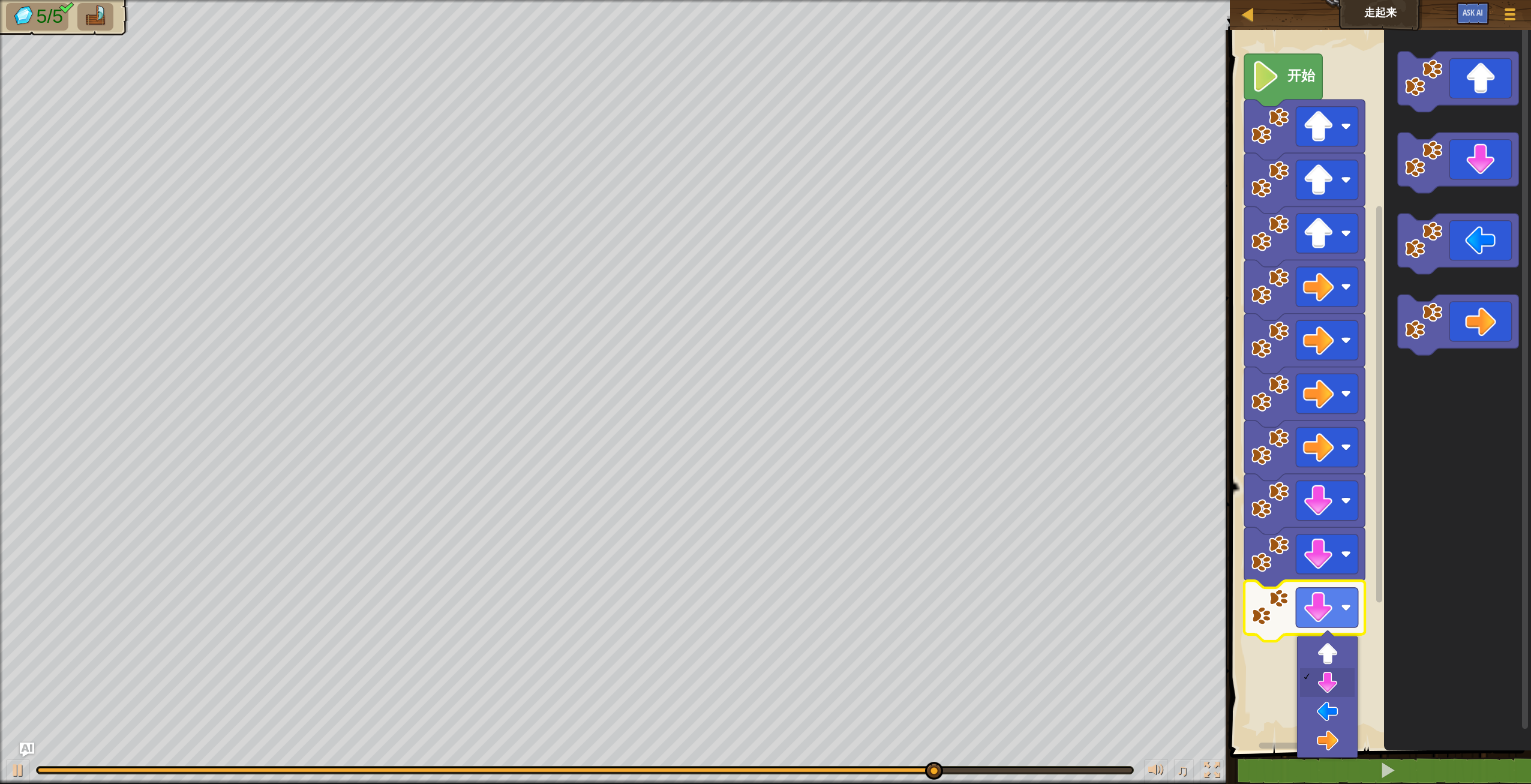
click at [1428, 587] on icon "Blockly工作区" at bounding box center [1457, 387] width 147 height 726
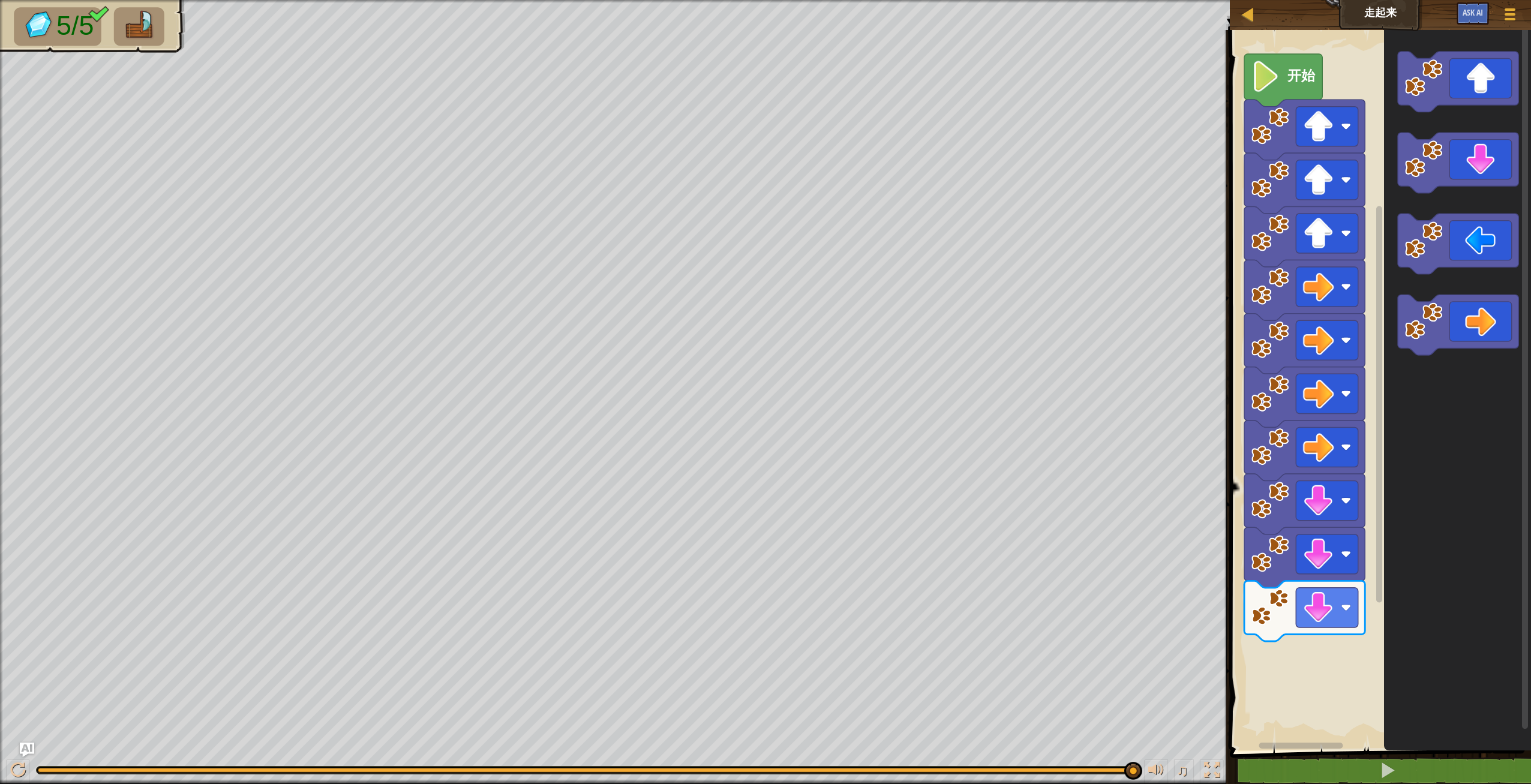
click at [1376, 556] on div "开始" at bounding box center [1379, 387] width 305 height 726
click at [1336, 679] on div "开始" at bounding box center [1379, 387] width 305 height 726
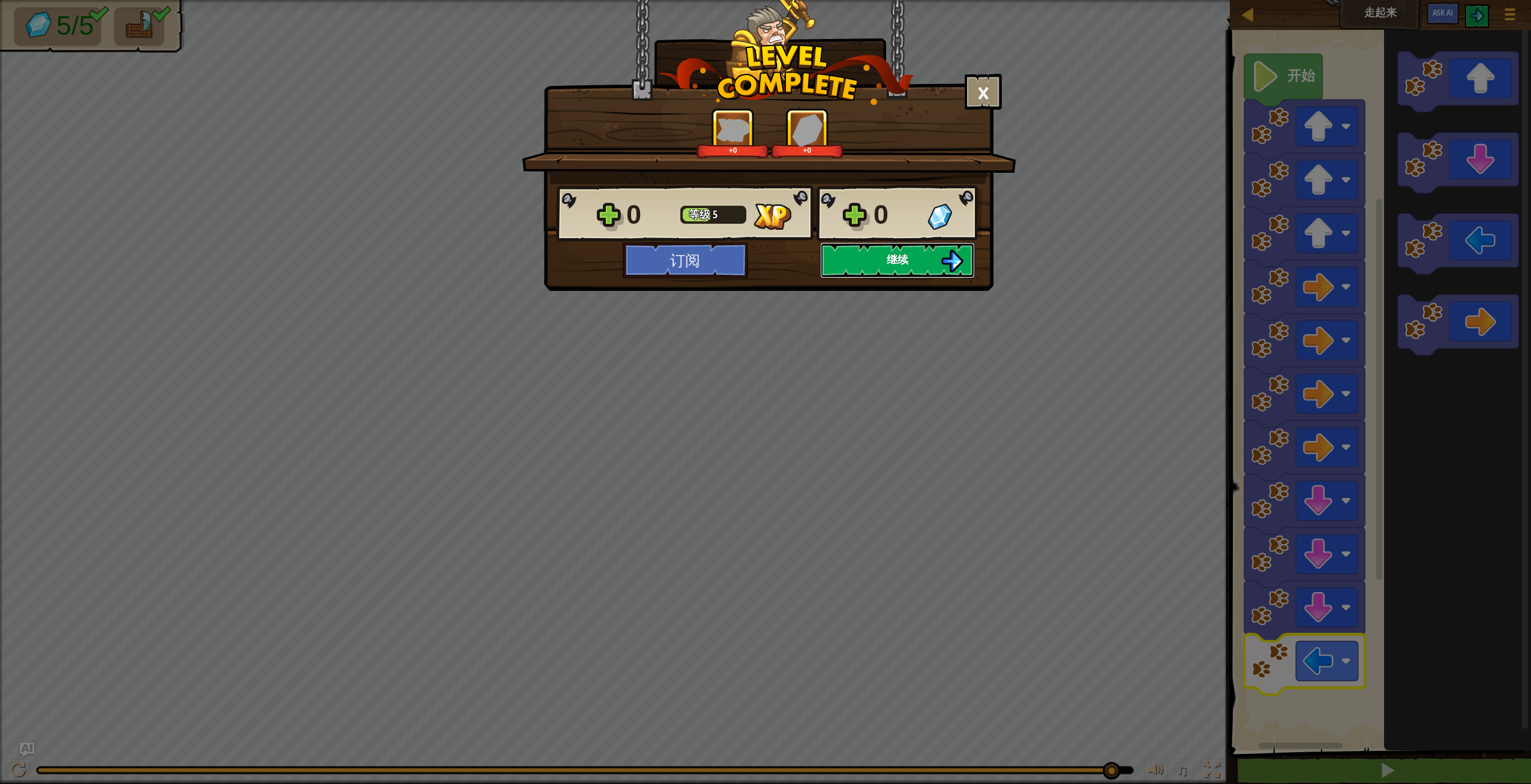
click at [935, 262] on button "继续" at bounding box center [898, 260] width 155 height 36
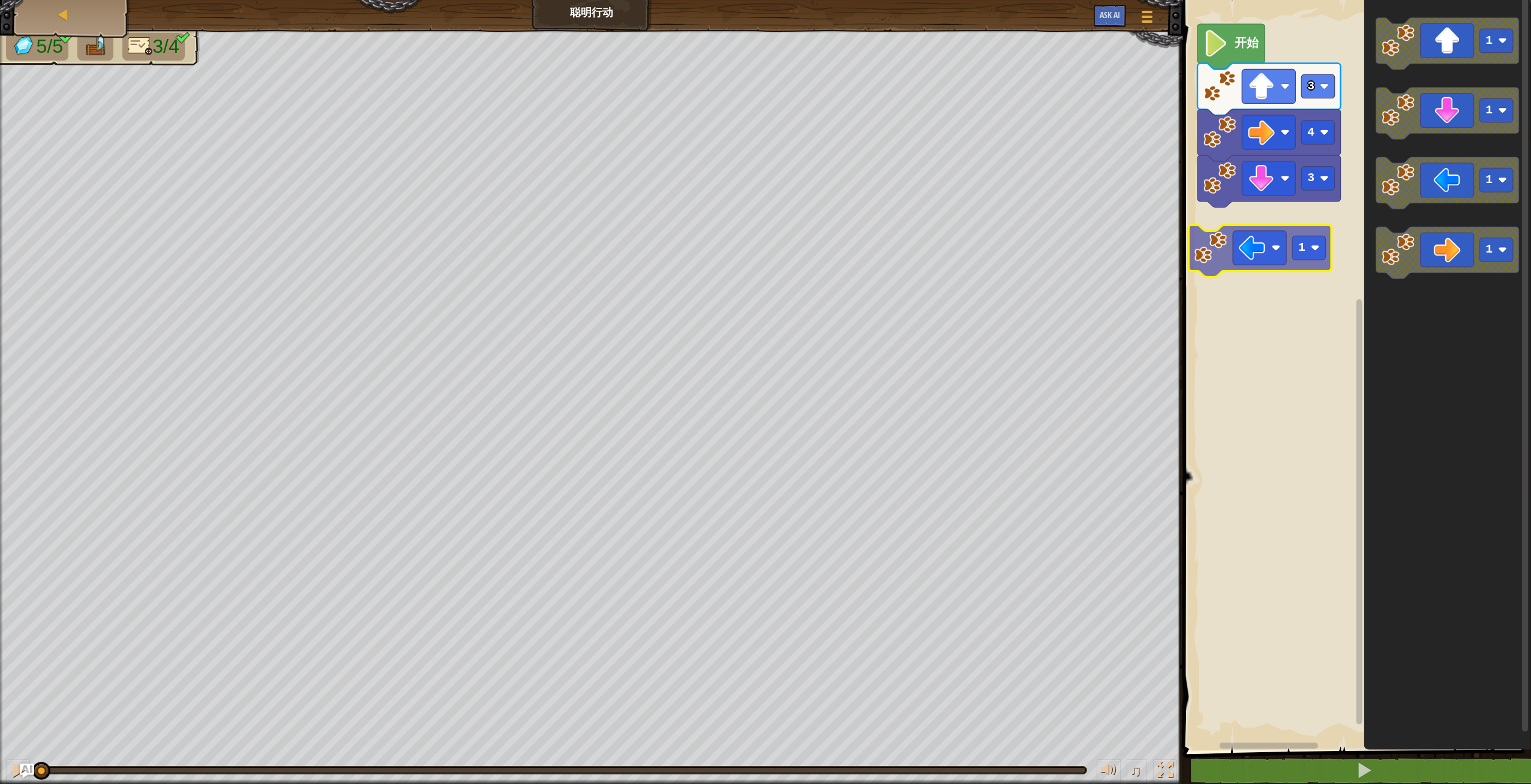
click at [1263, 259] on div "3 4 3 开始 1 1 1 1 1" at bounding box center [1355, 372] width 351 height 756
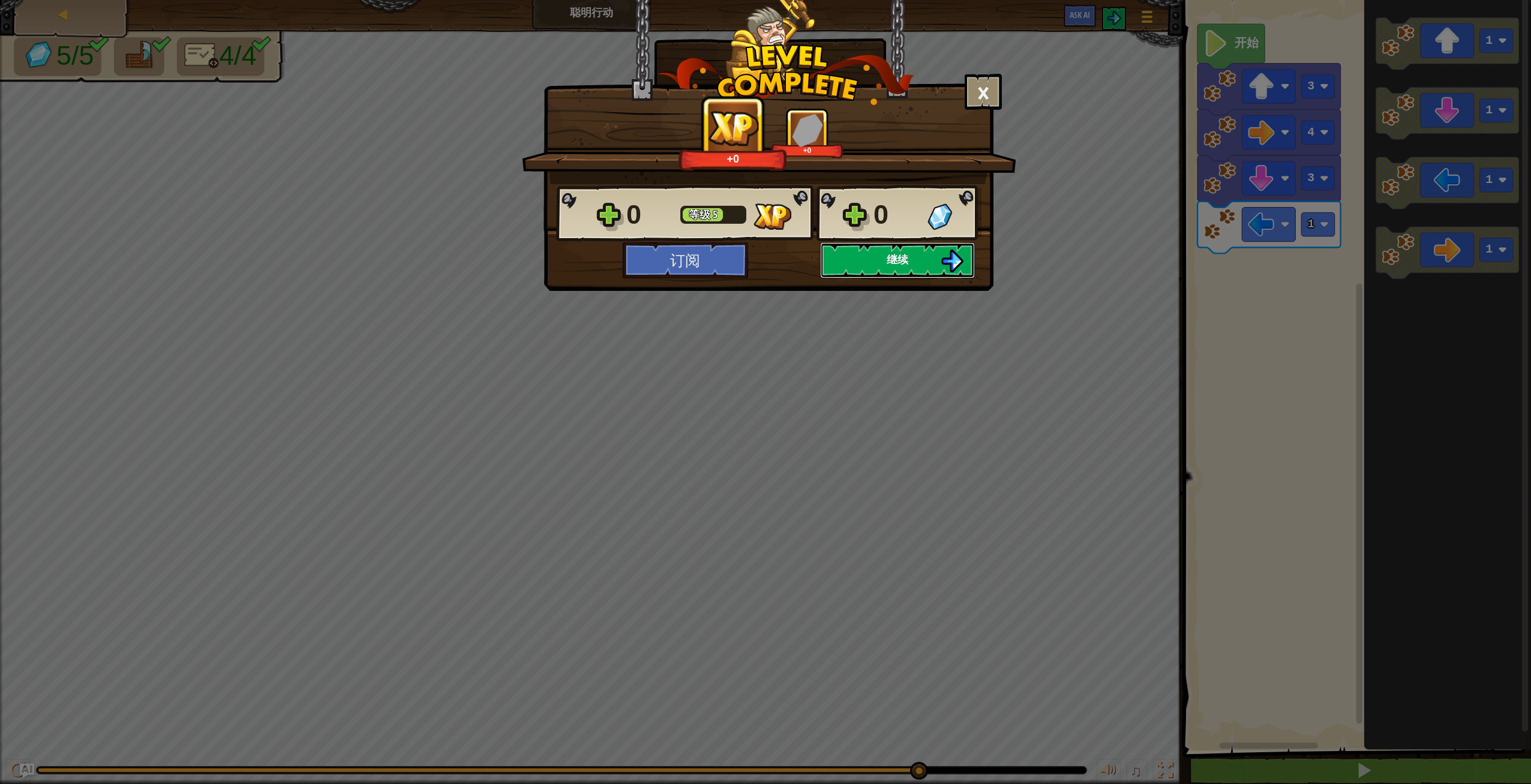
click at [904, 259] on span "继续" at bounding box center [898, 260] width 22 height 15
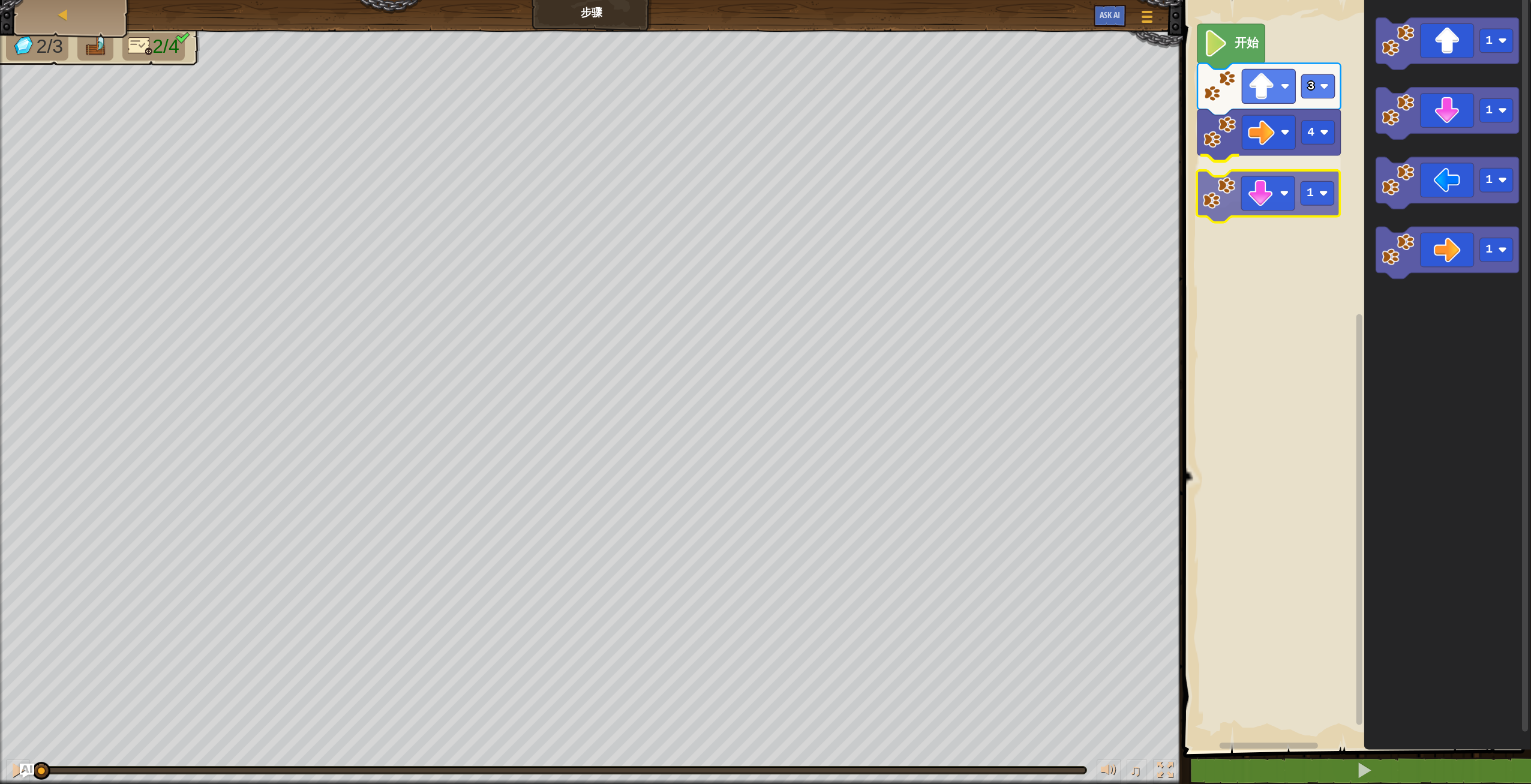
click at [1279, 197] on div "4 1 3 开始 1 1 1 1 1" at bounding box center [1355, 372] width 351 height 756
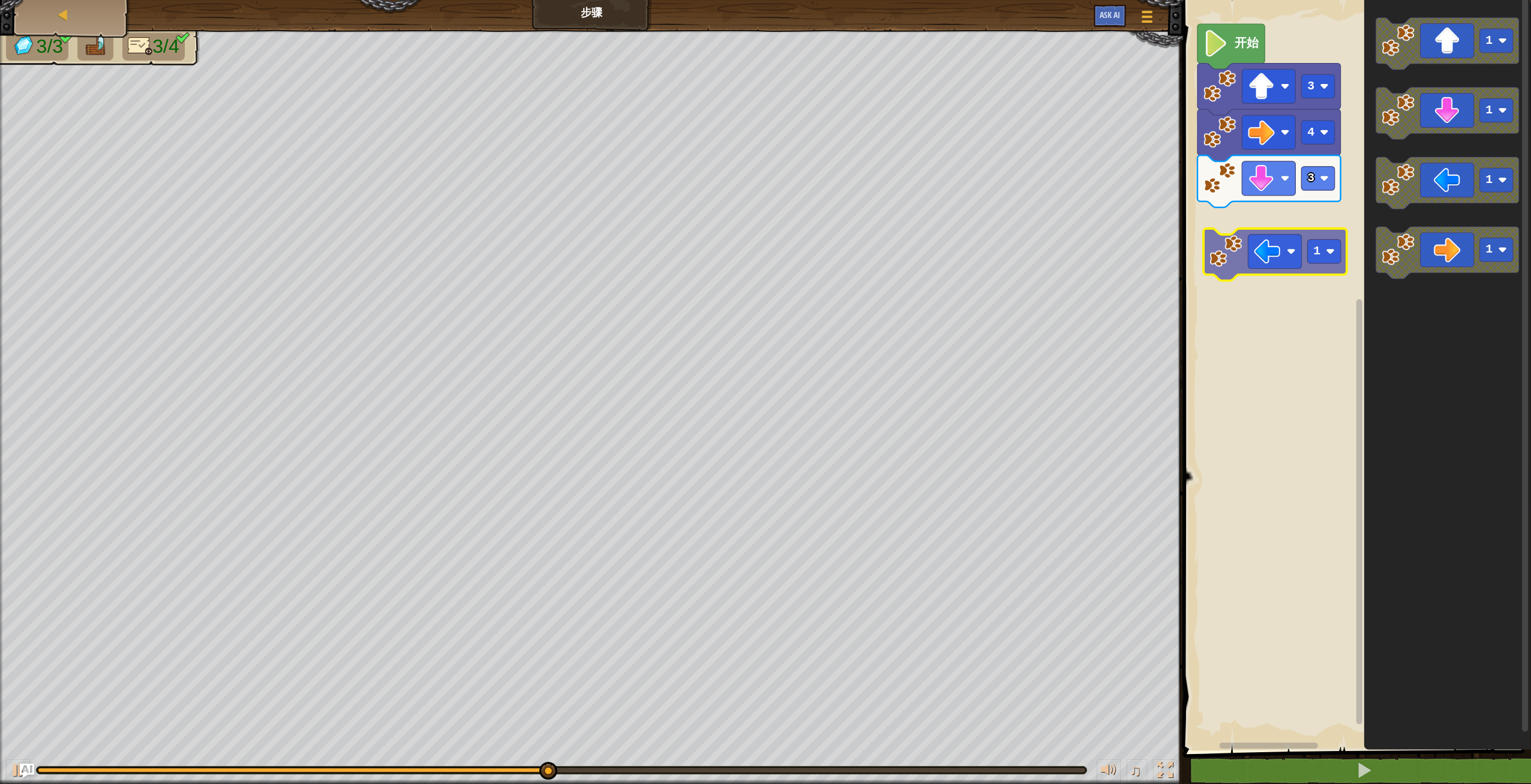
click at [1278, 264] on div "开始 3 4 3 1 1 1 1 1" at bounding box center [1355, 372] width 351 height 756
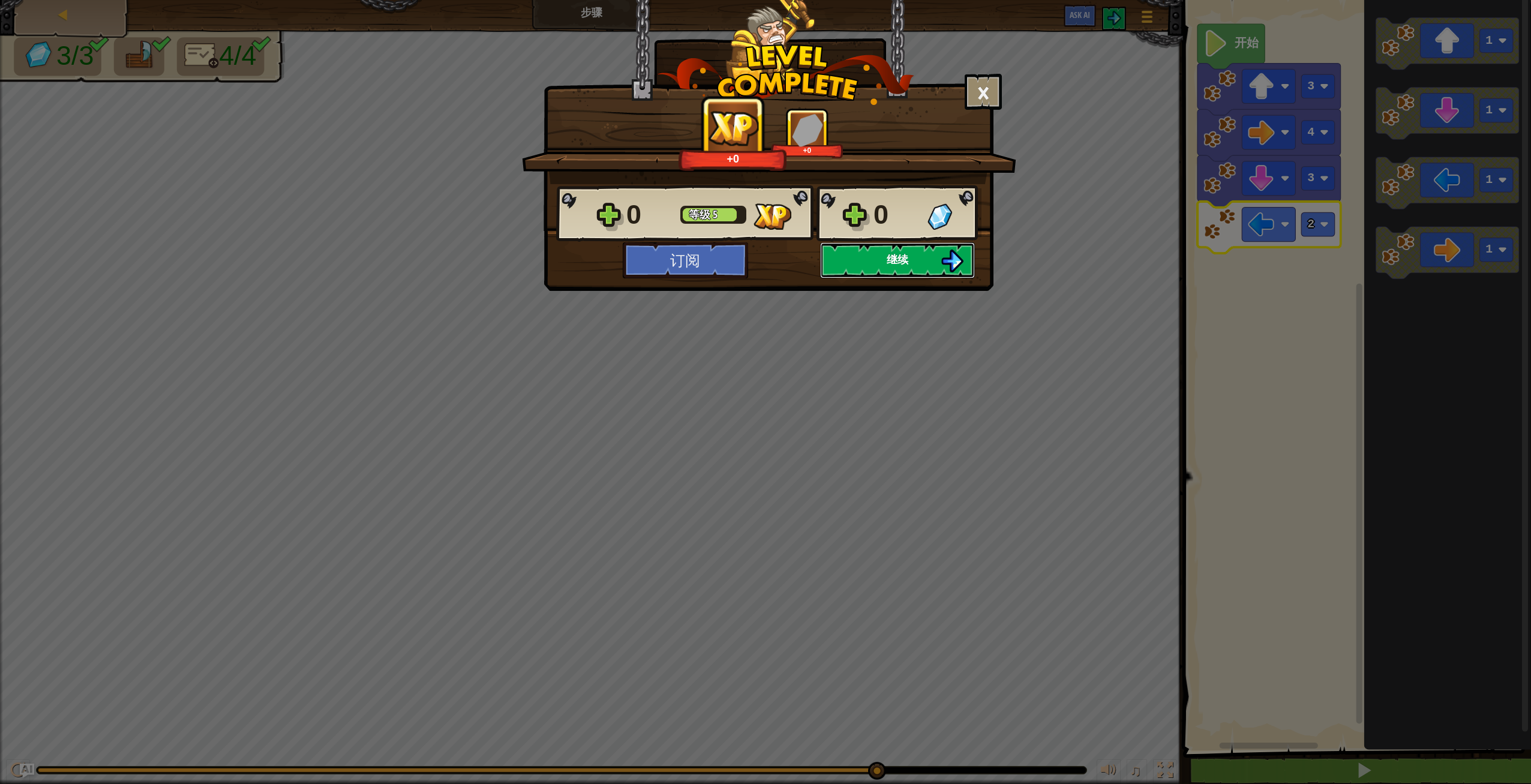
click at [908, 260] on span "继续" at bounding box center [898, 260] width 22 height 15
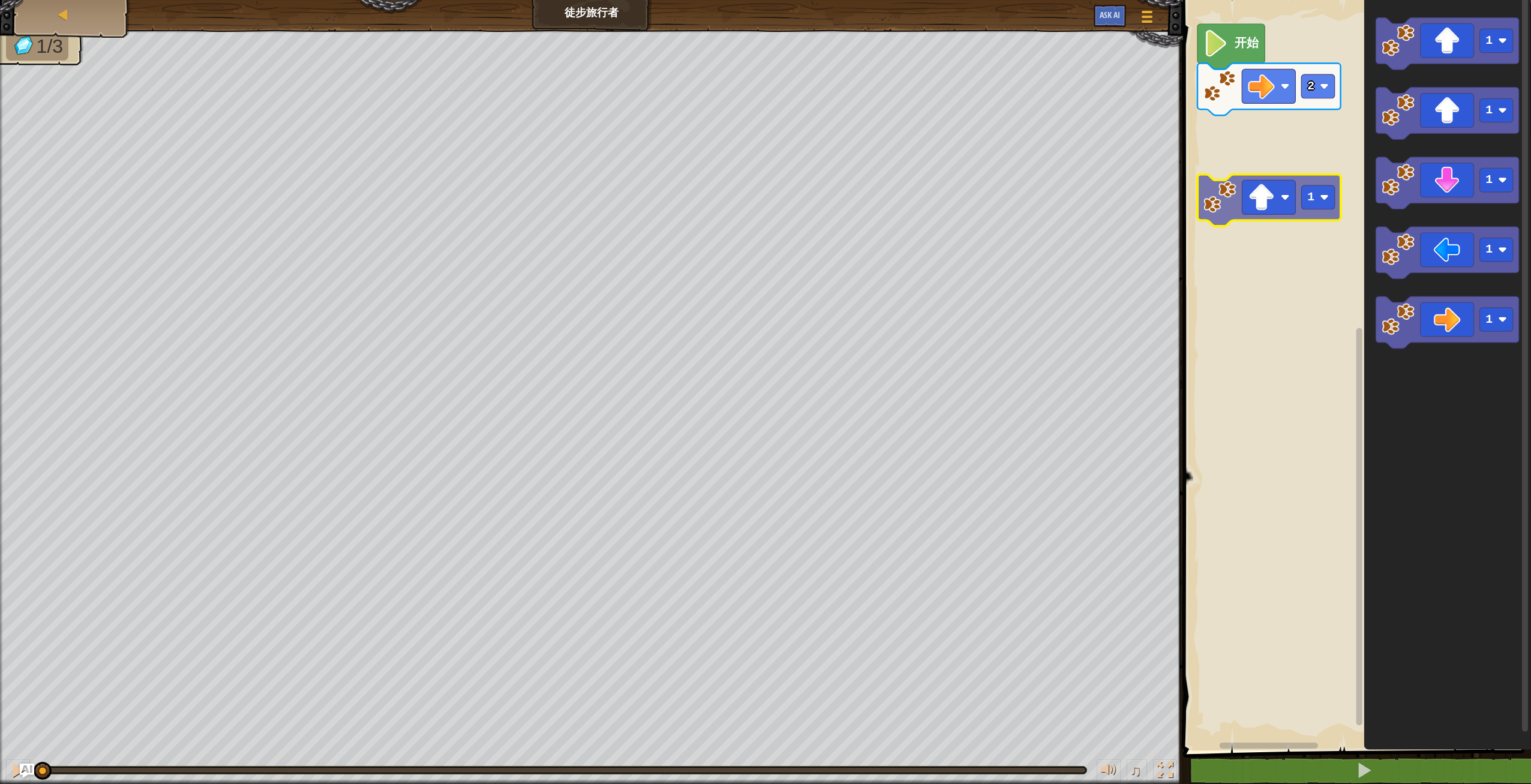
click at [1268, 163] on div "2 开始 1 1 1 1 1 1" at bounding box center [1355, 372] width 351 height 756
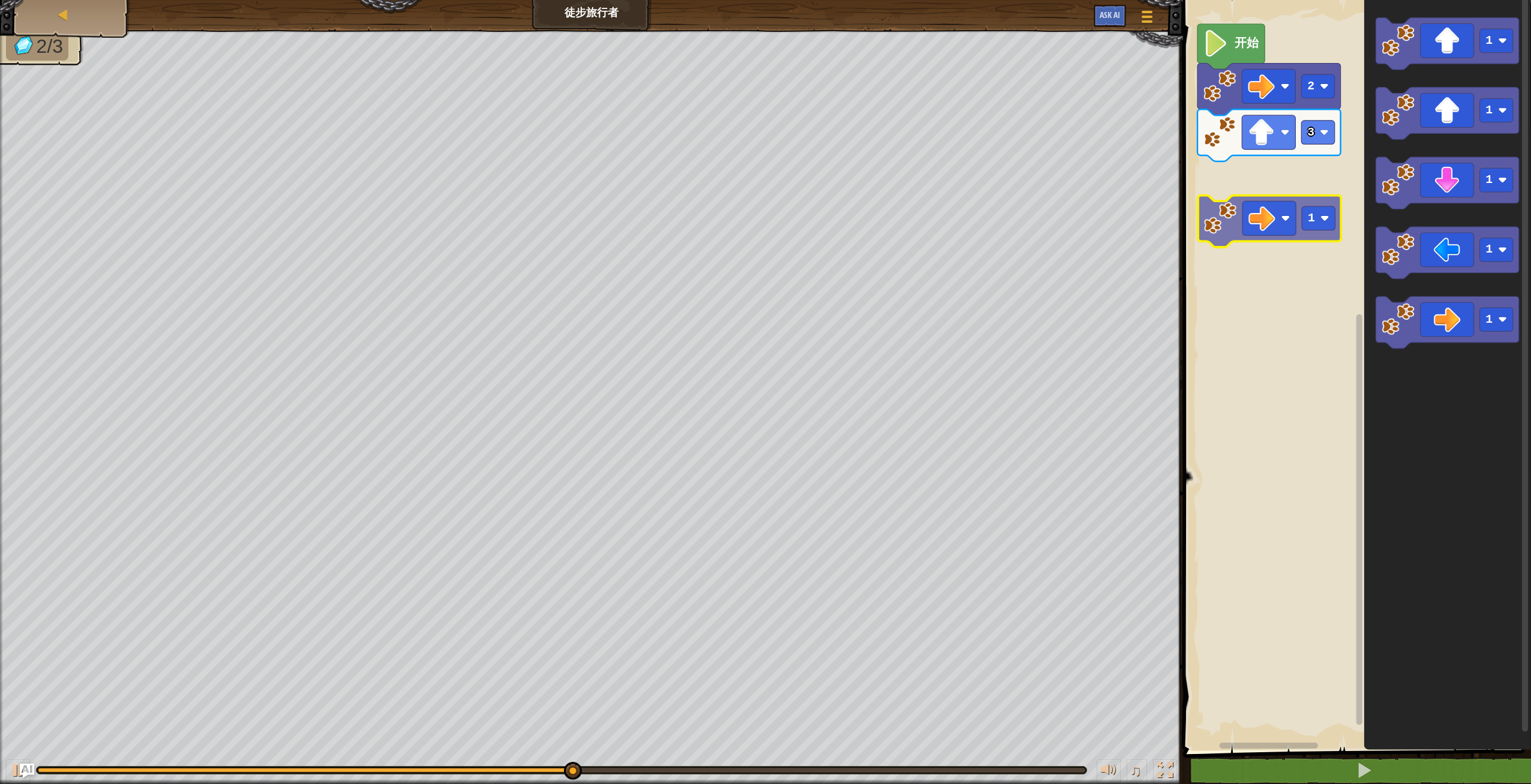
click at [1250, 198] on div "开始 2 3 1 1 1 1 1 1" at bounding box center [1355, 372] width 351 height 756
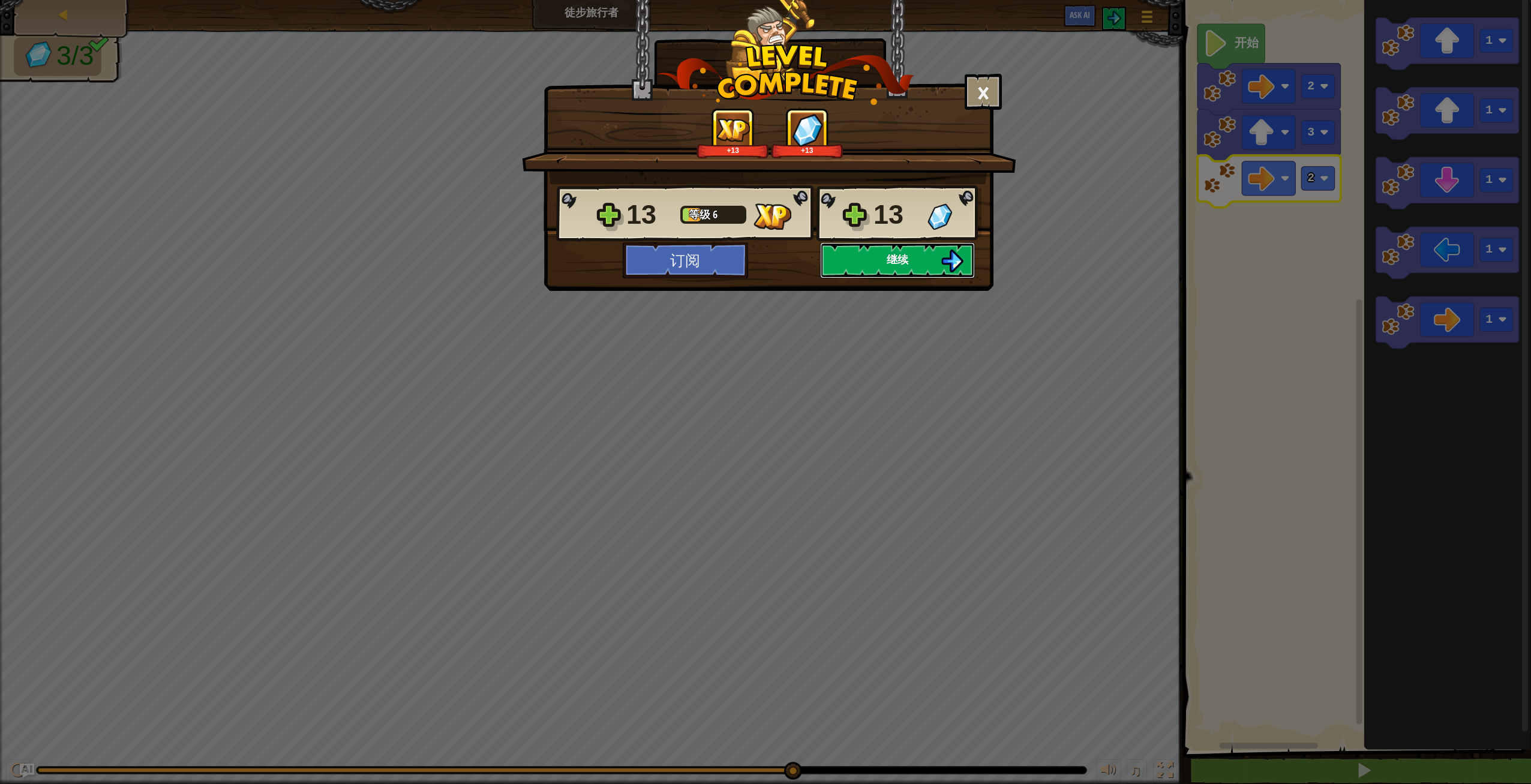
click at [935, 257] on button "继续" at bounding box center [898, 260] width 155 height 36
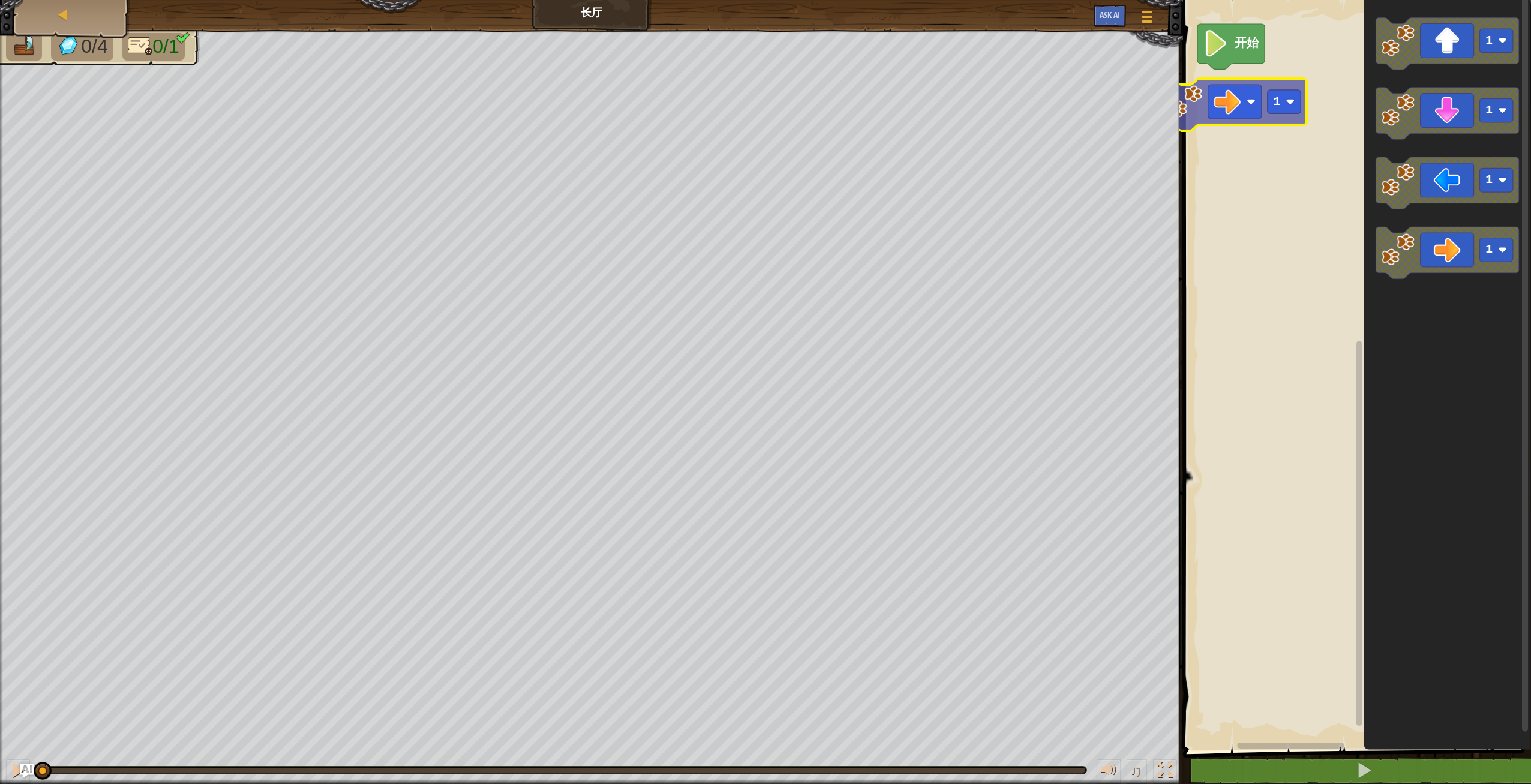
click at [1224, 101] on div "开始 1 1 1 1 1" at bounding box center [1355, 372] width 351 height 756
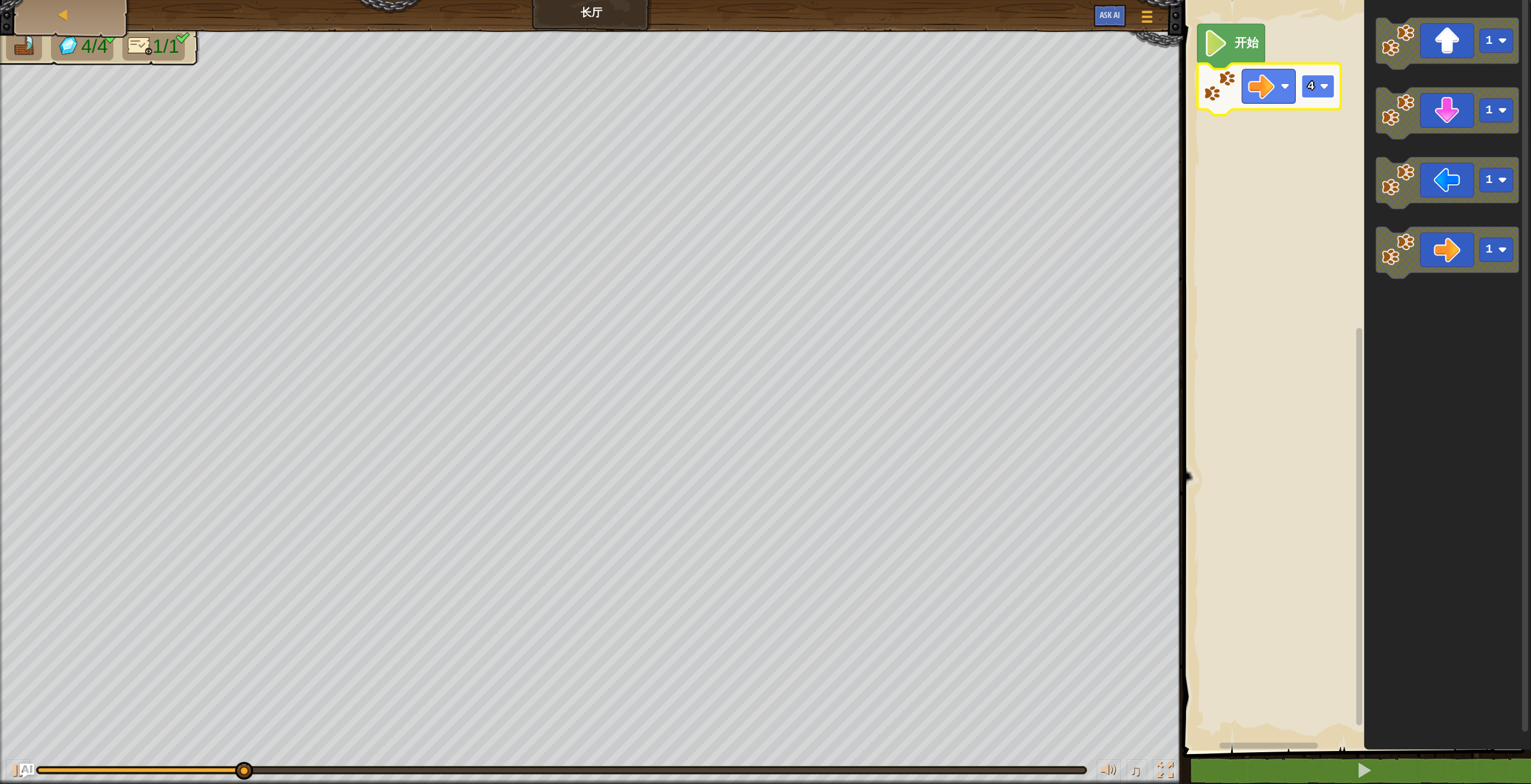
click at [1315, 92] on rect "Blockly工作区" at bounding box center [1318, 86] width 33 height 24
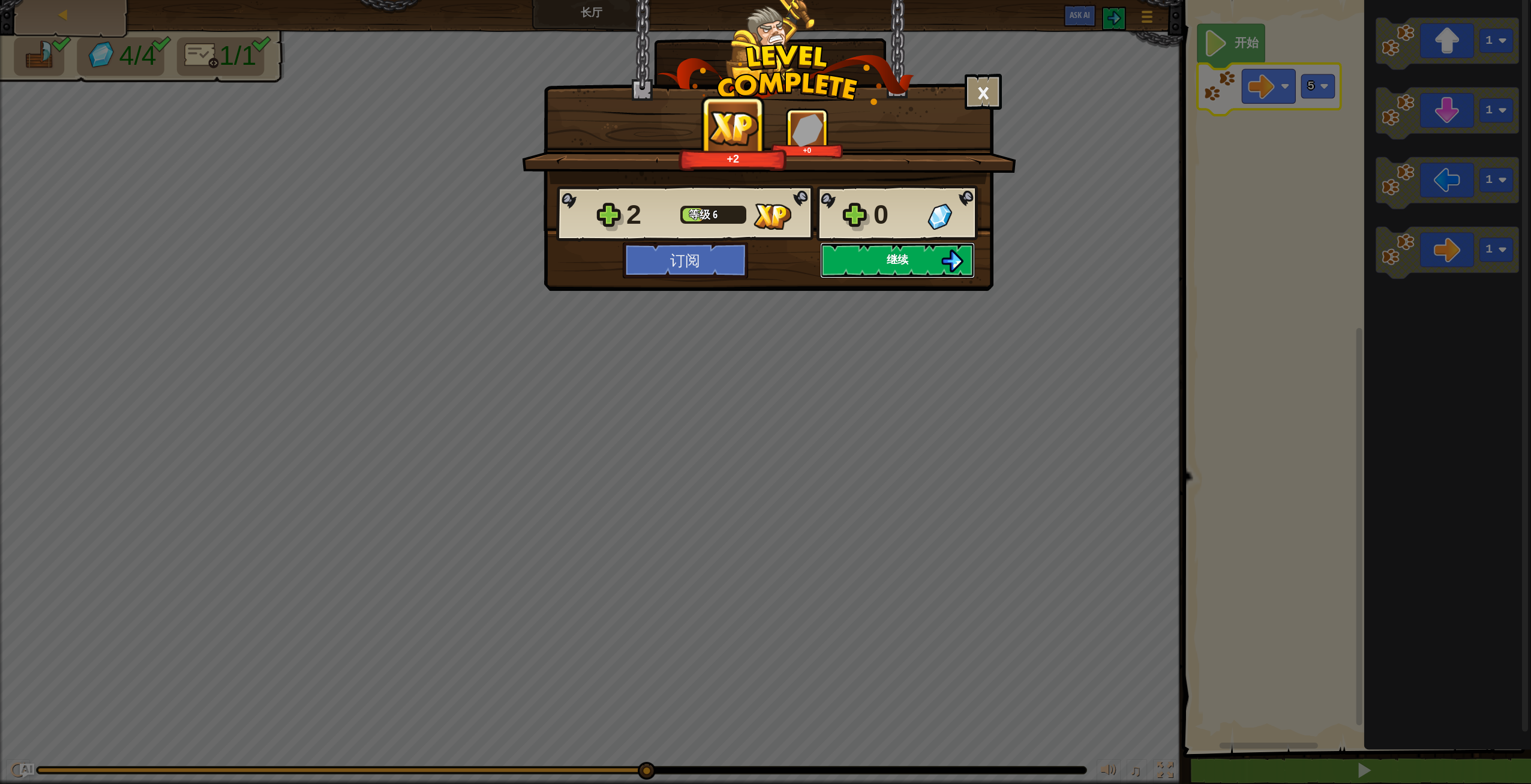
click at [922, 266] on button "继续" at bounding box center [898, 260] width 155 height 36
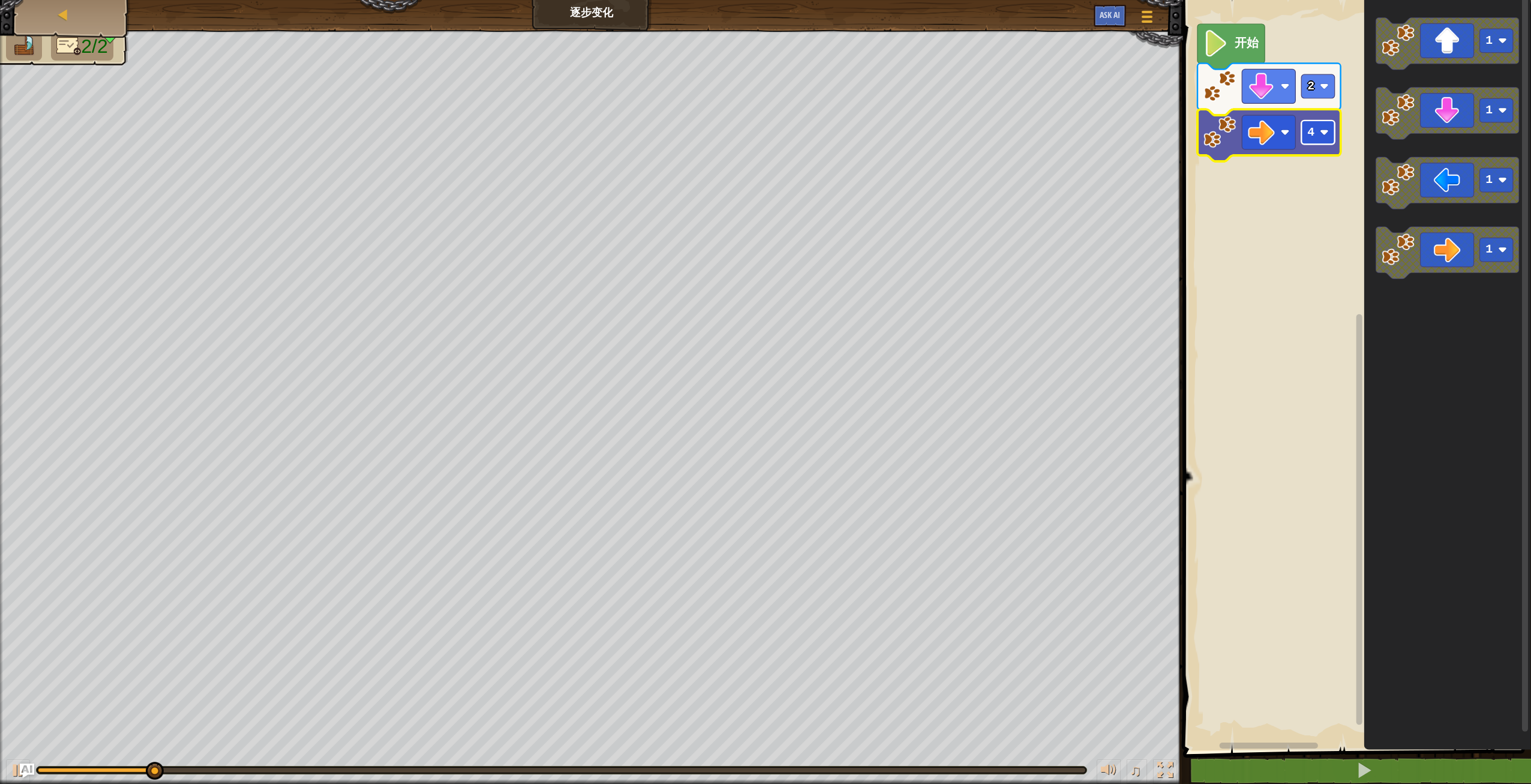
click at [1315, 136] on rect "Blockly工作区" at bounding box center [1318, 133] width 33 height 24
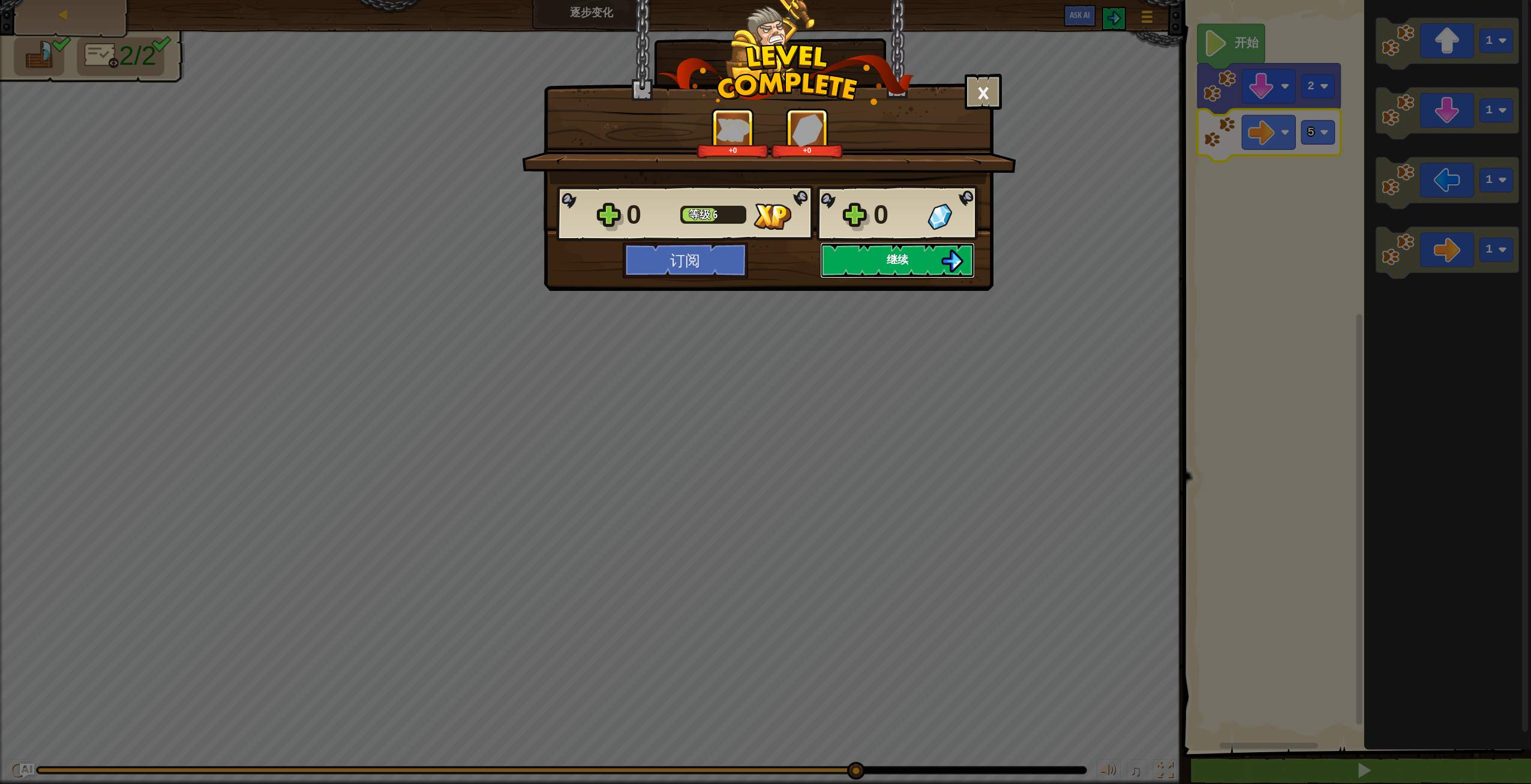
click at [887, 266] on span "继续" at bounding box center [898, 260] width 22 height 15
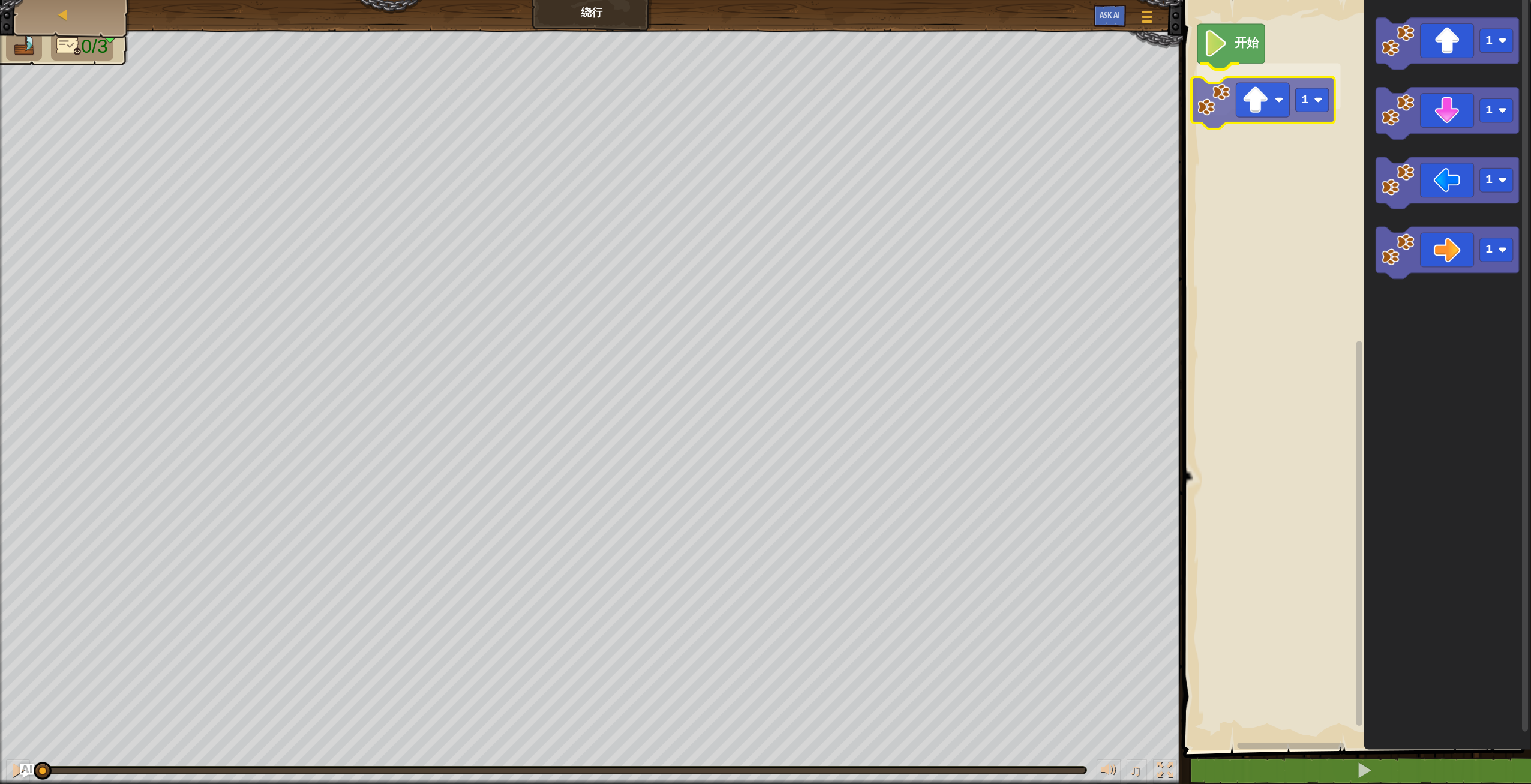
click at [1263, 112] on div "开始 1 1 1 1 1 1" at bounding box center [1355, 372] width 351 height 756
click at [1320, 92] on rect "Blockly工作区" at bounding box center [1318, 86] width 33 height 24
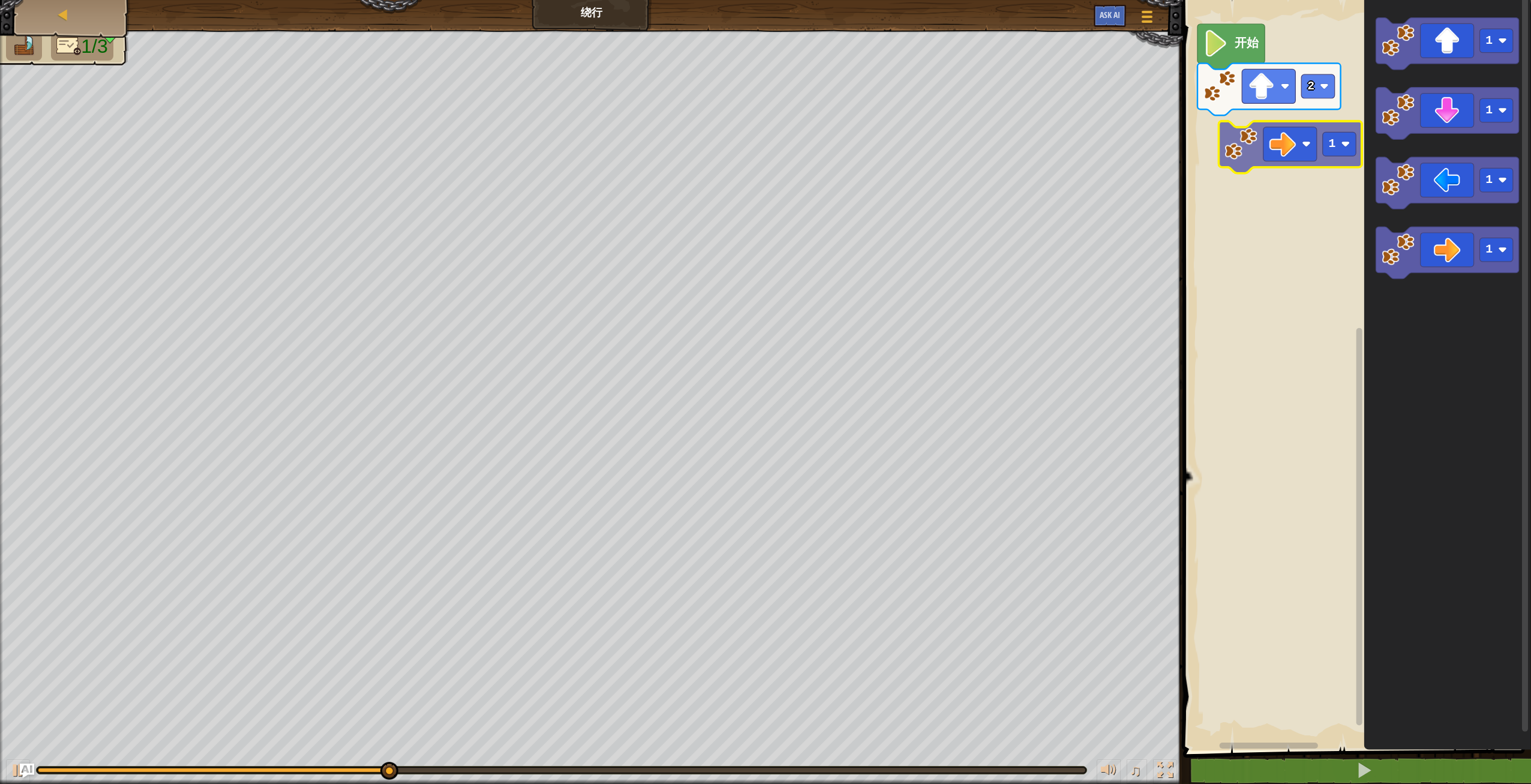
click at [1285, 130] on div "开始 2 1 1 1 1 1" at bounding box center [1355, 372] width 351 height 756
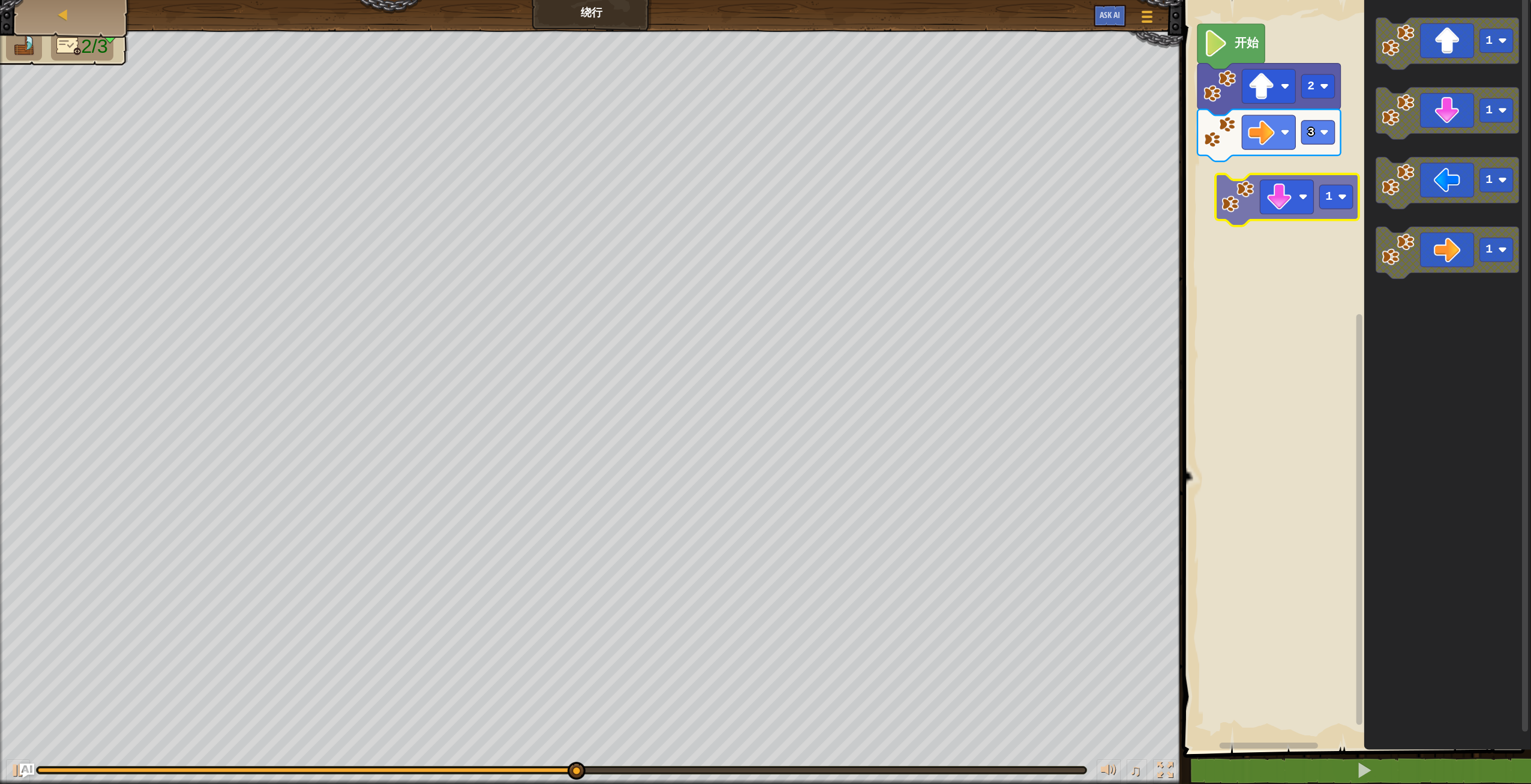
click at [1285, 197] on div "开始 2 3 1 1 1 1 1" at bounding box center [1355, 372] width 351 height 756
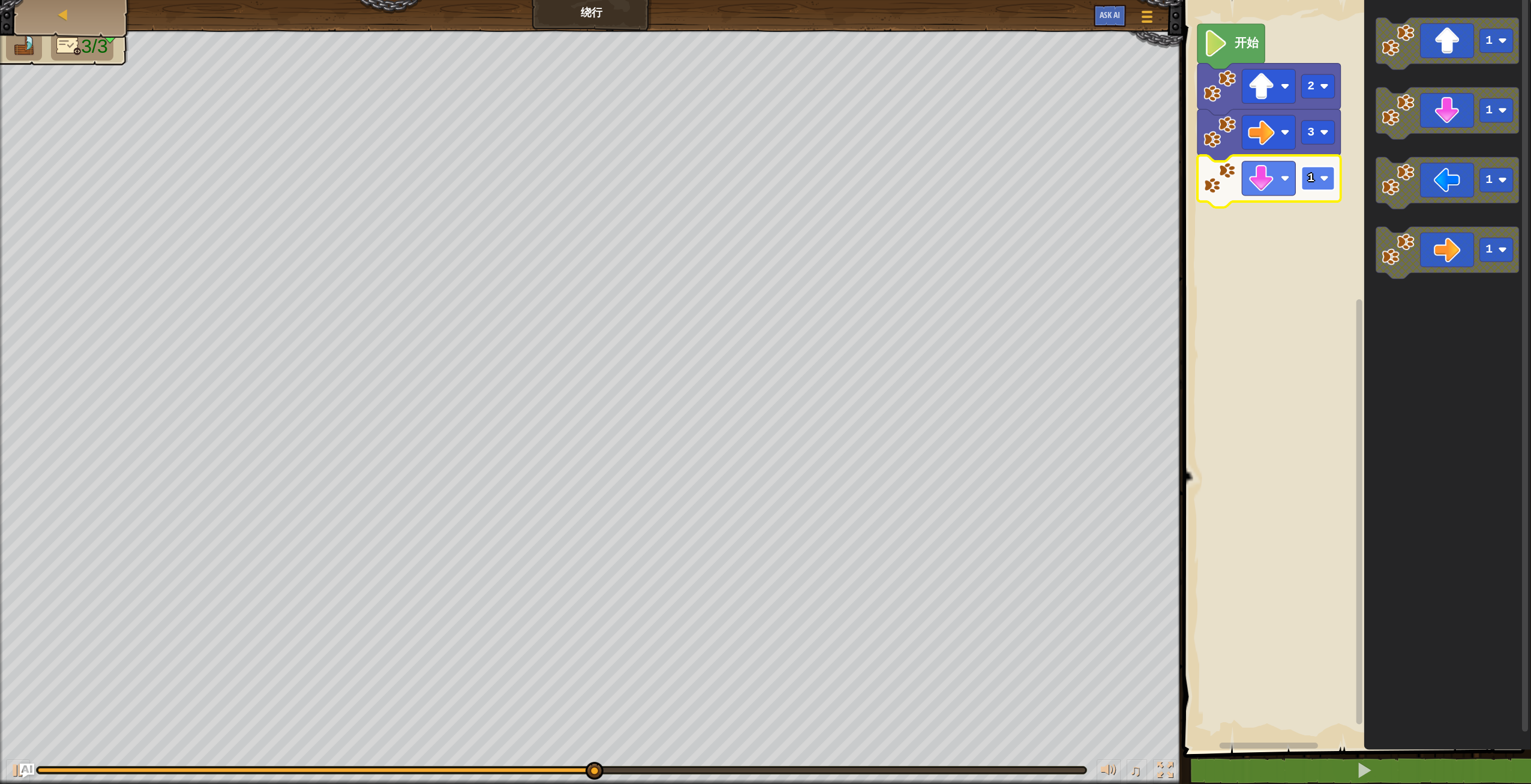
click at [1331, 182] on rect "Blockly工作区" at bounding box center [1318, 179] width 33 height 24
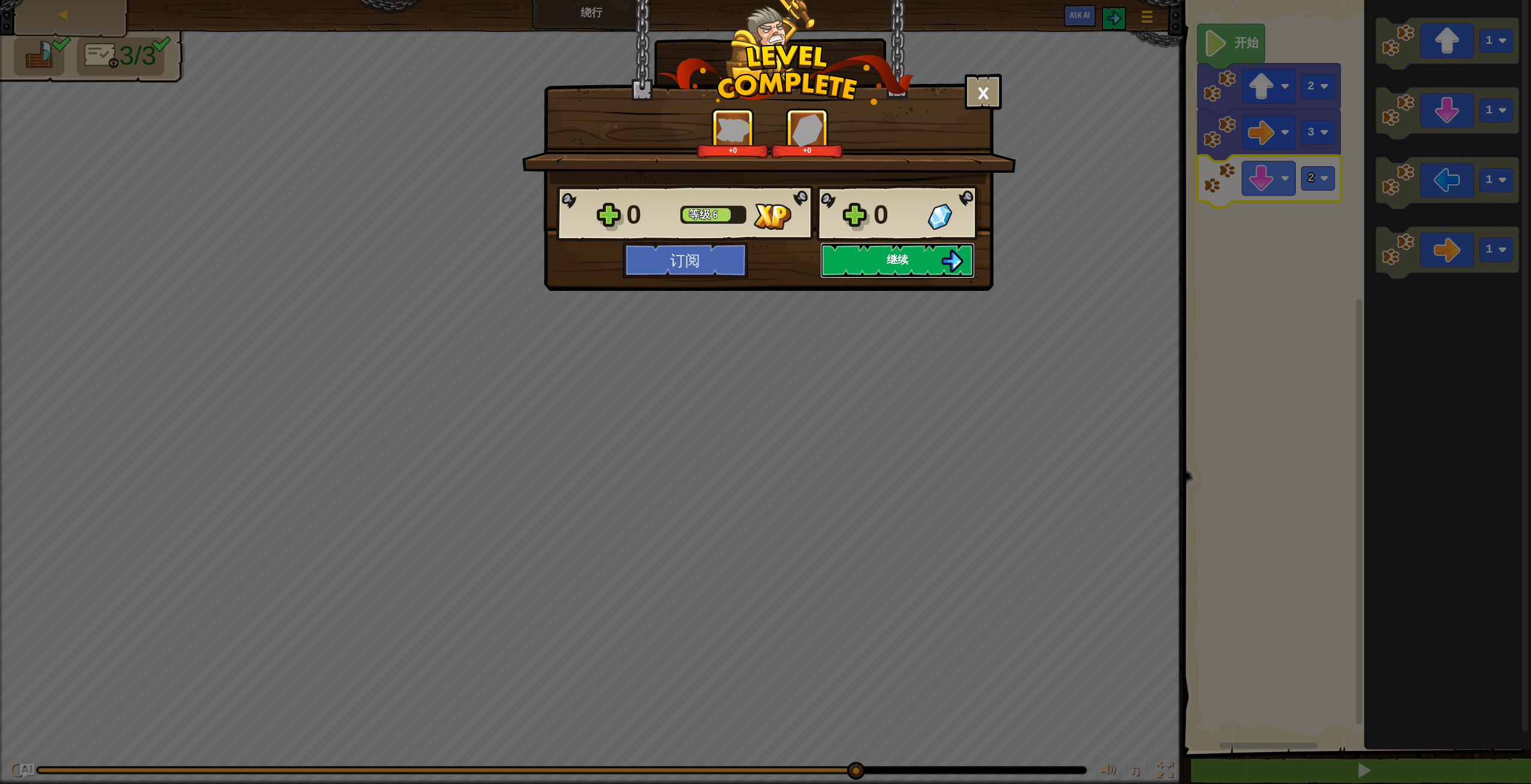
click at [922, 260] on button "继续" at bounding box center [898, 260] width 155 height 36
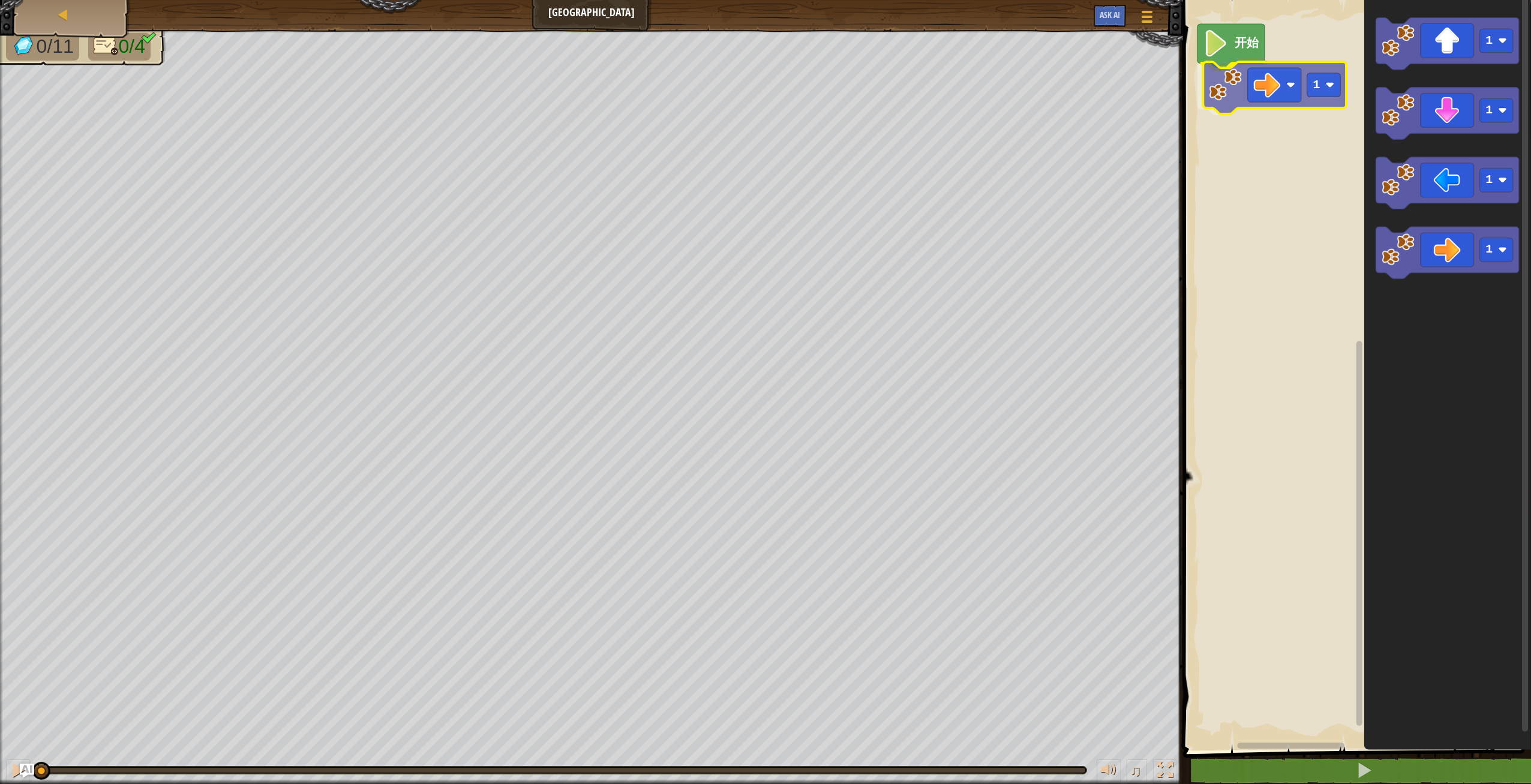
click at [1278, 86] on div "开始 1 1 1 1 1 1" at bounding box center [1355, 372] width 351 height 756
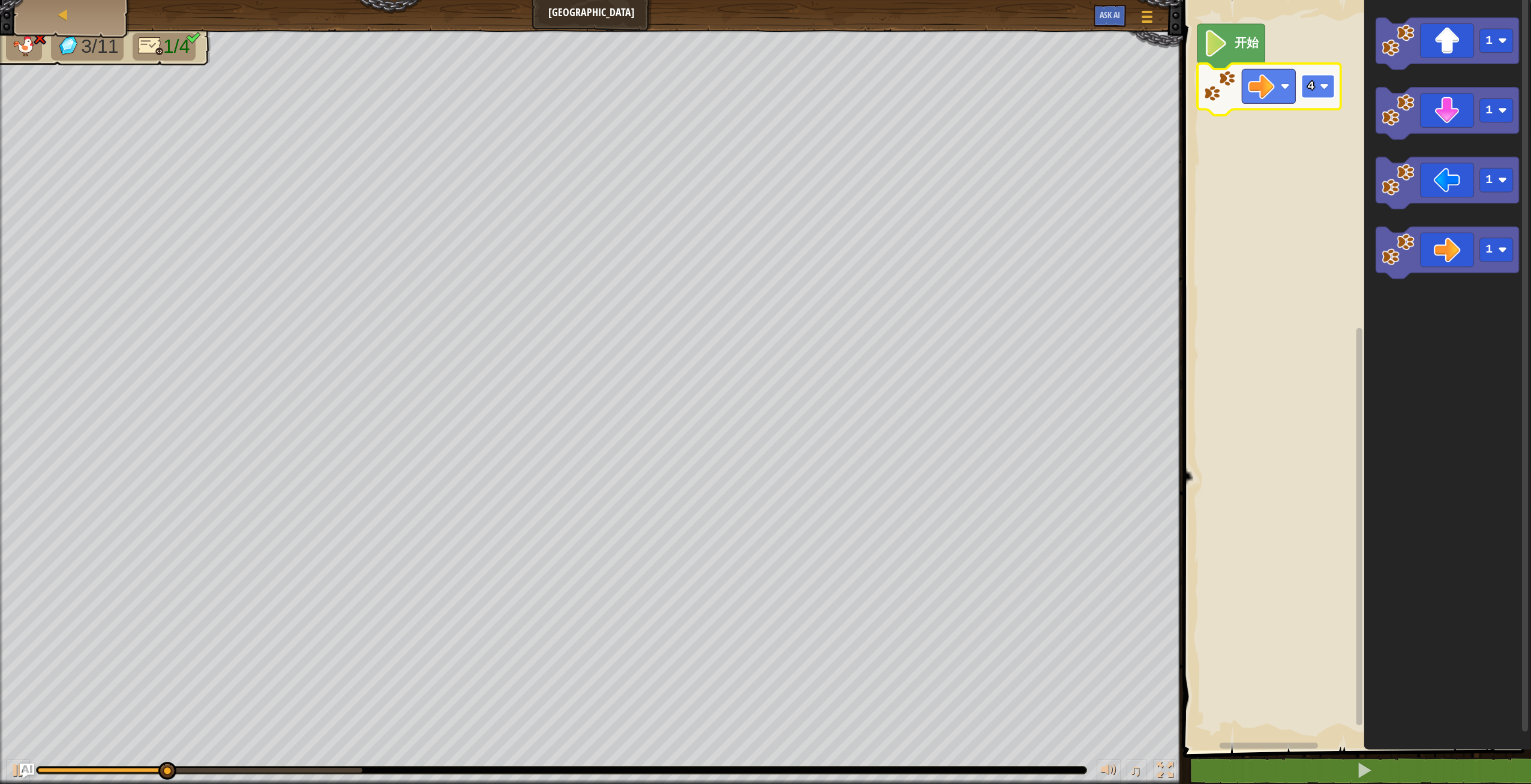
click at [1315, 88] on rect "Blockly工作区" at bounding box center [1318, 86] width 33 height 24
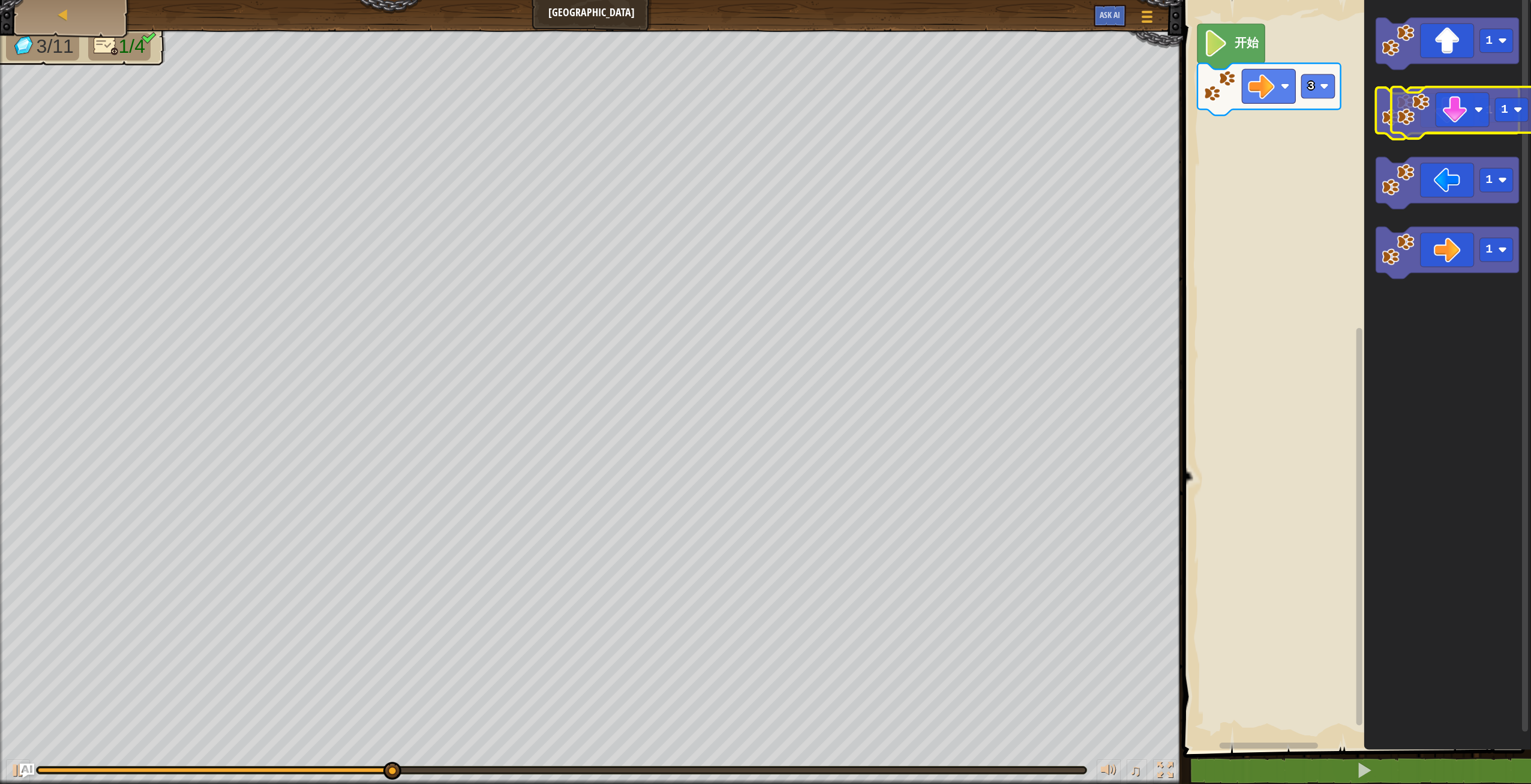
click at [1452, 120] on icon "Blockly工作区" at bounding box center [1447, 114] width 143 height 53
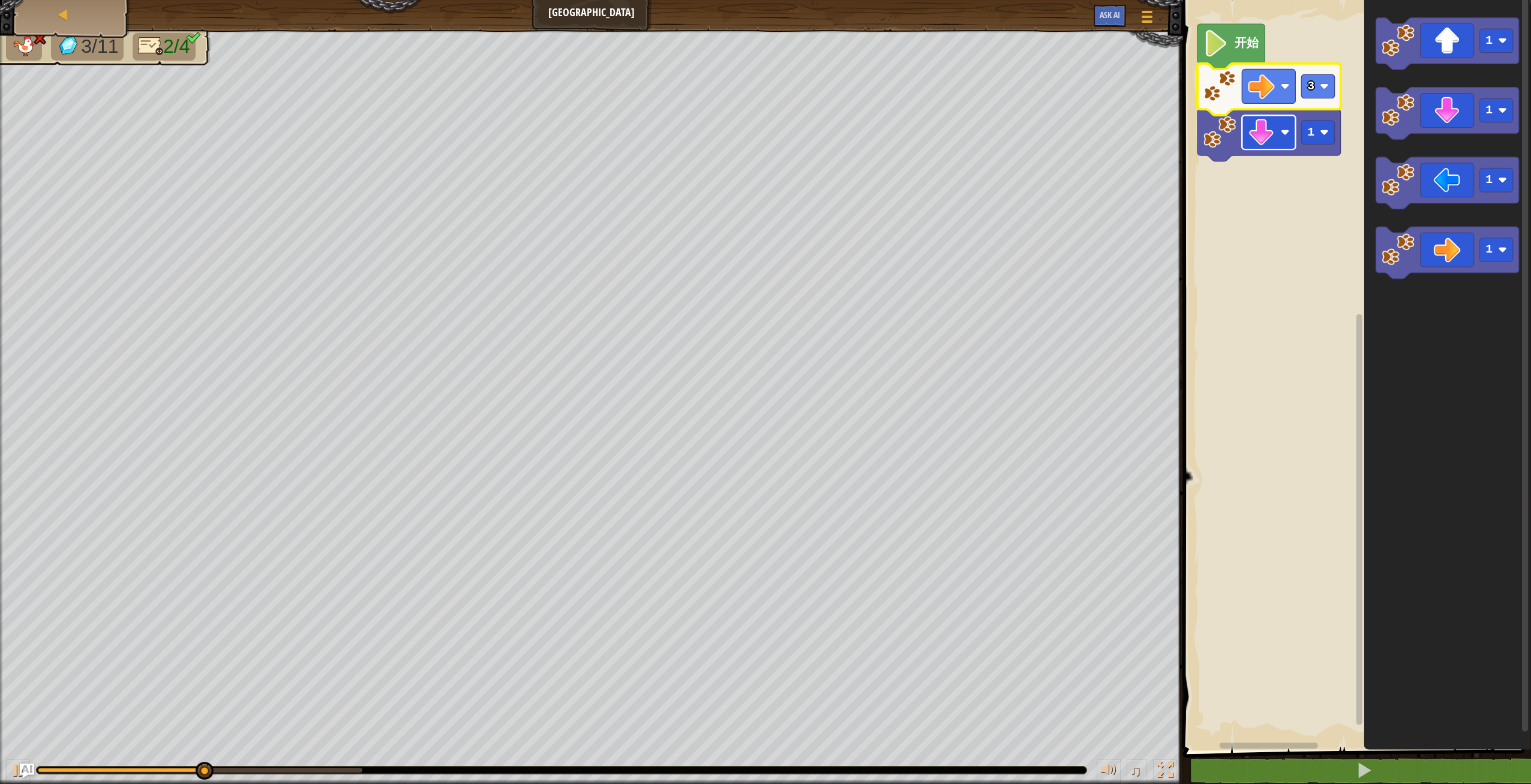
click at [1284, 127] on rect "Blockly工作区" at bounding box center [1268, 132] width 53 height 35
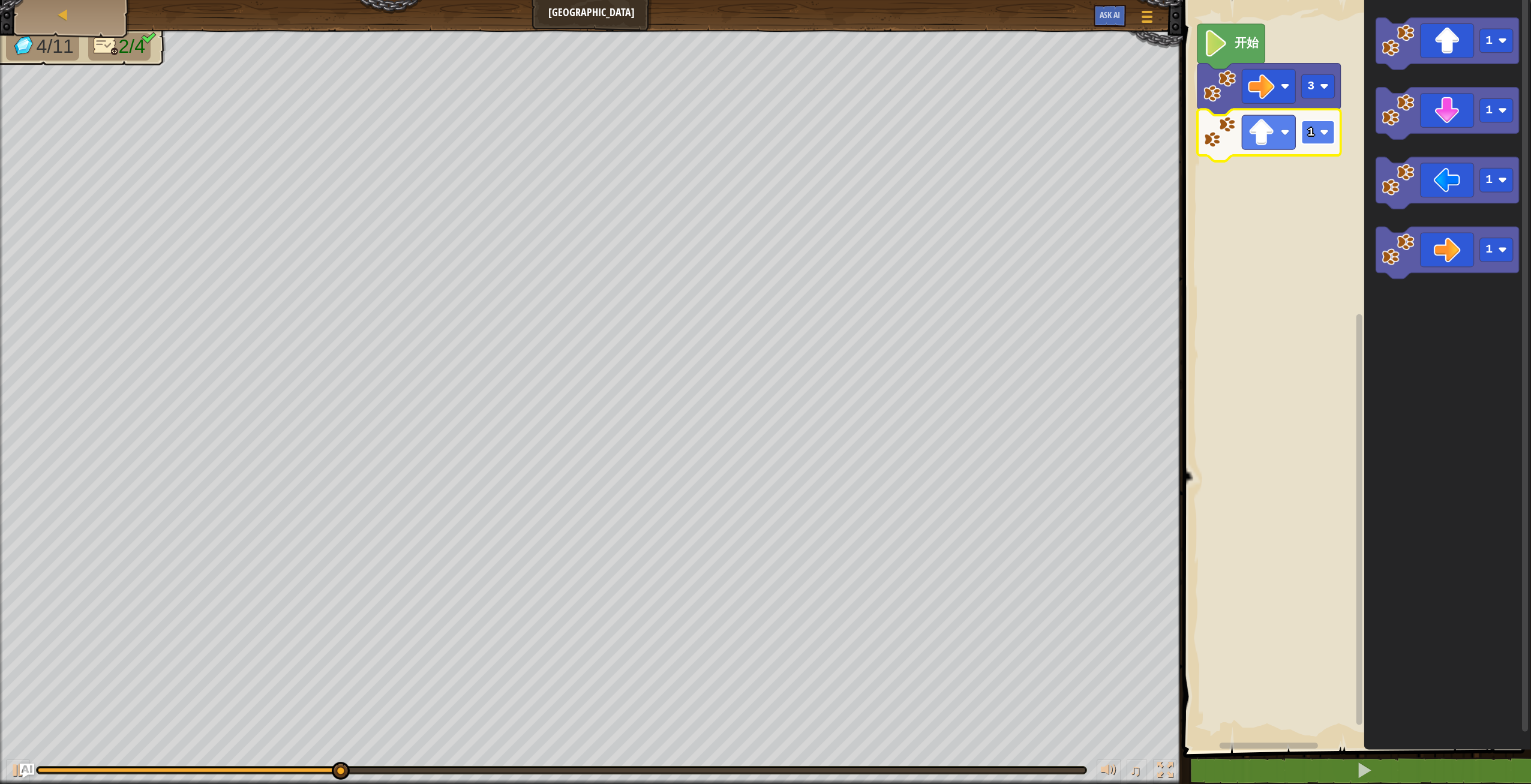
click at [1315, 133] on rect "Blockly工作区" at bounding box center [1318, 133] width 33 height 24
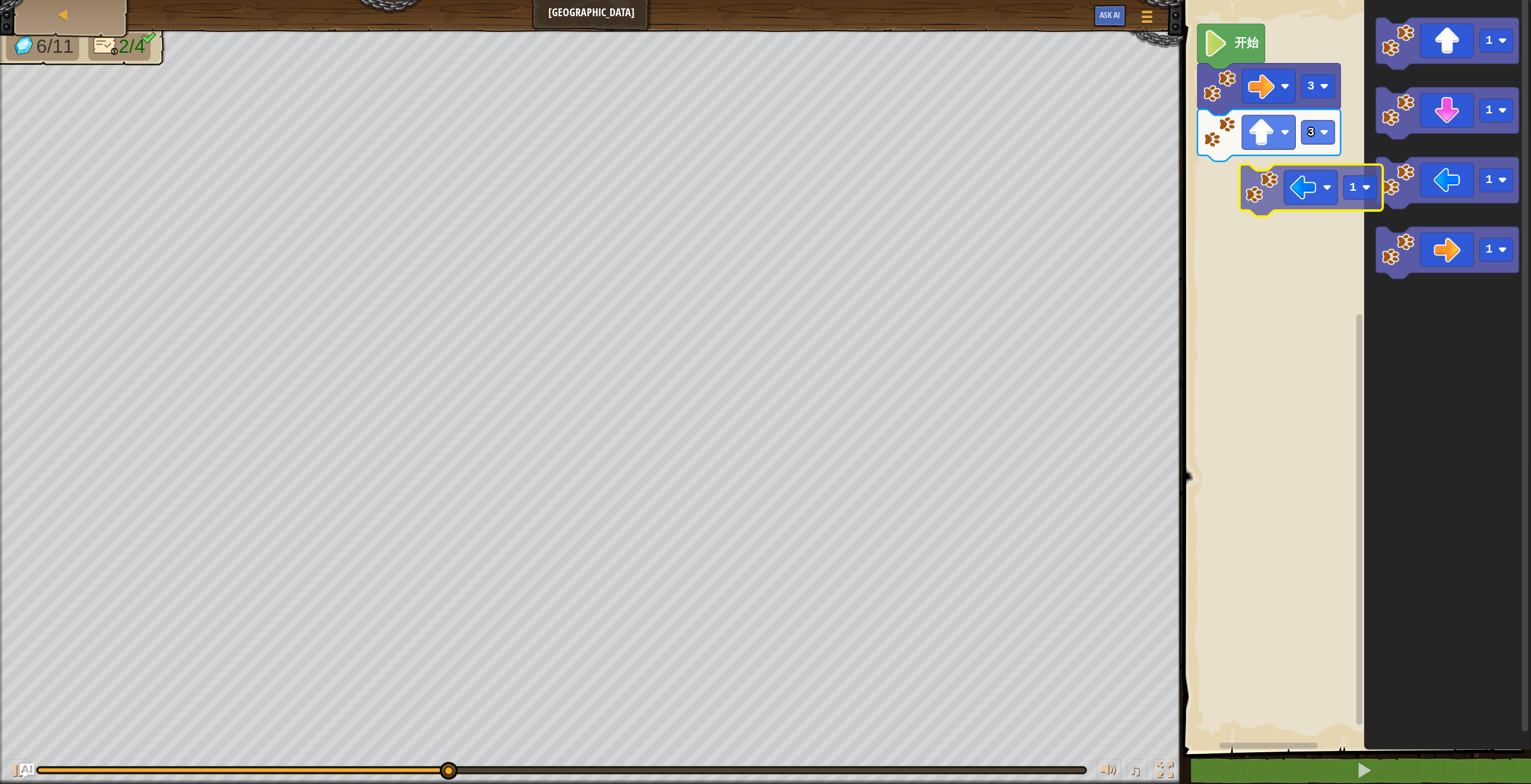
click at [1292, 191] on div "开始 3 3 1 1 1 1 1" at bounding box center [1355, 372] width 351 height 756
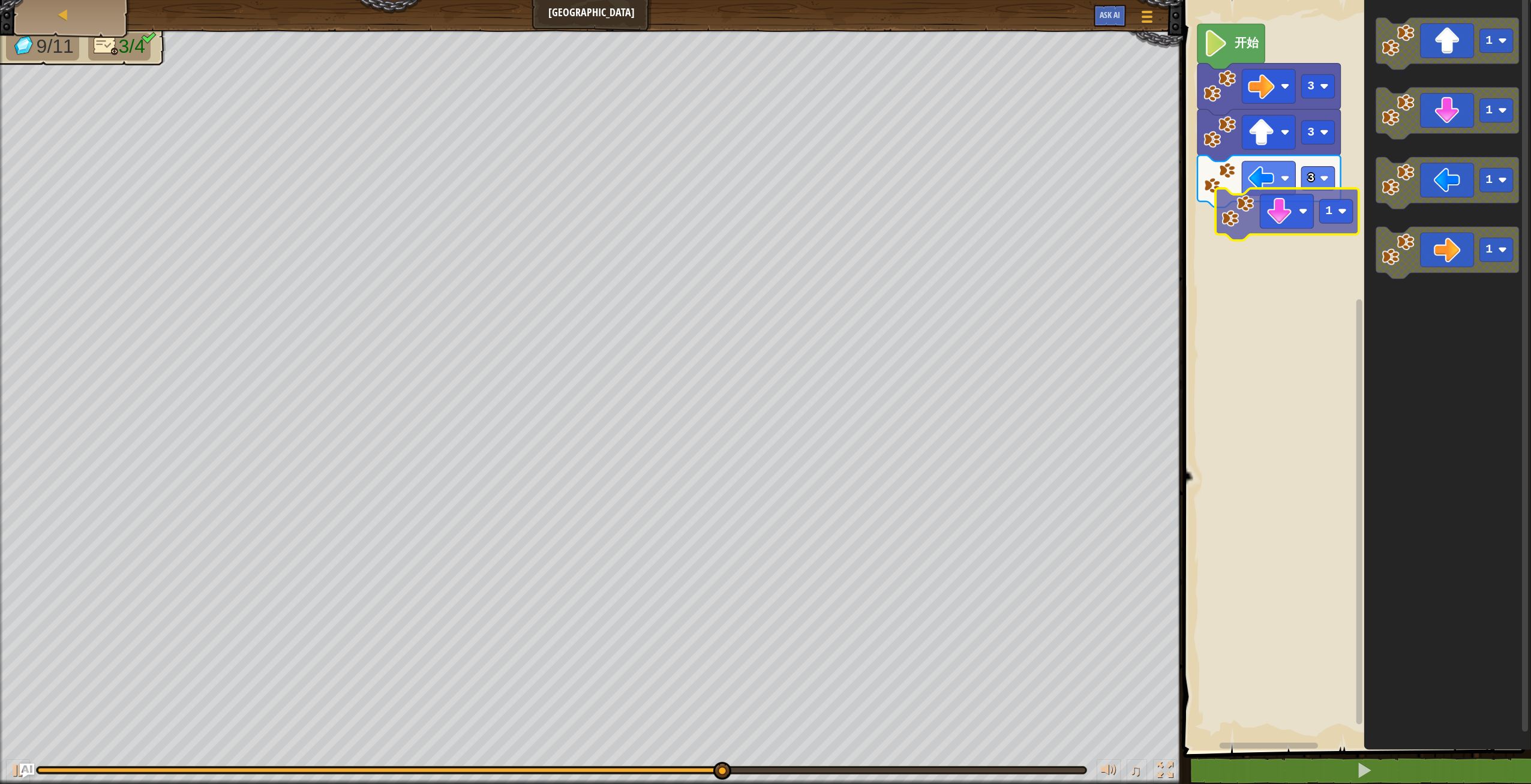
click at [1279, 226] on div "开始 3 3 3 1 1 1 1 1" at bounding box center [1355, 372] width 351 height 756
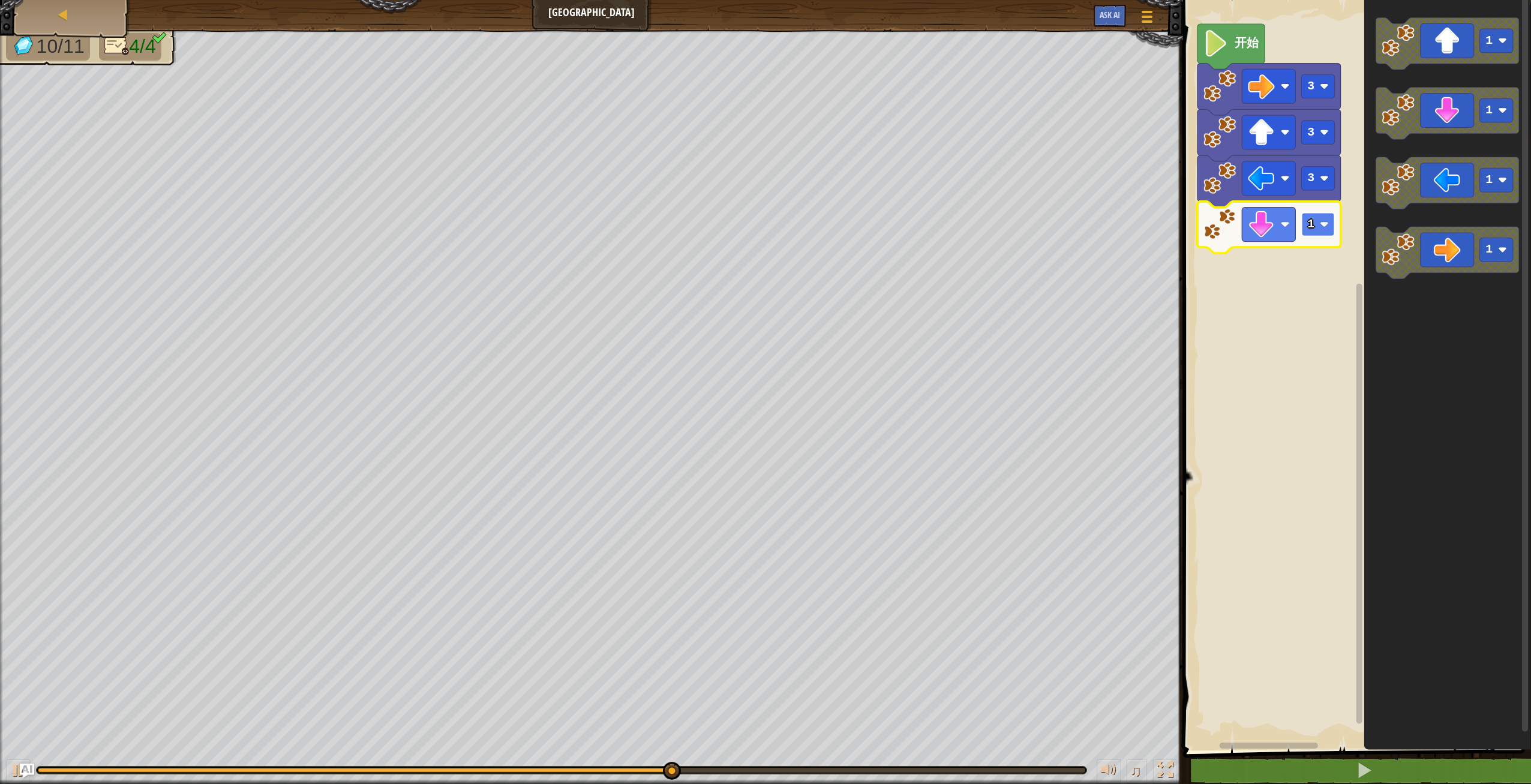
click at [1317, 227] on rect "Blockly工作区" at bounding box center [1318, 224] width 33 height 24
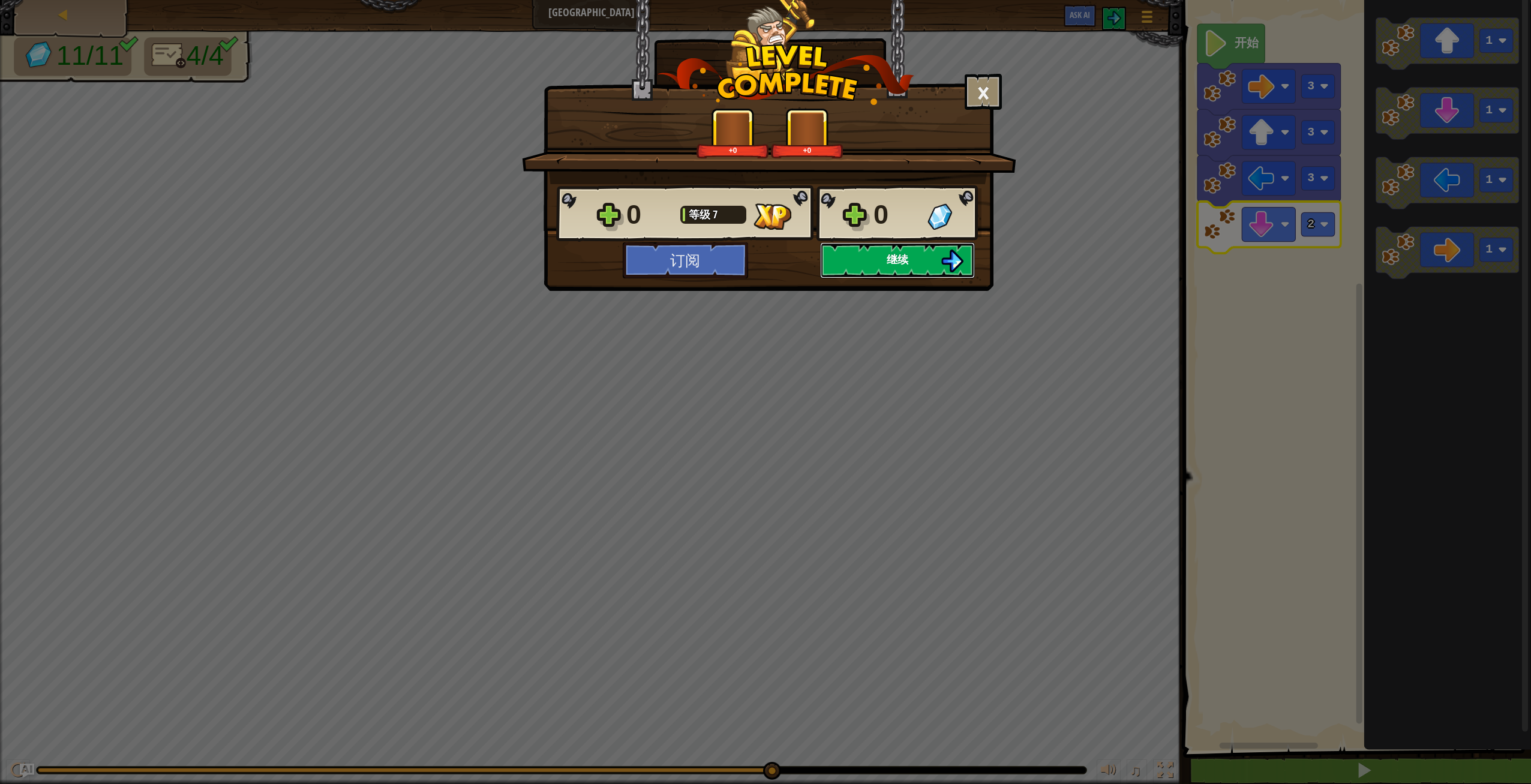
click at [881, 257] on button "继续" at bounding box center [898, 260] width 155 height 36
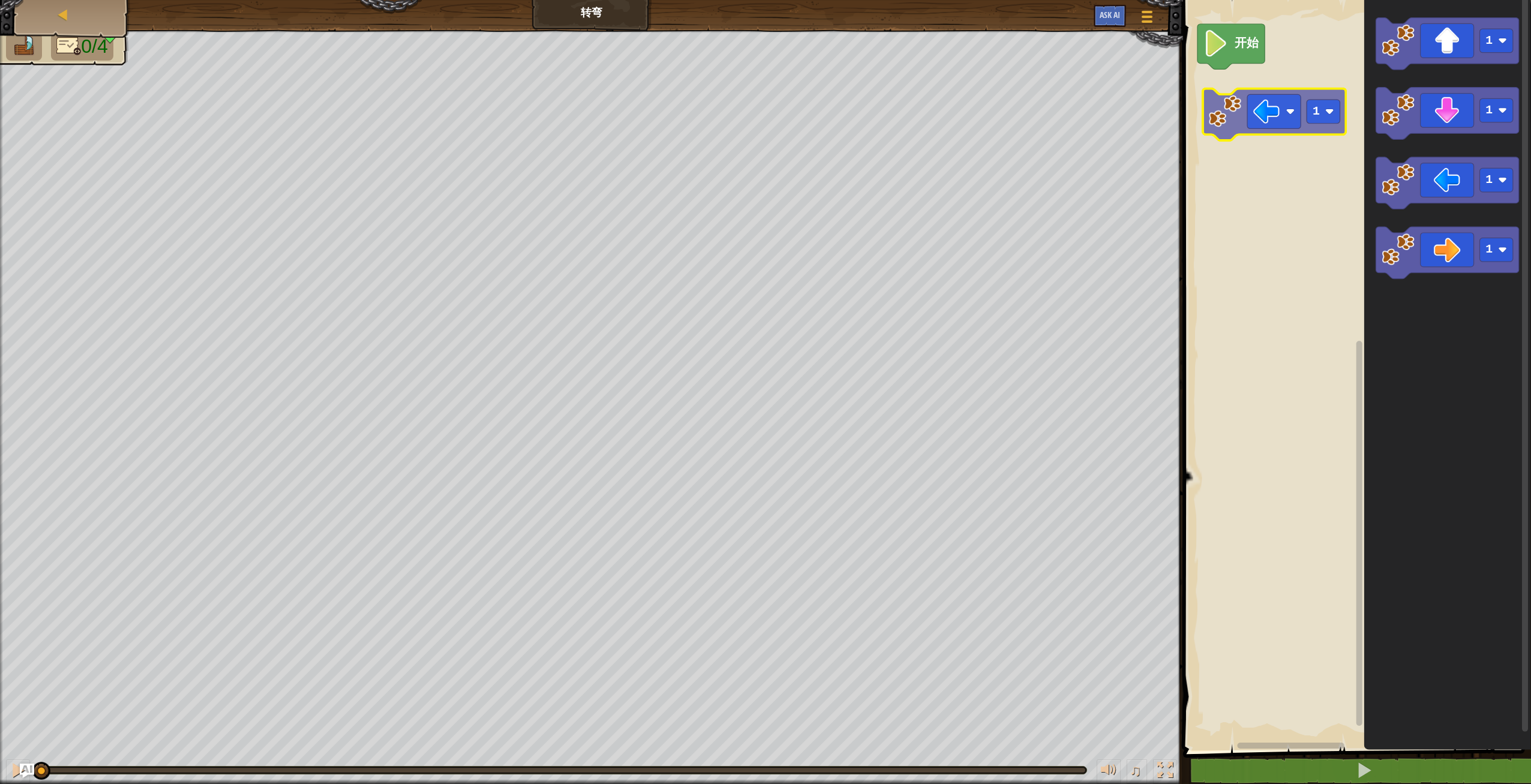
click at [1270, 109] on div "开始 1 1 1 1 1" at bounding box center [1355, 372] width 351 height 756
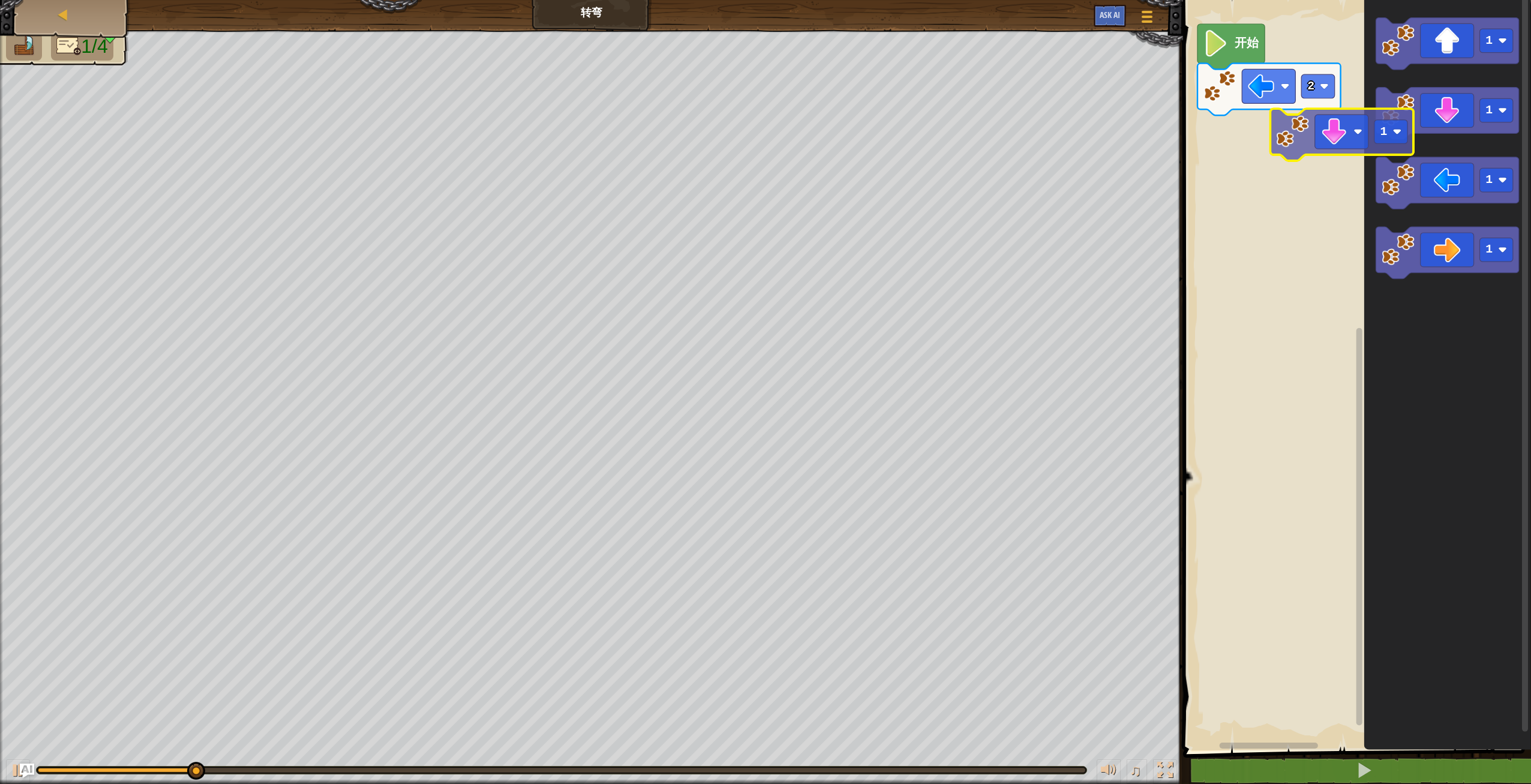
click at [1276, 140] on div "开始 2 1 1 1 1 1" at bounding box center [1355, 372] width 351 height 756
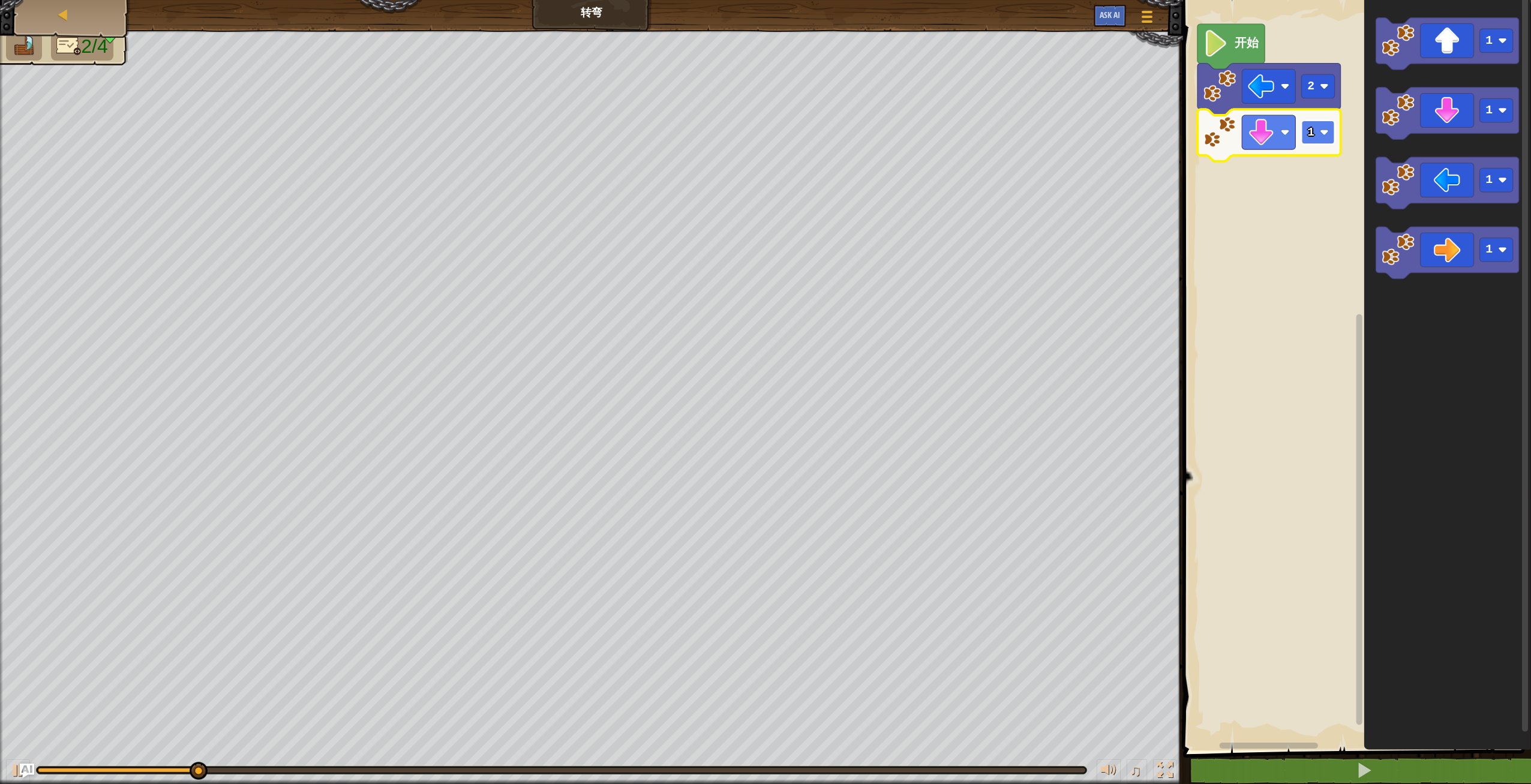
click at [1312, 139] on text "1" at bounding box center [1311, 133] width 8 height 14
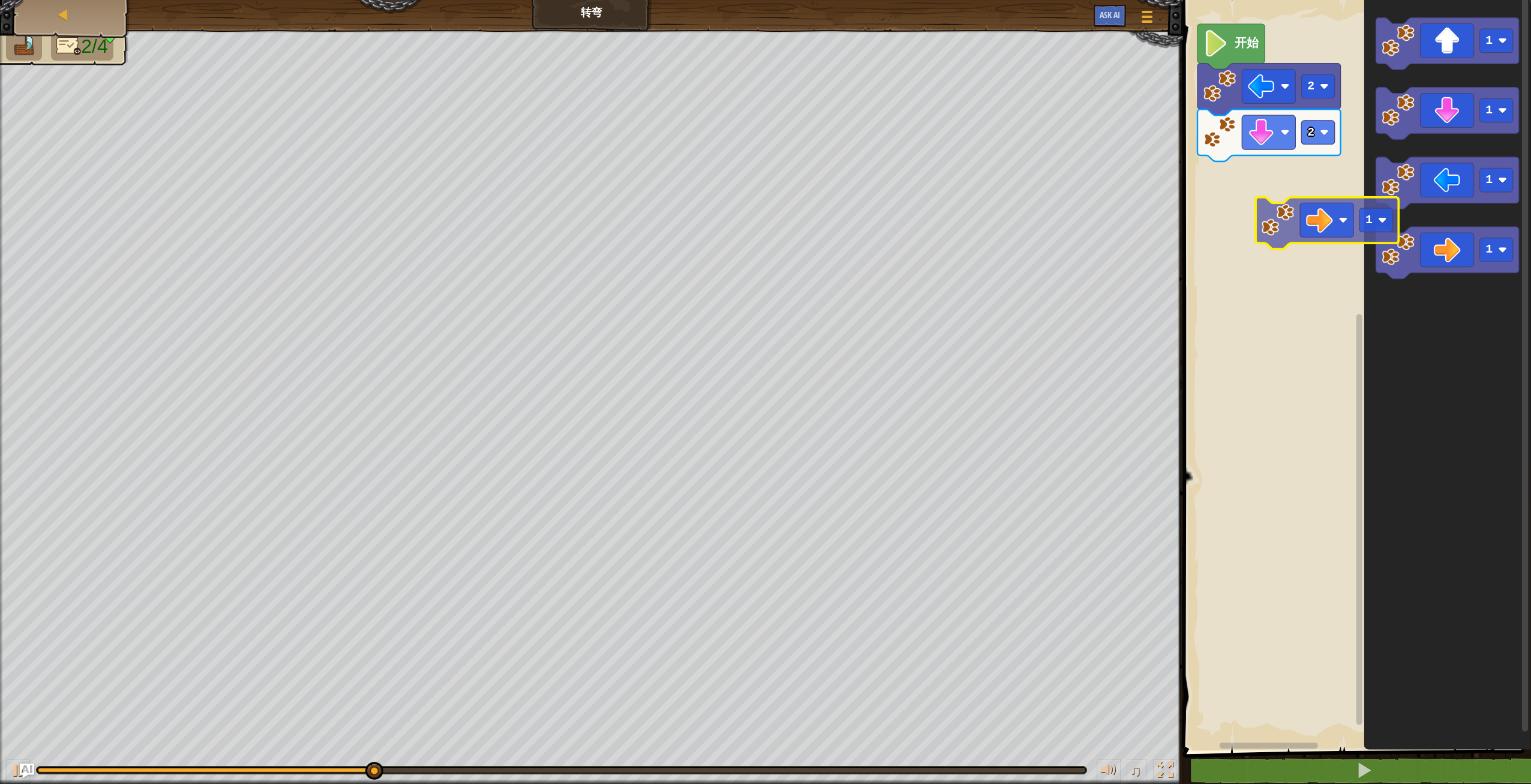
click at [1292, 194] on div "开始 2 2 1 1 1 1 1" at bounding box center [1355, 372] width 351 height 756
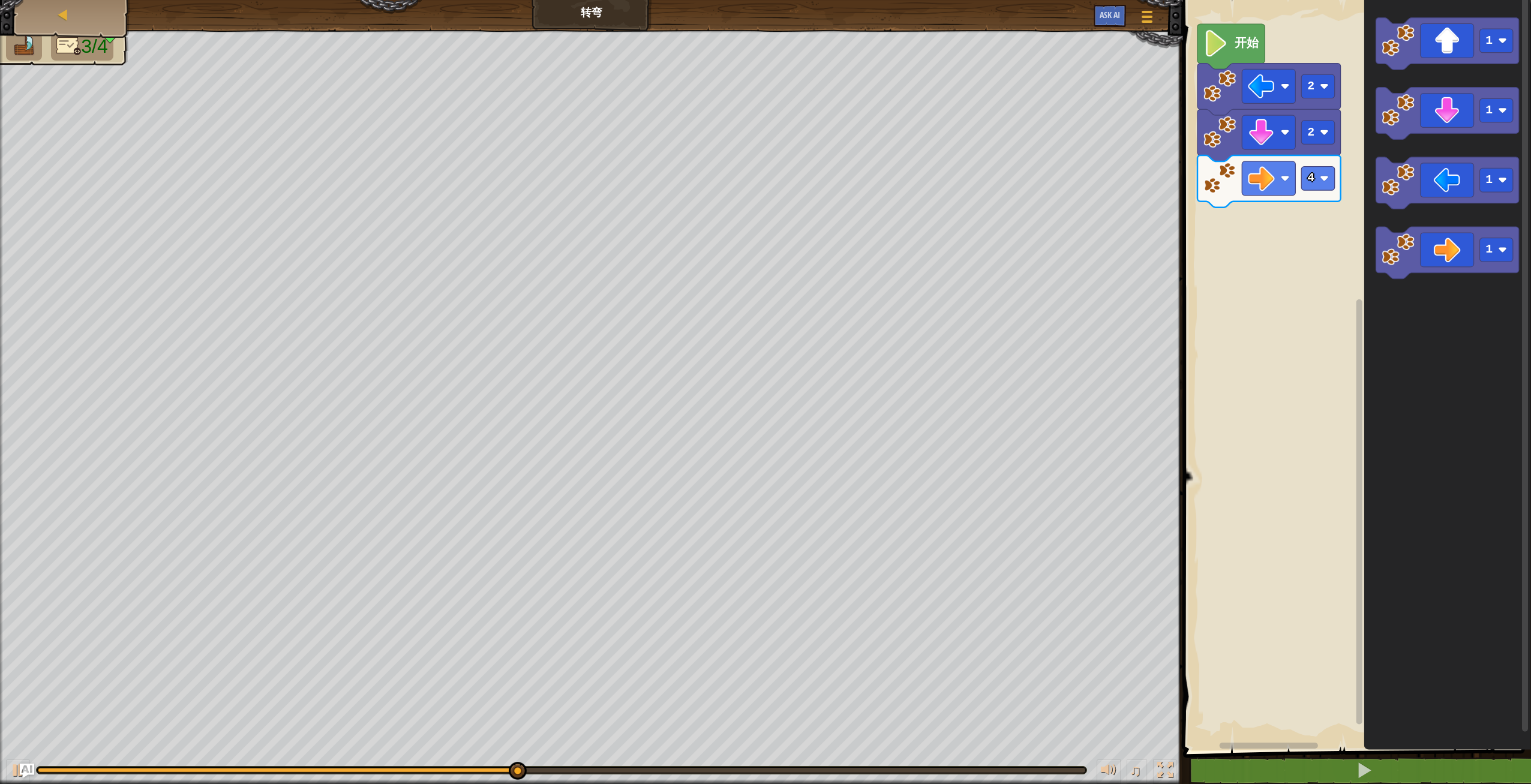
click at [1315, 228] on div "开始 2 2 4 1 1 1 1" at bounding box center [1355, 372] width 351 height 756
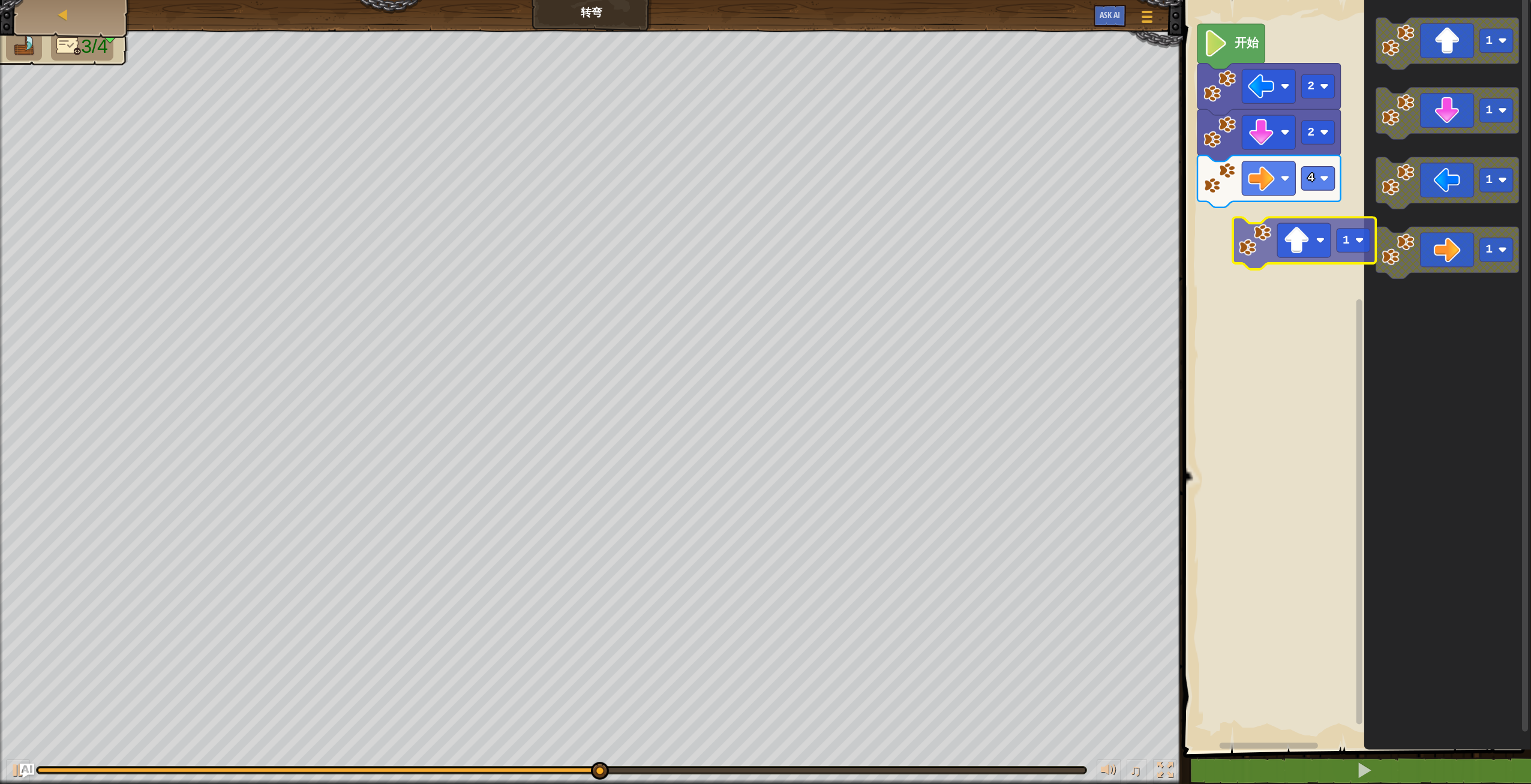
click at [1260, 242] on div "开始 2 2 4 1 1 1 1 1" at bounding box center [1355, 372] width 351 height 756
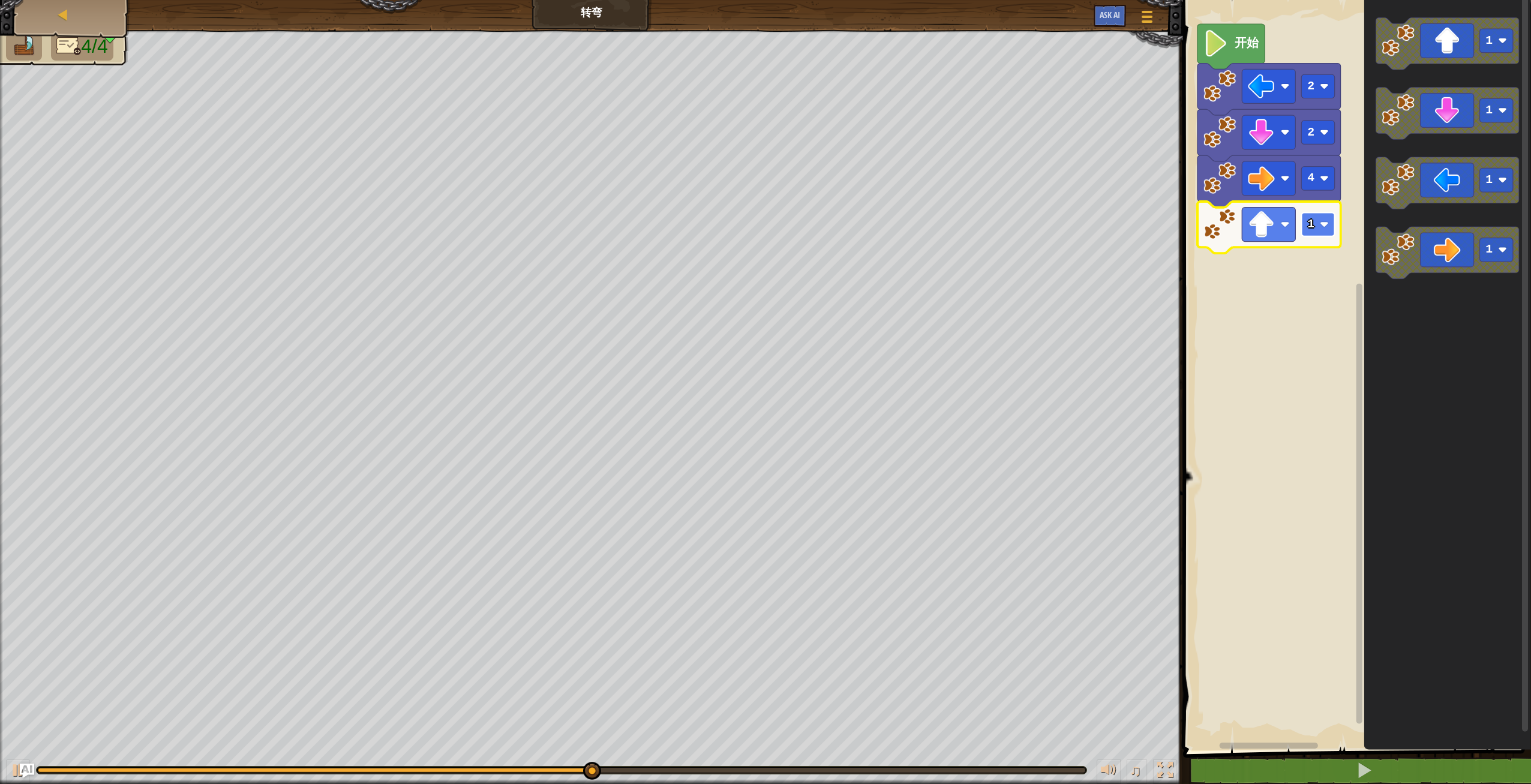
click at [1314, 227] on rect "Blockly工作区" at bounding box center [1318, 224] width 33 height 24
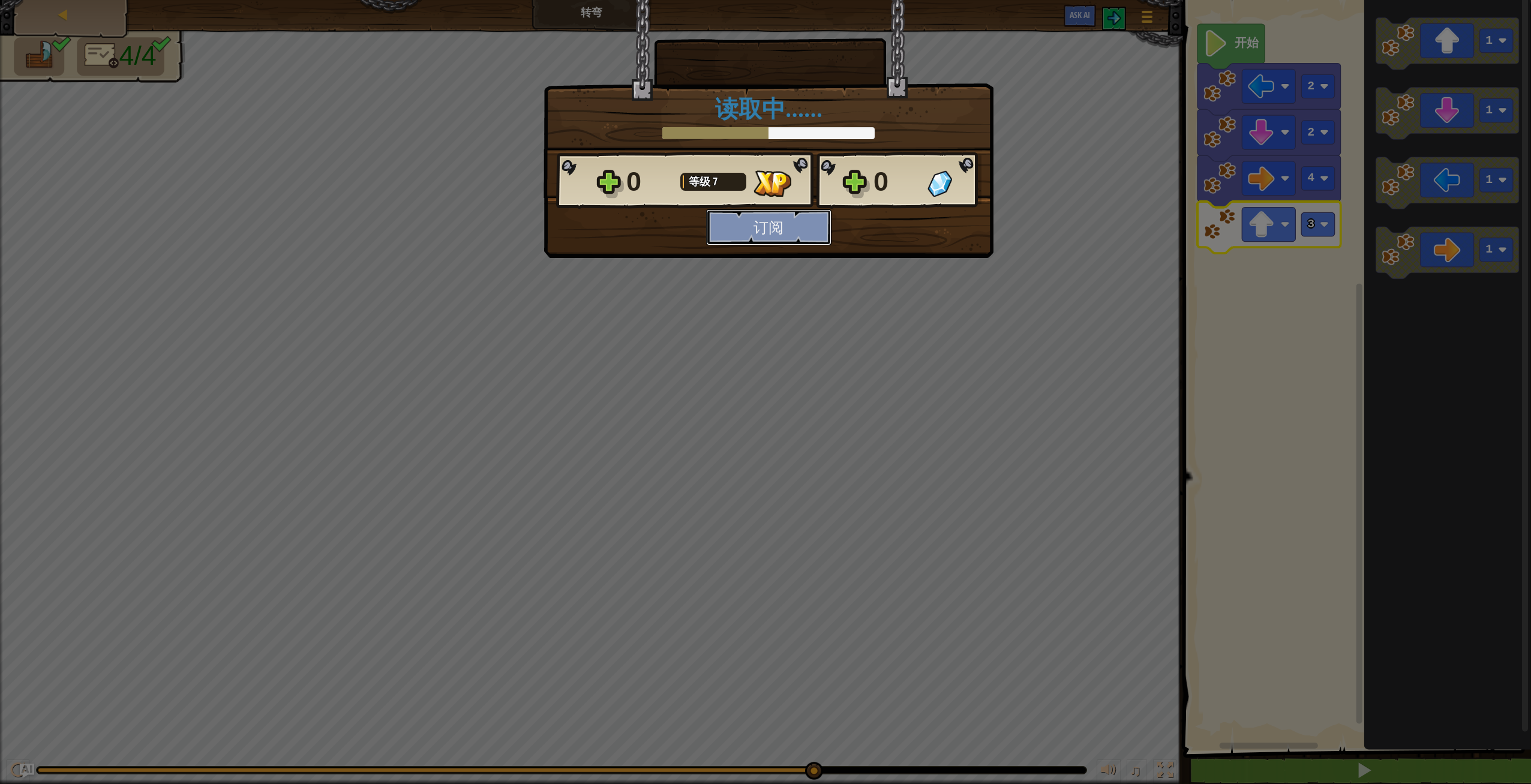
click at [806, 227] on button "订阅" at bounding box center [769, 227] width 125 height 36
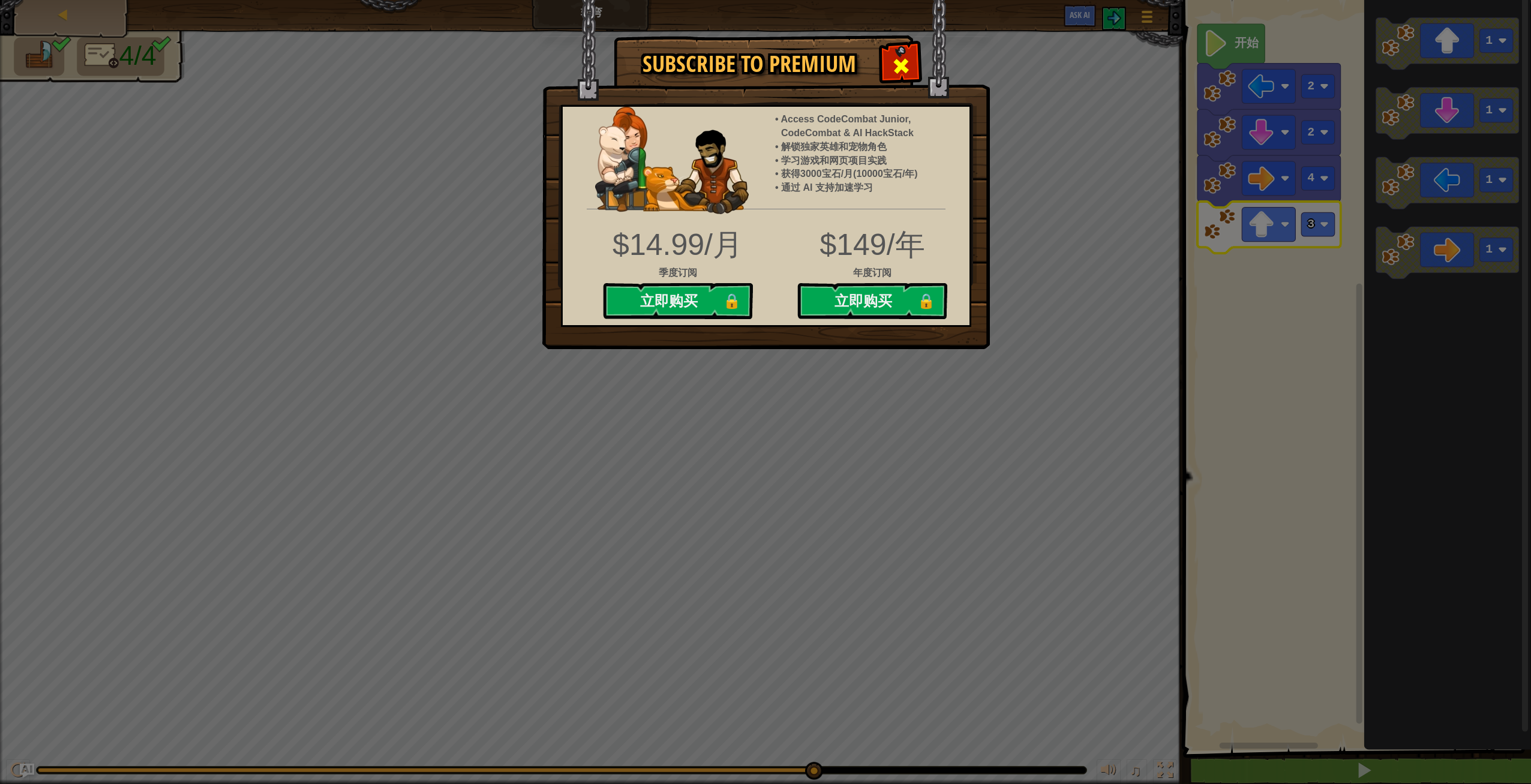
click at [898, 71] on span at bounding box center [901, 66] width 20 height 20
